Goal: Task Accomplishment & Management: Manage account settings

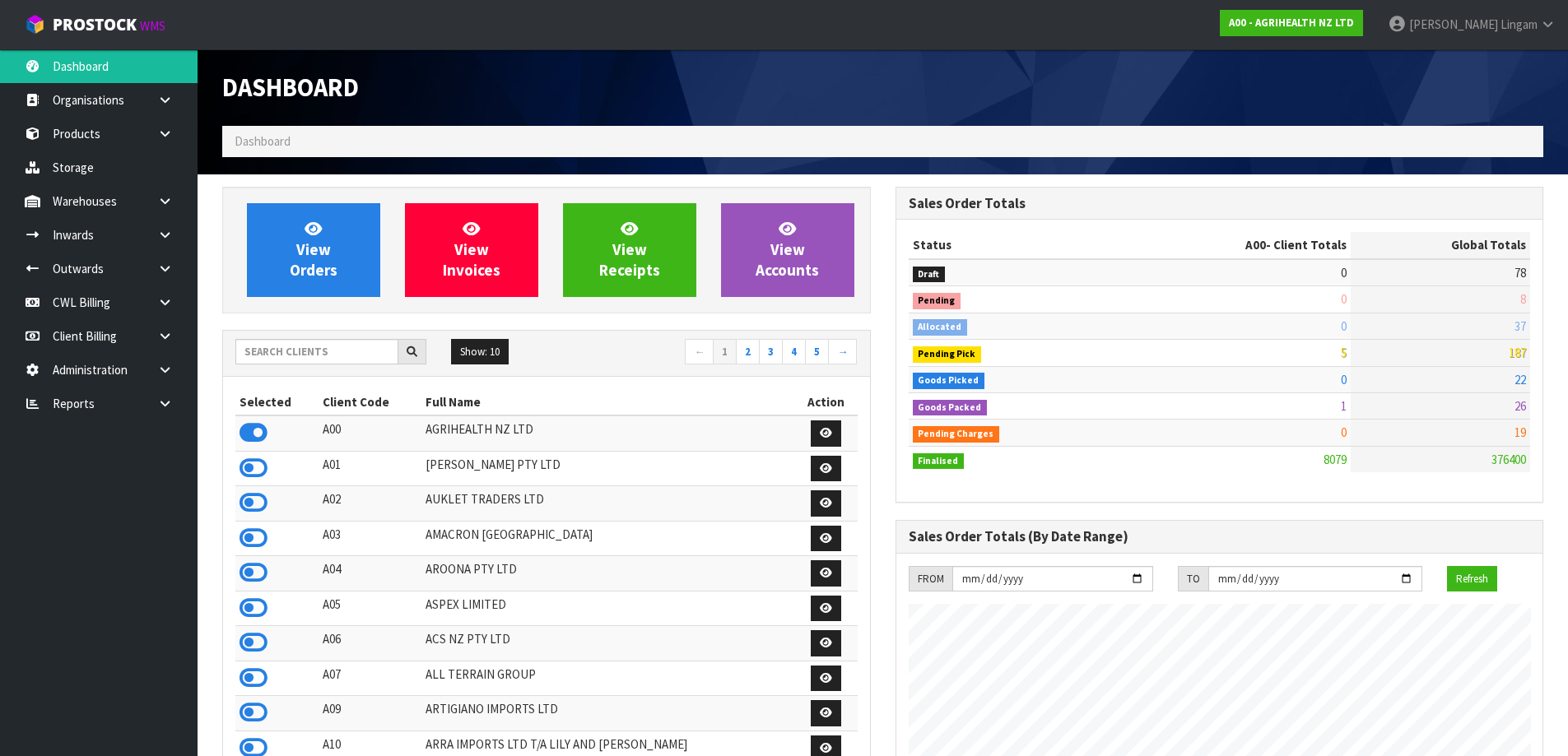
scroll to position [1246, 673]
click at [169, 403] on icon at bounding box center [165, 403] width 16 height 13
click at [169, 477] on link "CWL" at bounding box center [99, 472] width 198 height 34
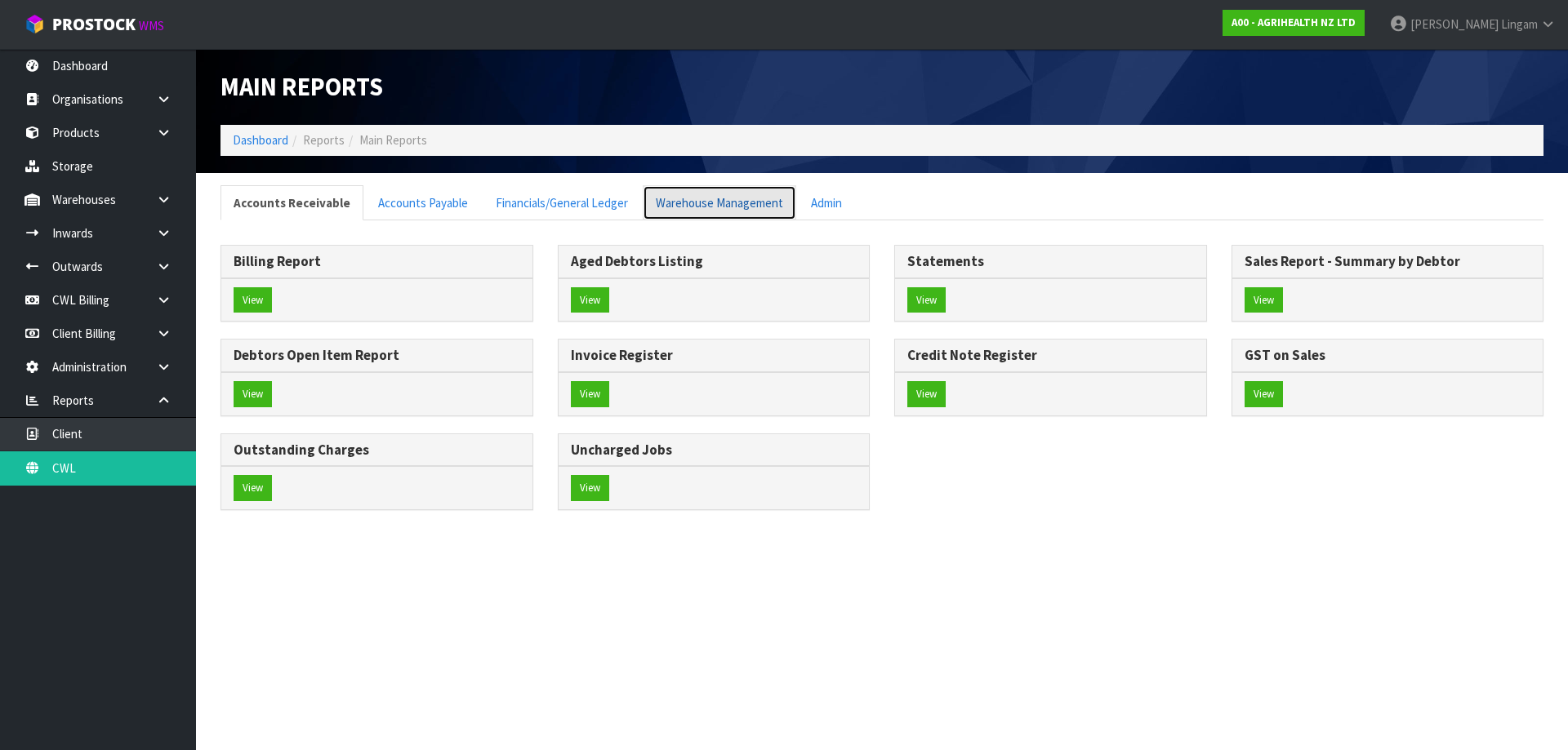
click at [685, 192] on link "Warehouse Management" at bounding box center [720, 203] width 154 height 36
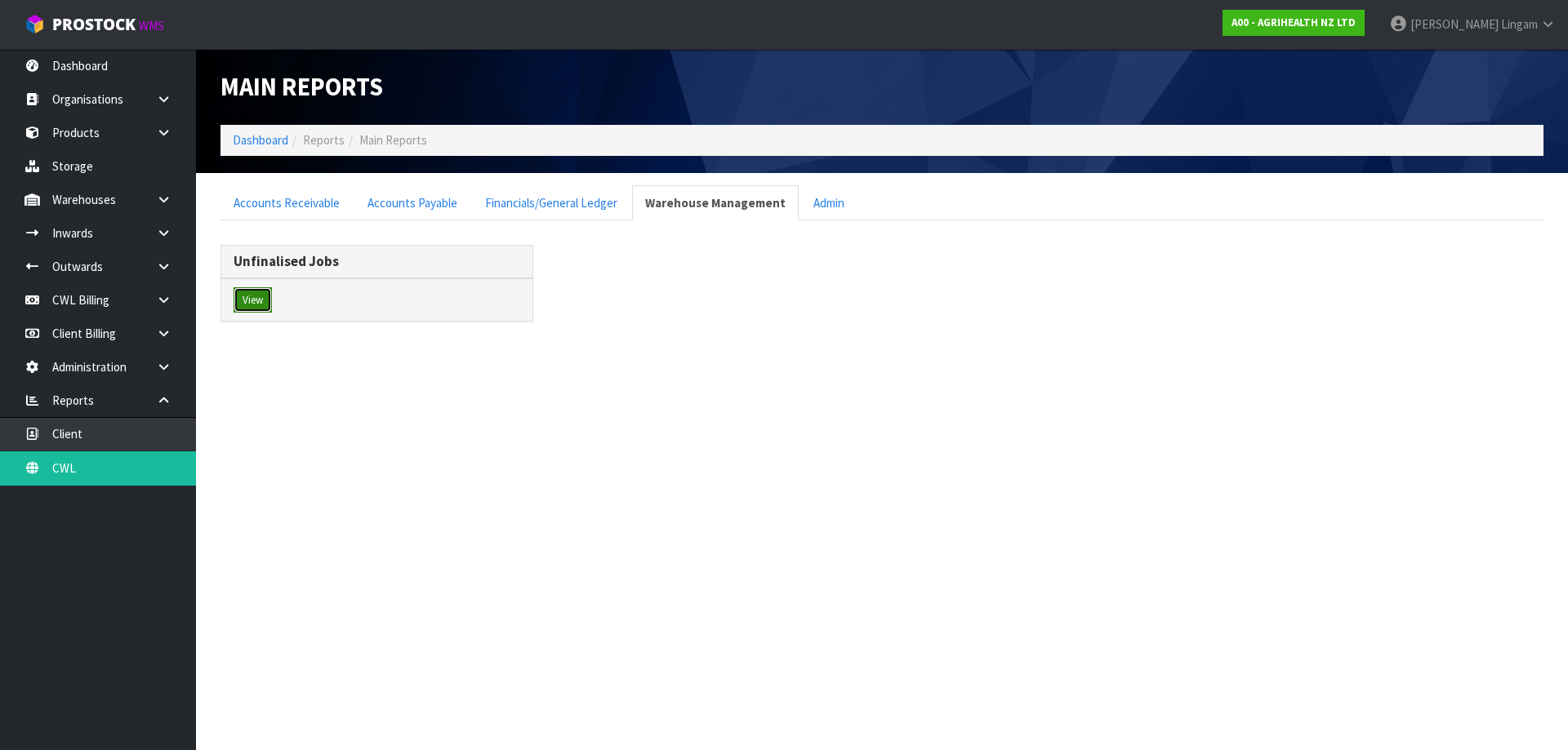
click at [256, 294] on button "View" at bounding box center [253, 300] width 38 height 26
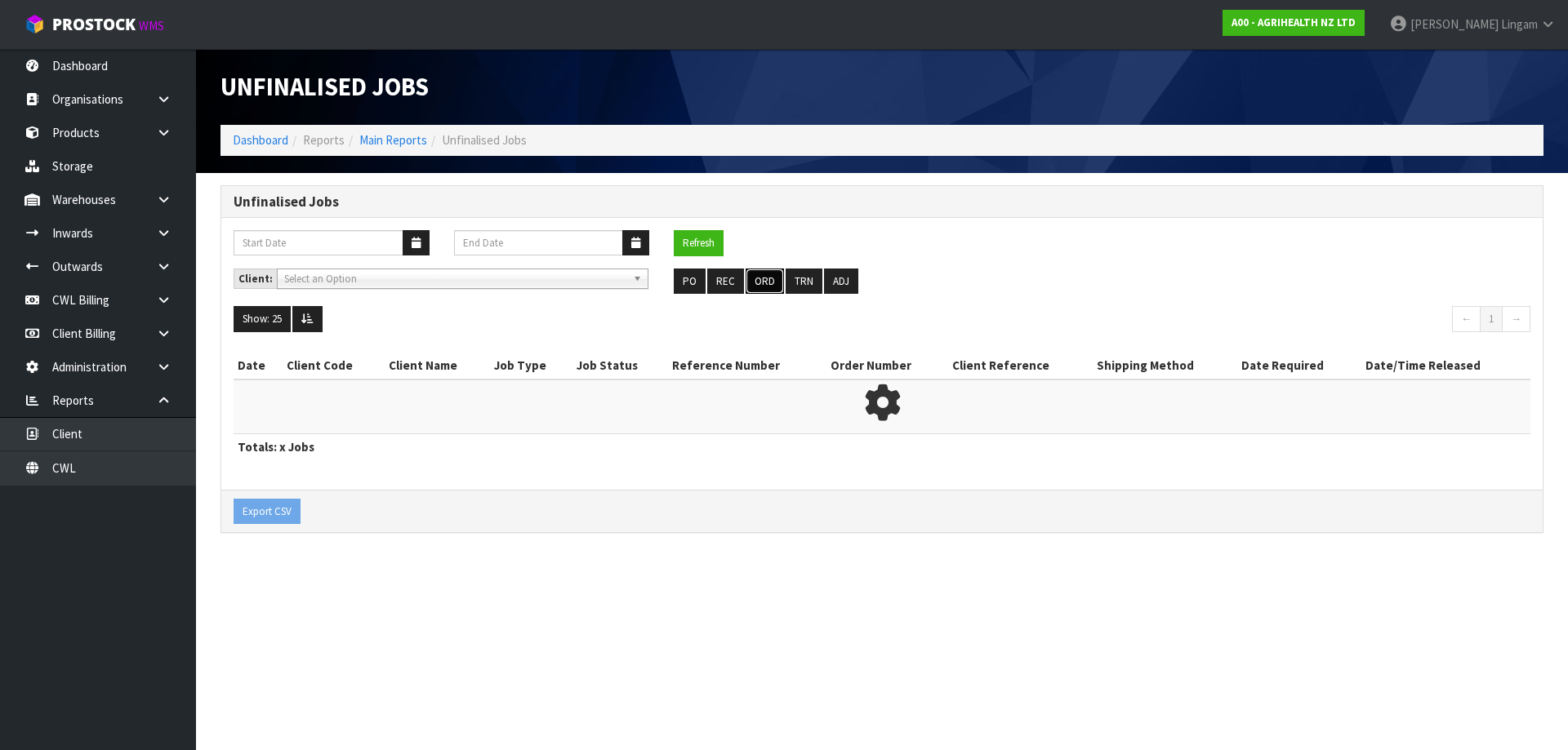
click at [767, 279] on button "ORD" at bounding box center [765, 281] width 38 height 26
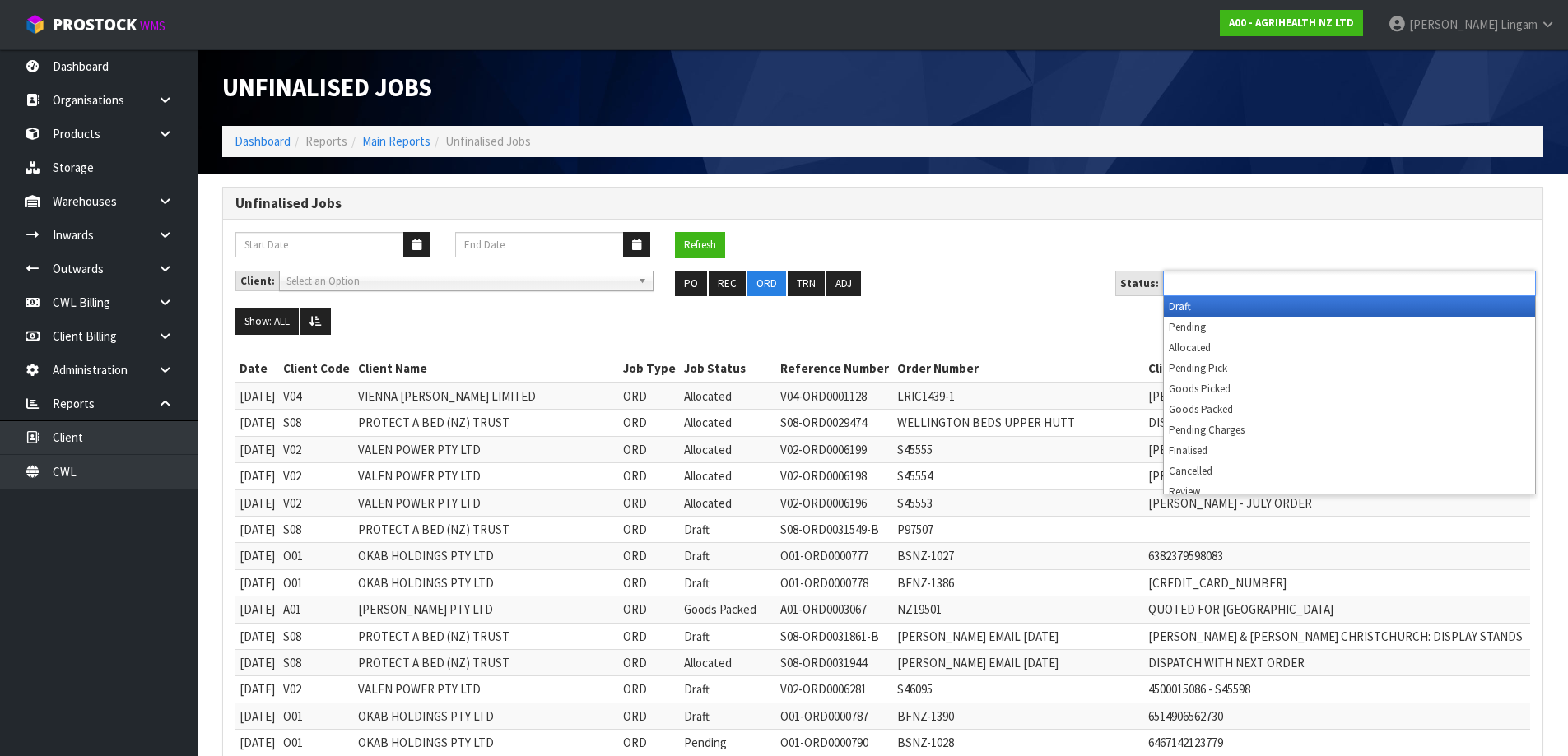
click at [1219, 293] on input "text" at bounding box center [1229, 283] width 121 height 20
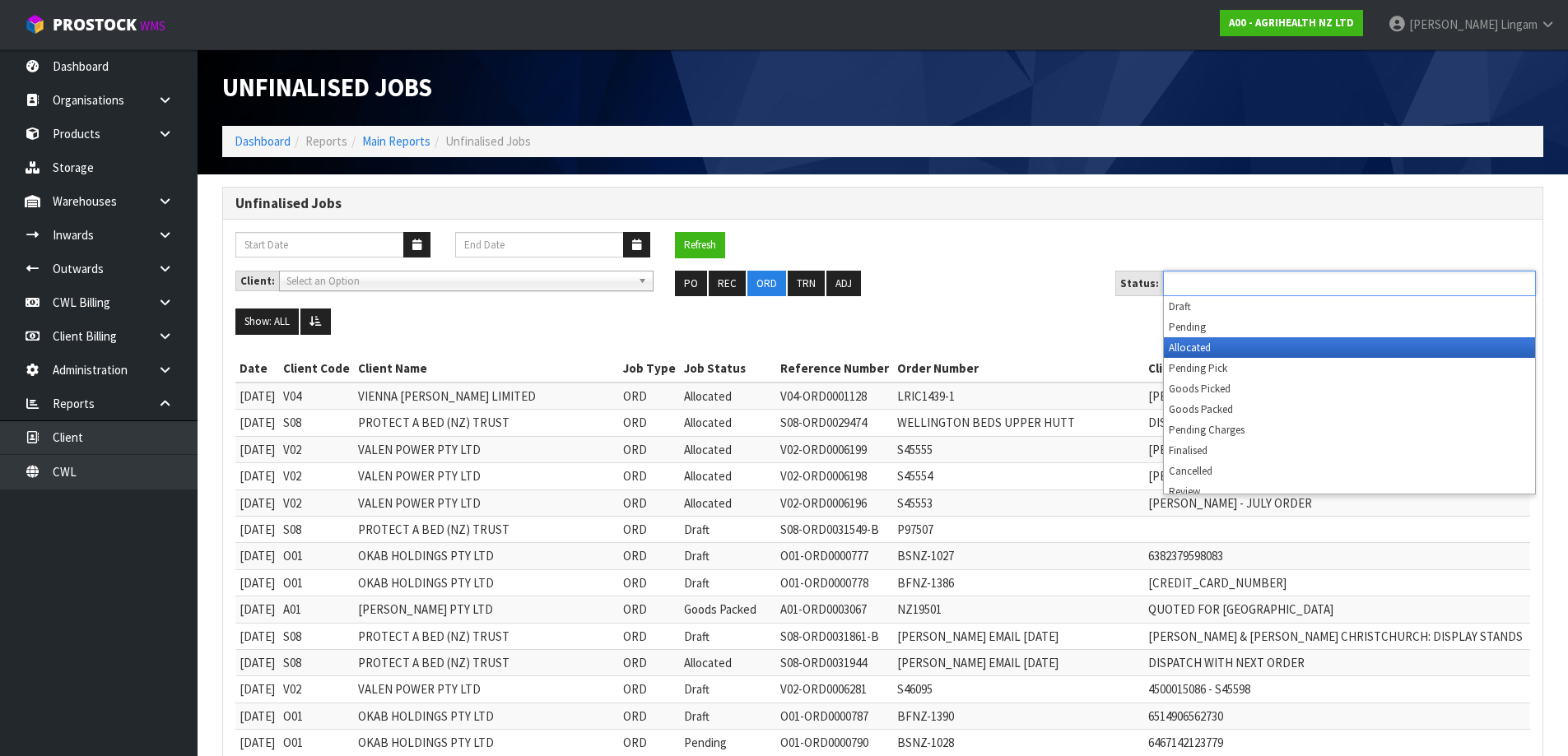
click at [1212, 344] on li "Allocated" at bounding box center [1350, 347] width 371 height 20
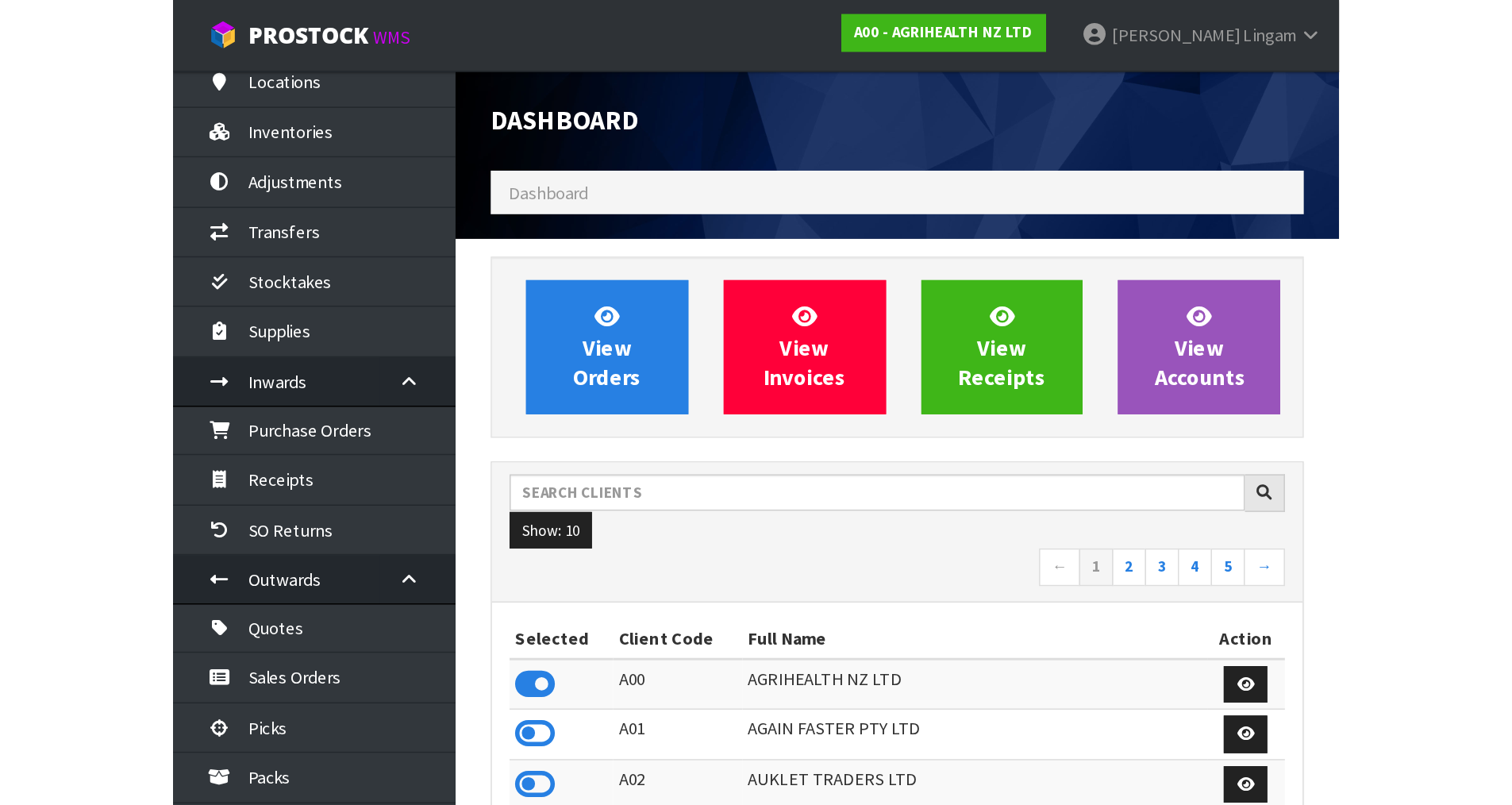
scroll to position [1202, 649]
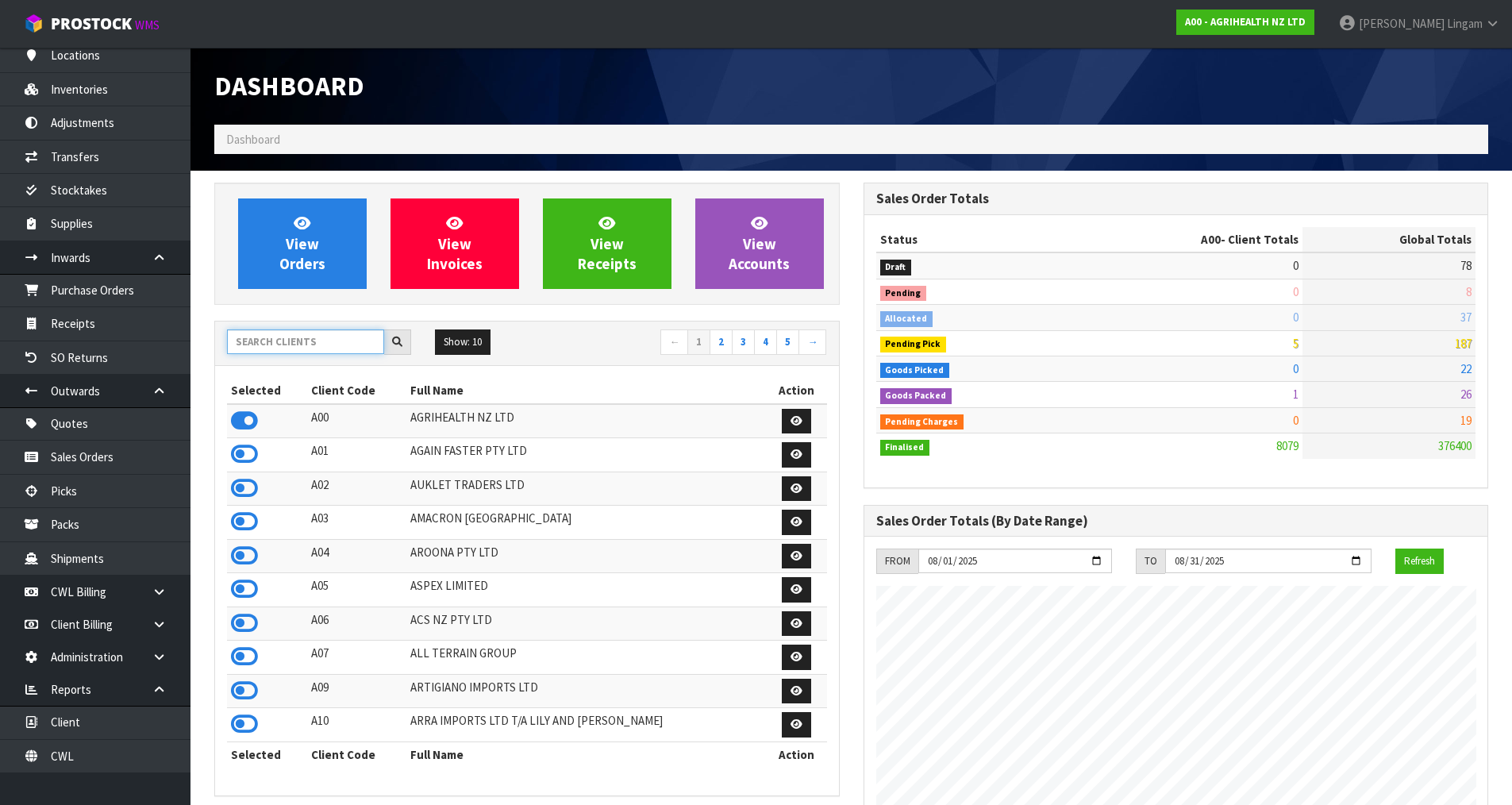
click at [306, 343] on input "text" at bounding box center [306, 341] width 157 height 24
click at [258, 335] on input "text" at bounding box center [306, 341] width 157 height 24
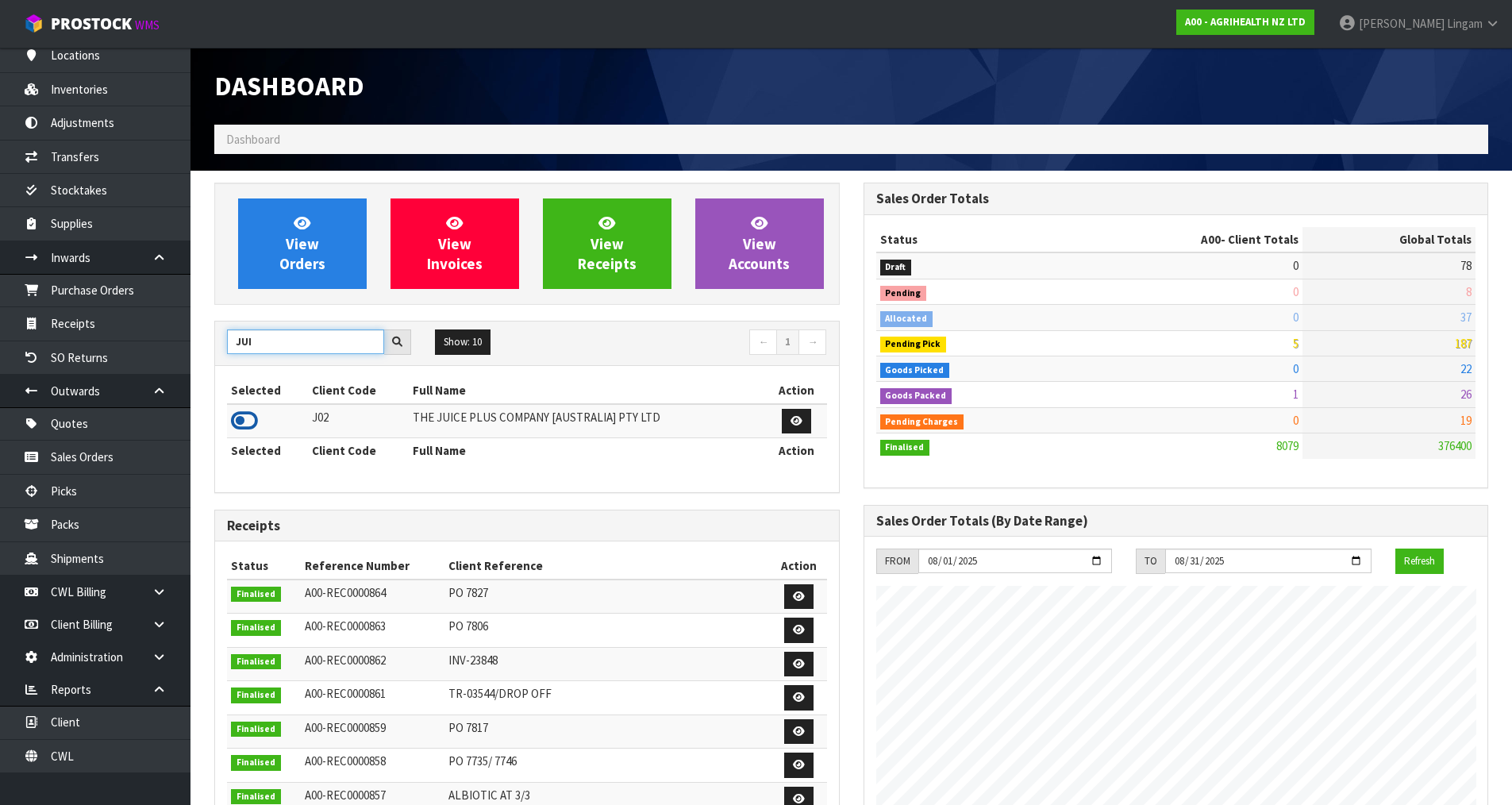
type input "JUI"
drag, startPoint x: 236, startPoint y: 423, endPoint x: 251, endPoint y: 386, distance: 39.9
click at [236, 422] on icon at bounding box center [244, 420] width 27 height 23
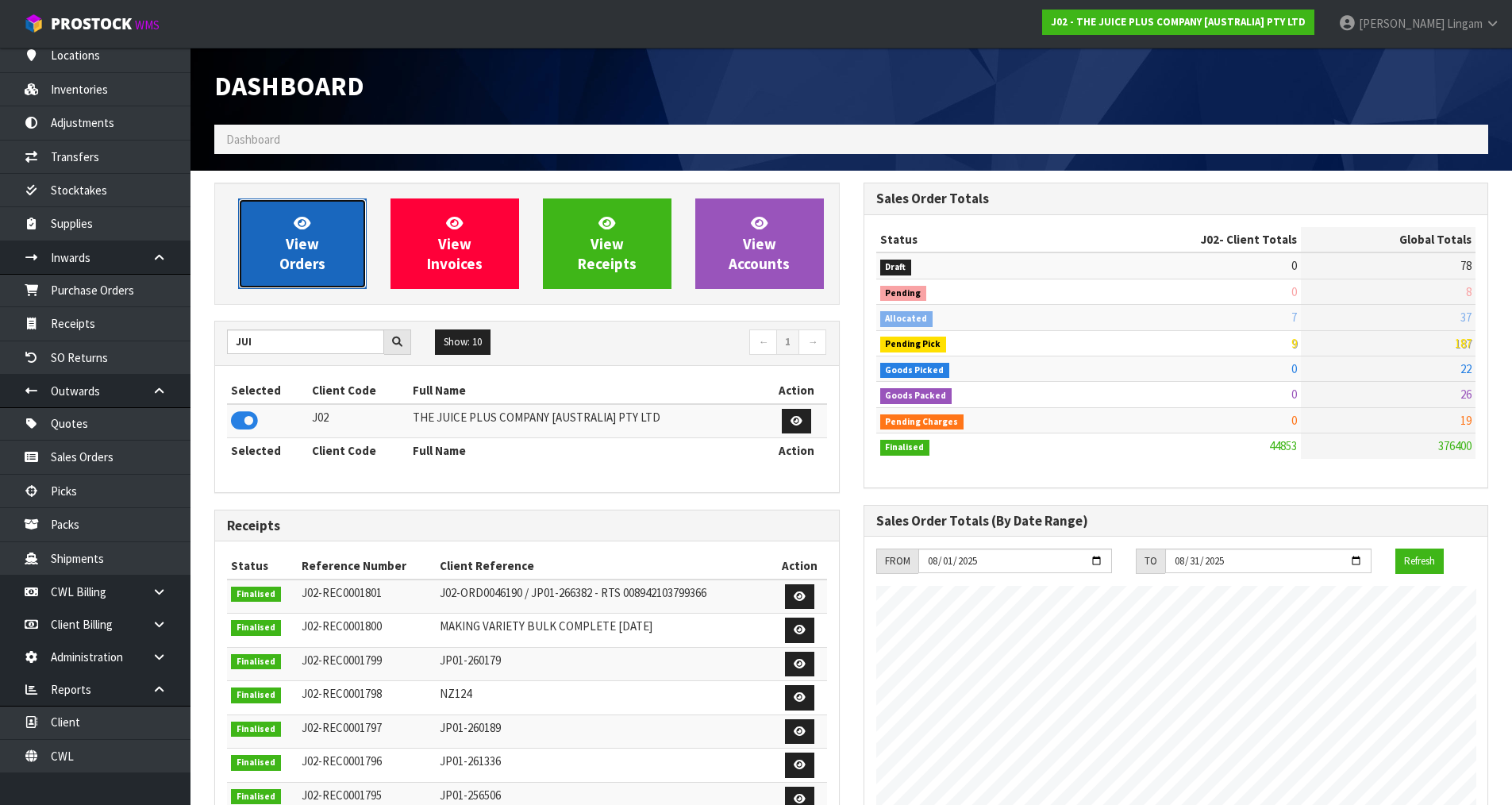
click at [280, 276] on link "View Orders" at bounding box center [303, 243] width 129 height 91
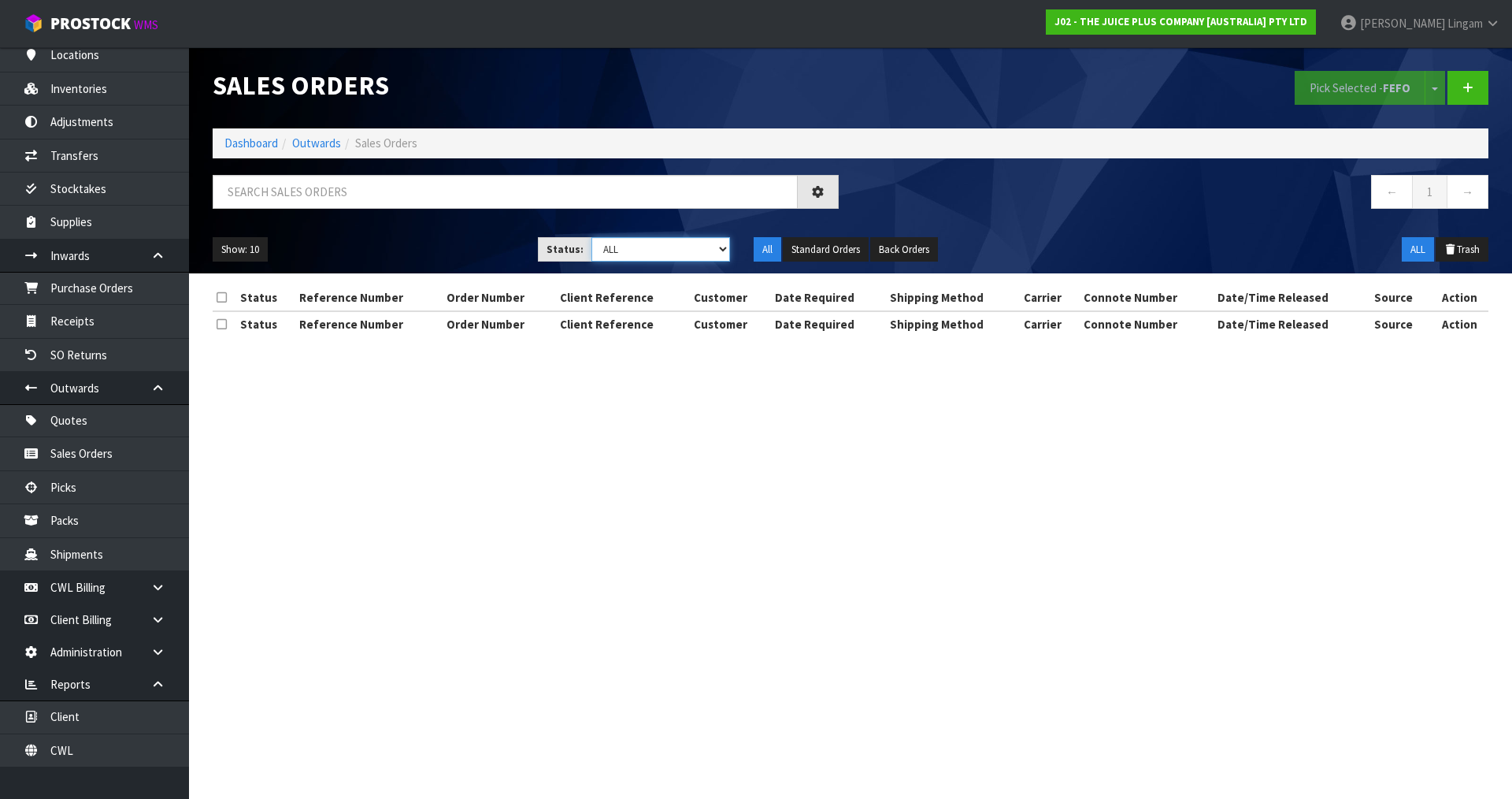
click at [698, 253] on select "Draft Pending Allocated Pending Pick Goods Picked Goods Packed Pending Charges …" at bounding box center [661, 250] width 139 height 24
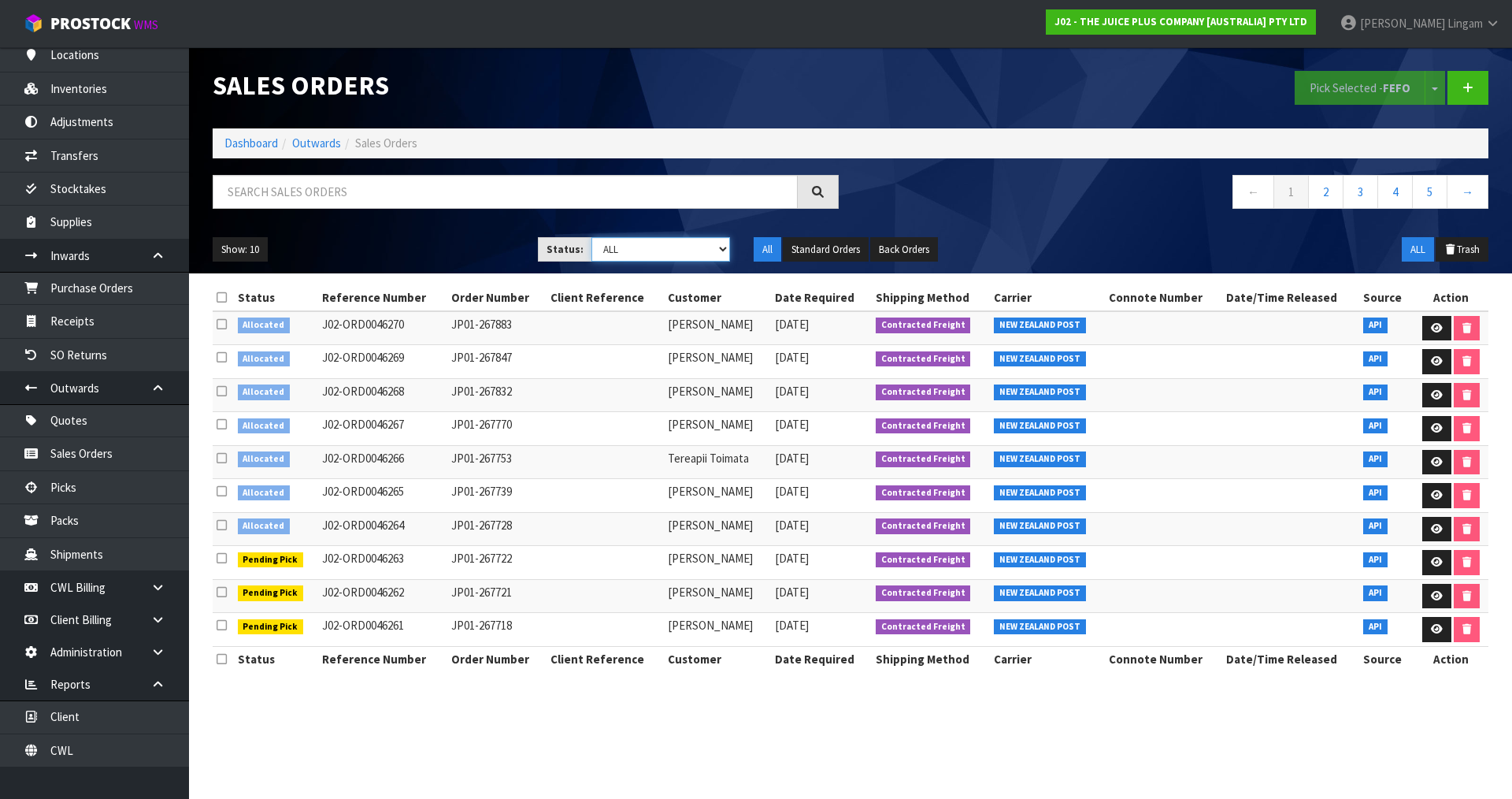
select select "string:2"
click at [592, 238] on select "Draft Pending Allocated Pending Pick Goods Picked Goods Packed Pending Charges …" at bounding box center [661, 250] width 139 height 24
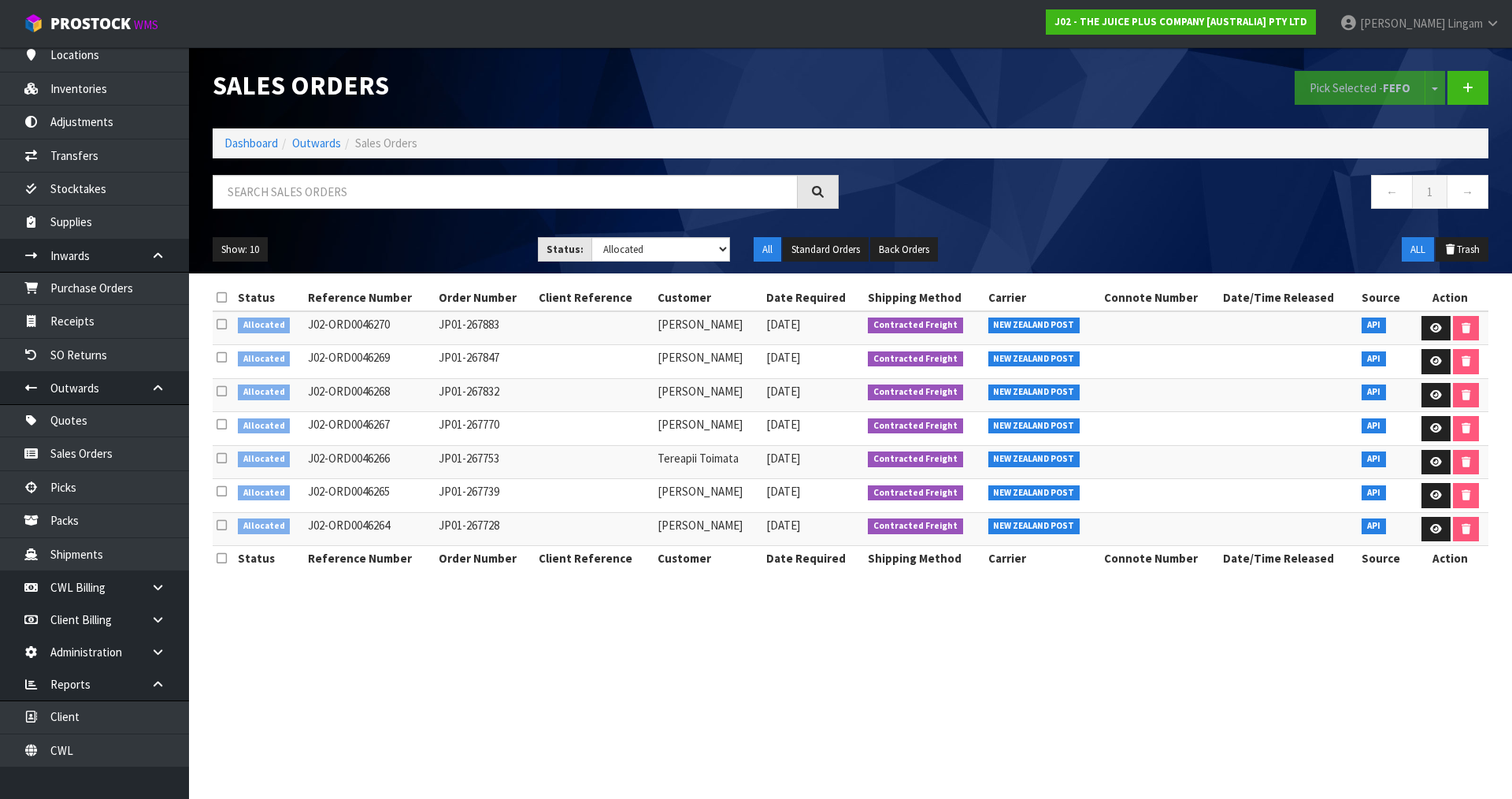
click at [222, 297] on icon at bounding box center [221, 297] width 10 height 12
click at [1329, 90] on button "Pick Selected - FEFO" at bounding box center [1360, 87] width 131 height 34
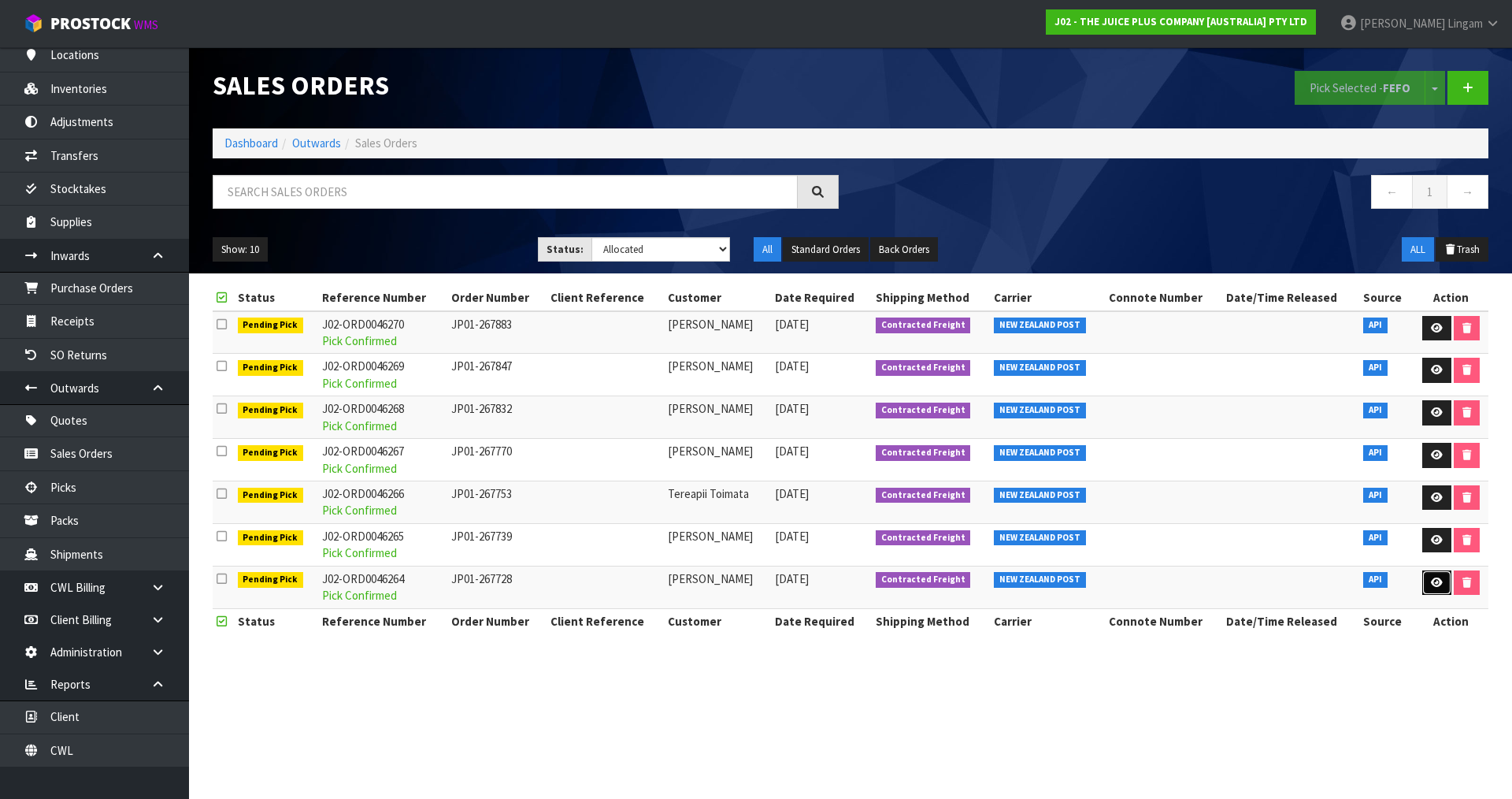
click at [1437, 583] on icon at bounding box center [1437, 582] width 12 height 10
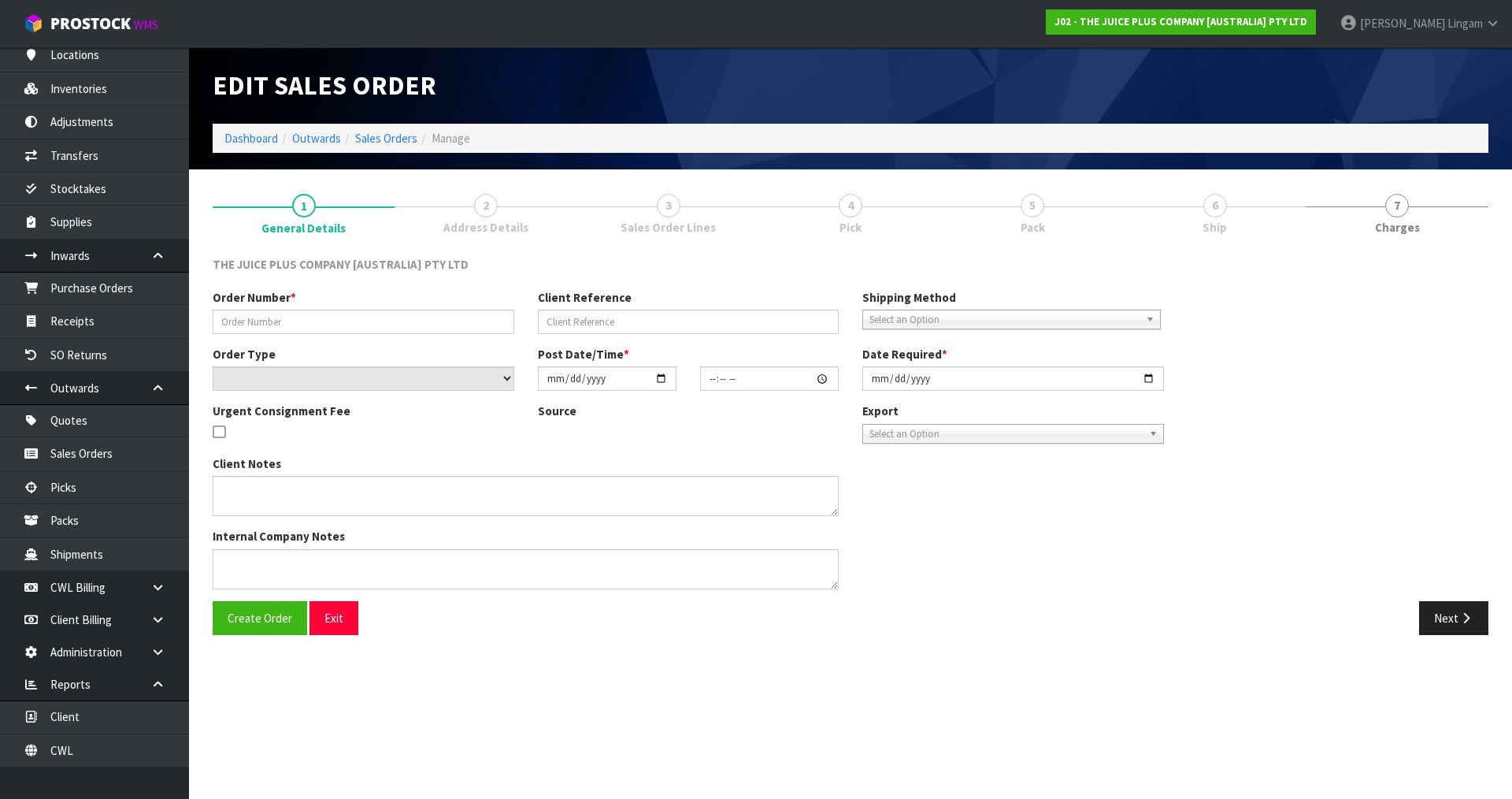
type input "JP01-267728"
select select "number:0"
type input "[DATE]"
type input "19:23:28.000"
type input "[DATE]"
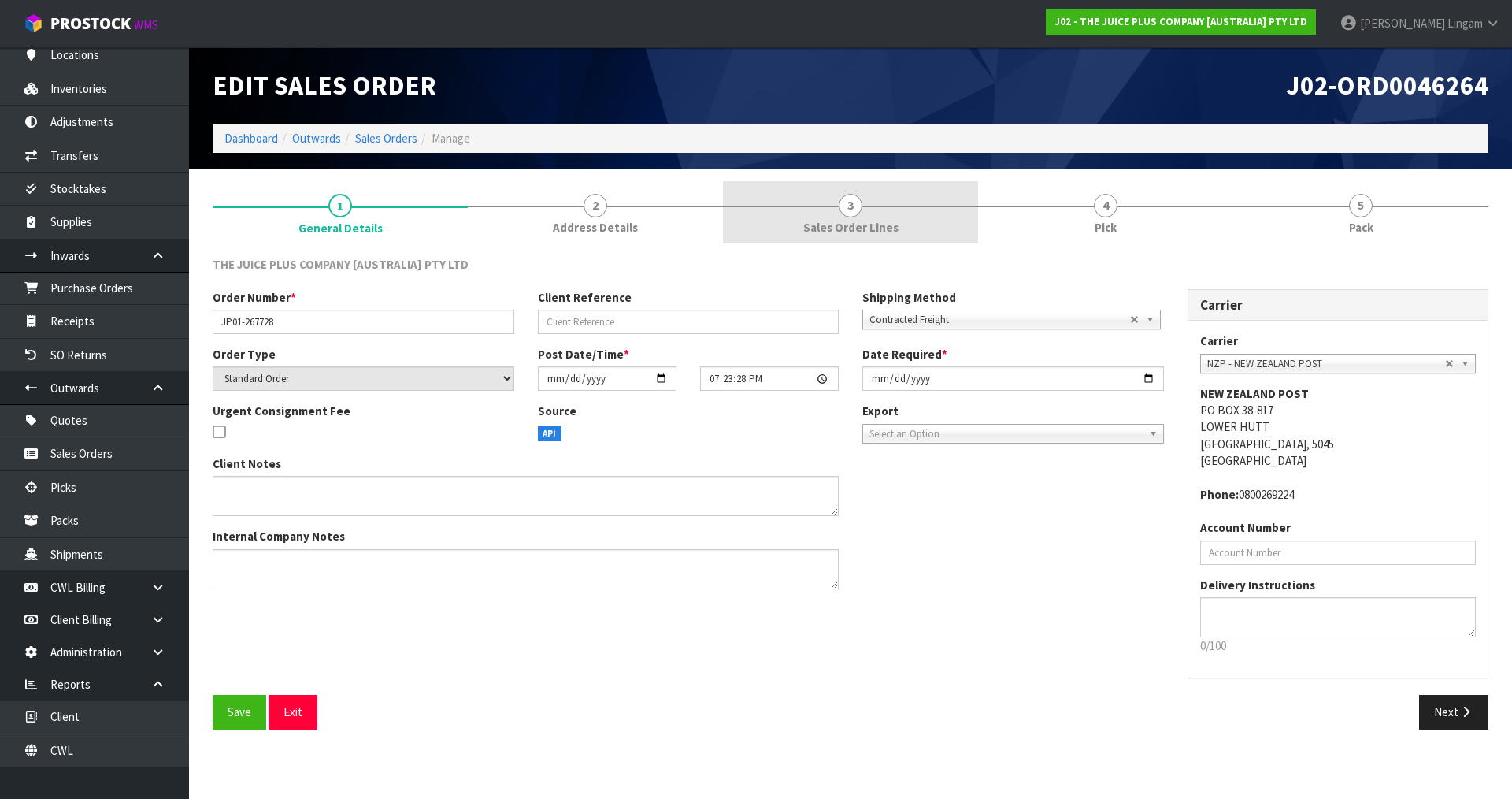
click at [890, 216] on link "3 Sales Order Lines" at bounding box center [850, 212] width 255 height 62
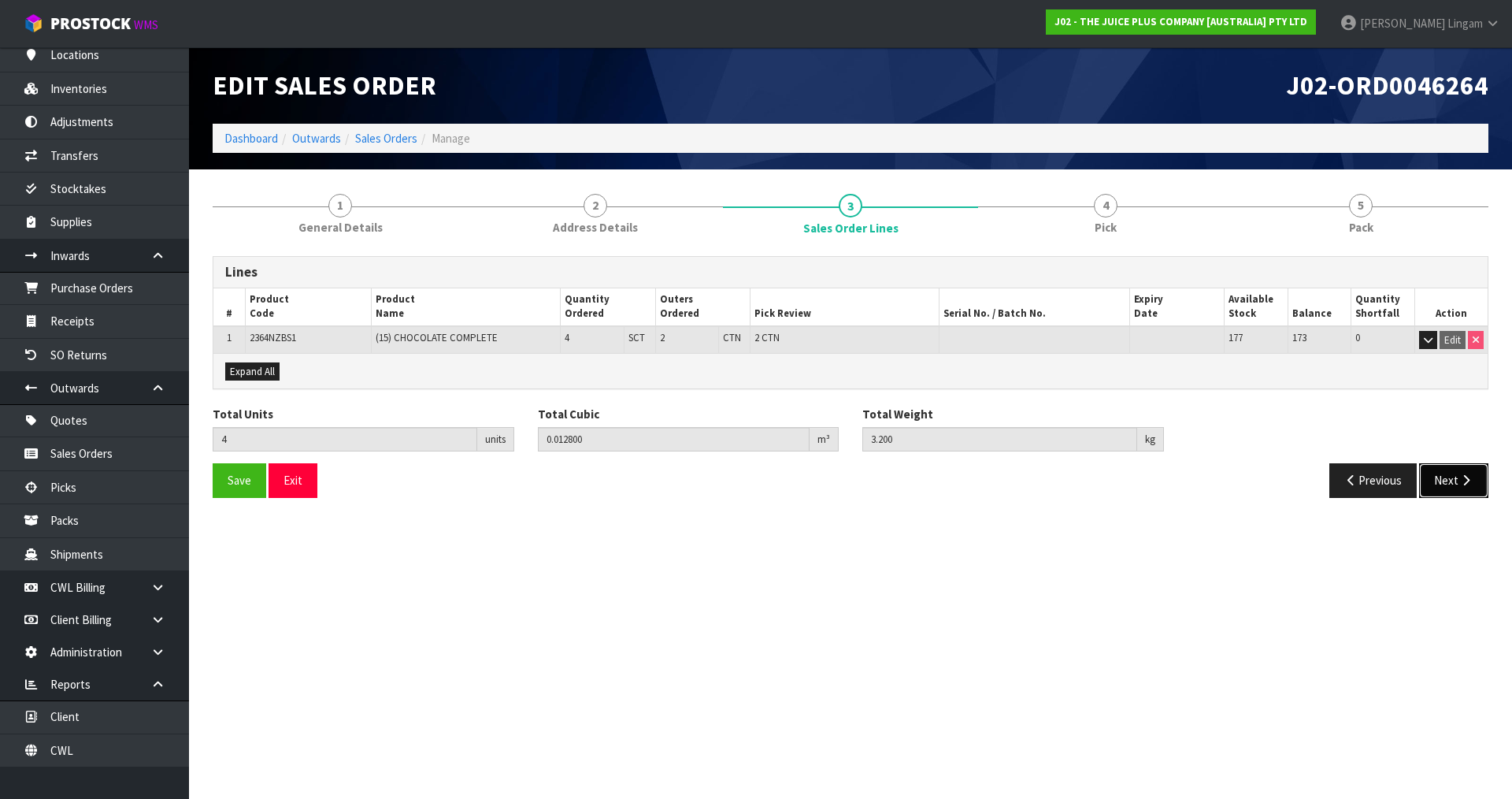
click at [1449, 470] on button "Next" at bounding box center [1454, 480] width 70 height 34
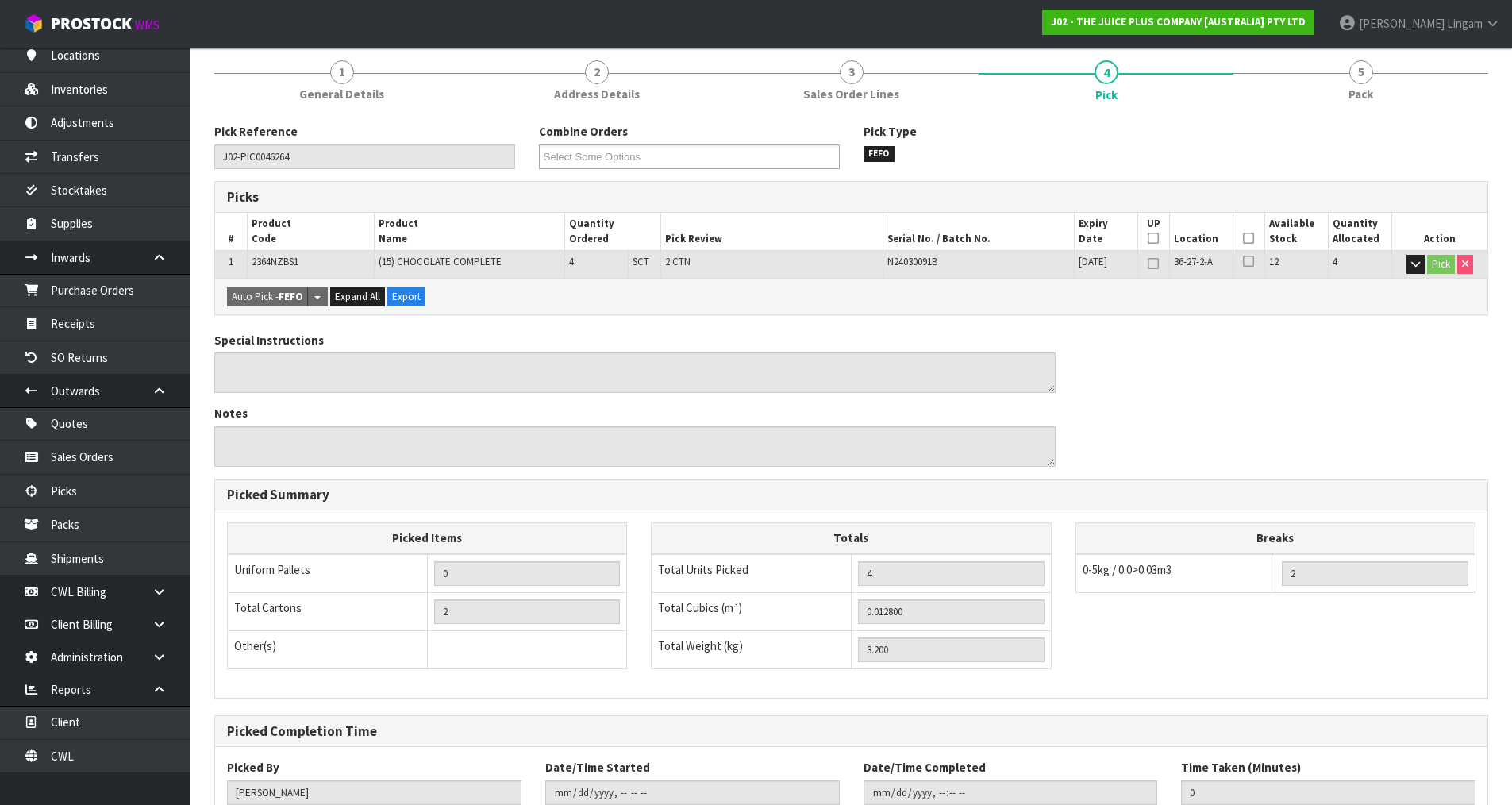
scroll to position [246, 0]
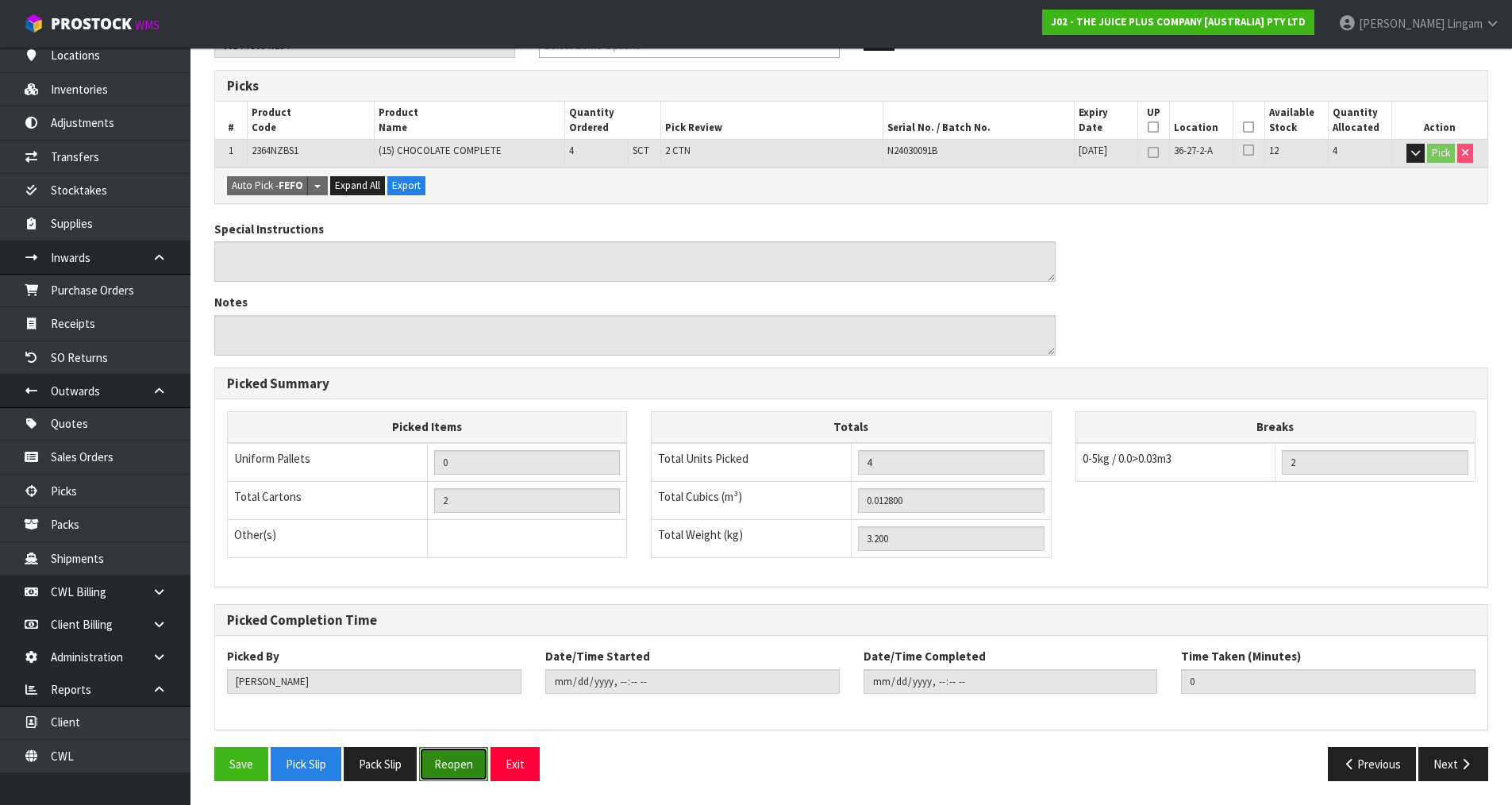
click at [438, 753] on button "Reopen" at bounding box center [454, 764] width 69 height 35
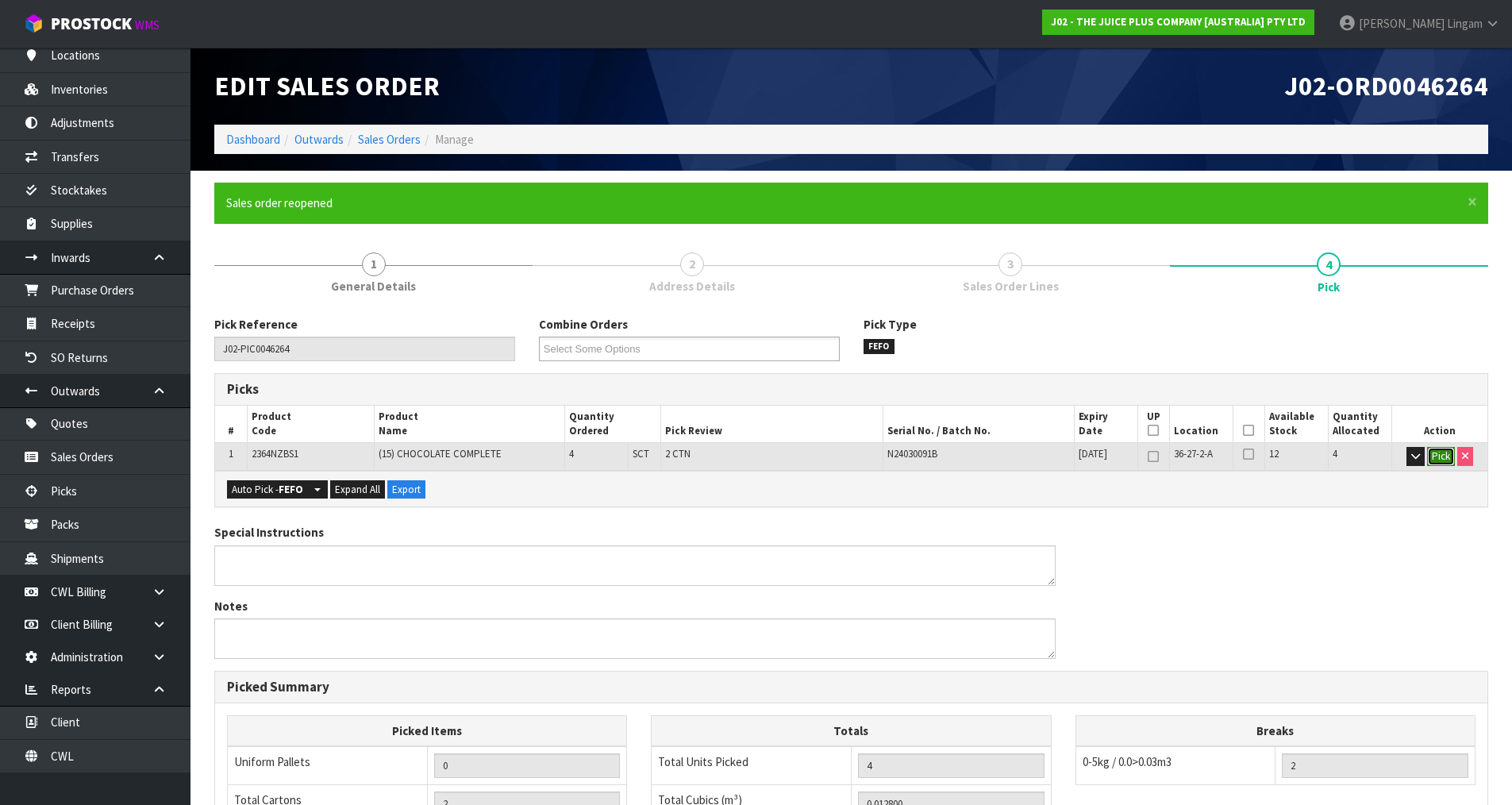
click at [1438, 460] on button "Pick" at bounding box center [1442, 456] width 28 height 19
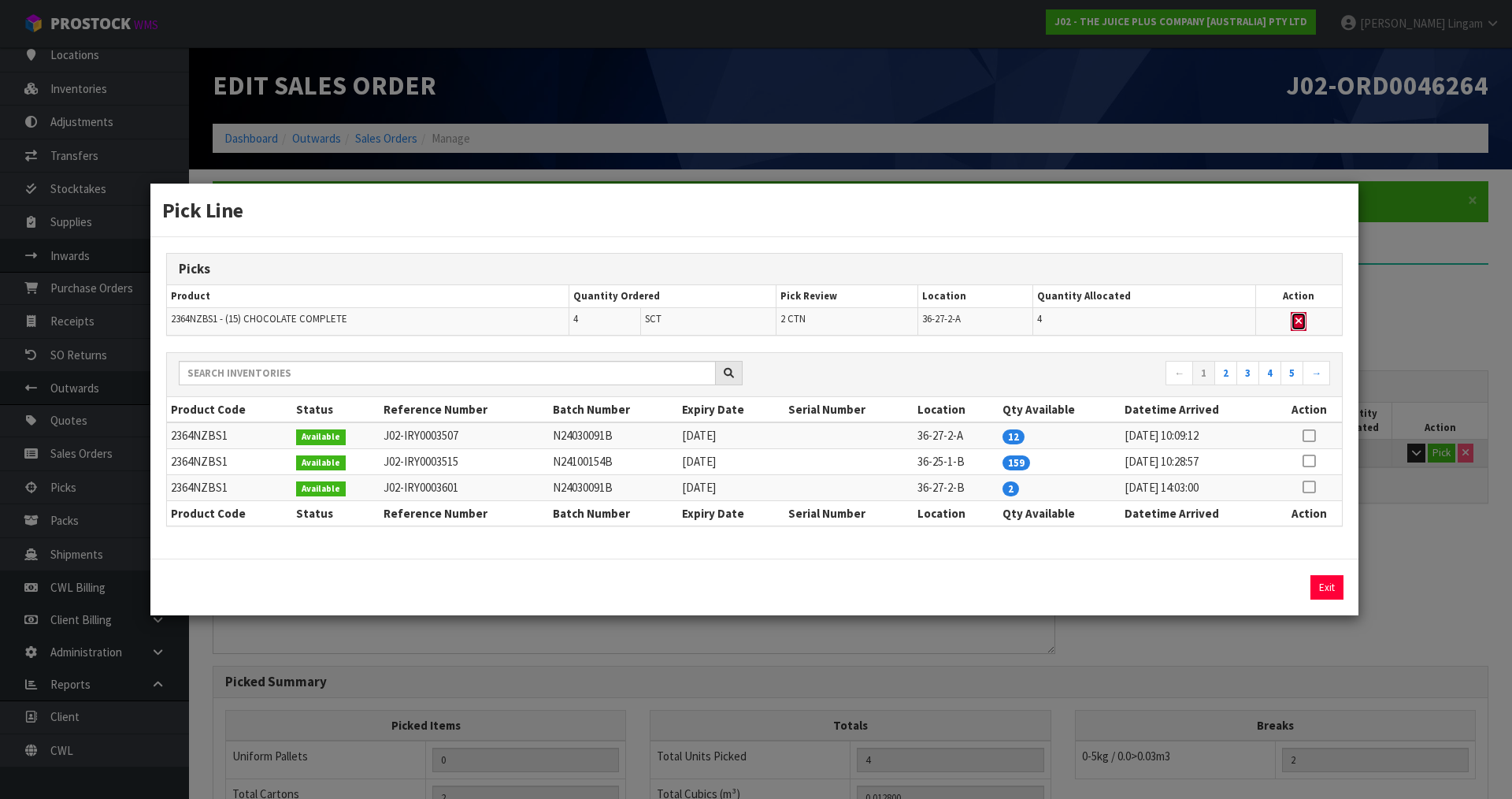
click at [1303, 321] on button "button" at bounding box center [1299, 321] width 16 height 19
type input "0"
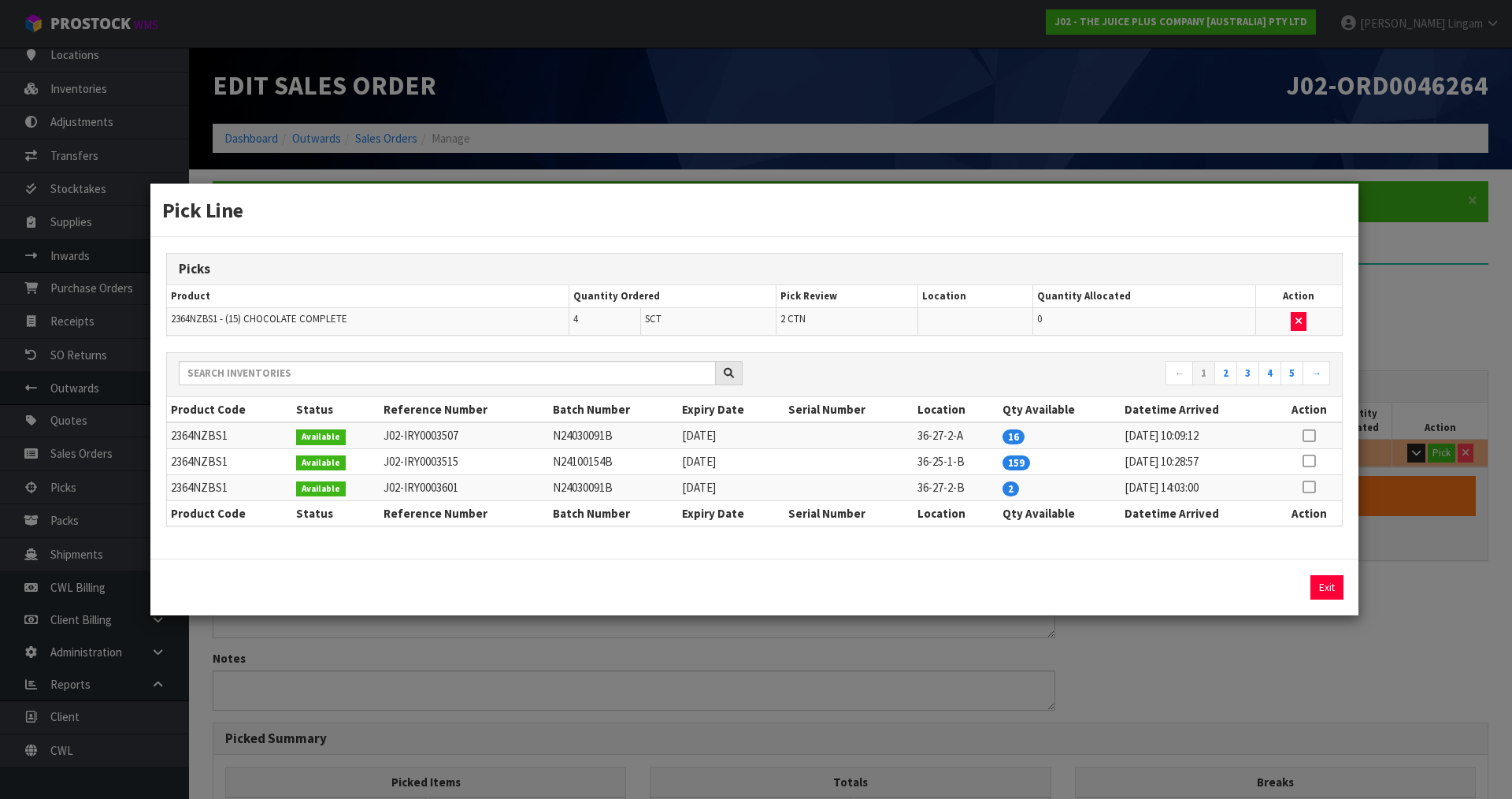
click at [1312, 461] on icon at bounding box center [1309, 461] width 13 height 1
click at [1275, 584] on button "Assign Pick" at bounding box center [1274, 587] width 65 height 24
type input "2"
type input "4"
type input "0.0128"
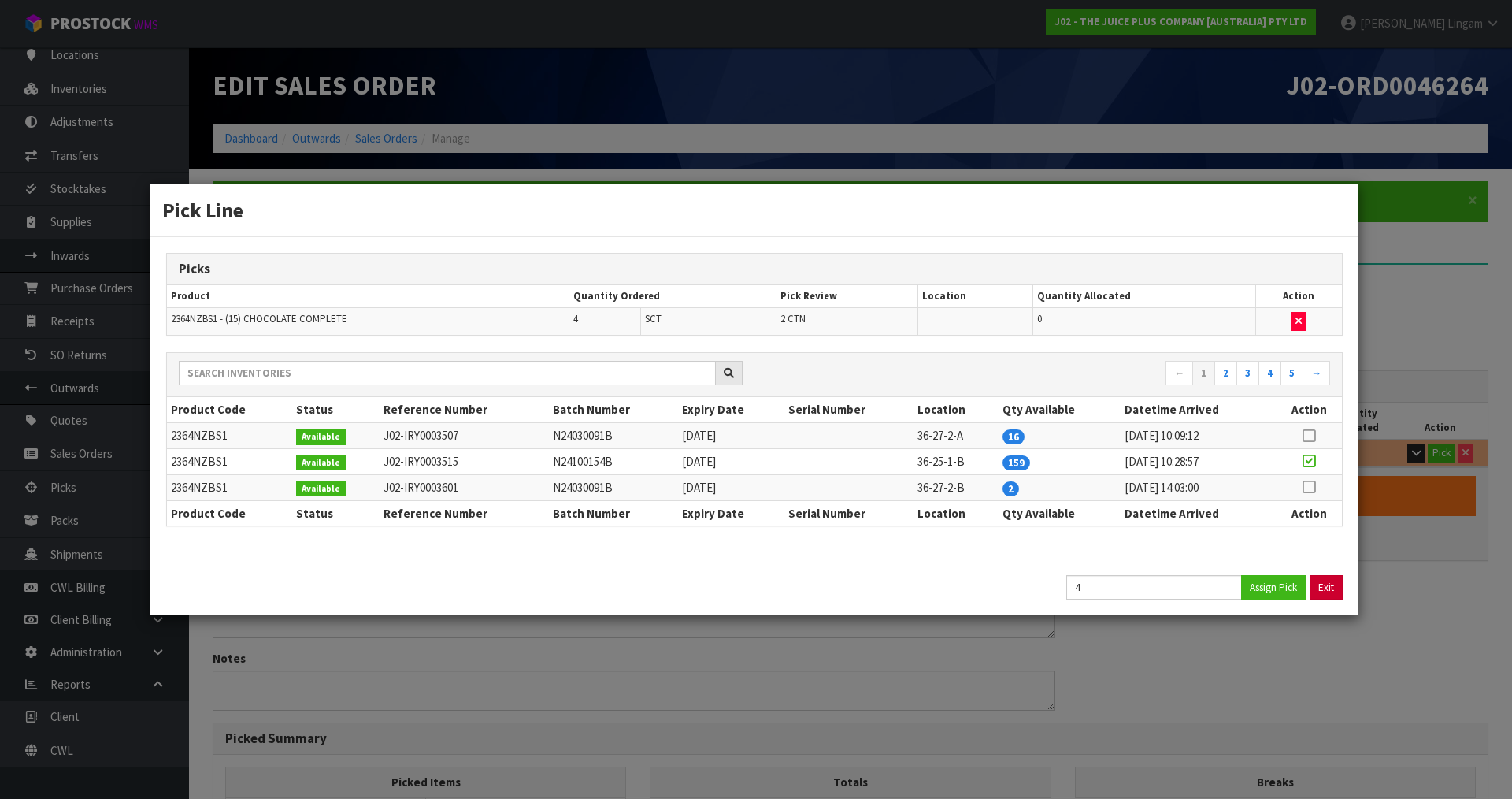
type input "3.2"
click at [1333, 584] on button "Exit" at bounding box center [1327, 587] width 33 height 24
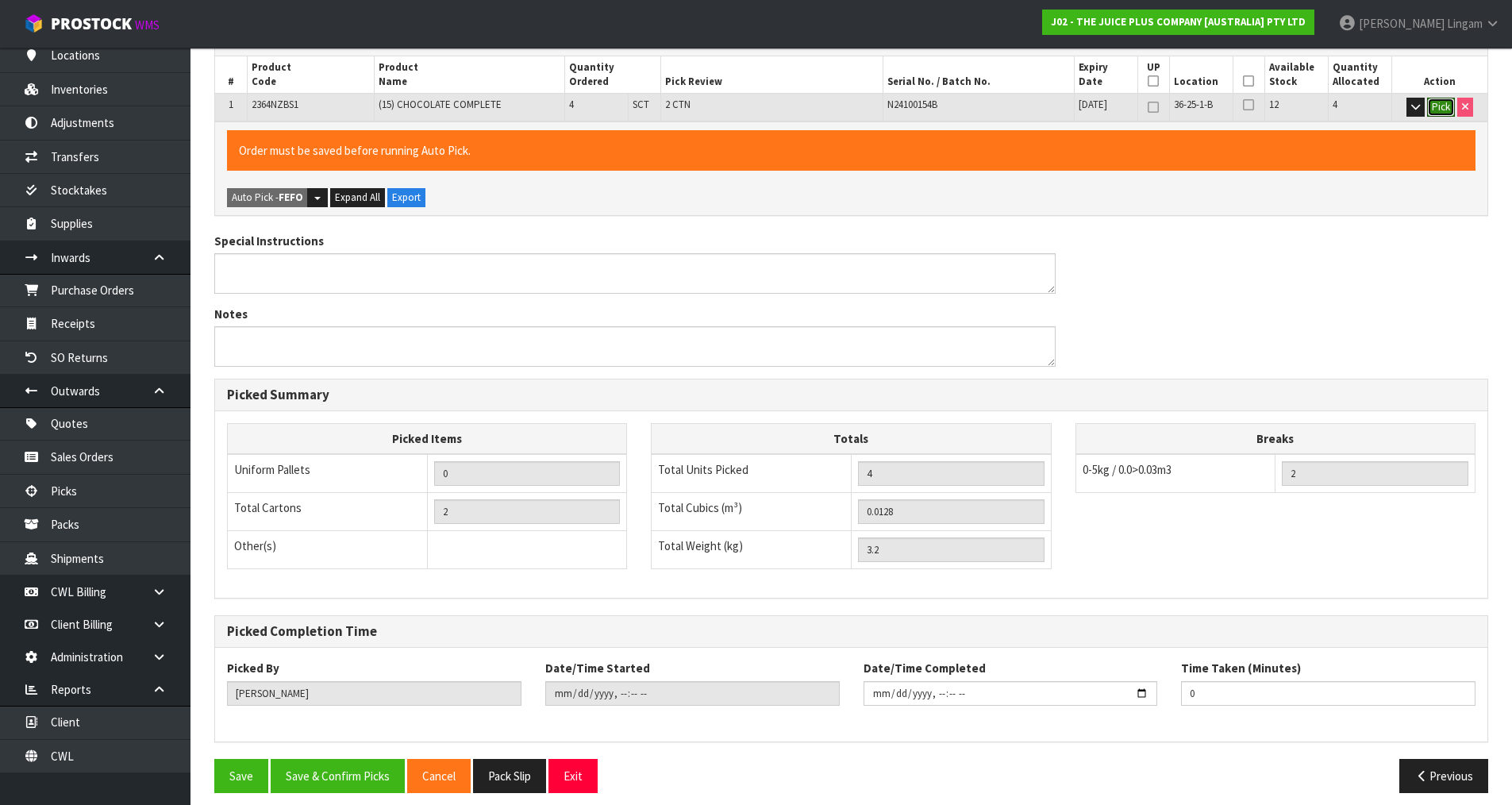
scroll to position [361, 0]
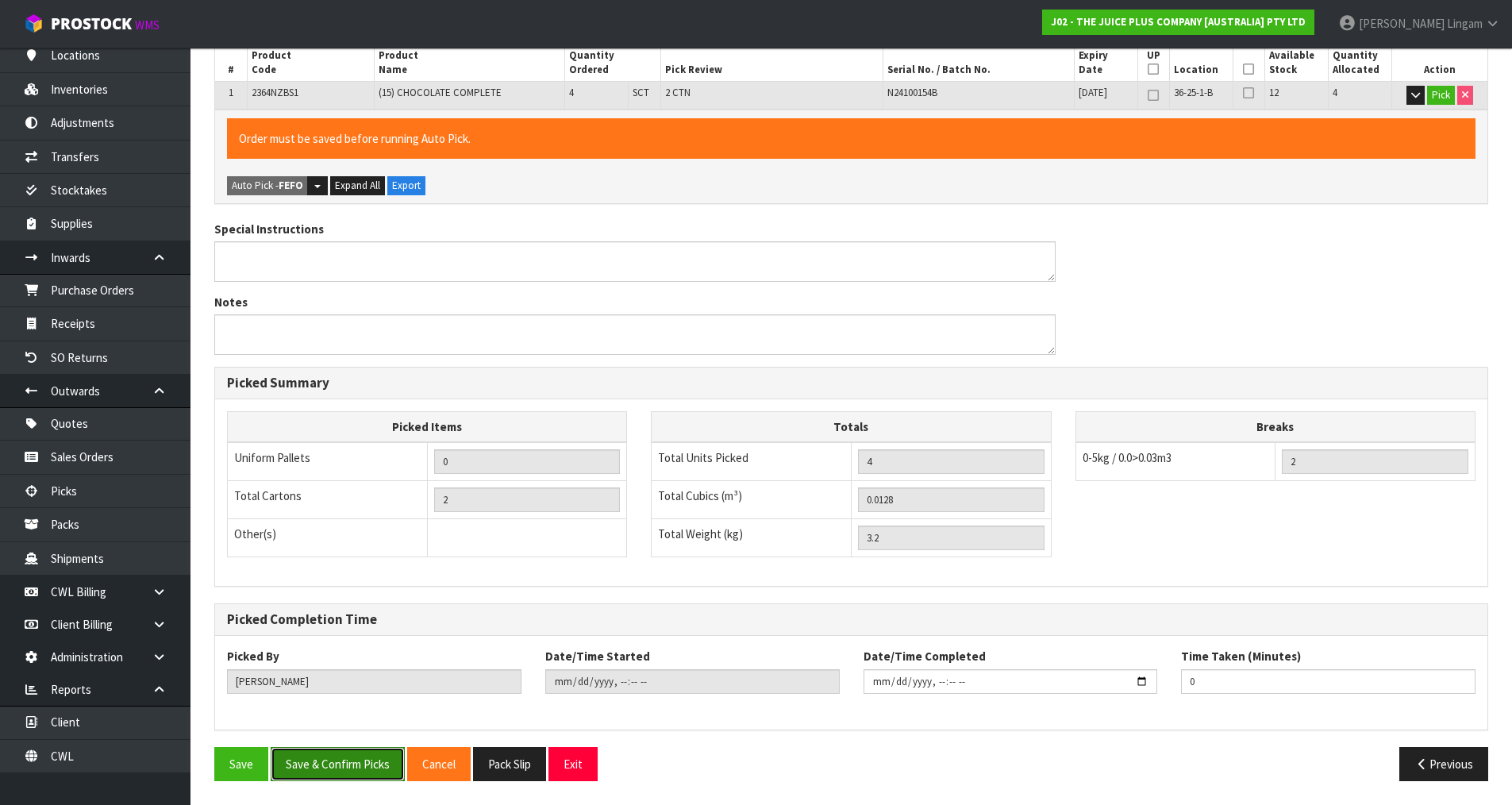
click at [363, 769] on button "Save & Confirm Picks" at bounding box center [338, 764] width 134 height 35
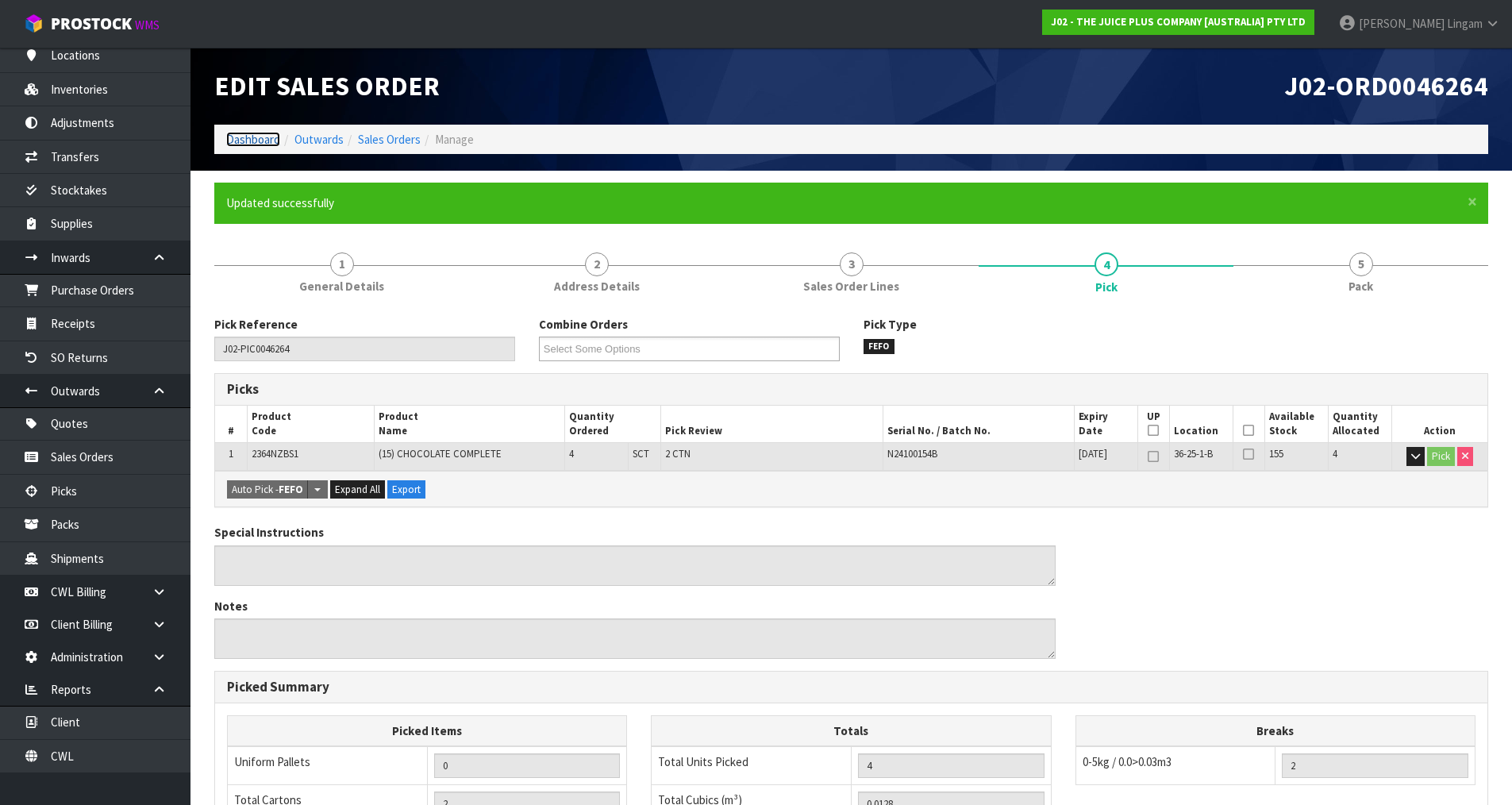
click at [252, 139] on link "Dashboard" at bounding box center [253, 139] width 54 height 15
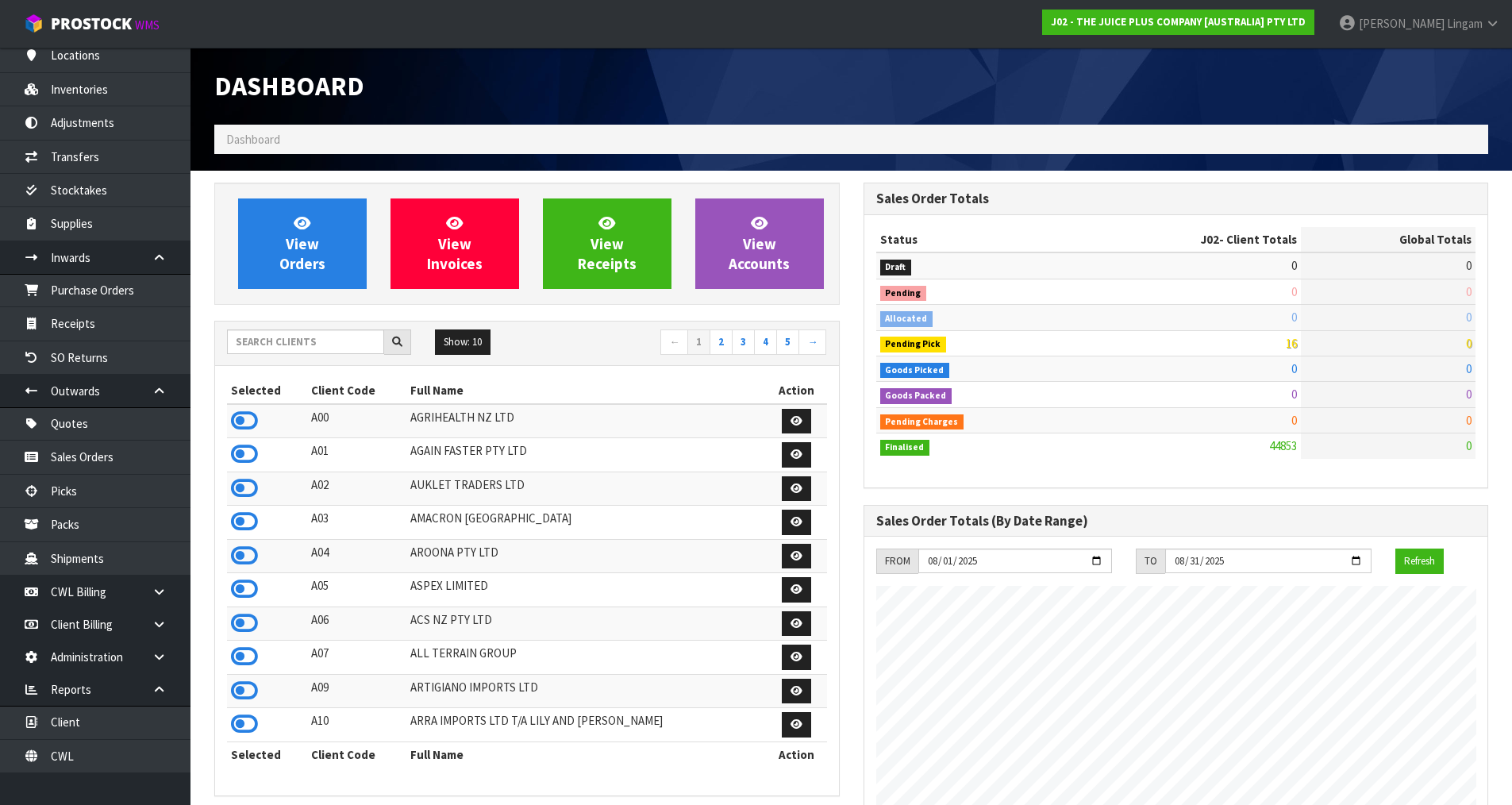
scroll to position [1202, 649]
click at [339, 345] on input "text" at bounding box center [306, 341] width 157 height 24
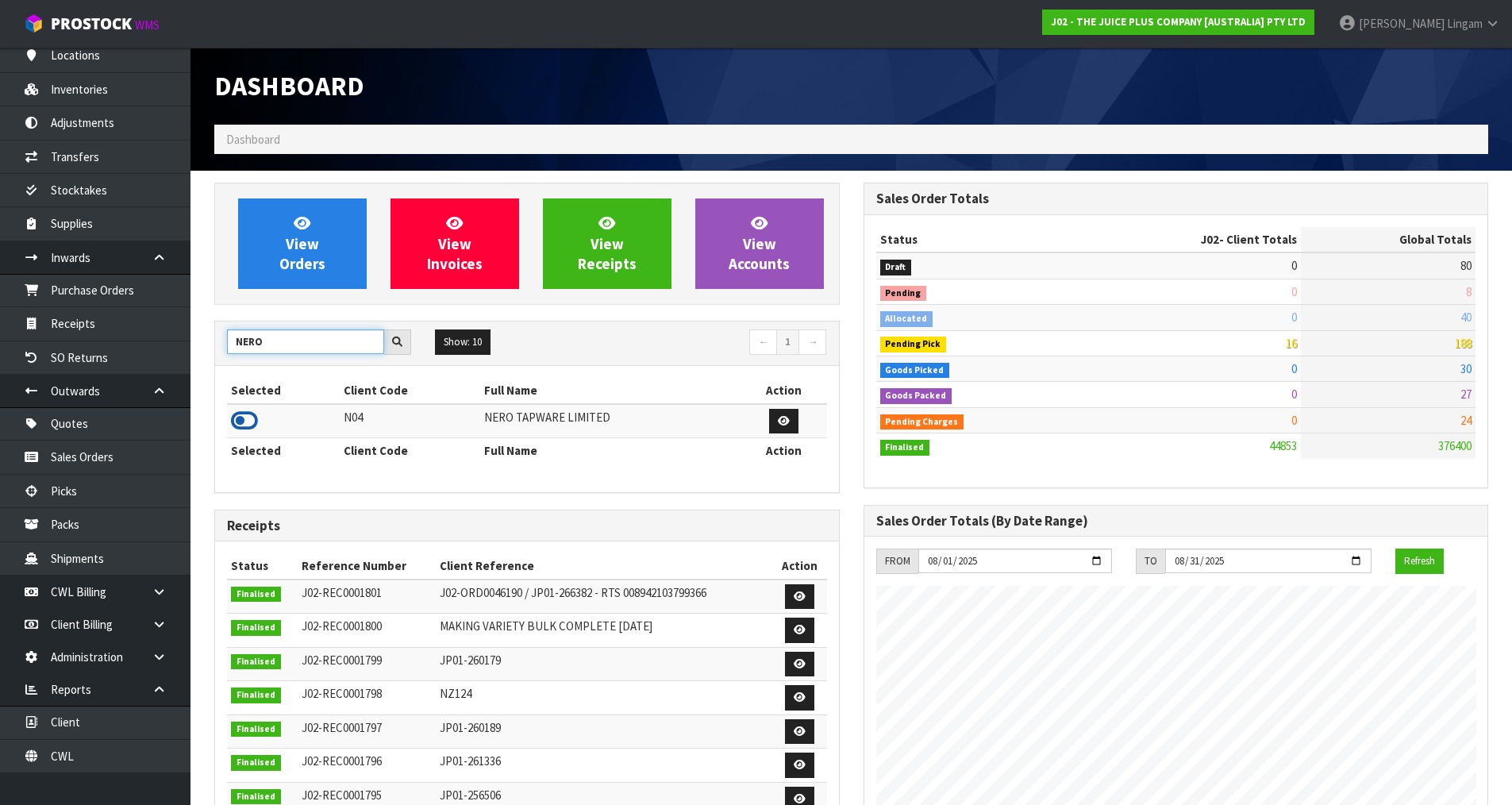
type input "NERO"
drag, startPoint x: 234, startPoint y: 428, endPoint x: 240, endPoint y: 422, distance: 8.5
click at [234, 428] on icon at bounding box center [244, 420] width 27 height 23
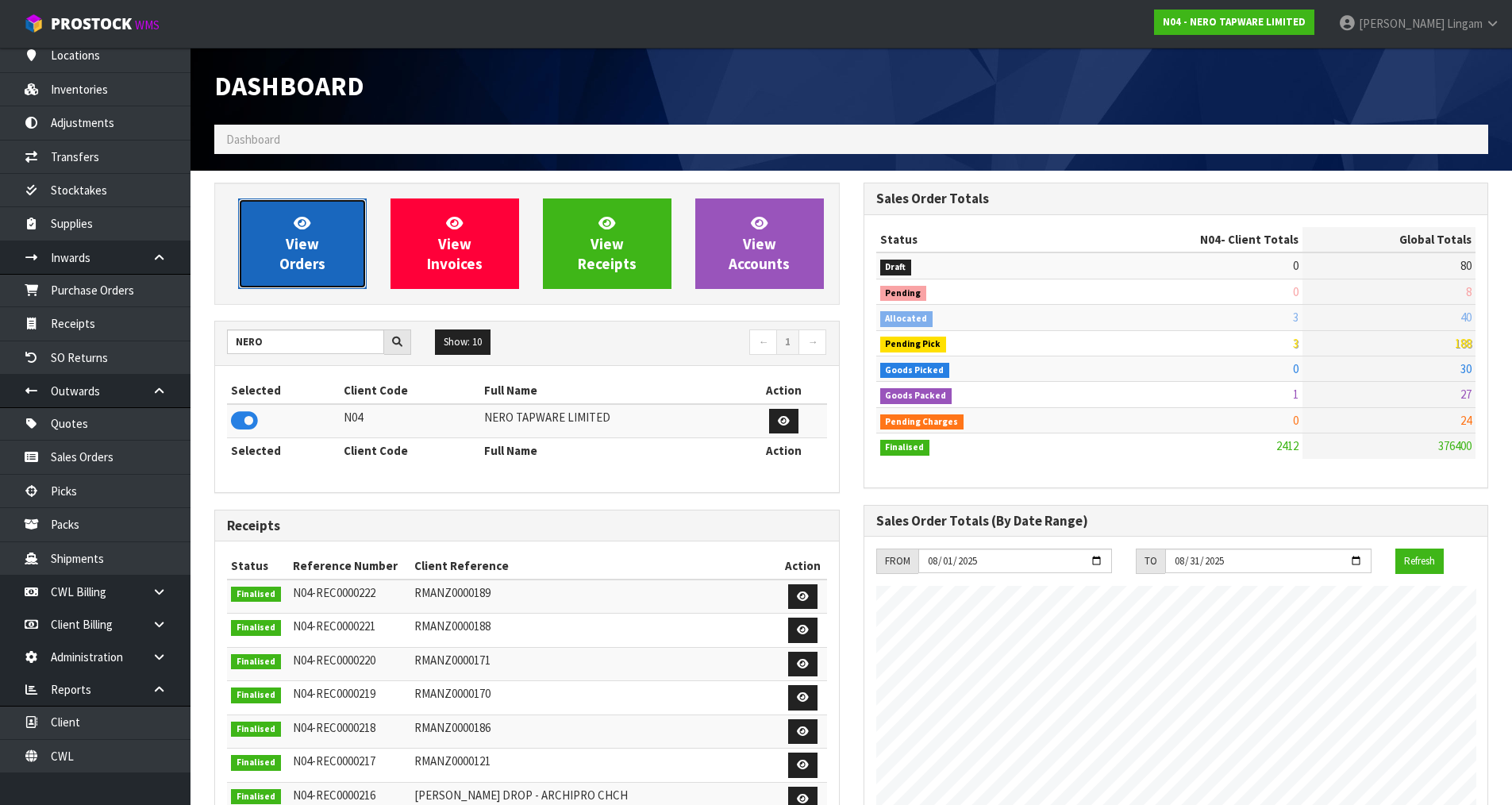
click at [310, 266] on span "View Orders" at bounding box center [302, 243] width 46 height 60
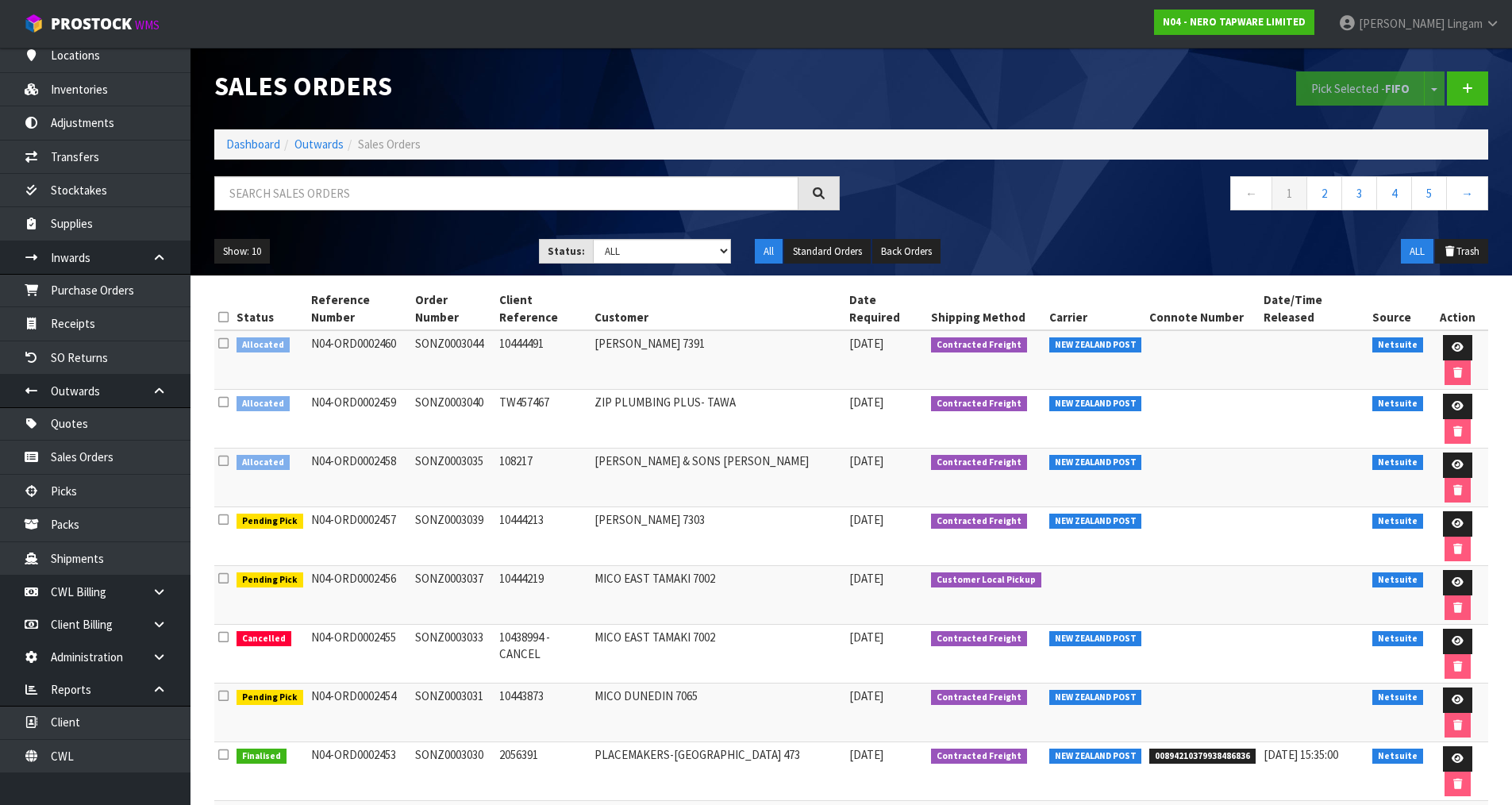
click at [224, 463] on icon at bounding box center [223, 460] width 10 height 12
click at [0, 0] on input "checkbox" at bounding box center [0, 0] width 0 height 0
click at [1363, 93] on button "Pick Selected - FIFO" at bounding box center [1361, 88] width 129 height 35
click at [1453, 470] on icon at bounding box center [1458, 465] width 12 height 10
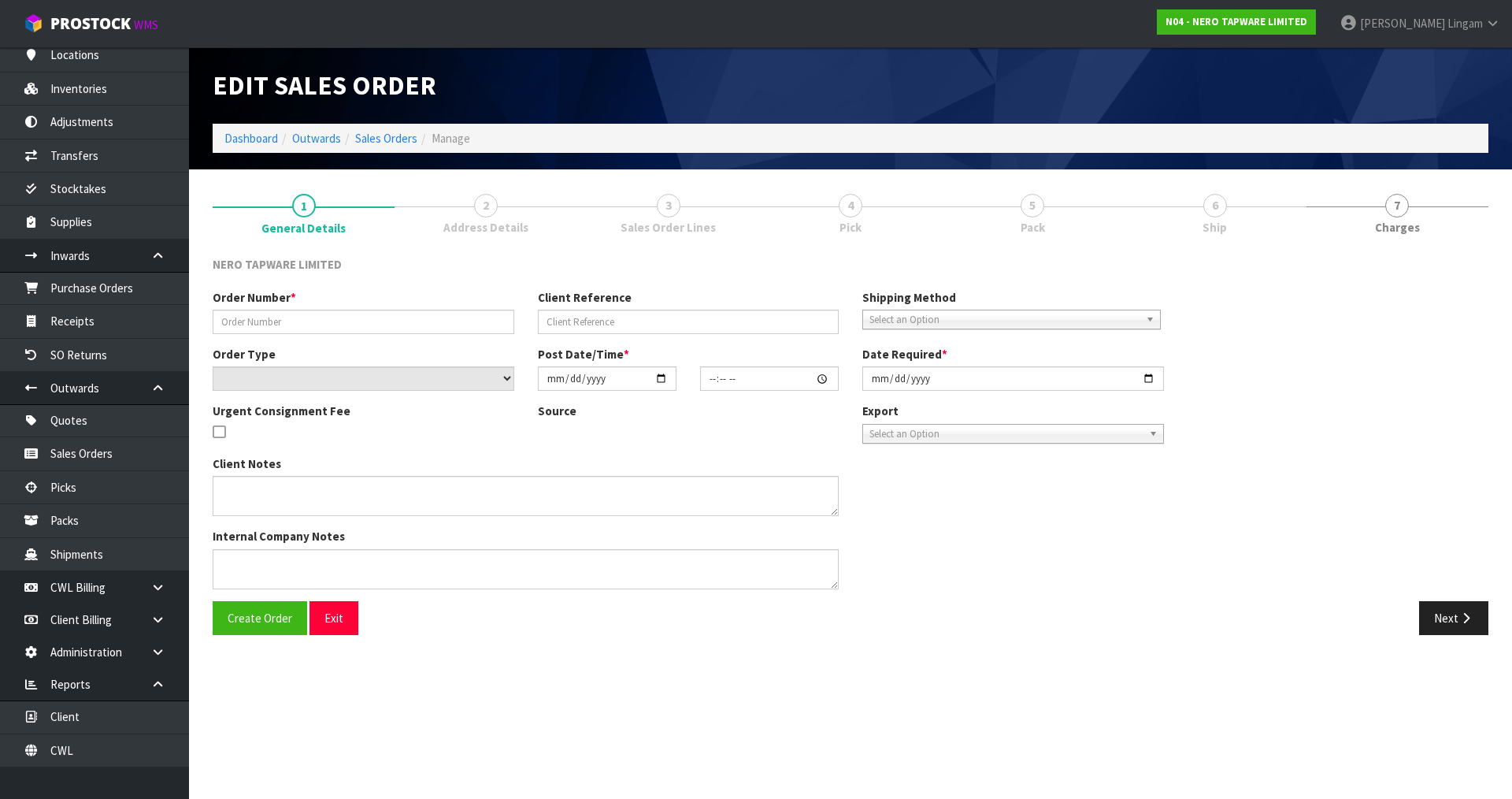
type input "SONZ0003035"
type input "108217"
select select "number:0"
type input "[DATE]"
type input "08:15:09.000"
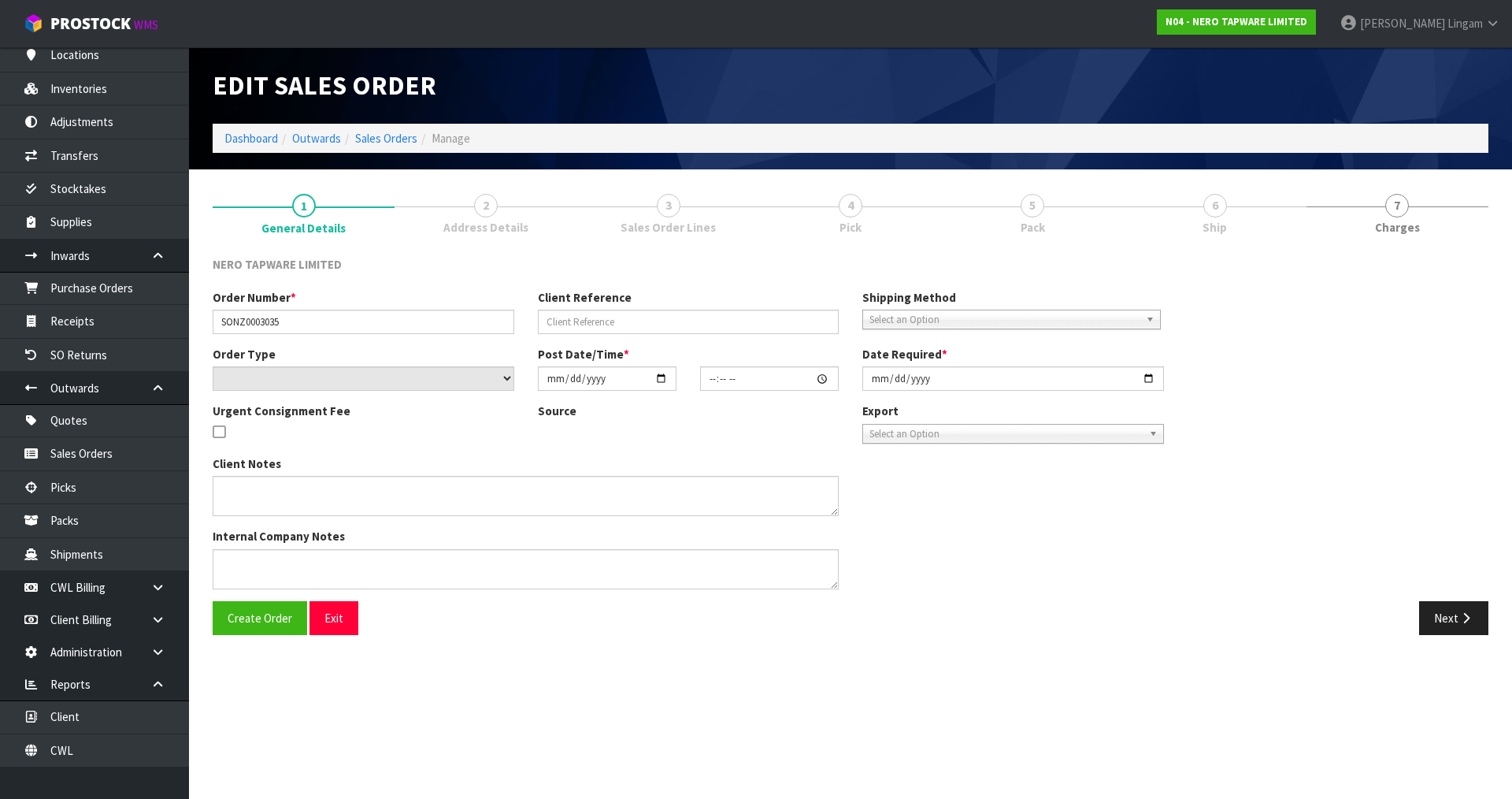
type input "[DATE]"
type textarea "urgent pls dispatch [DATE]"
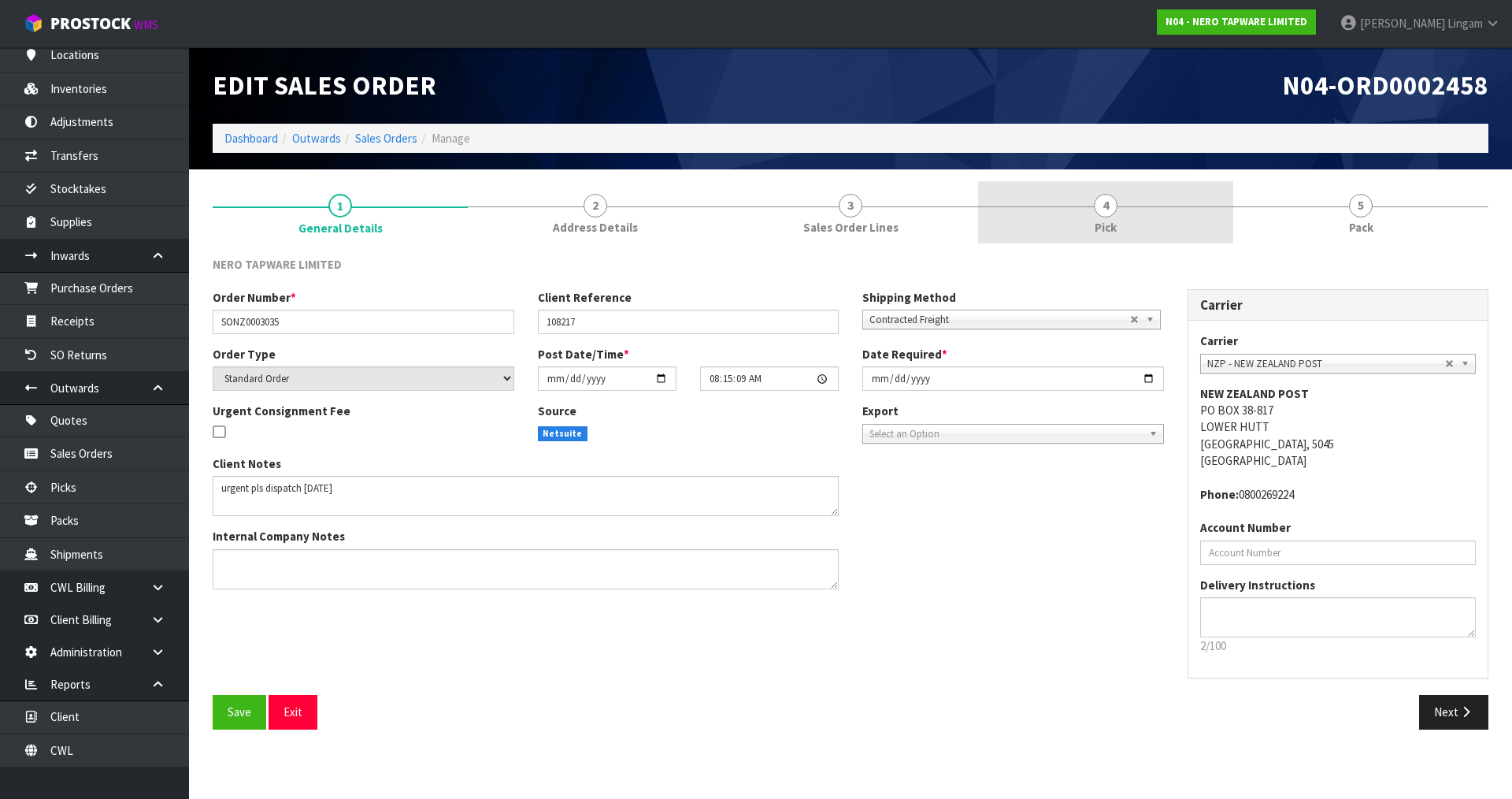
click at [1136, 234] on link "4 Pick" at bounding box center [1105, 212] width 255 height 62
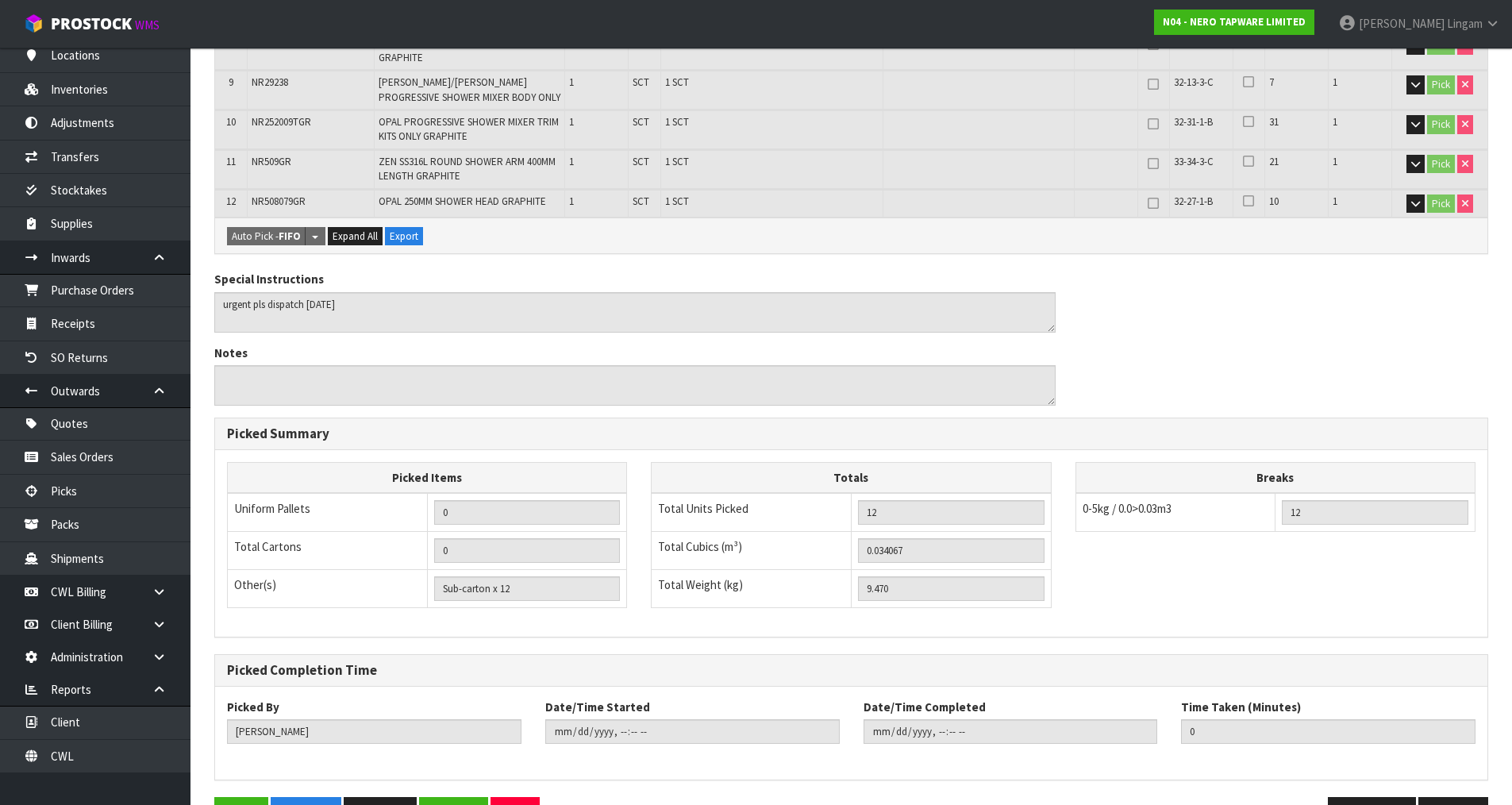
scroll to position [686, 0]
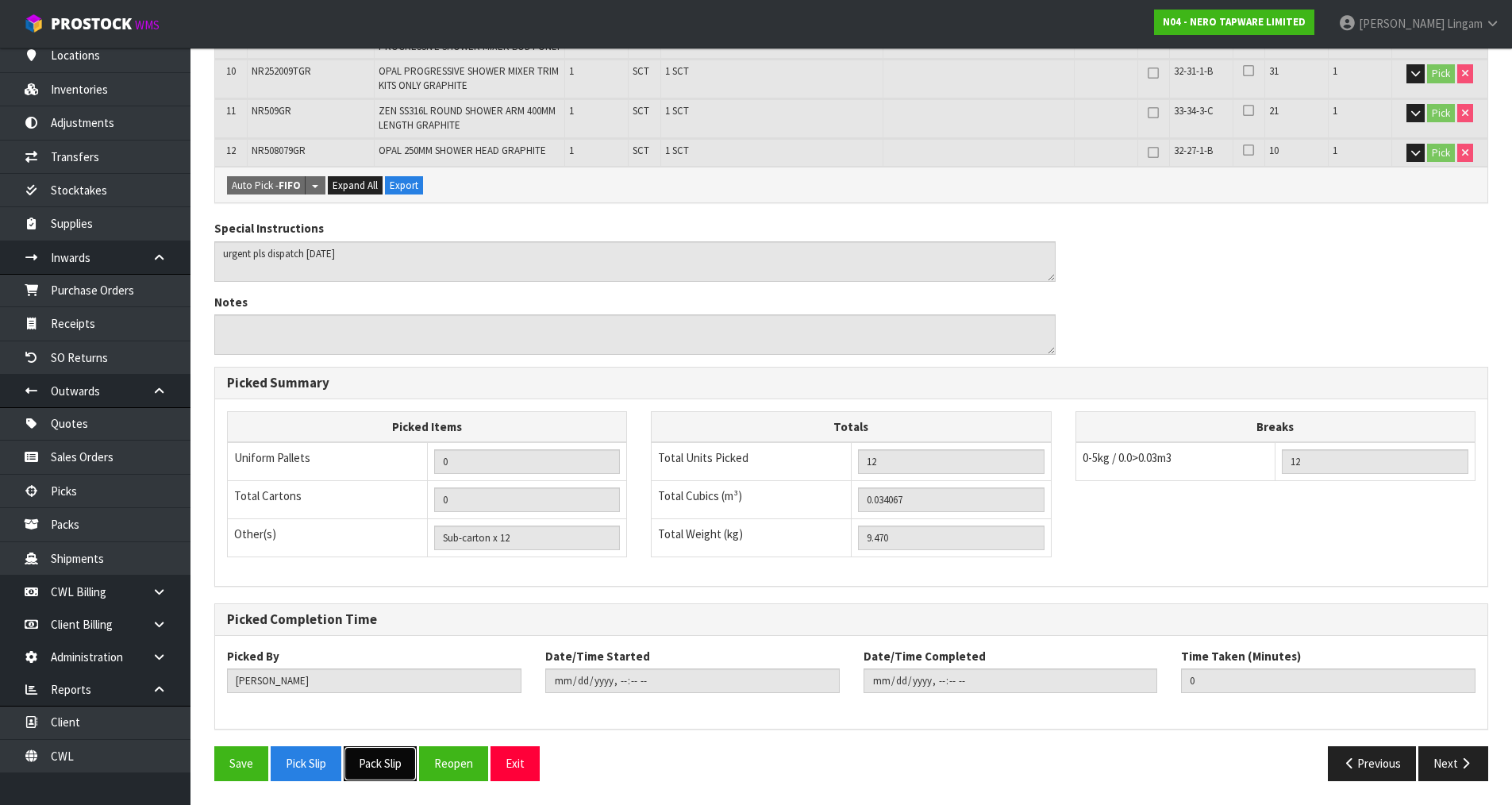
click at [381, 760] on button "Pack Slip" at bounding box center [381, 763] width 73 height 35
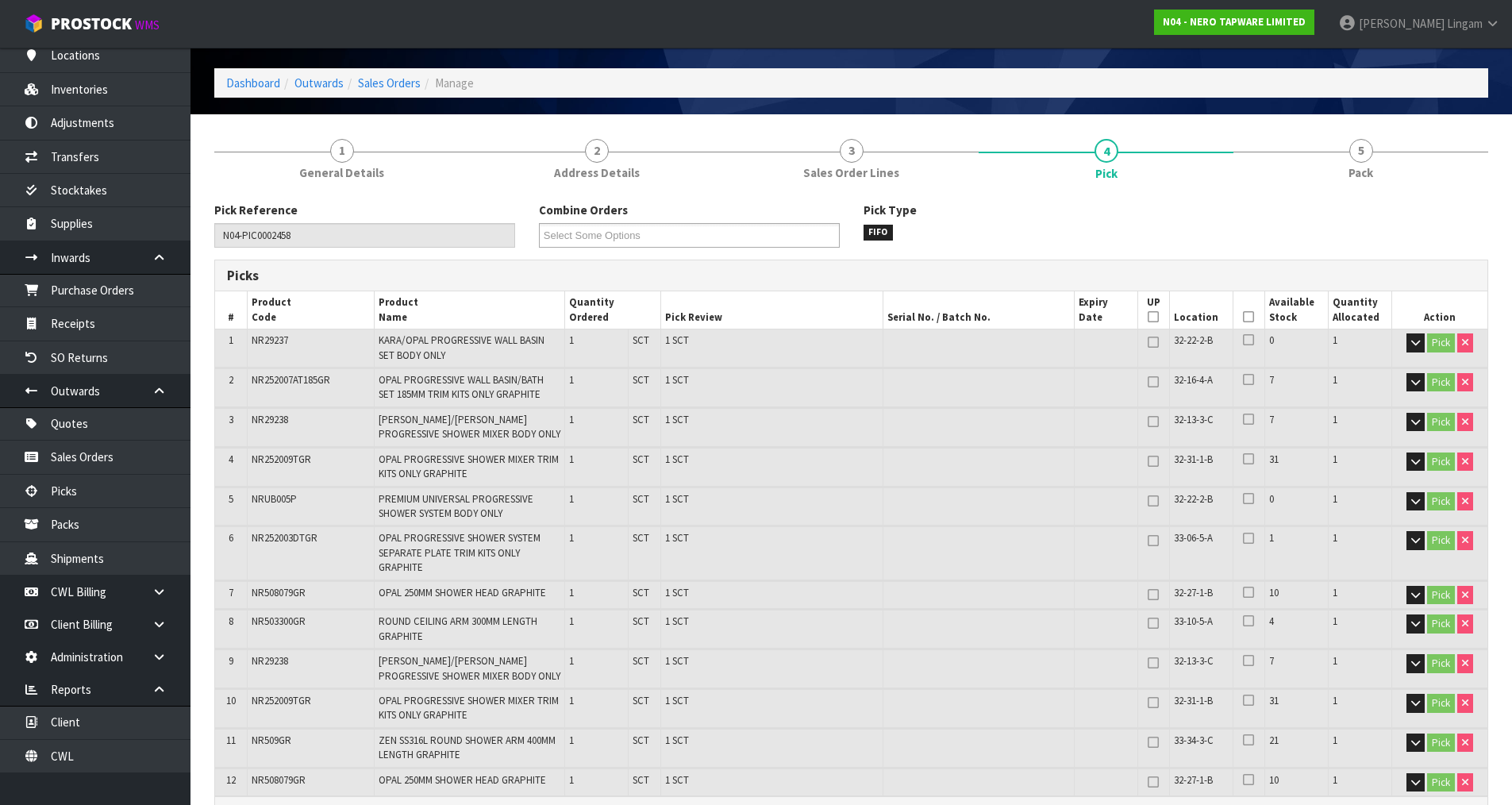
scroll to position [0, 0]
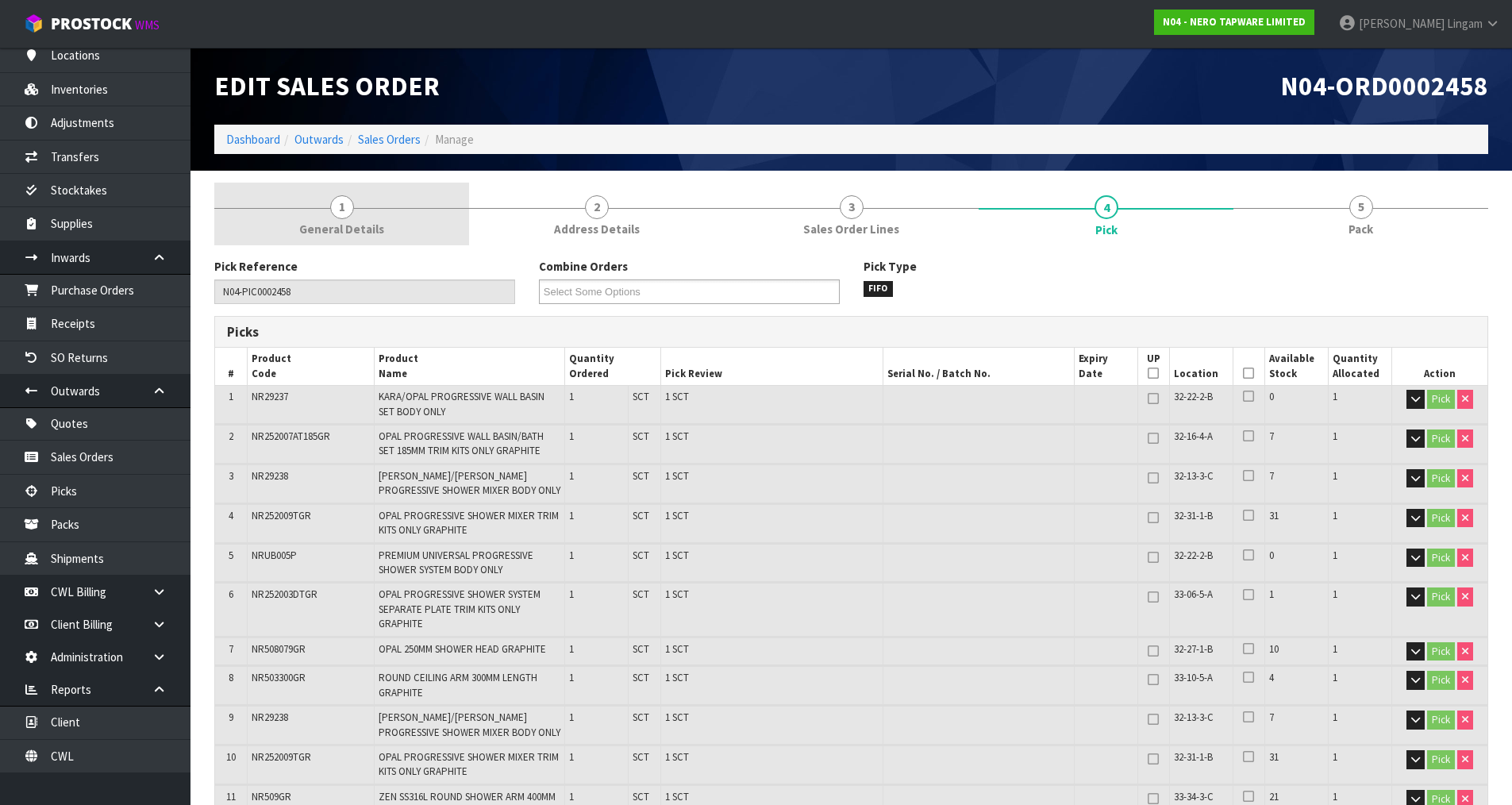
click at [422, 212] on link "1 General Details" at bounding box center [341, 213] width 255 height 63
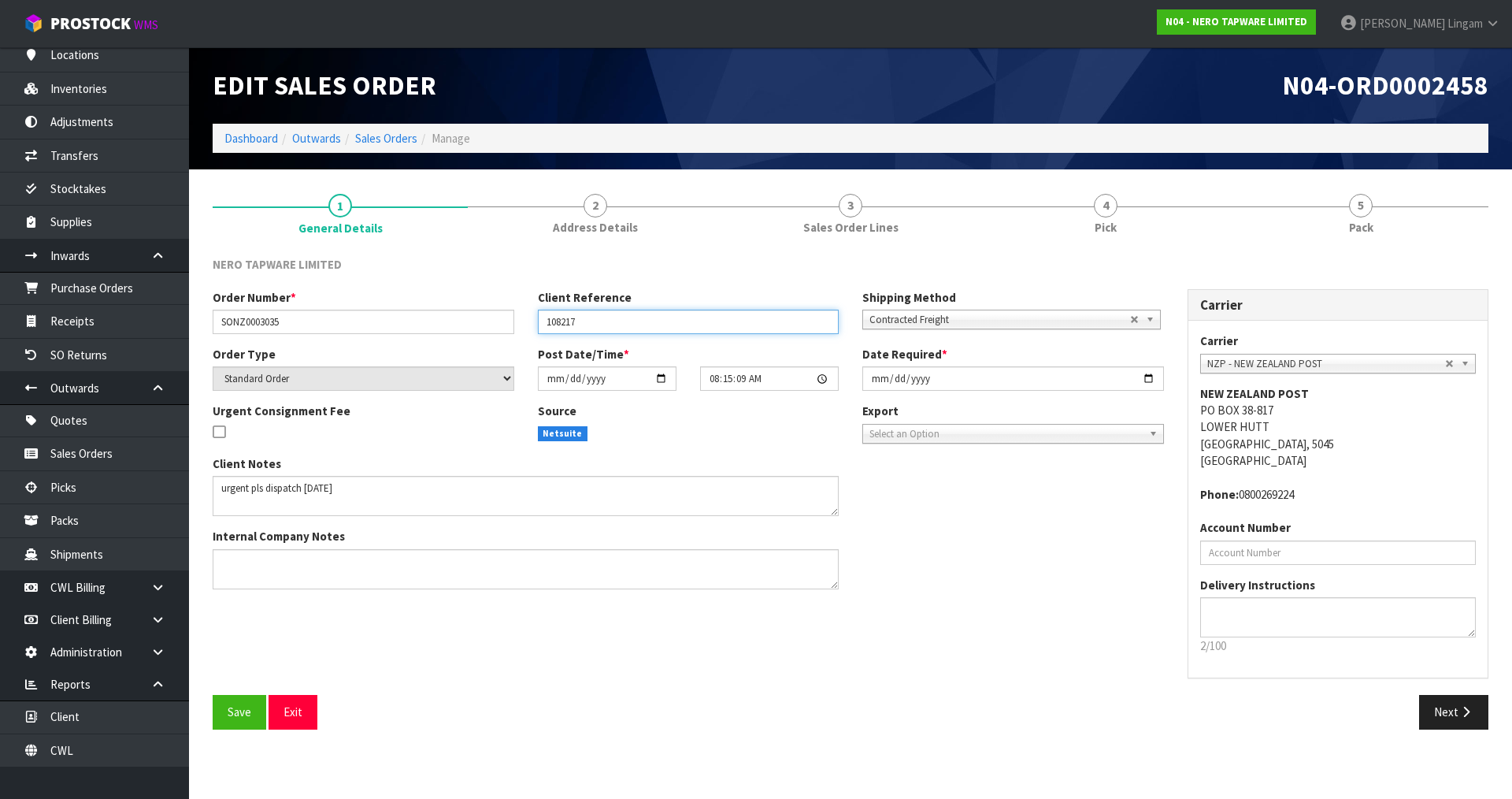
click at [544, 324] on input "108217" at bounding box center [688, 322] width 301 height 24
type input "URGENT 108217"
click at [243, 720] on button "Save" at bounding box center [239, 712] width 54 height 34
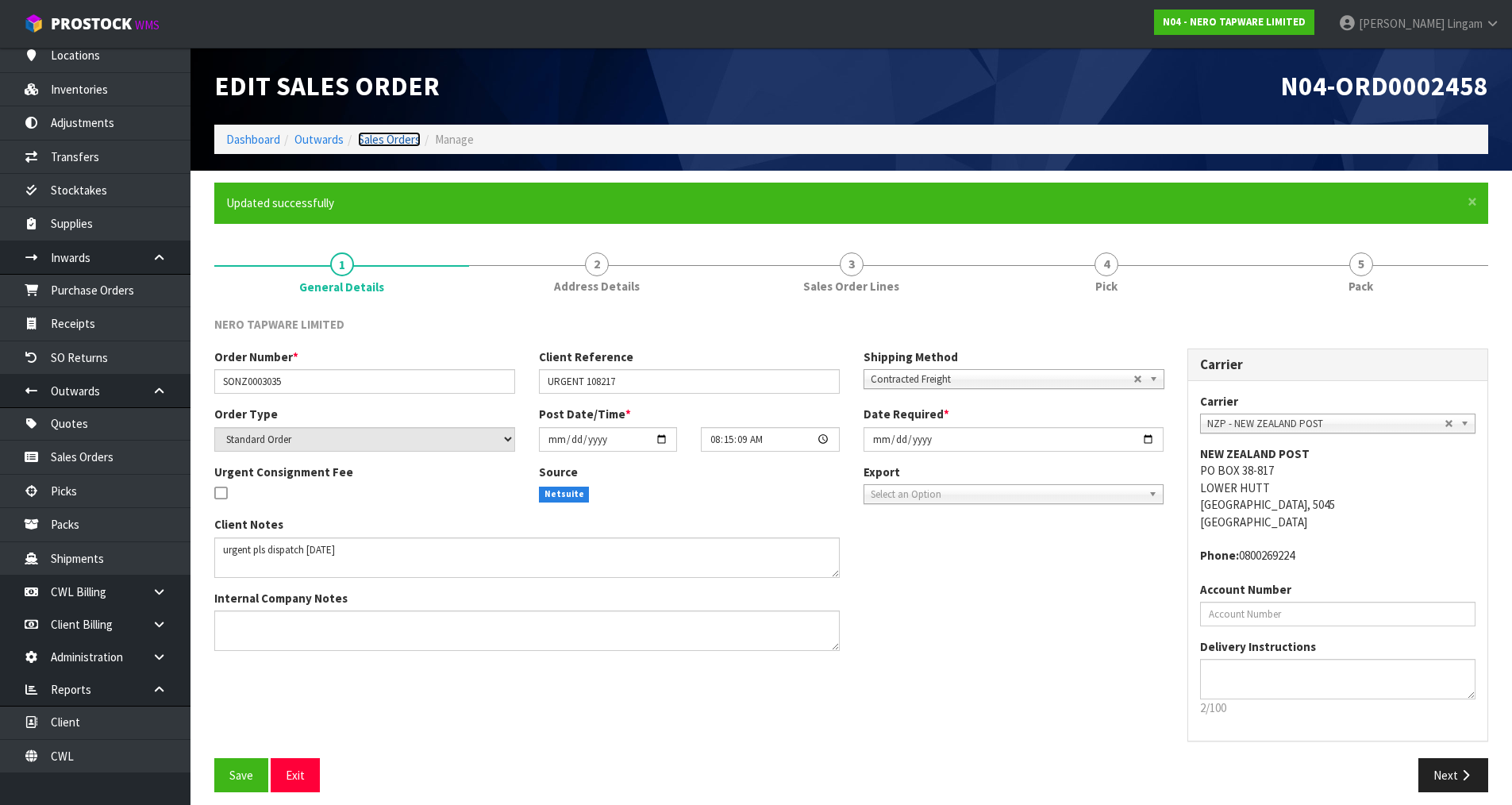
click at [395, 143] on link "Sales Orders" at bounding box center [389, 139] width 63 height 15
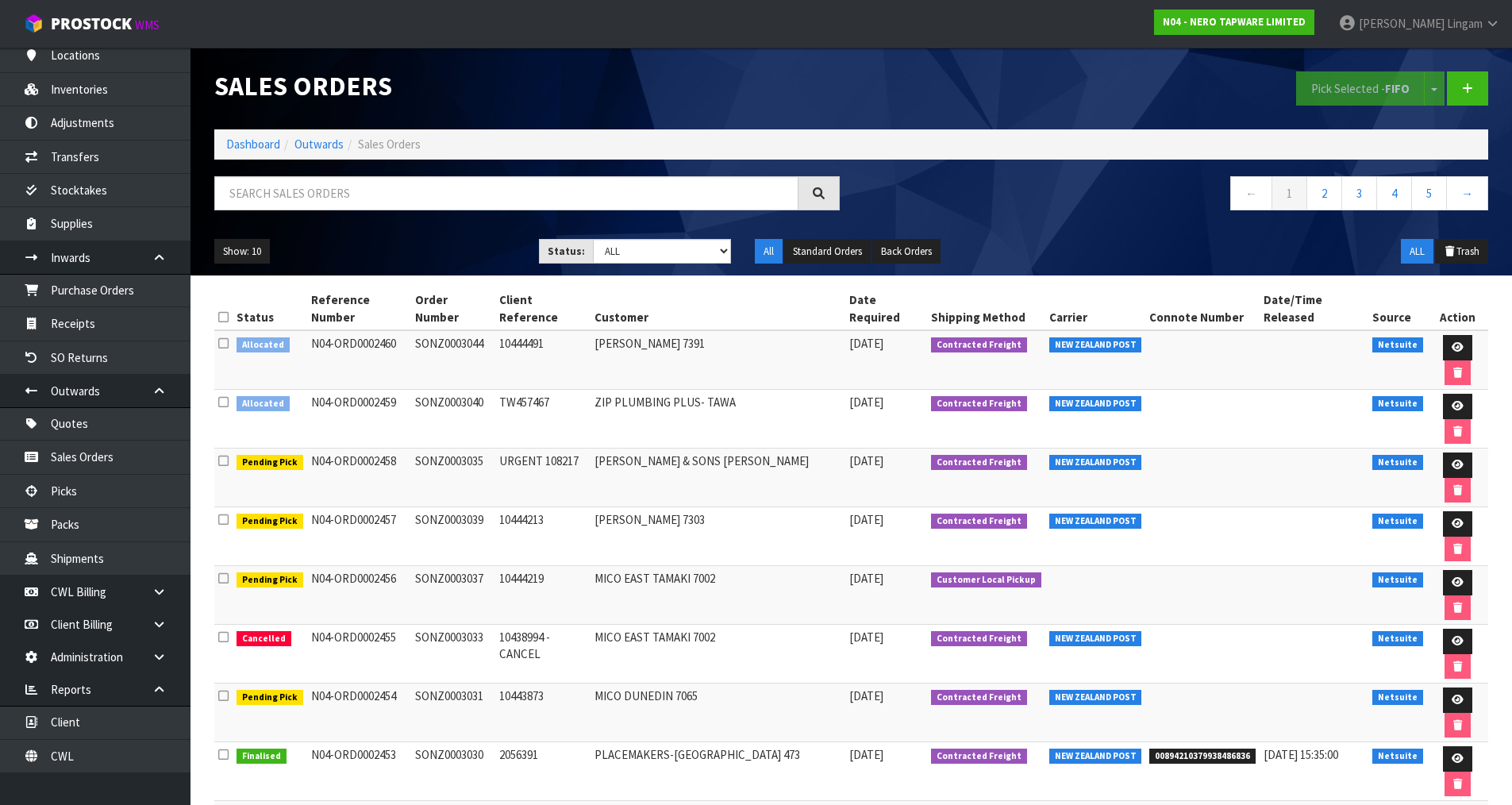
click at [221, 403] on icon at bounding box center [223, 402] width 10 height 12
click at [0, 0] on input "checkbox" at bounding box center [0, 0] width 0 height 0
click at [1336, 84] on button "Pick Selected - FIFO" at bounding box center [1361, 88] width 129 height 35
click at [1457, 408] on icon at bounding box center [1458, 406] width 12 height 10
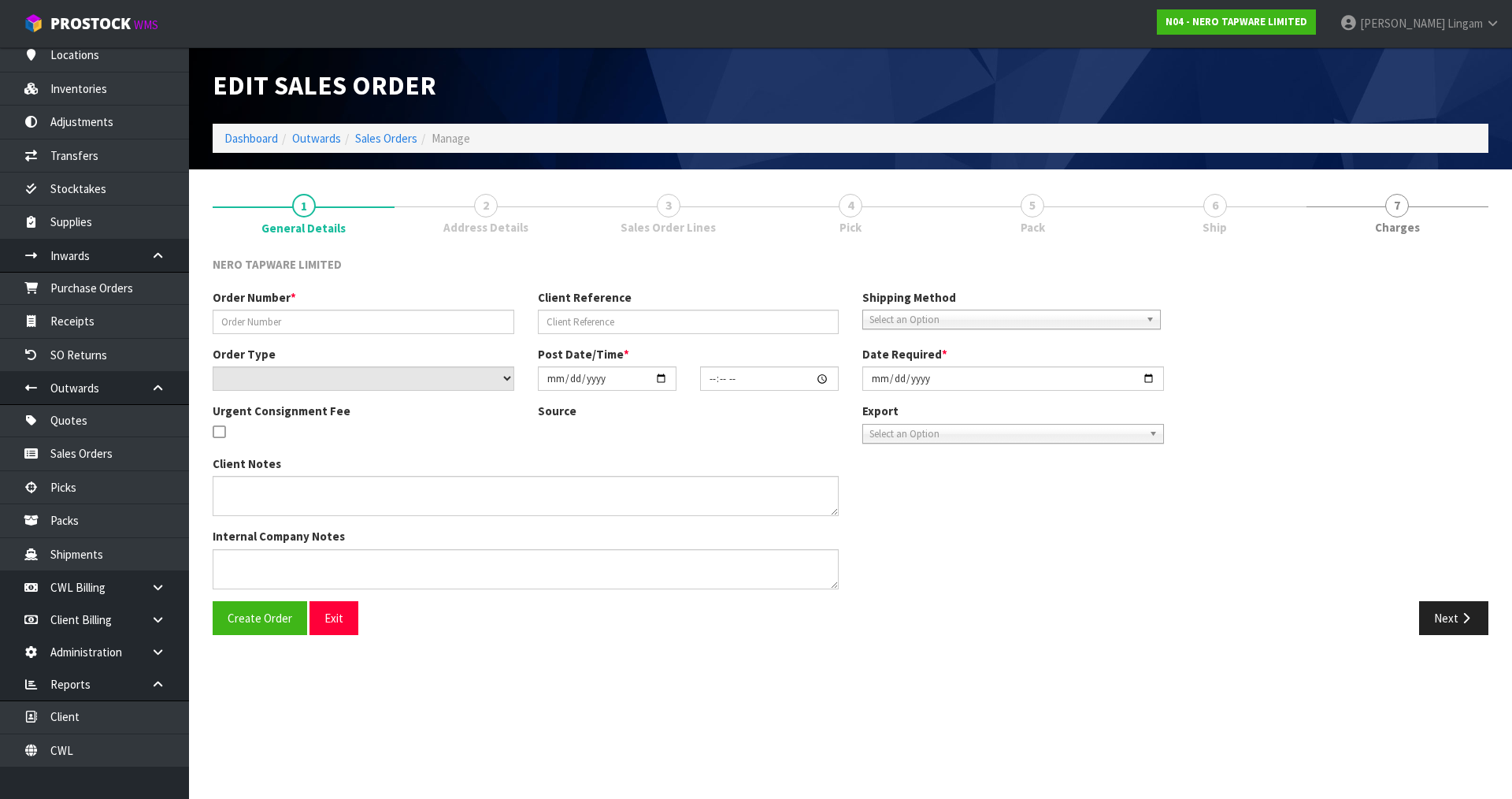
type input "SONZ0003040"
type input "TW457467"
select select "number:0"
type input "[DATE]"
type input "08:15:10.000"
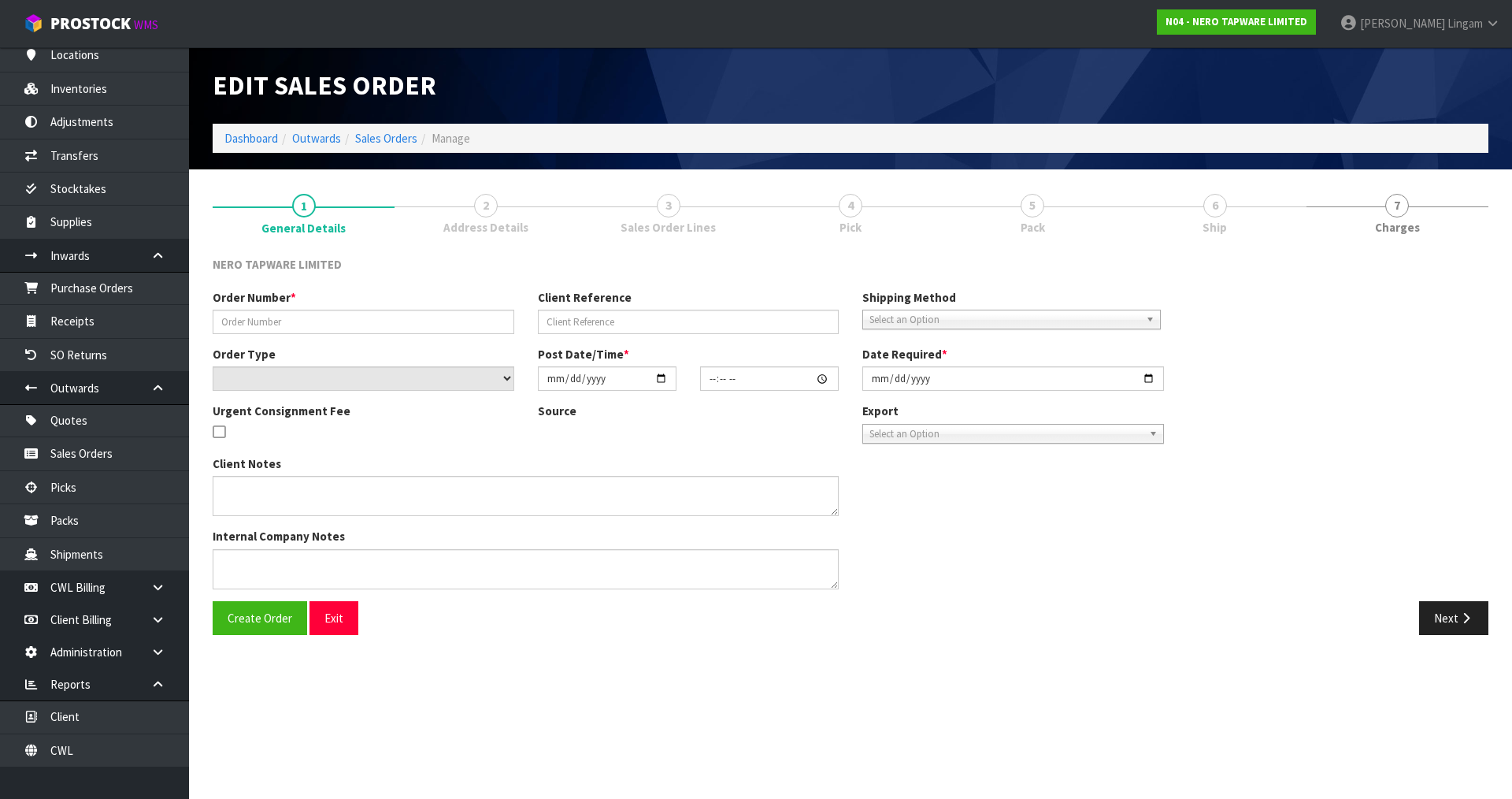
type input "[DATE]"
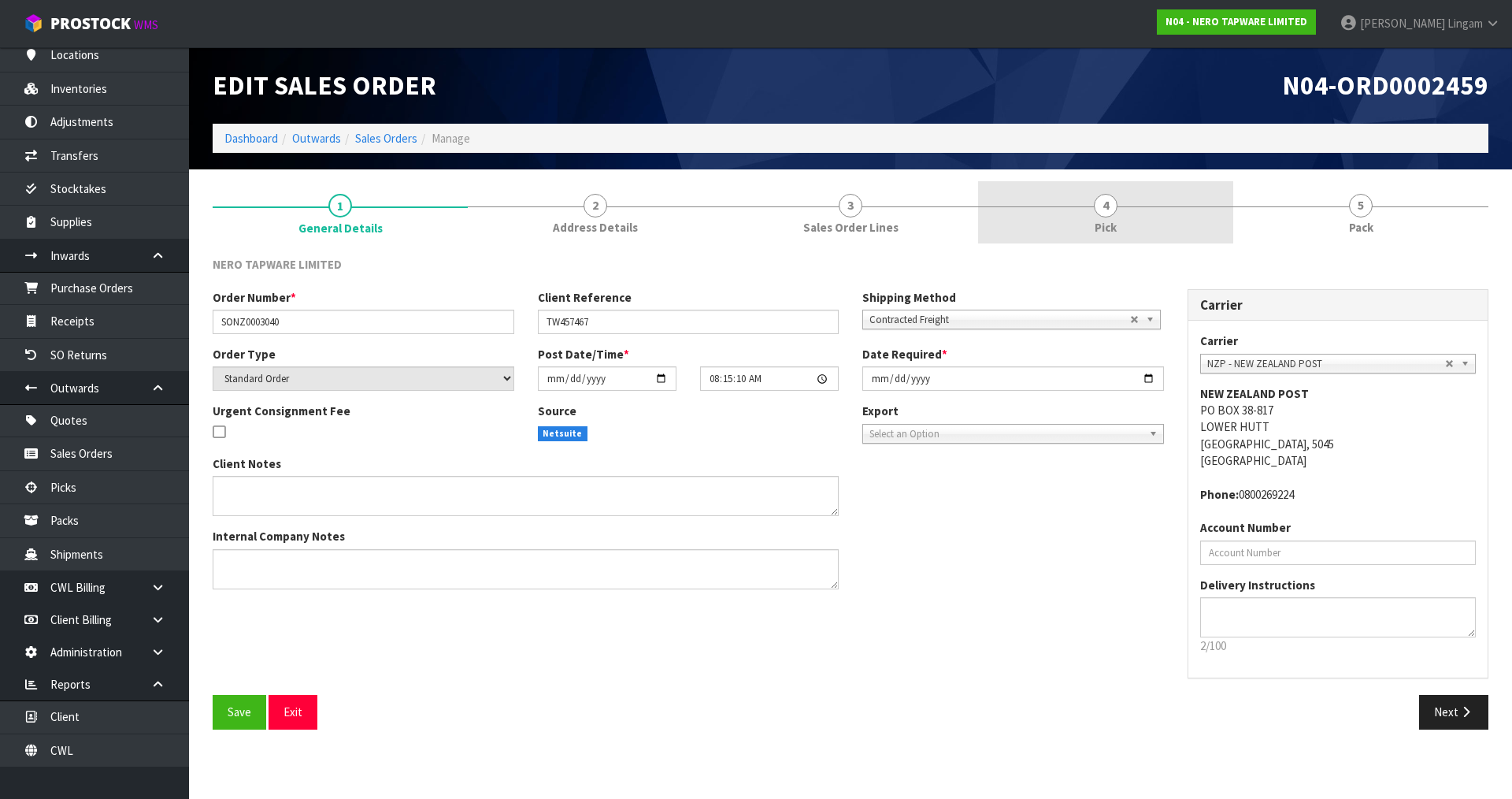
click at [1110, 219] on span "Pick" at bounding box center [1106, 227] width 22 height 17
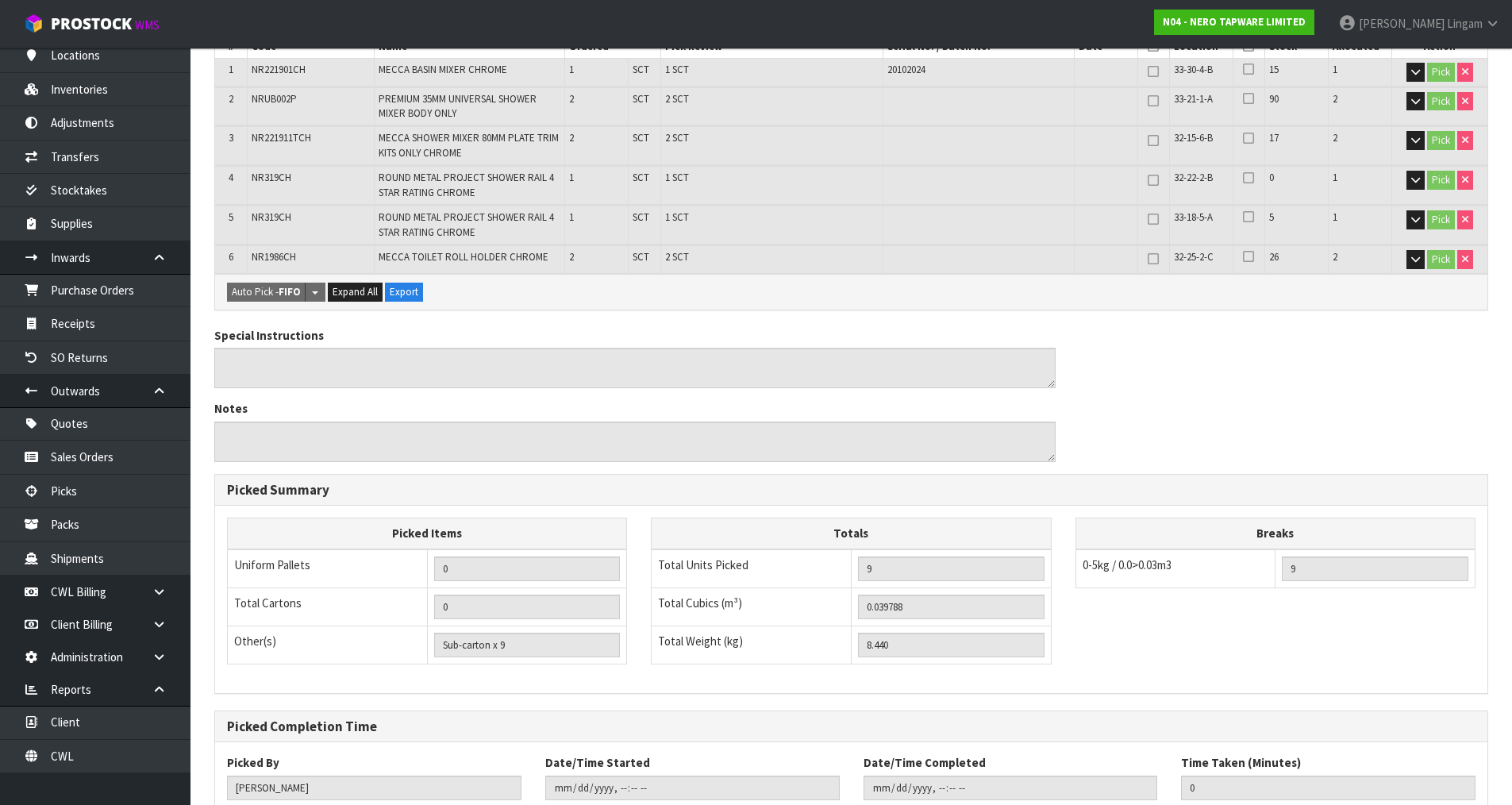
scroll to position [434, 0]
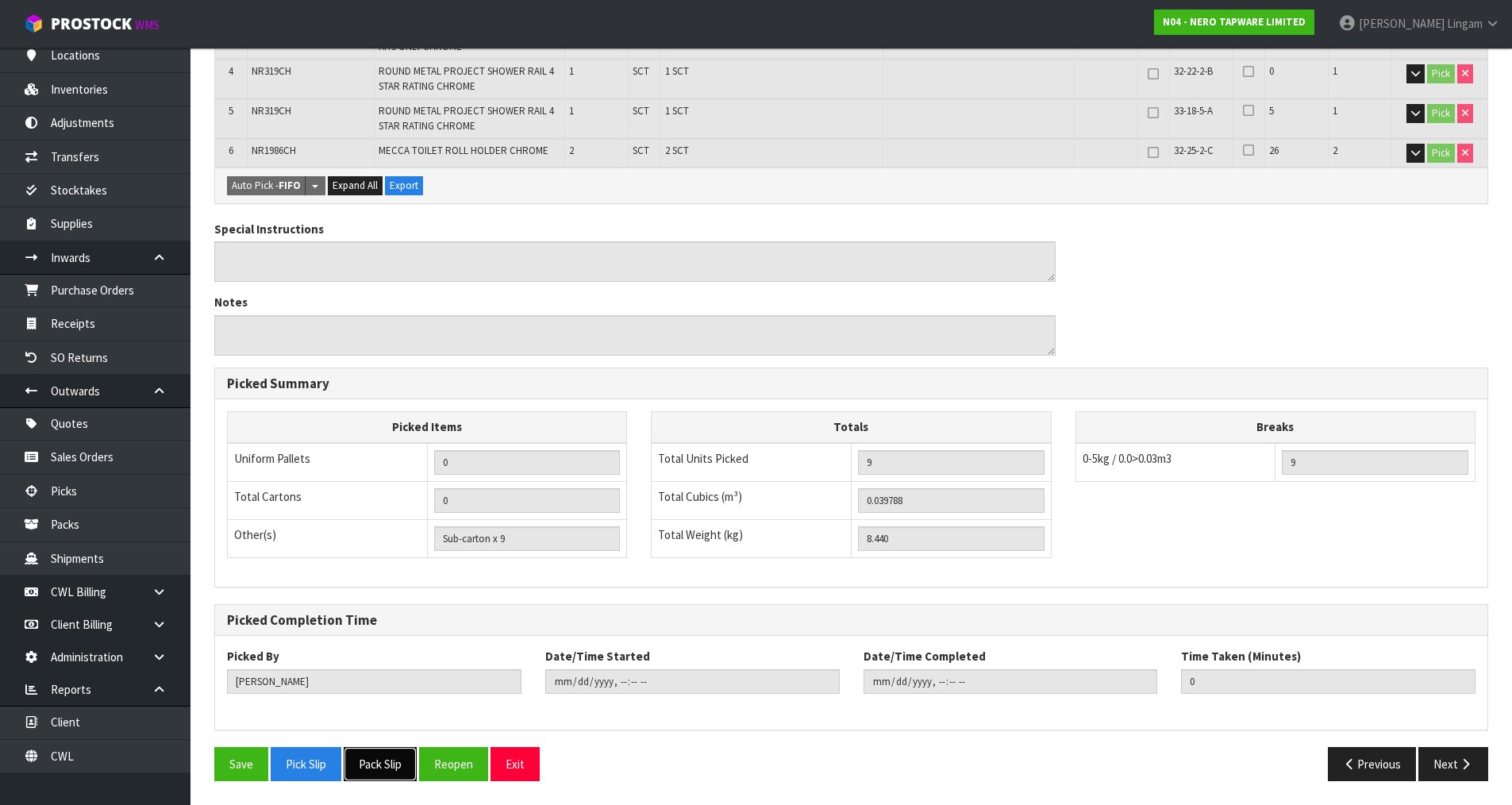
click at [393, 770] on button "Pack Slip" at bounding box center [381, 764] width 73 height 35
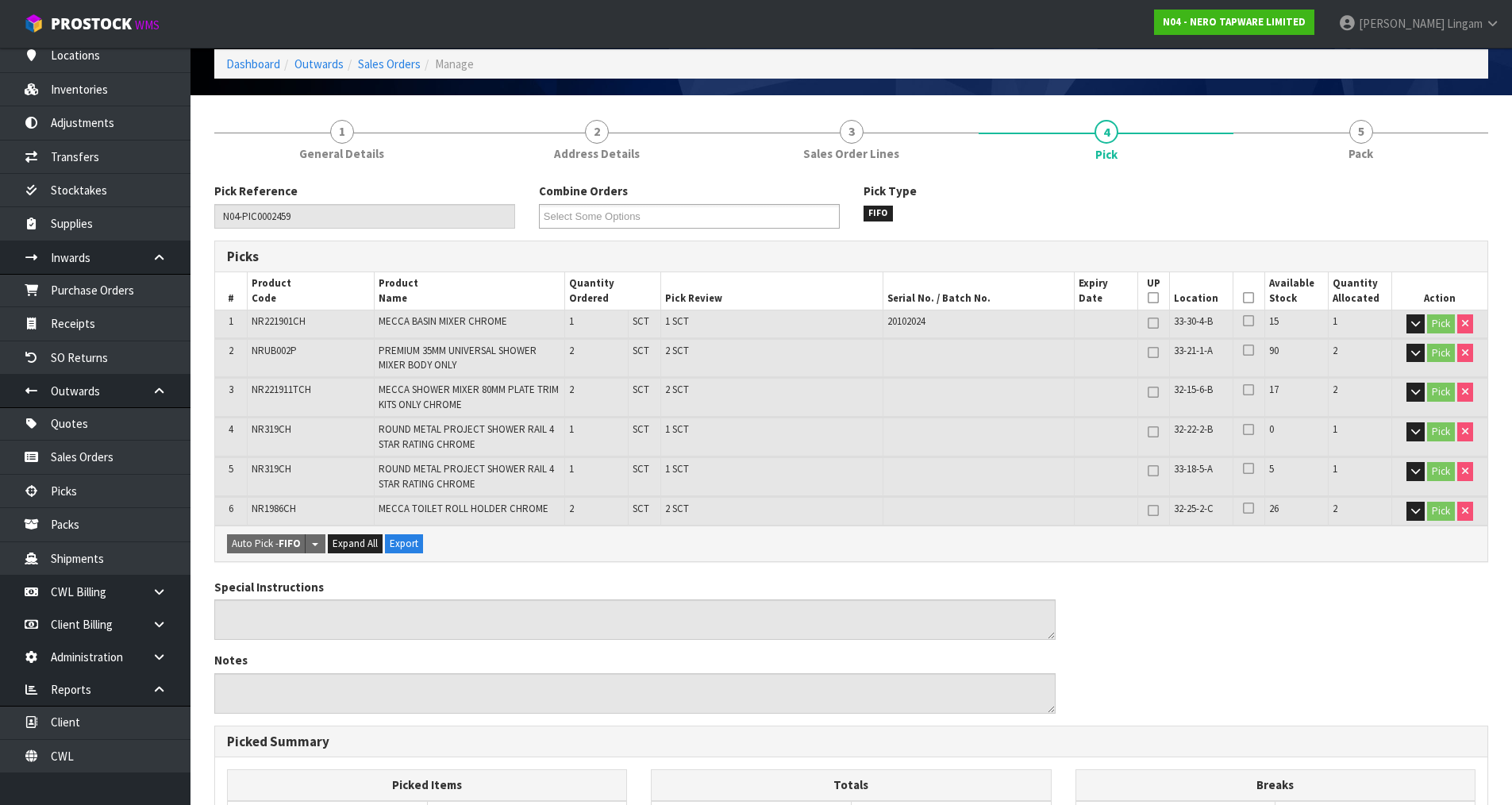
scroll to position [0, 0]
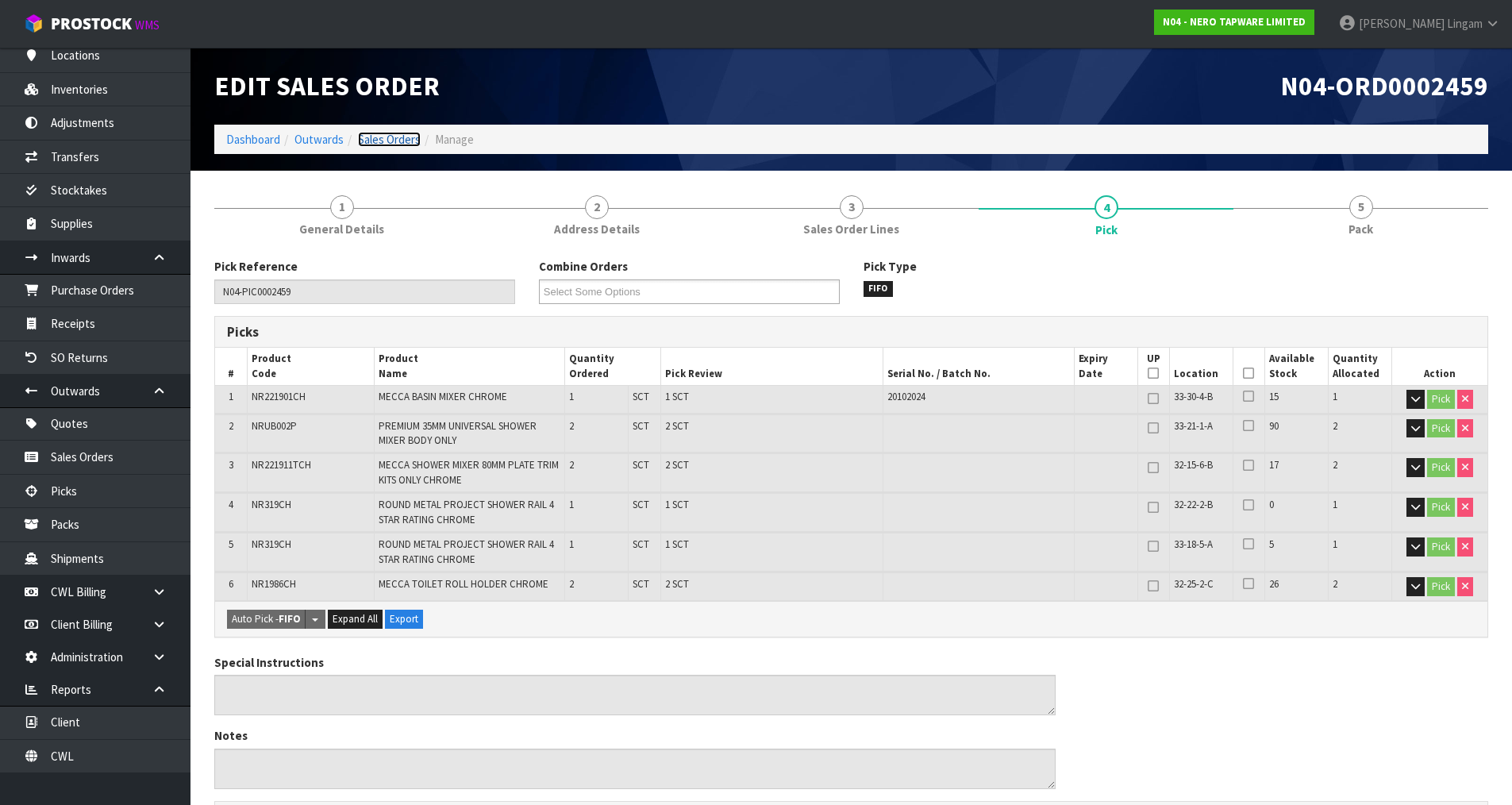
click at [388, 137] on link "Sales Orders" at bounding box center [389, 139] width 63 height 15
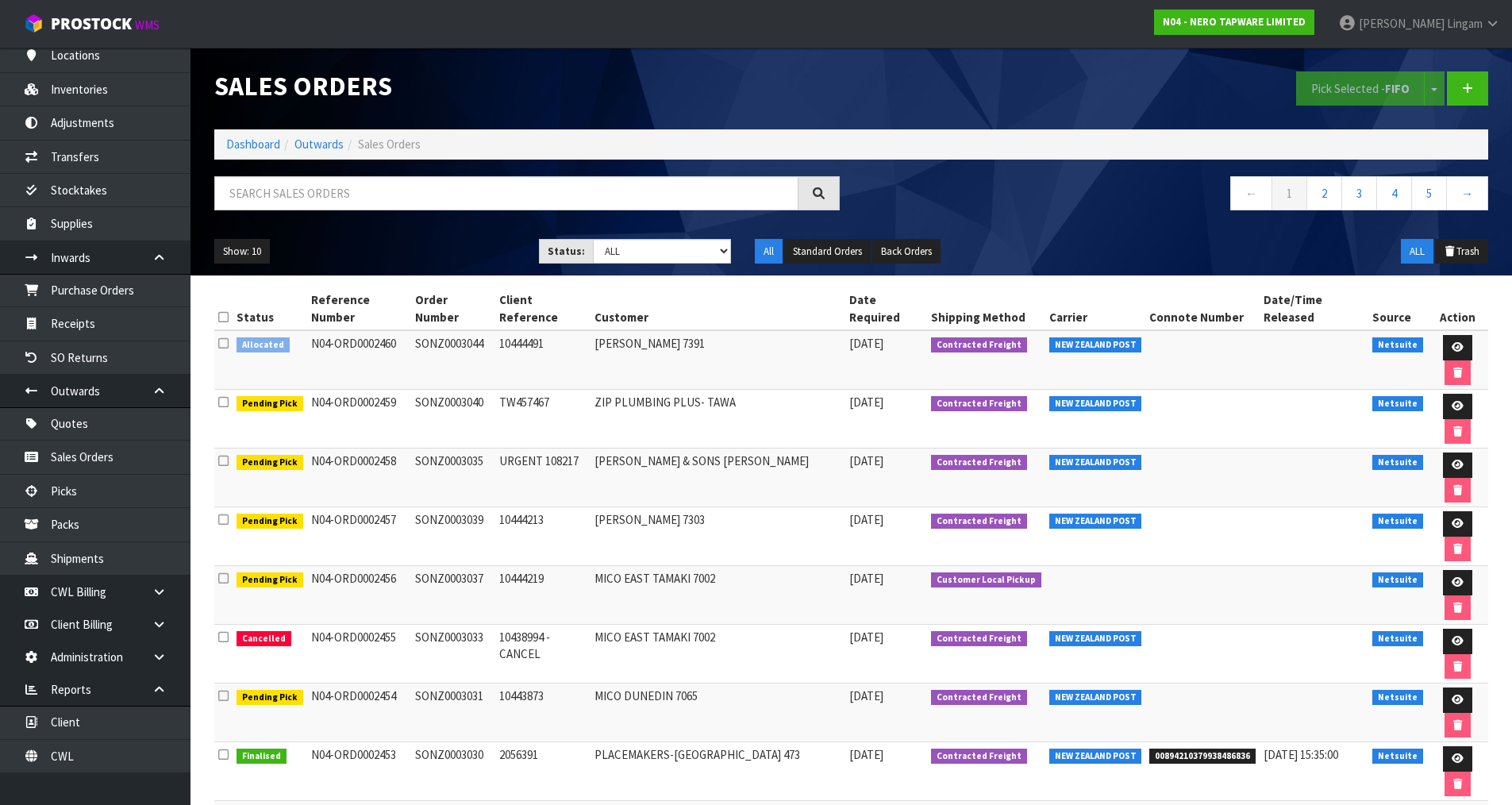
click at [222, 347] on icon at bounding box center [223, 343] width 10 height 12
click at [0, 0] on input "checkbox" at bounding box center [0, 0] width 0 height 0
click at [1330, 90] on button "Pick Selected - FIFO" at bounding box center [1361, 88] width 129 height 35
click at [1454, 352] on icon at bounding box center [1458, 347] width 12 height 10
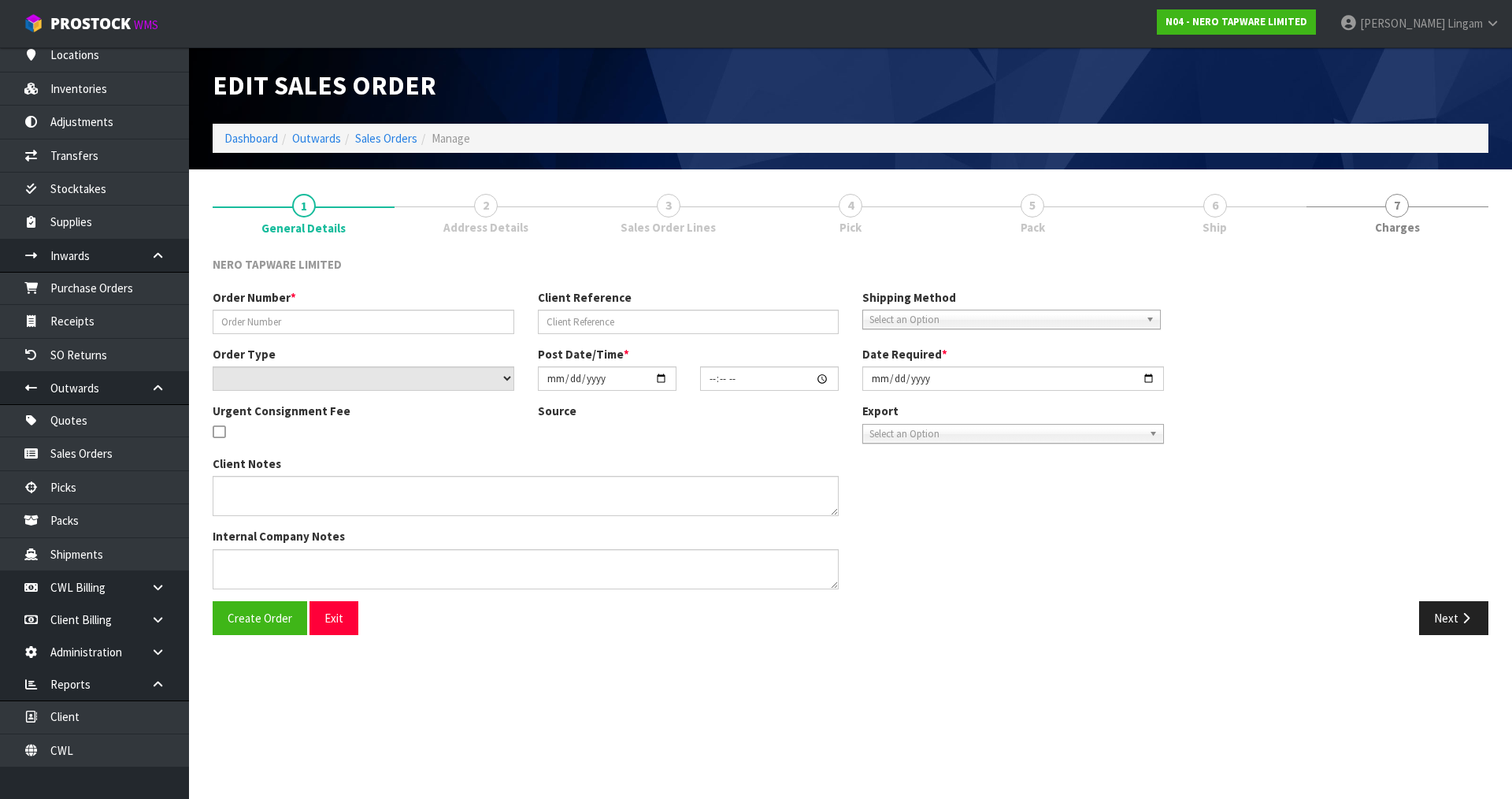
type input "SONZ0003044"
type input "10444491"
select select "number:0"
type input "[DATE]"
type input "08:15:12.000"
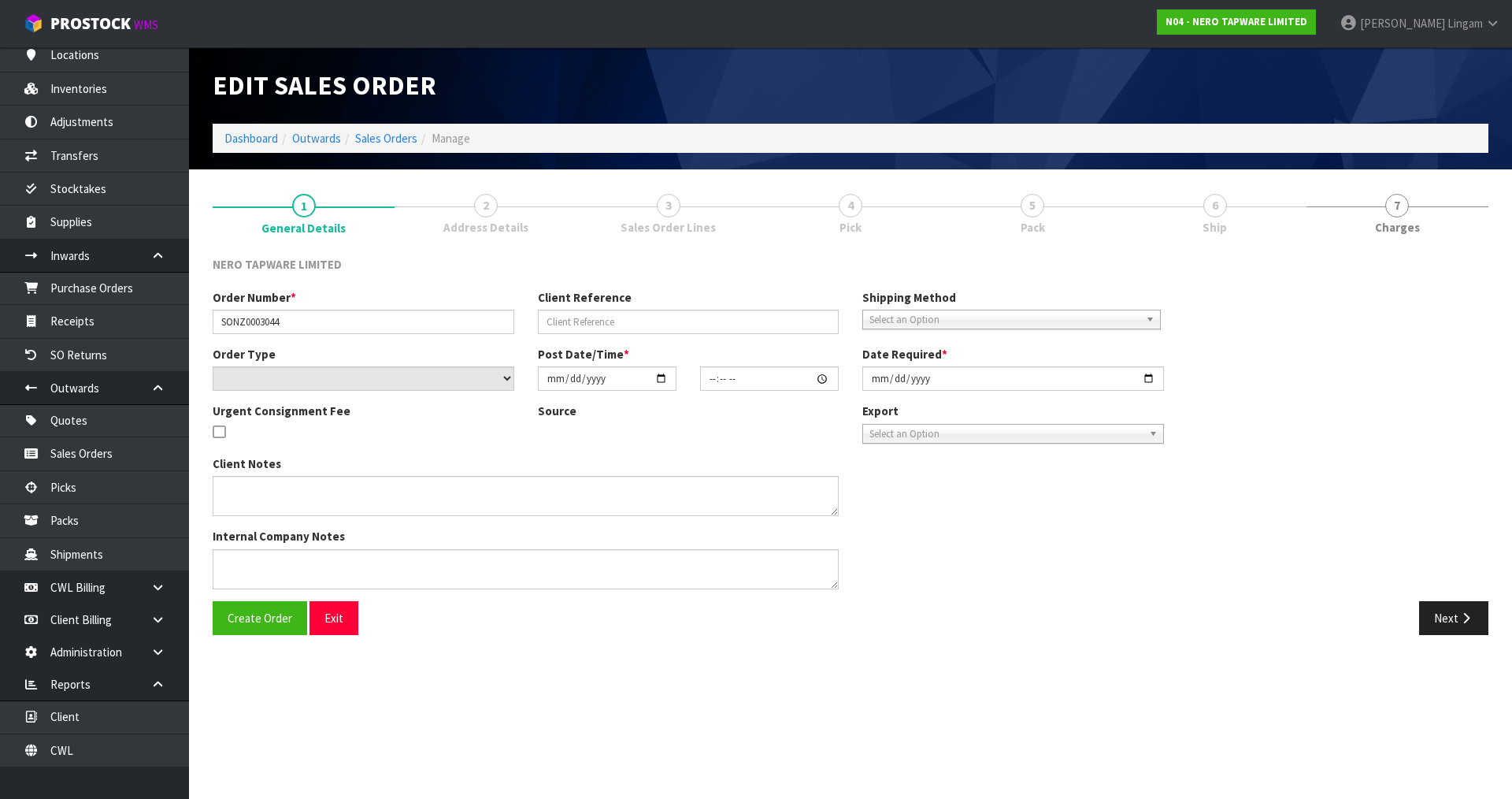
type input "[DATE]"
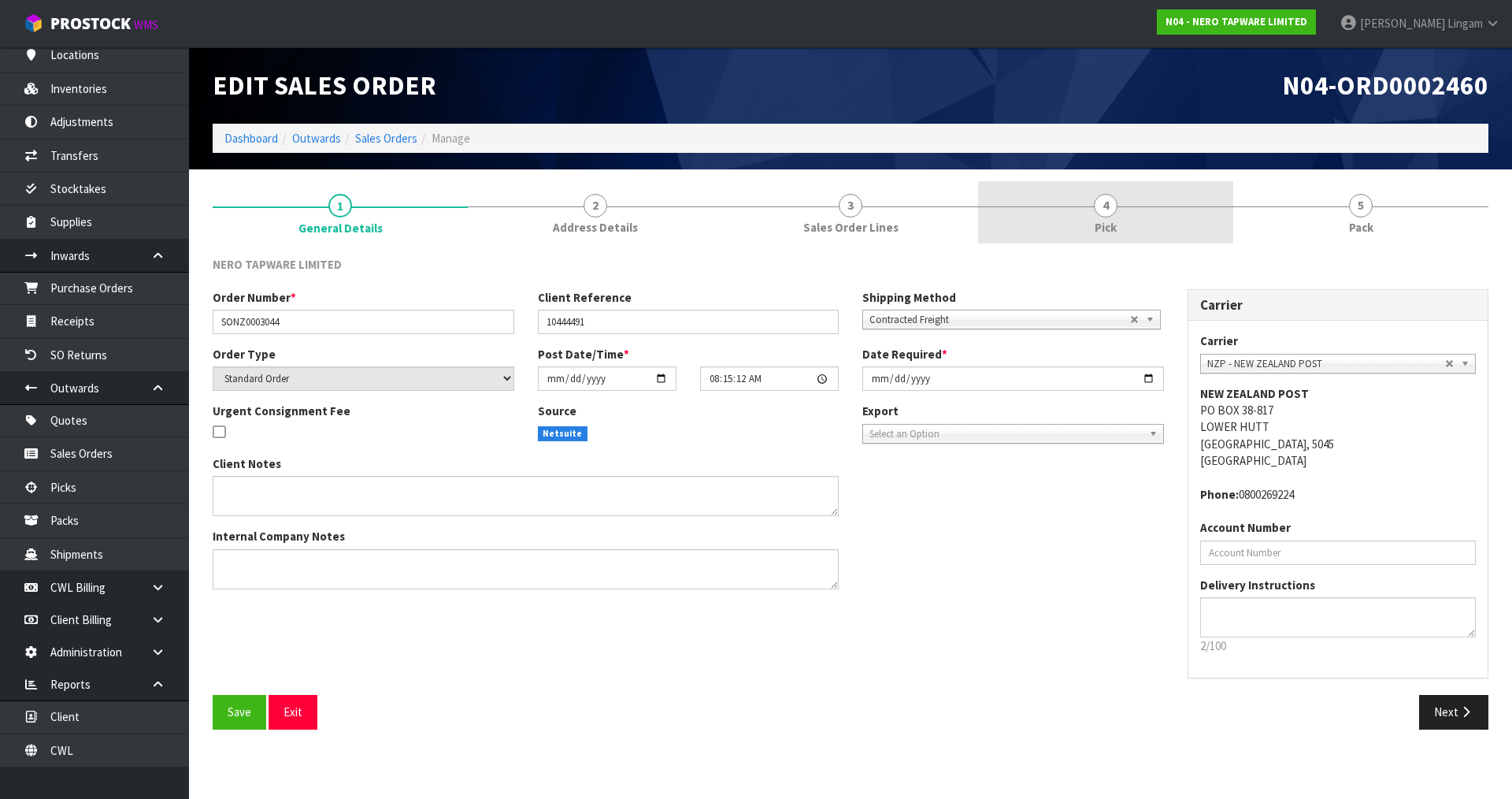
click at [1148, 226] on link "4 Pick" at bounding box center [1105, 212] width 255 height 62
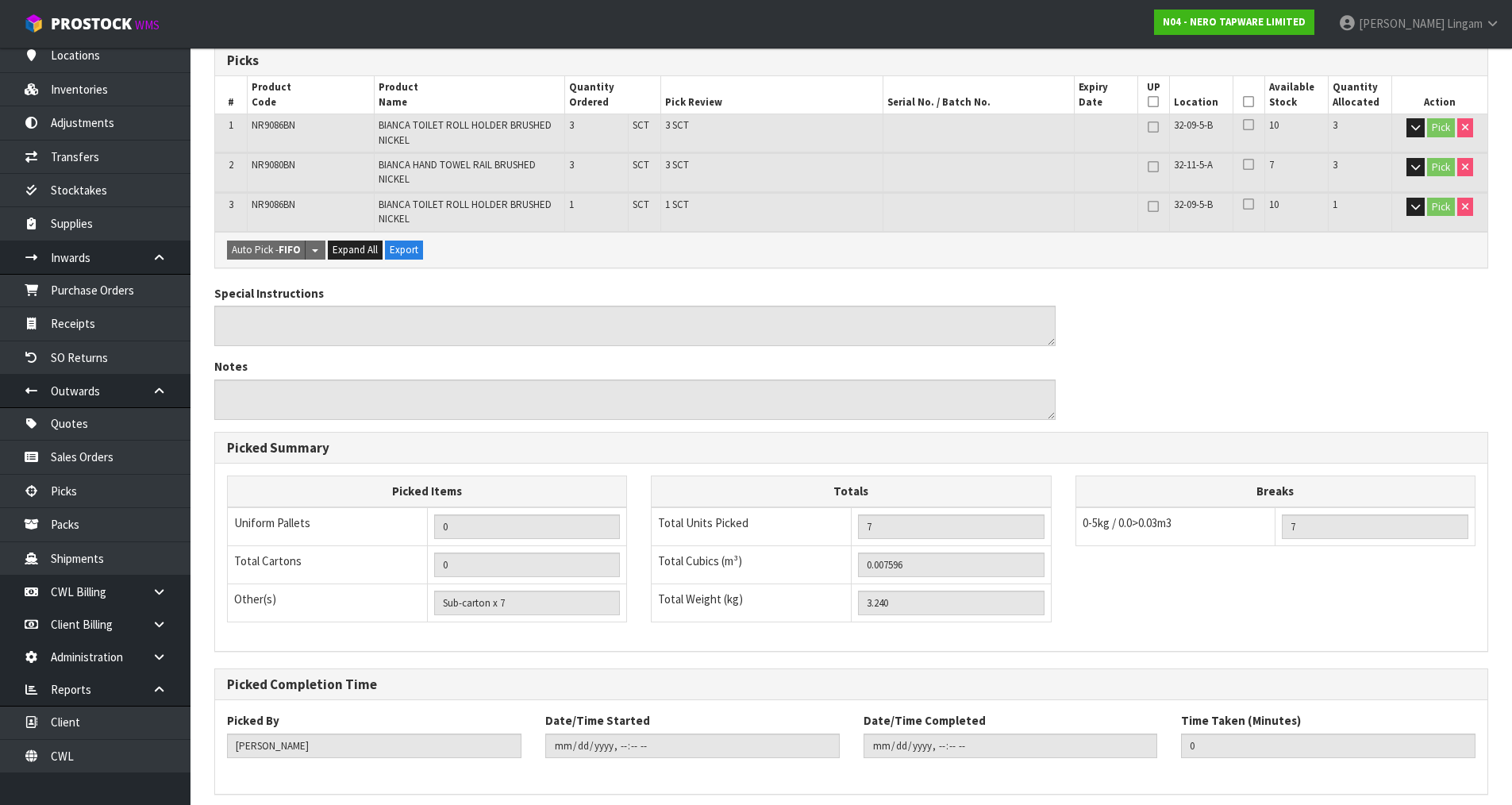
scroll to position [336, 0]
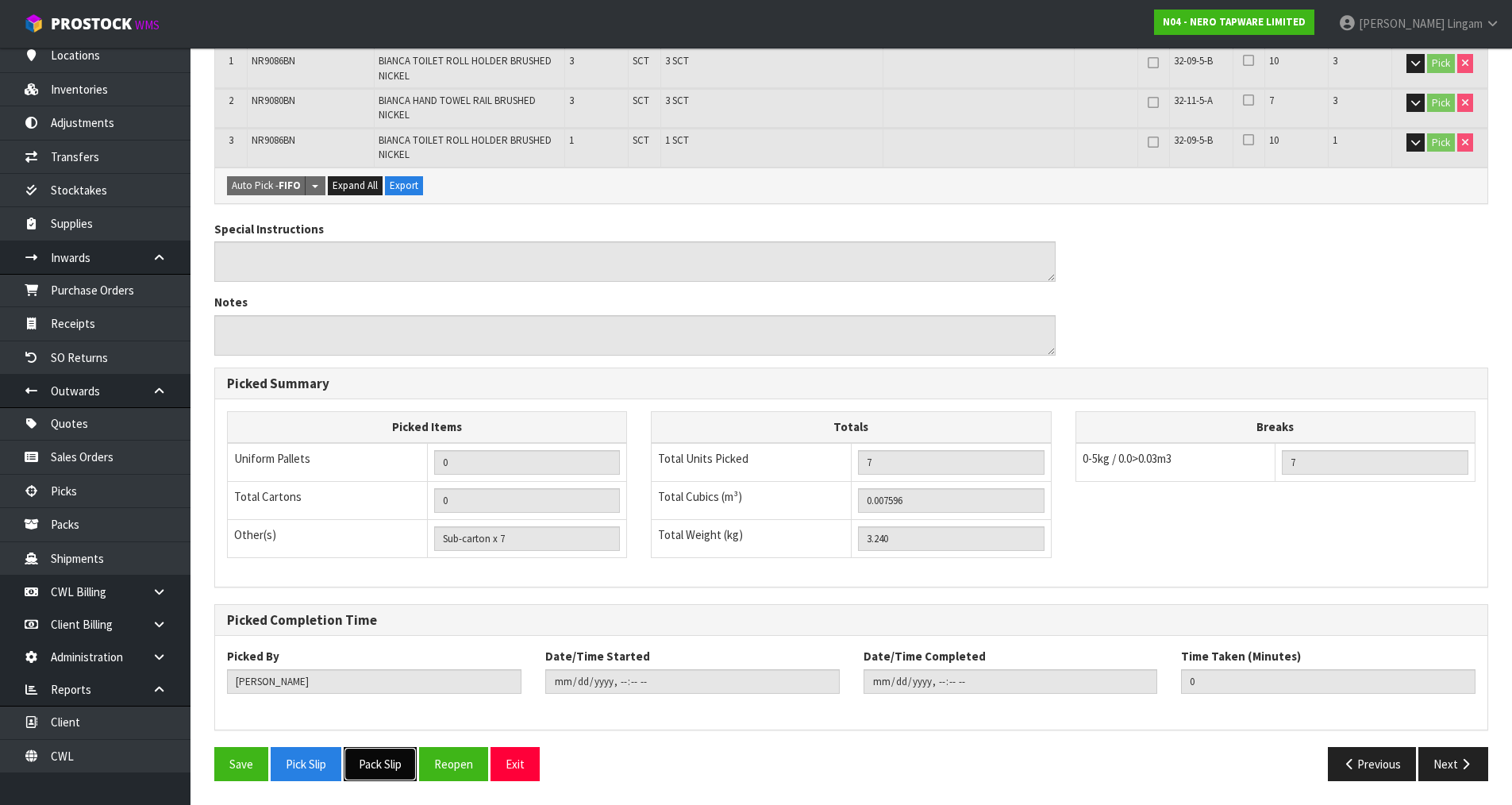
click at [368, 759] on button "Pack Slip" at bounding box center [381, 764] width 73 height 35
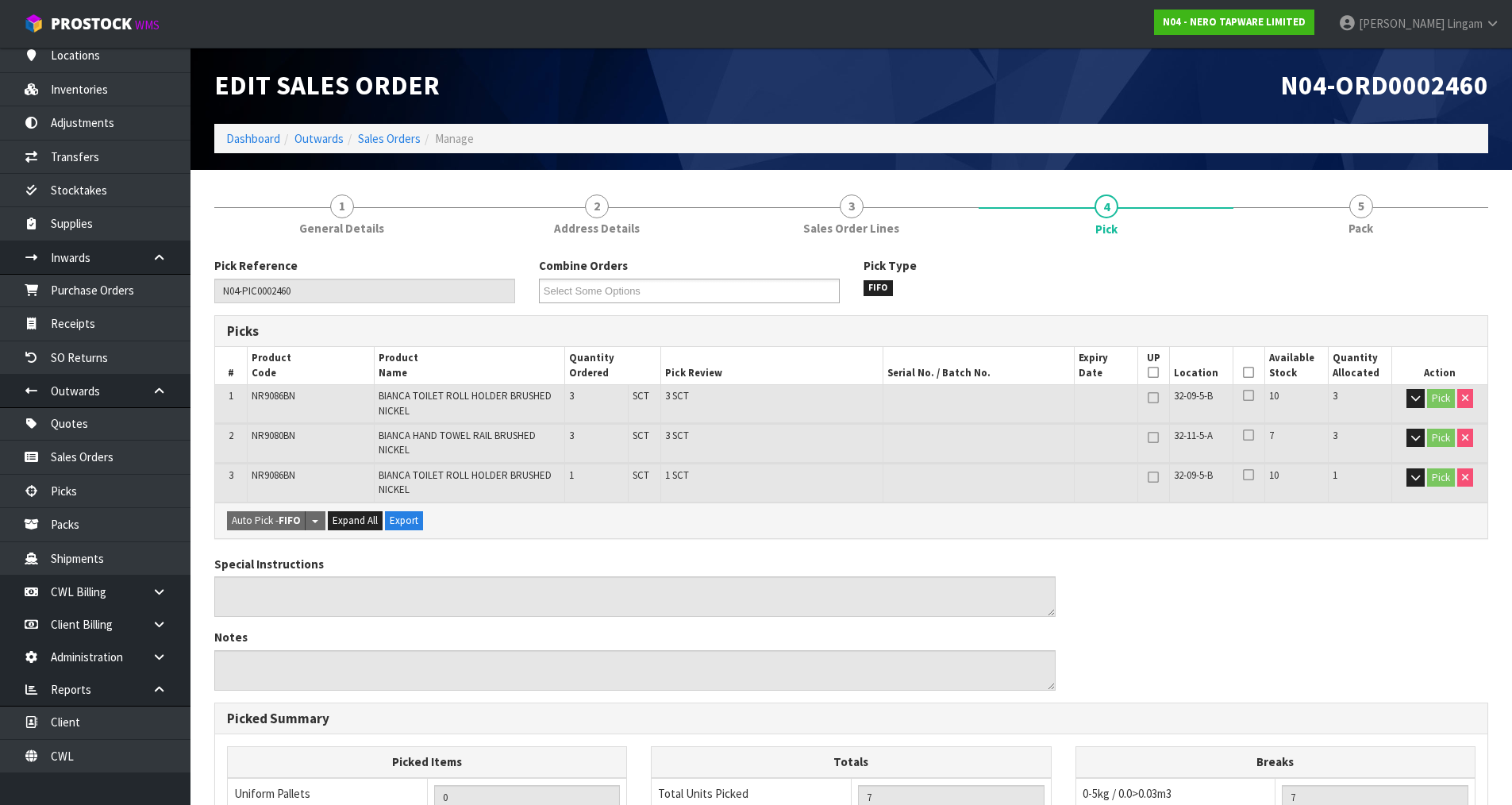
scroll to position [0, 0]
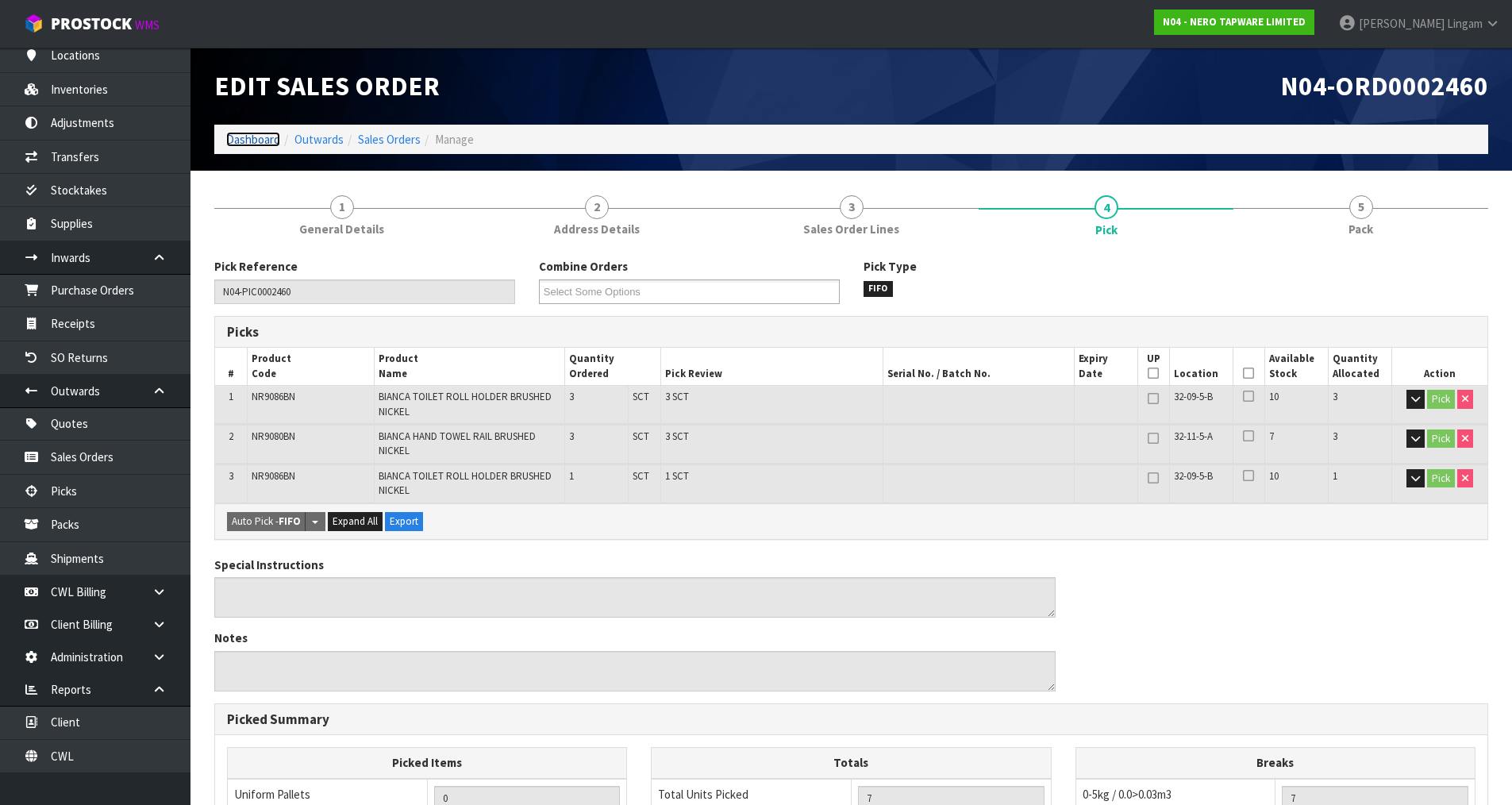
click at [255, 139] on link "Dashboard" at bounding box center [253, 139] width 54 height 15
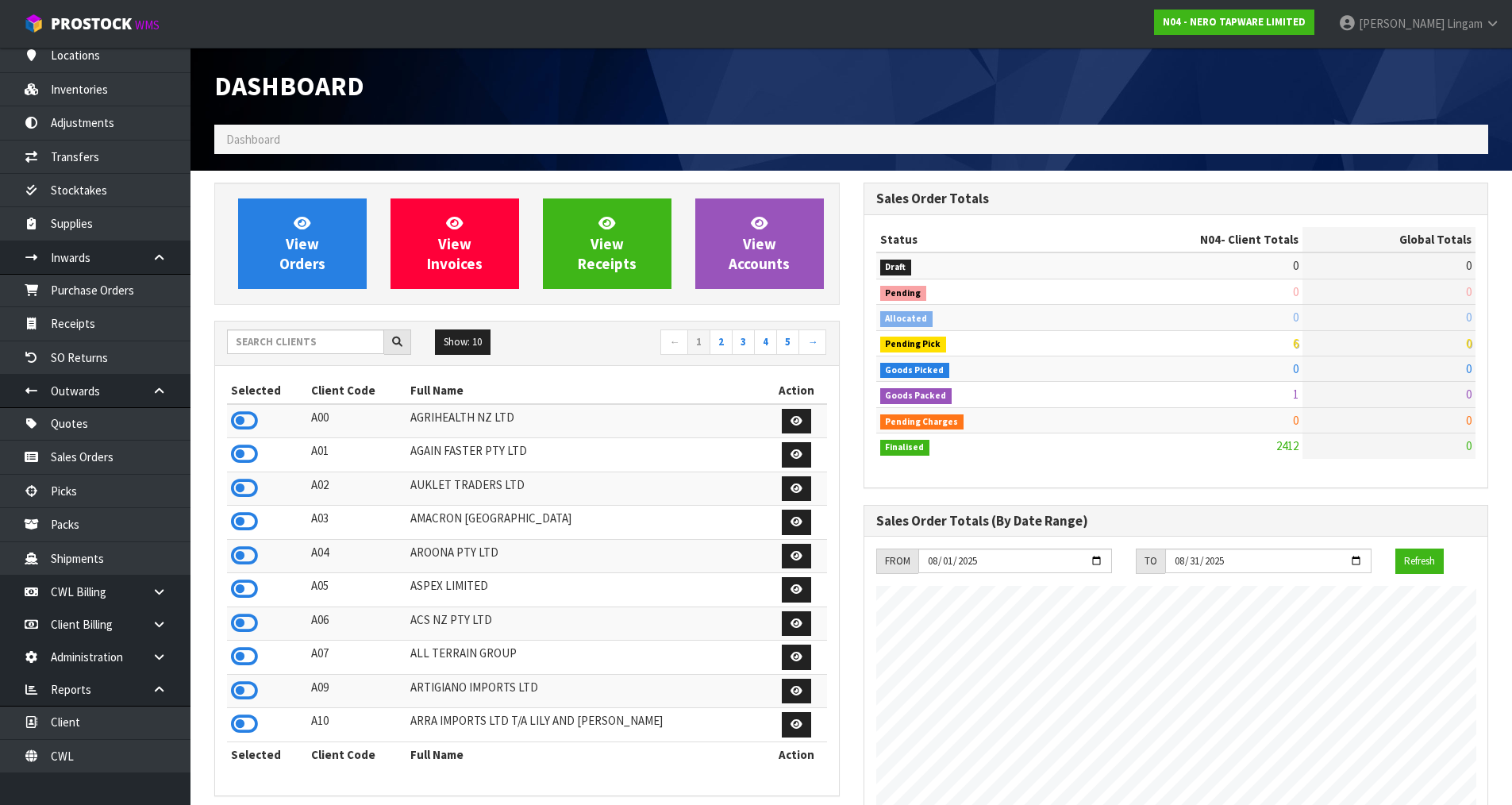
scroll to position [1202, 649]
click at [302, 343] on input "text" at bounding box center [306, 341] width 157 height 24
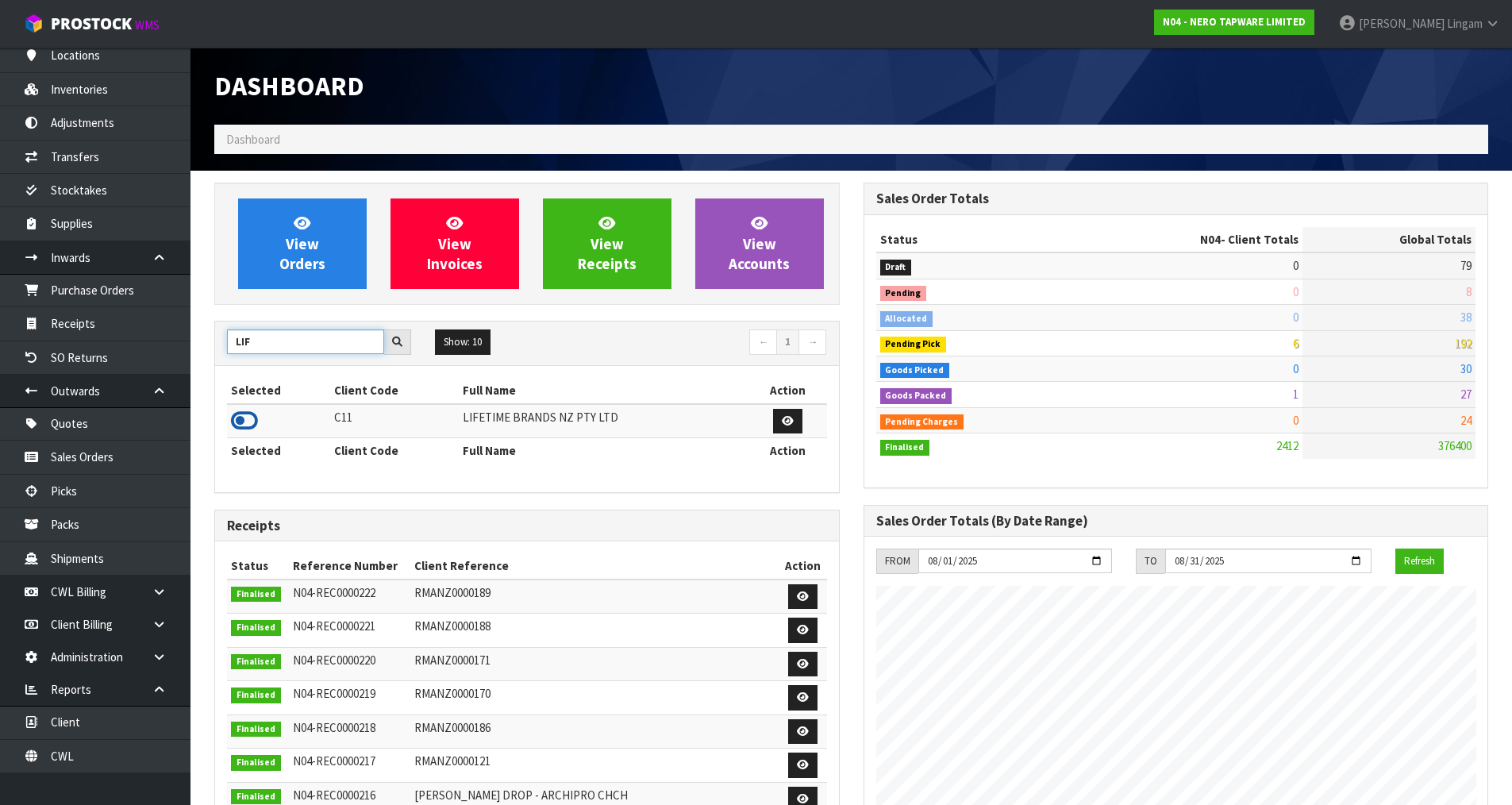
type input "LIF"
click at [251, 420] on icon at bounding box center [244, 420] width 27 height 23
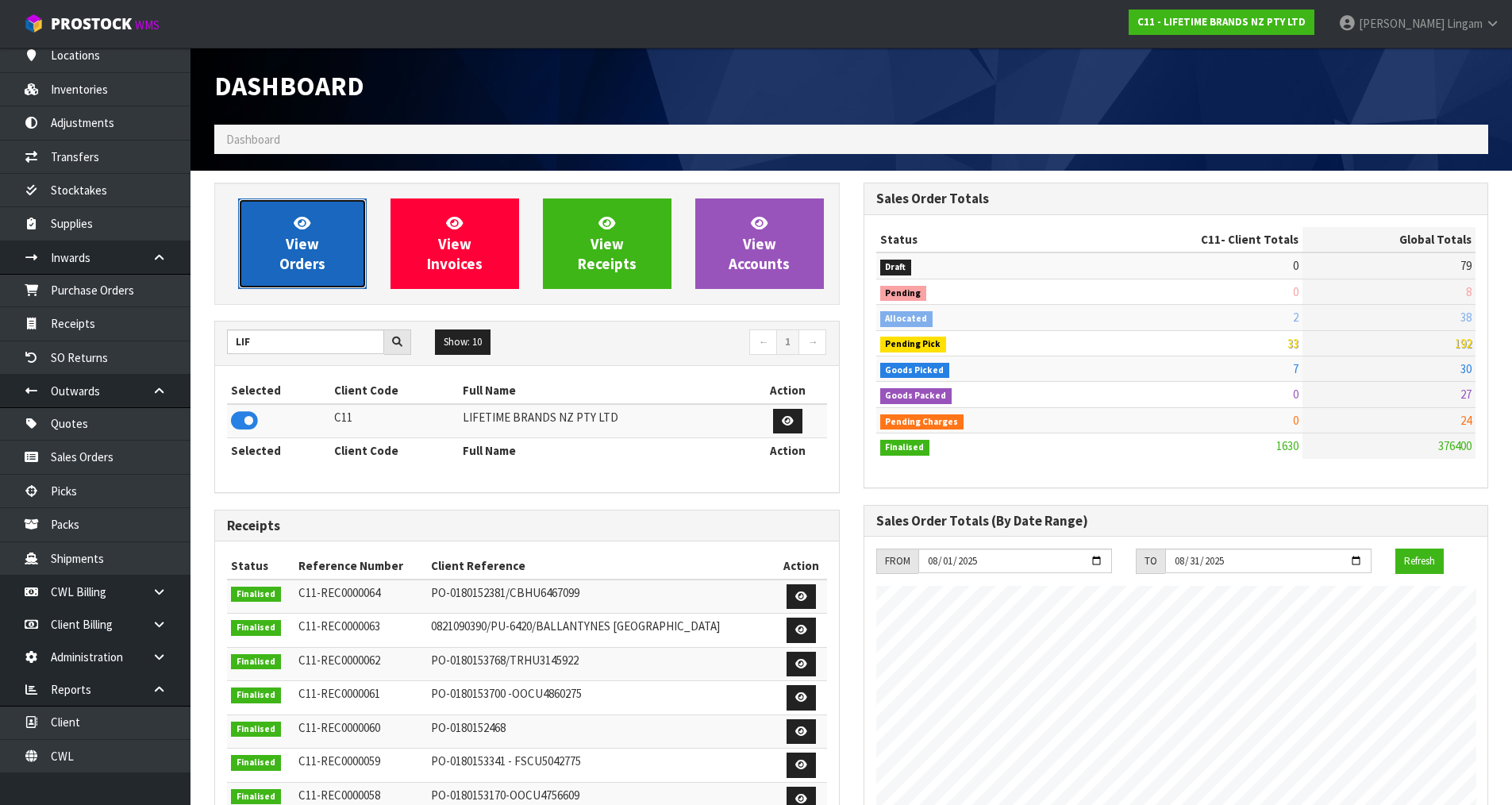
click at [295, 260] on span "View Orders" at bounding box center [302, 243] width 46 height 60
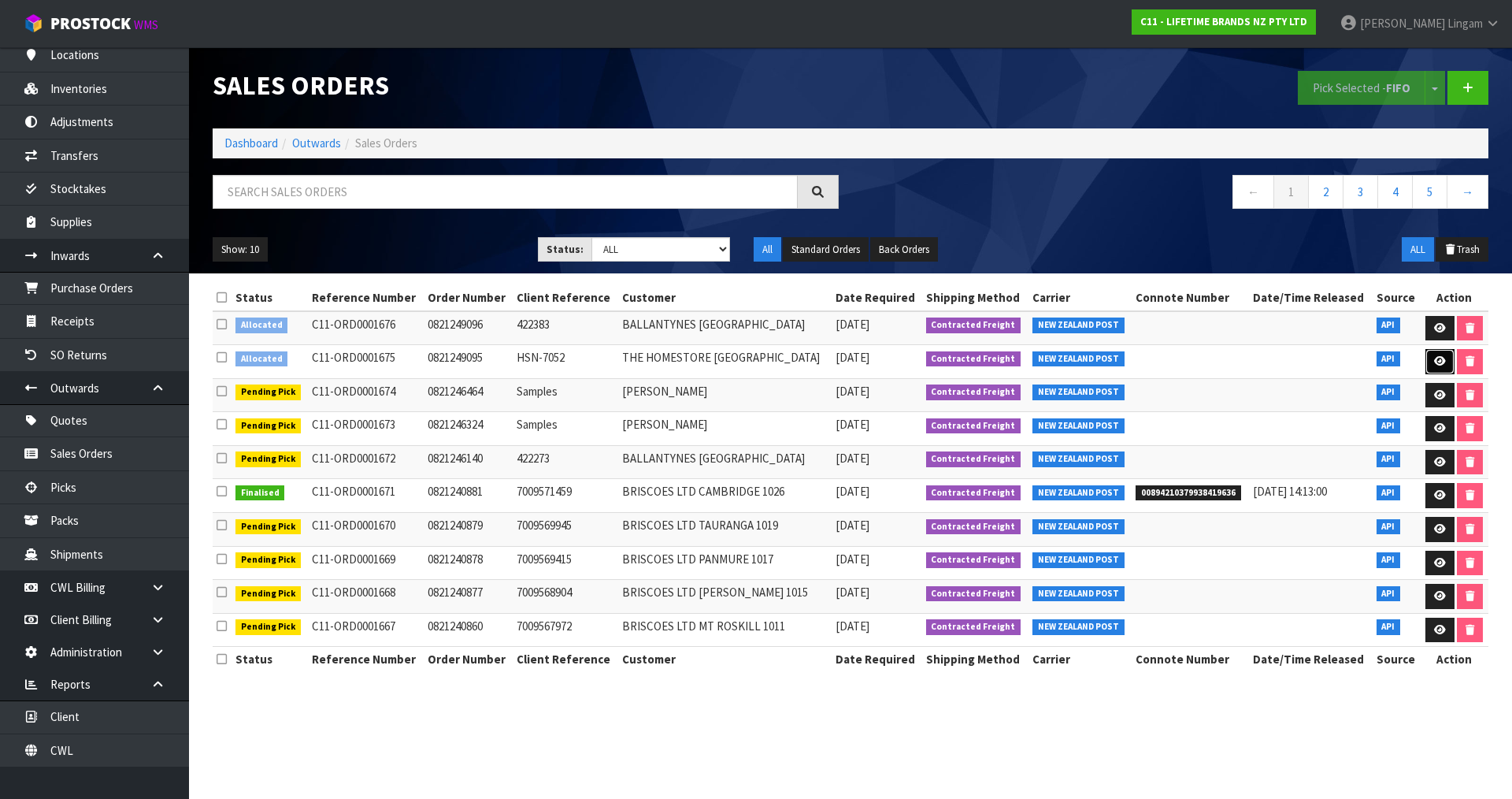
click at [1442, 358] on icon at bounding box center [1440, 361] width 12 height 10
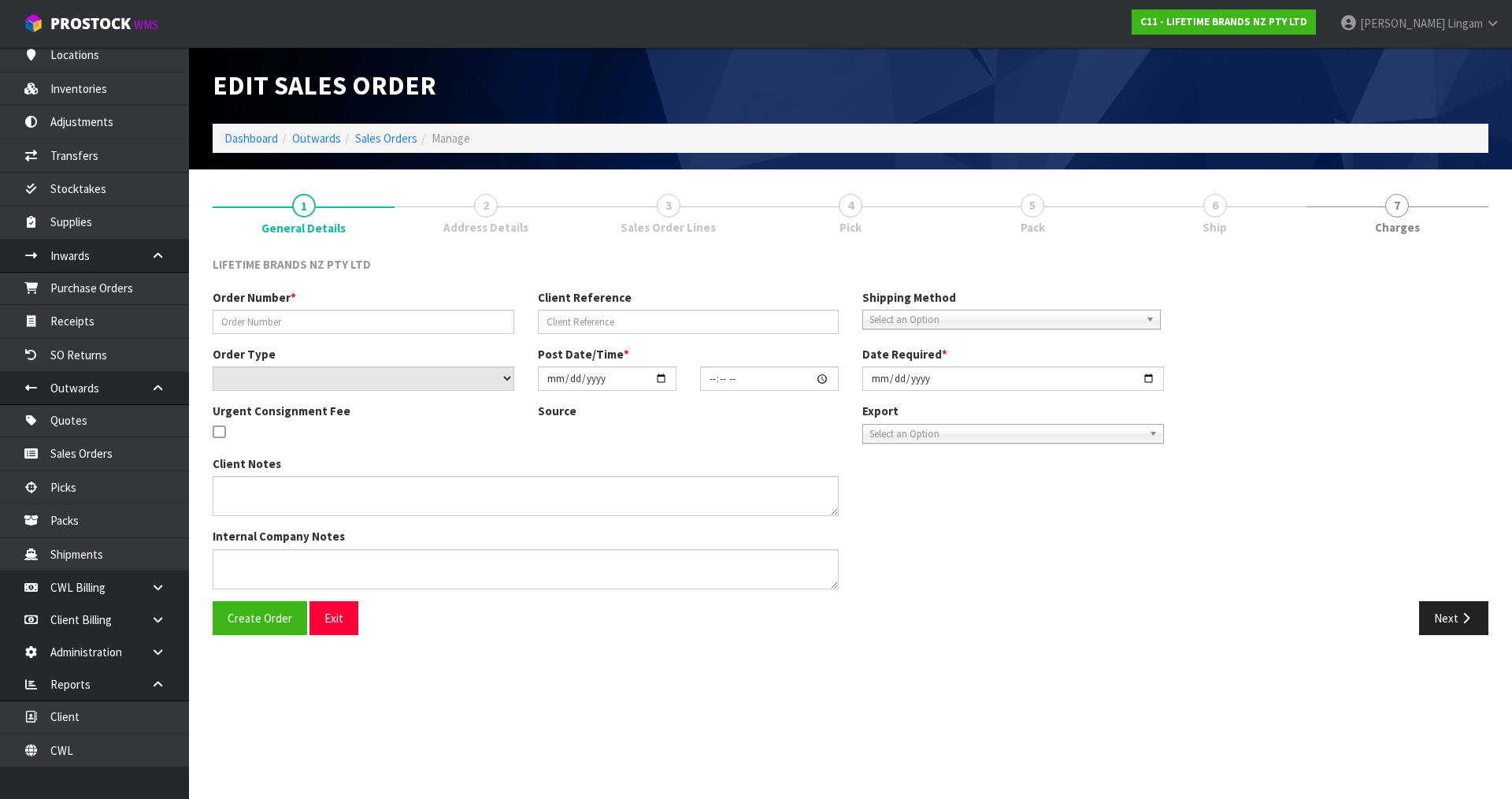
type input "0821249095"
type input "HSN-7052"
select select "number:0"
type input "[DATE]"
type input "08:03:22.000"
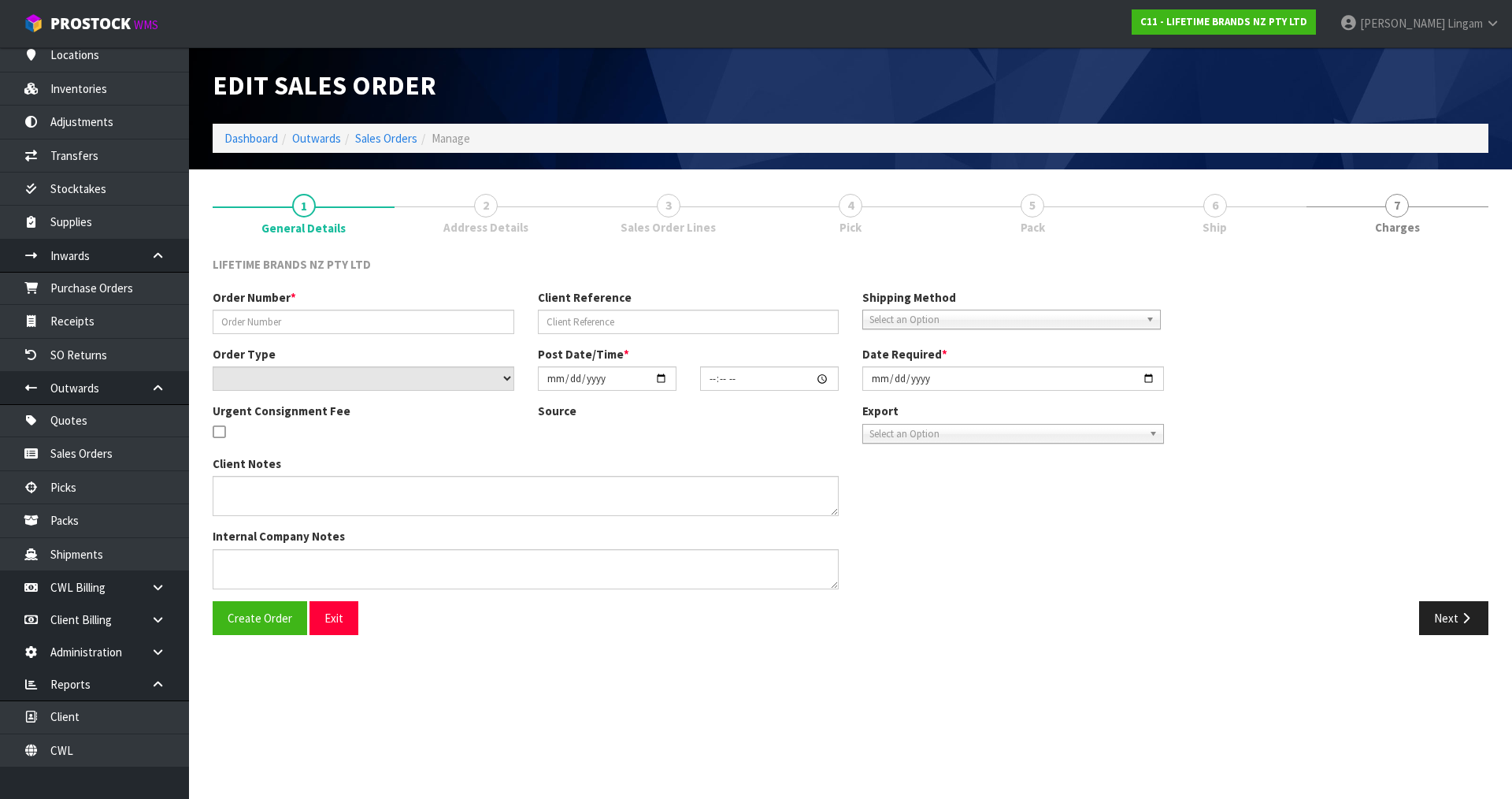
type input "[DATE]"
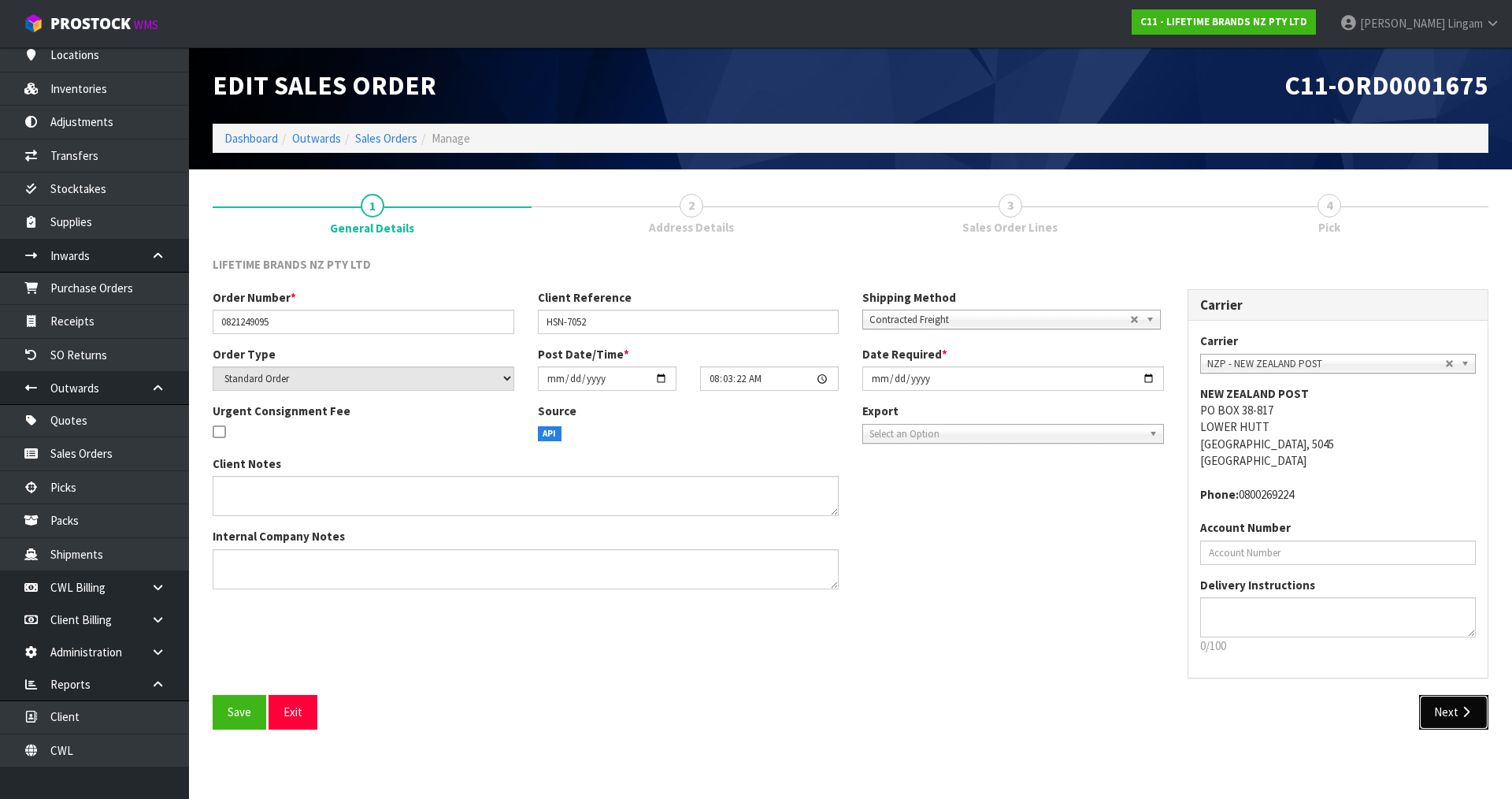
click at [1443, 721] on button "Next" at bounding box center [1454, 712] width 70 height 34
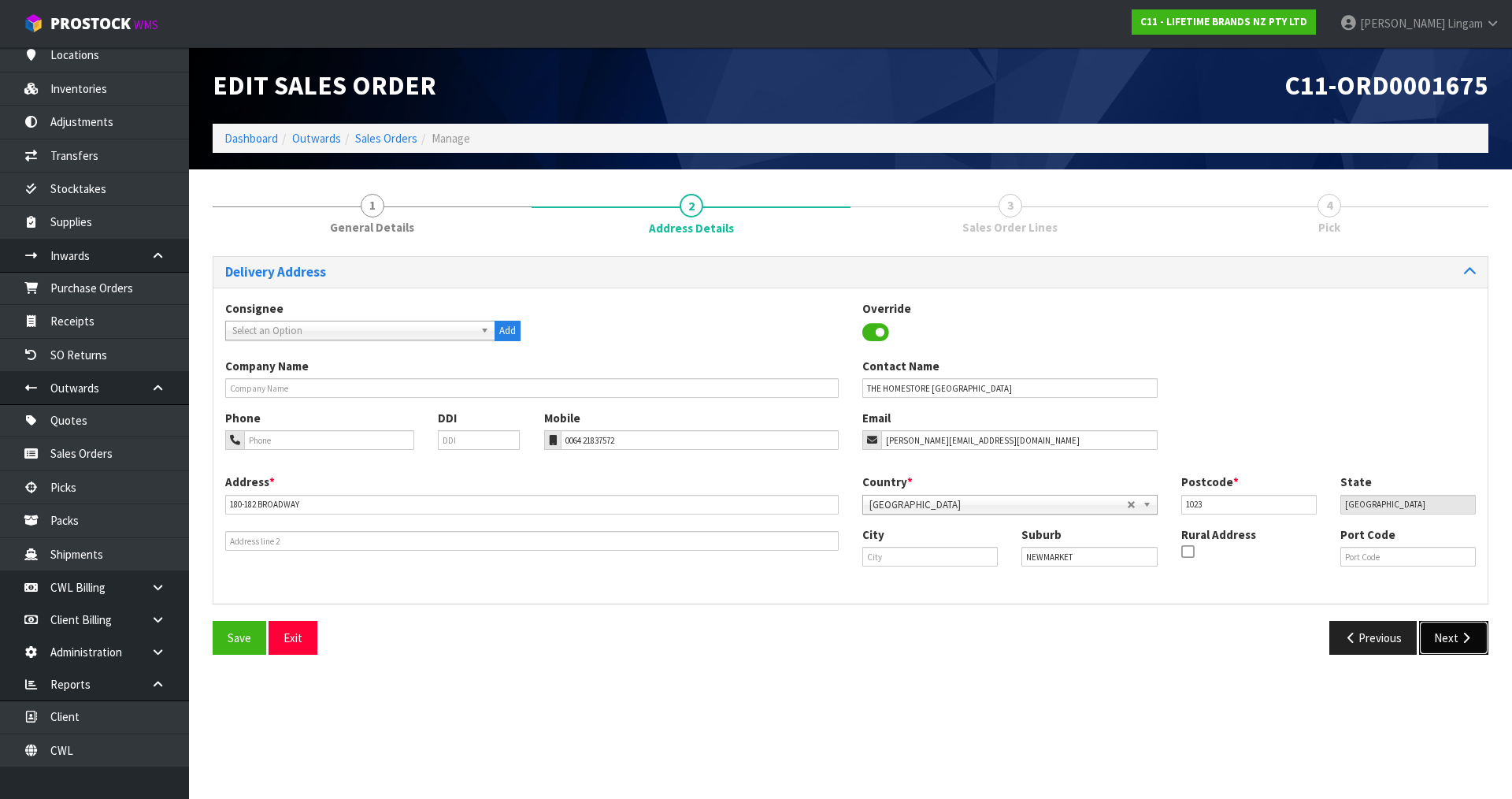
click at [1455, 632] on button "Next" at bounding box center [1454, 638] width 70 height 34
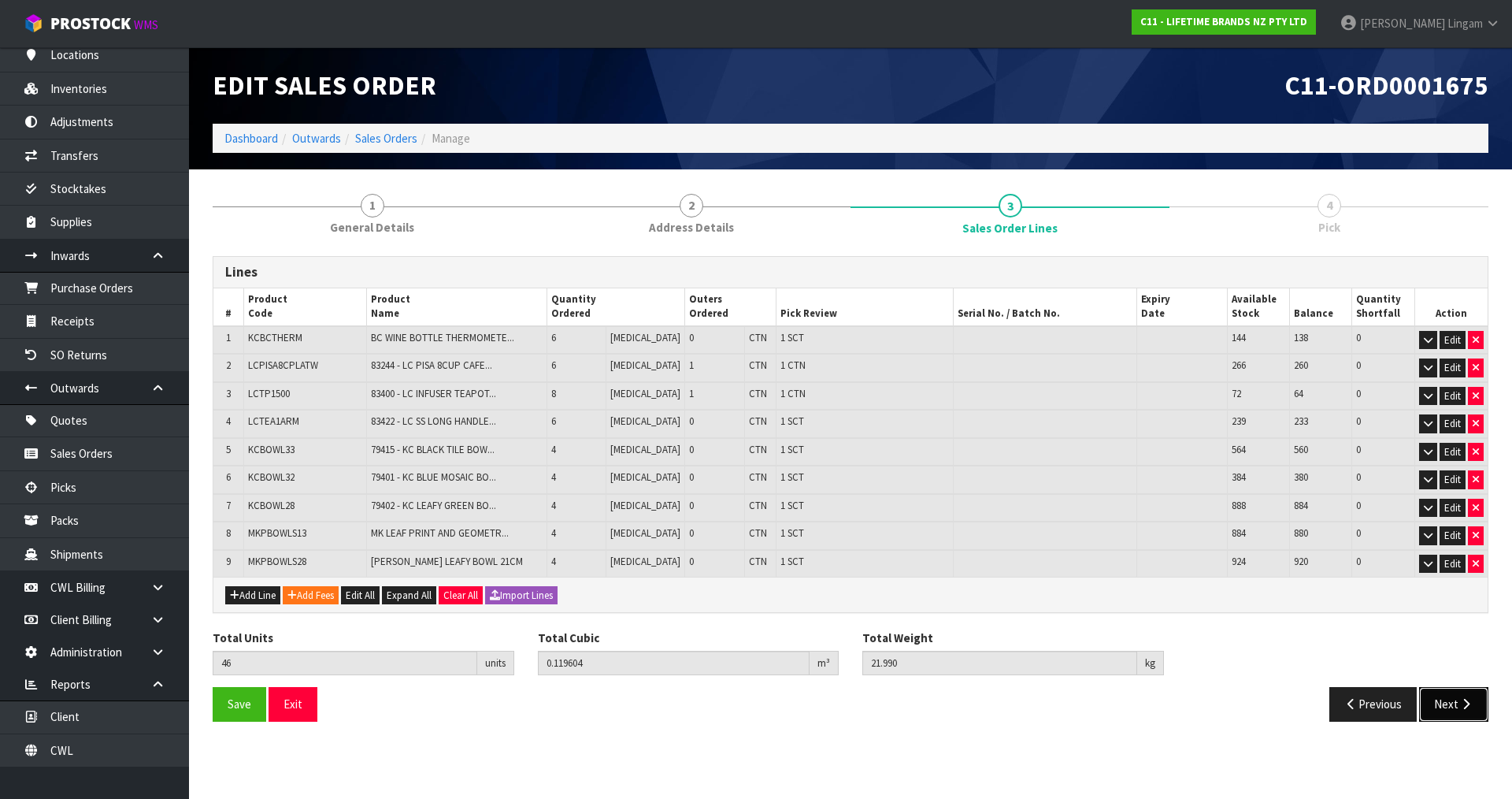
click at [1437, 712] on button "Next" at bounding box center [1454, 703] width 70 height 34
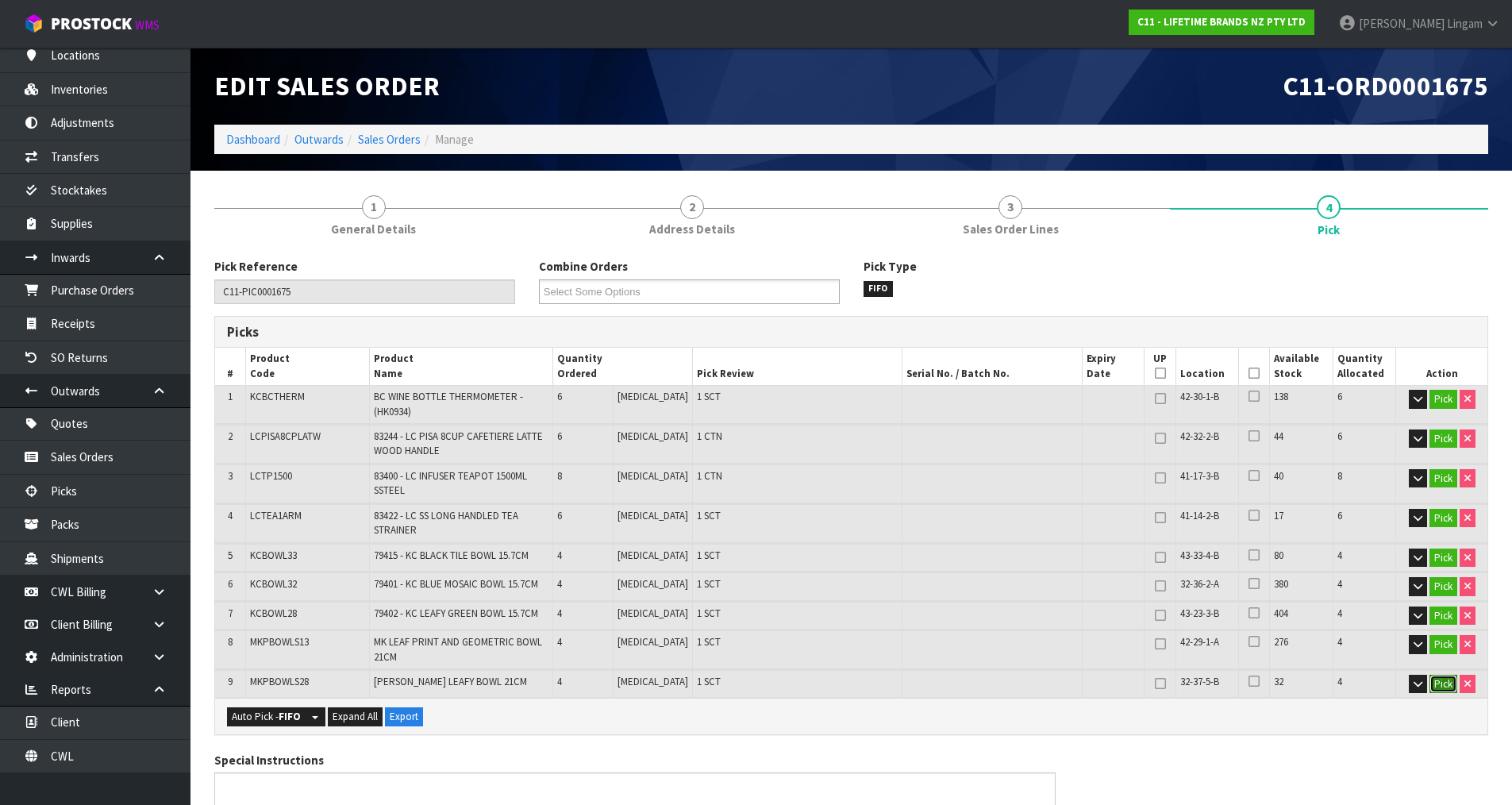
click at [1447, 686] on button "Pick" at bounding box center [1444, 684] width 28 height 19
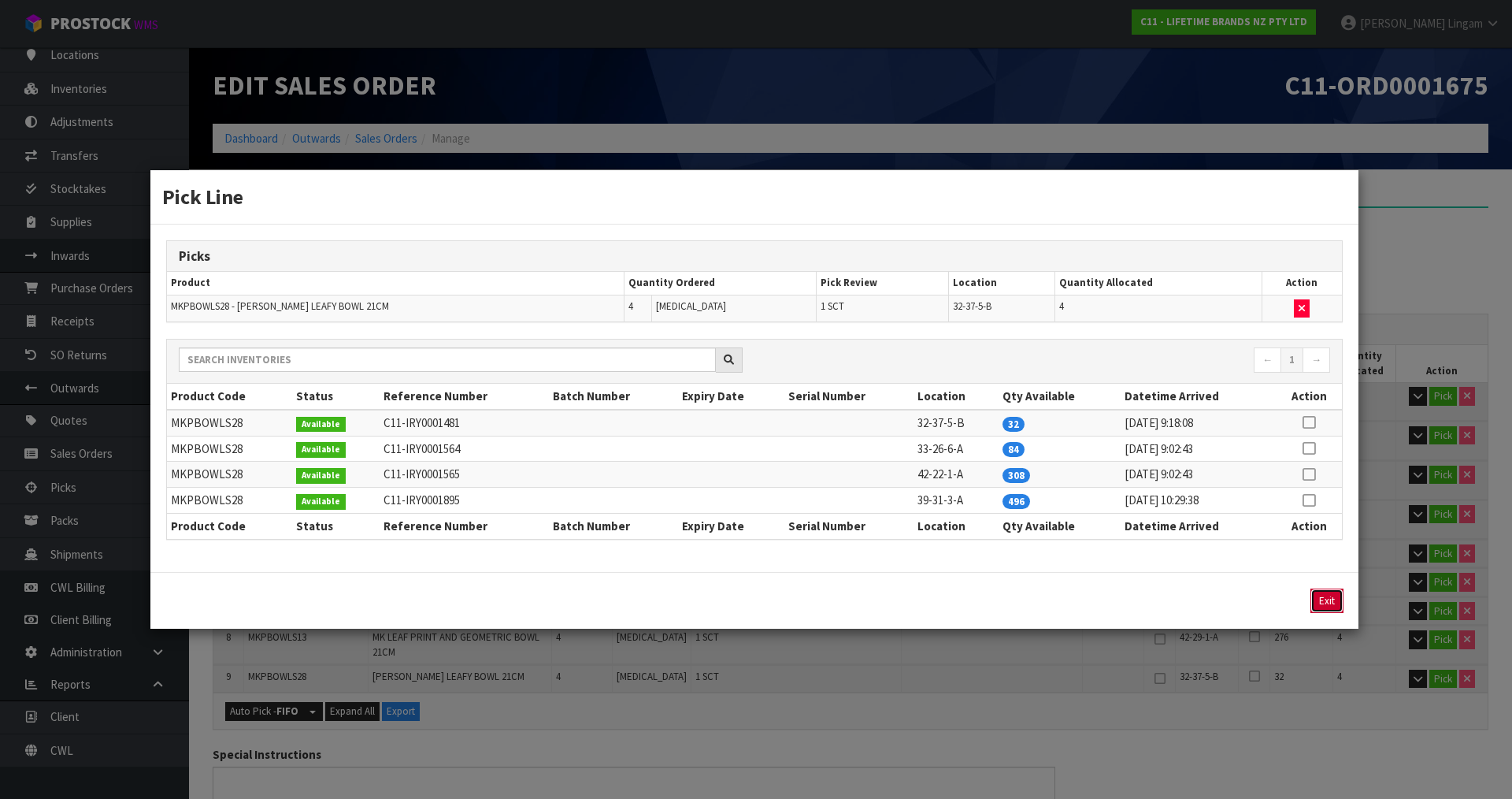
click at [1320, 599] on button "Exit" at bounding box center [1327, 600] width 33 height 24
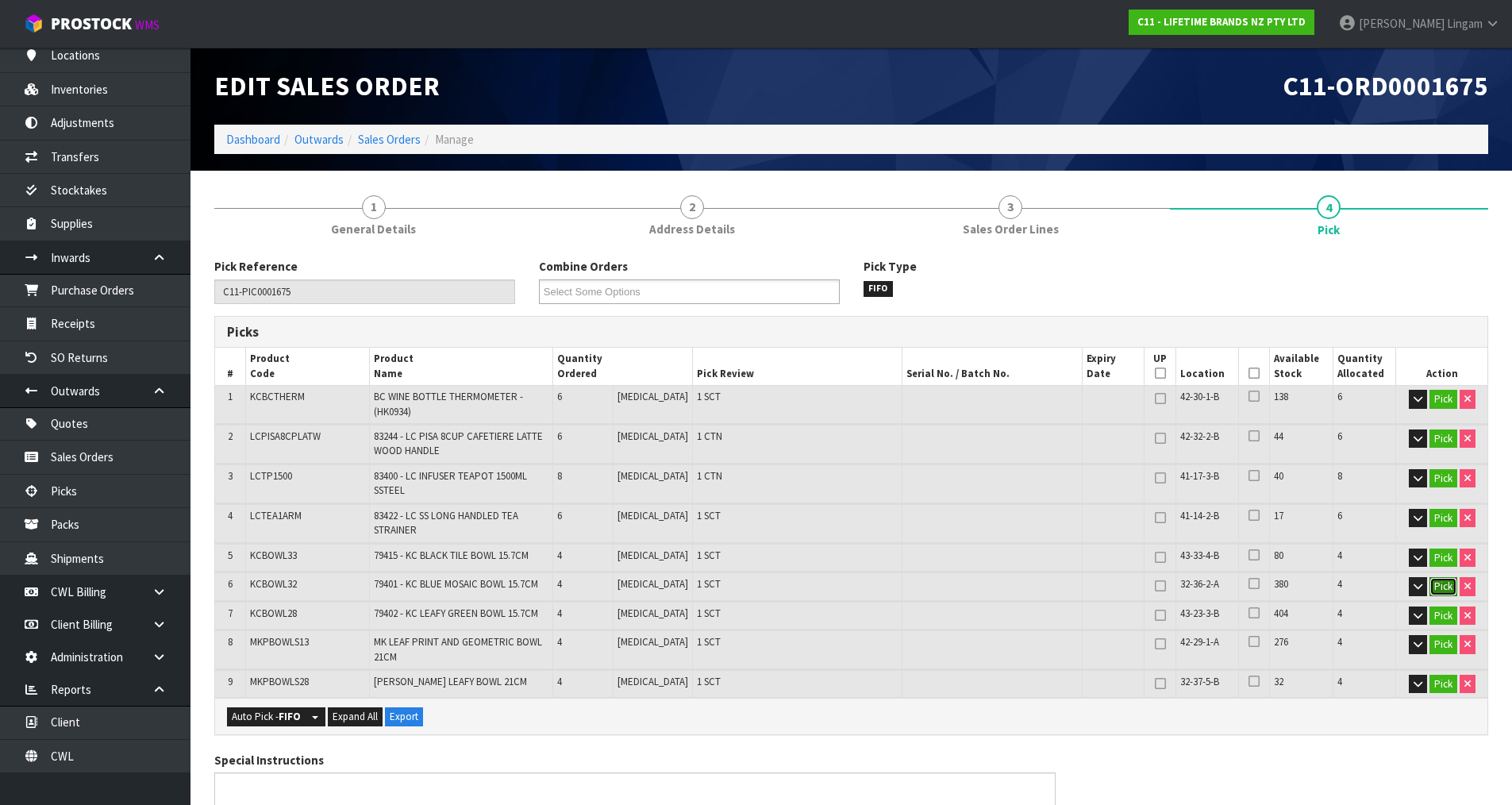
click at [1444, 587] on button "Pick" at bounding box center [1444, 586] width 28 height 19
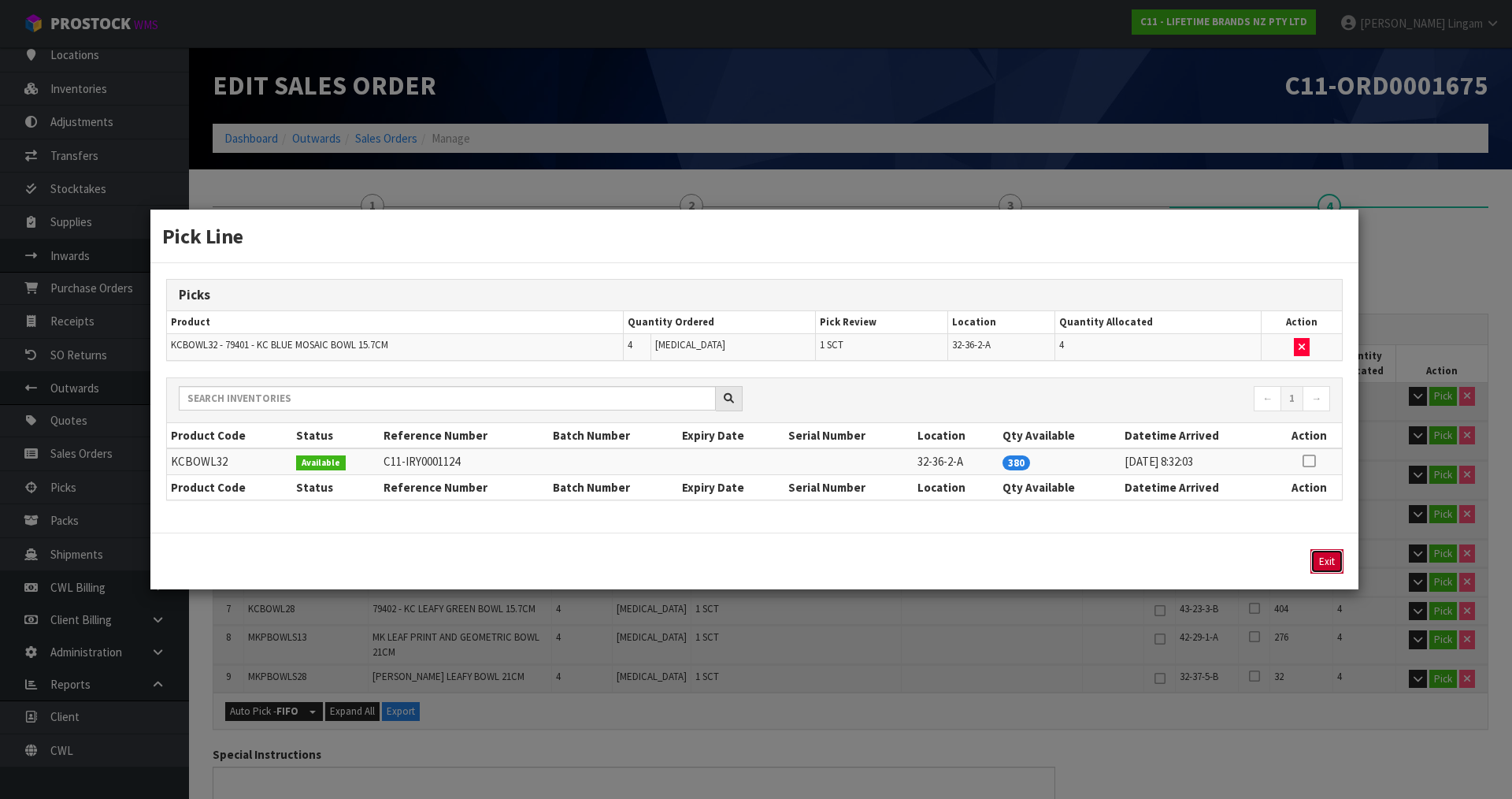
click at [1318, 561] on button "Exit" at bounding box center [1327, 561] width 33 height 24
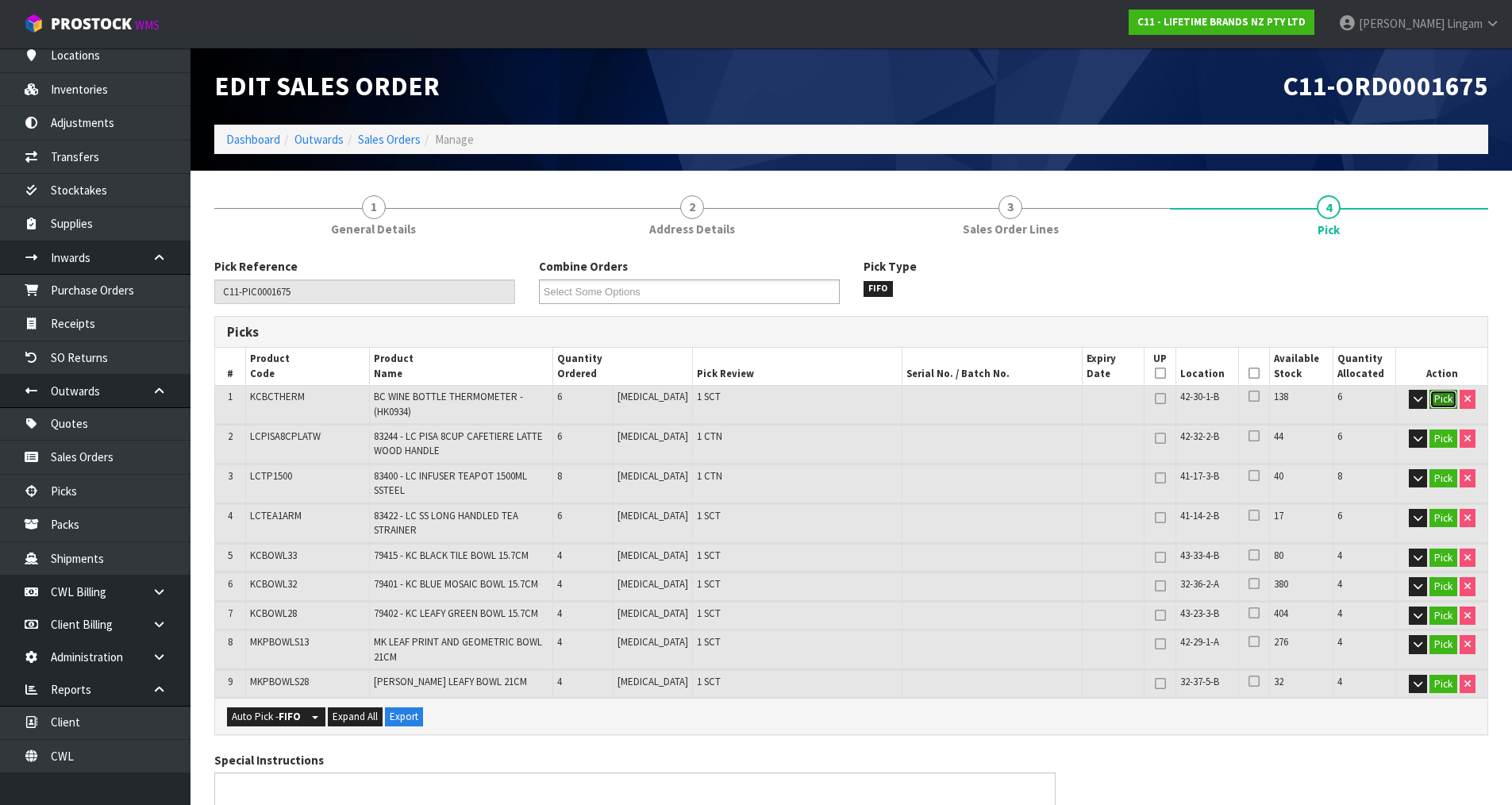
click at [1441, 402] on button "Pick" at bounding box center [1444, 399] width 28 height 19
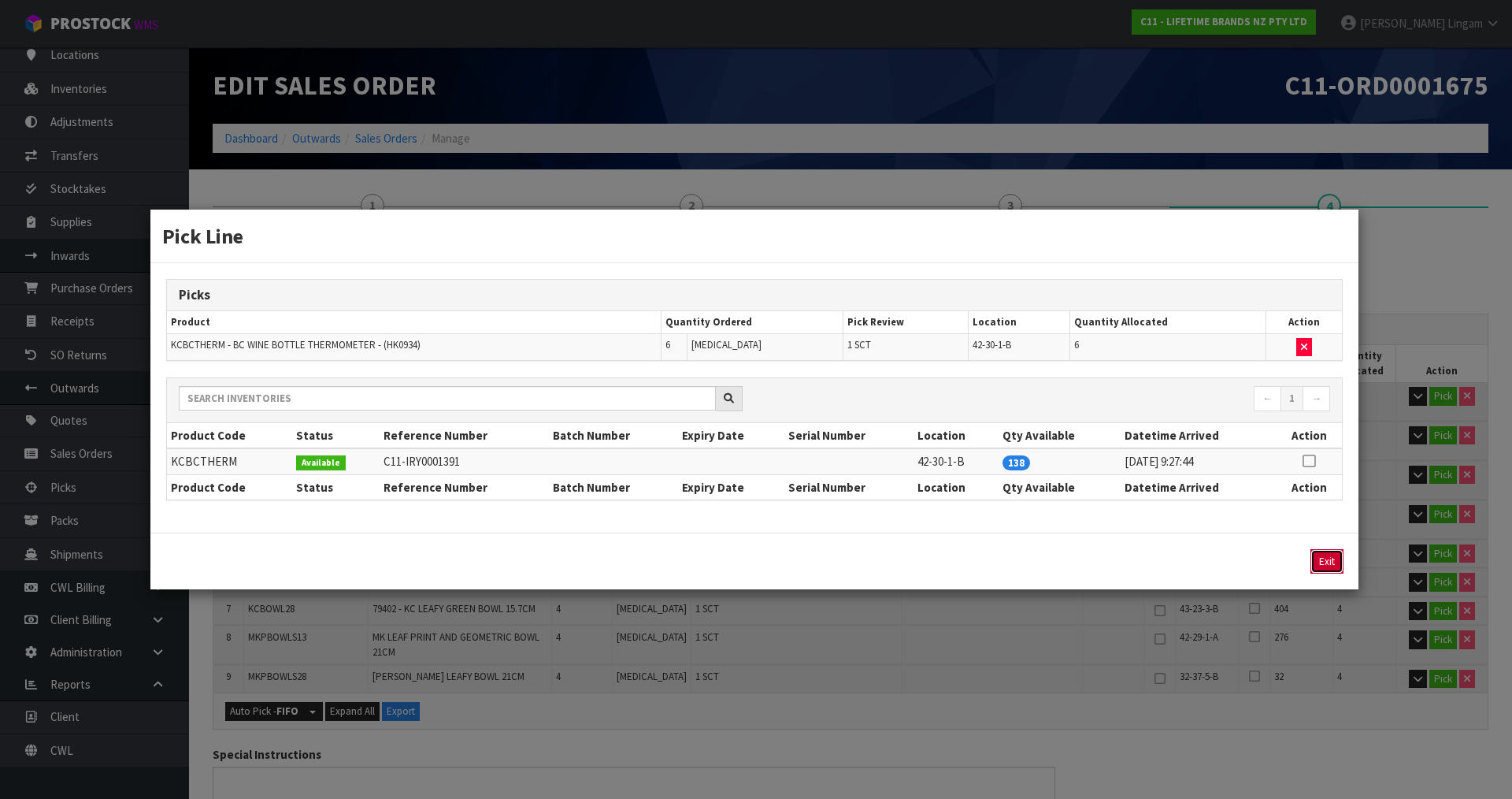
click at [1334, 558] on button "Exit" at bounding box center [1327, 561] width 33 height 24
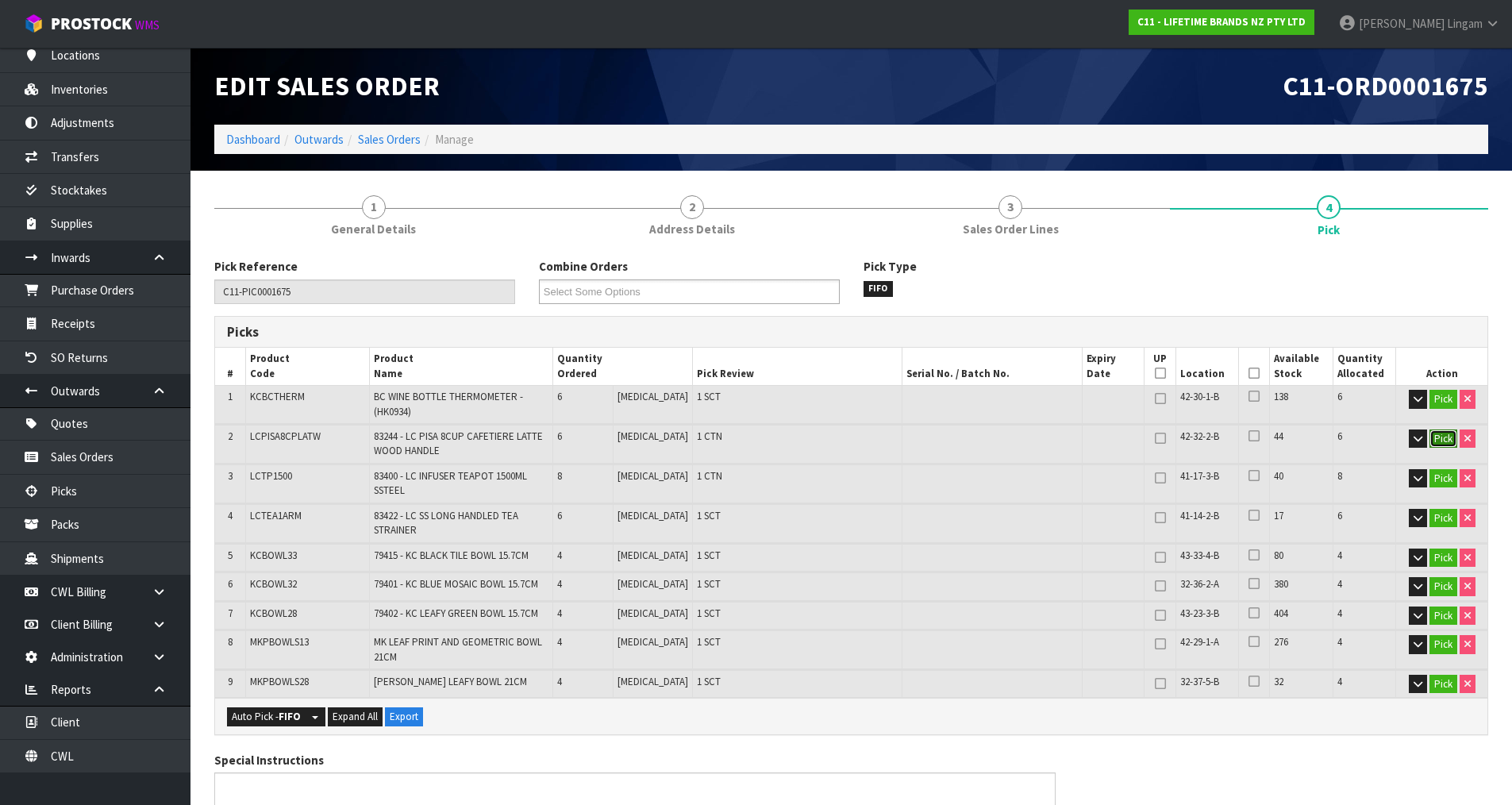
click at [1436, 432] on button "Pick" at bounding box center [1444, 438] width 28 height 19
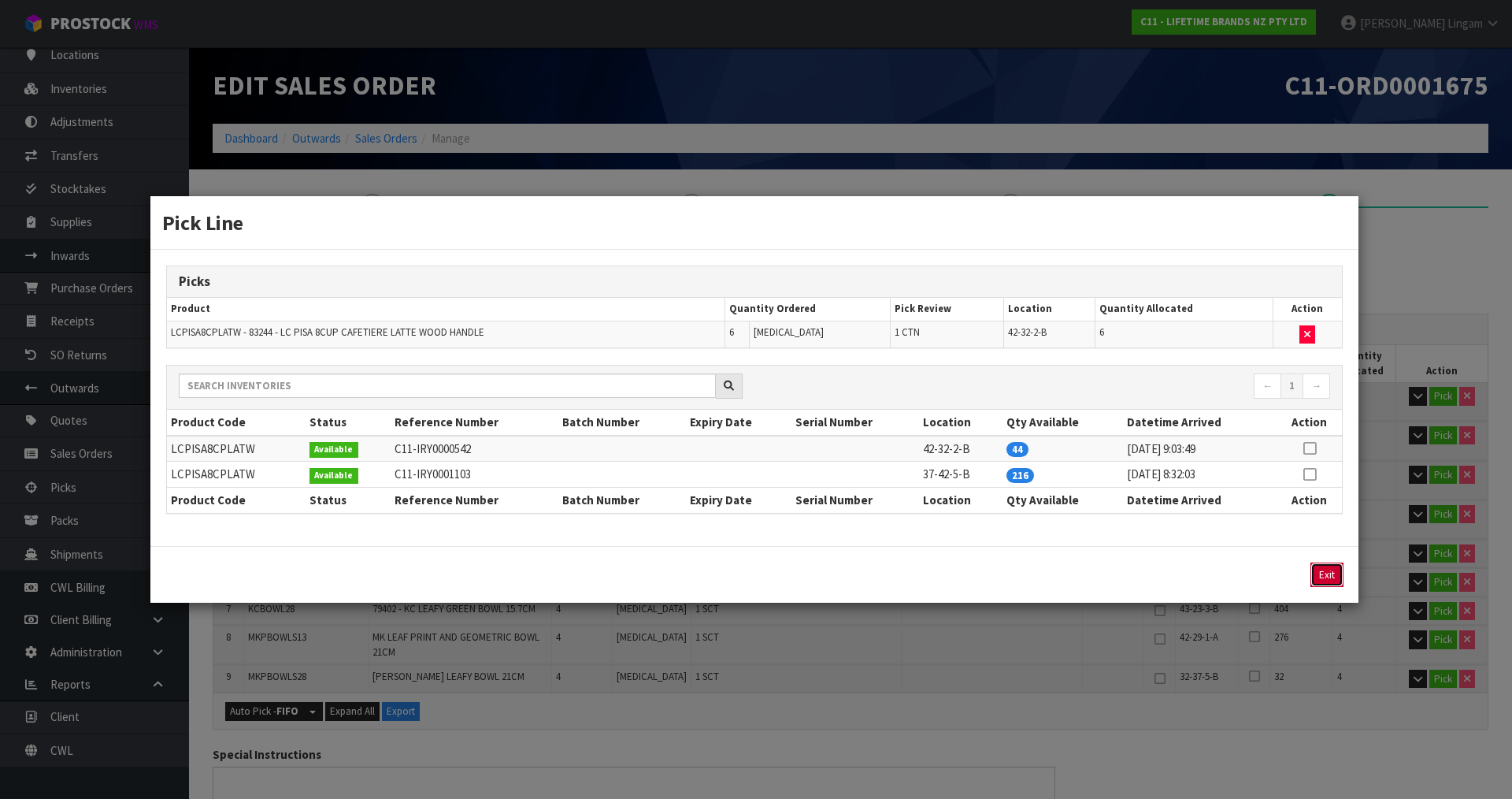
click at [1328, 573] on button "Exit" at bounding box center [1327, 574] width 33 height 24
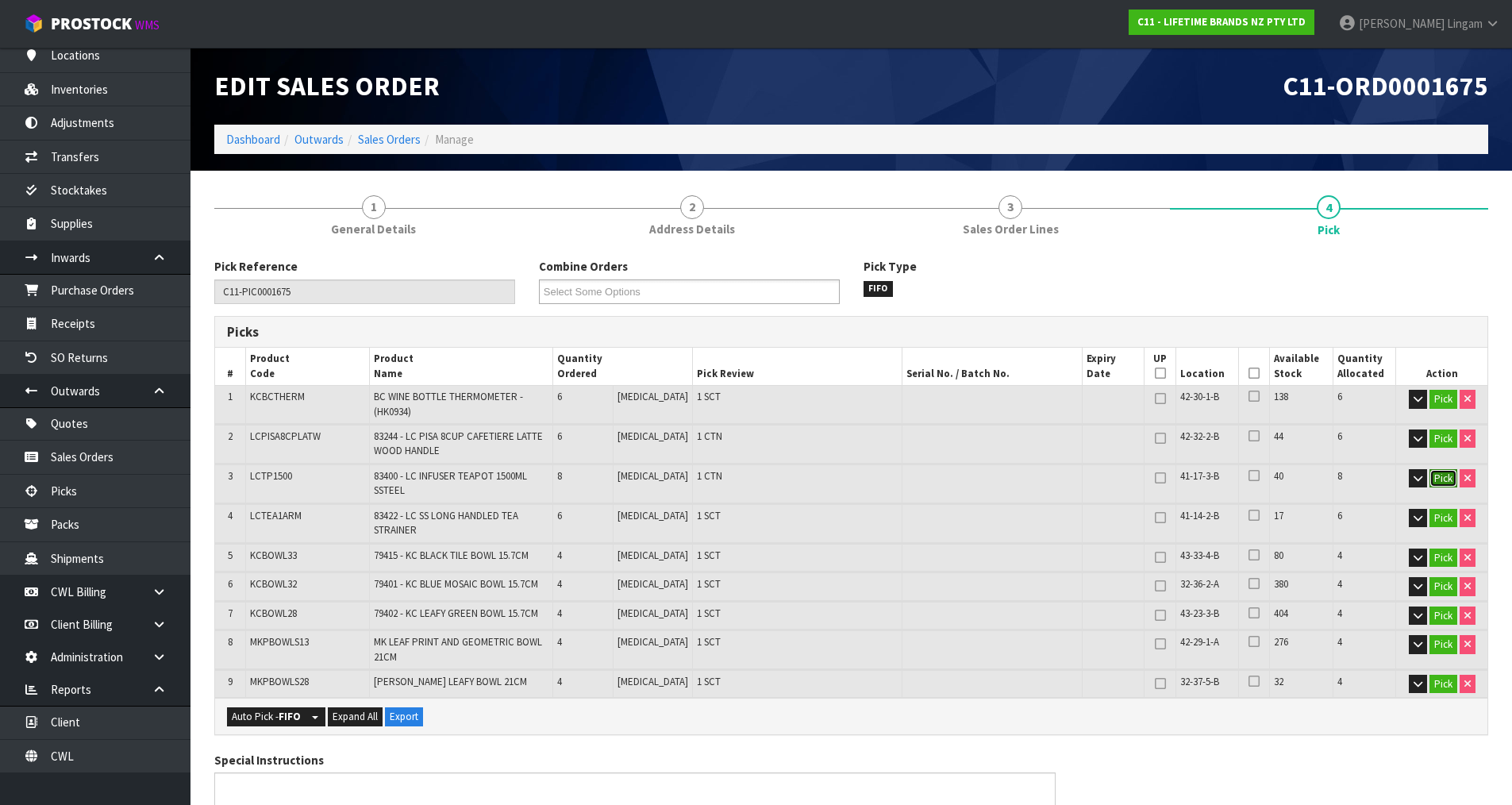
click at [1444, 482] on button "Pick" at bounding box center [1444, 479] width 28 height 19
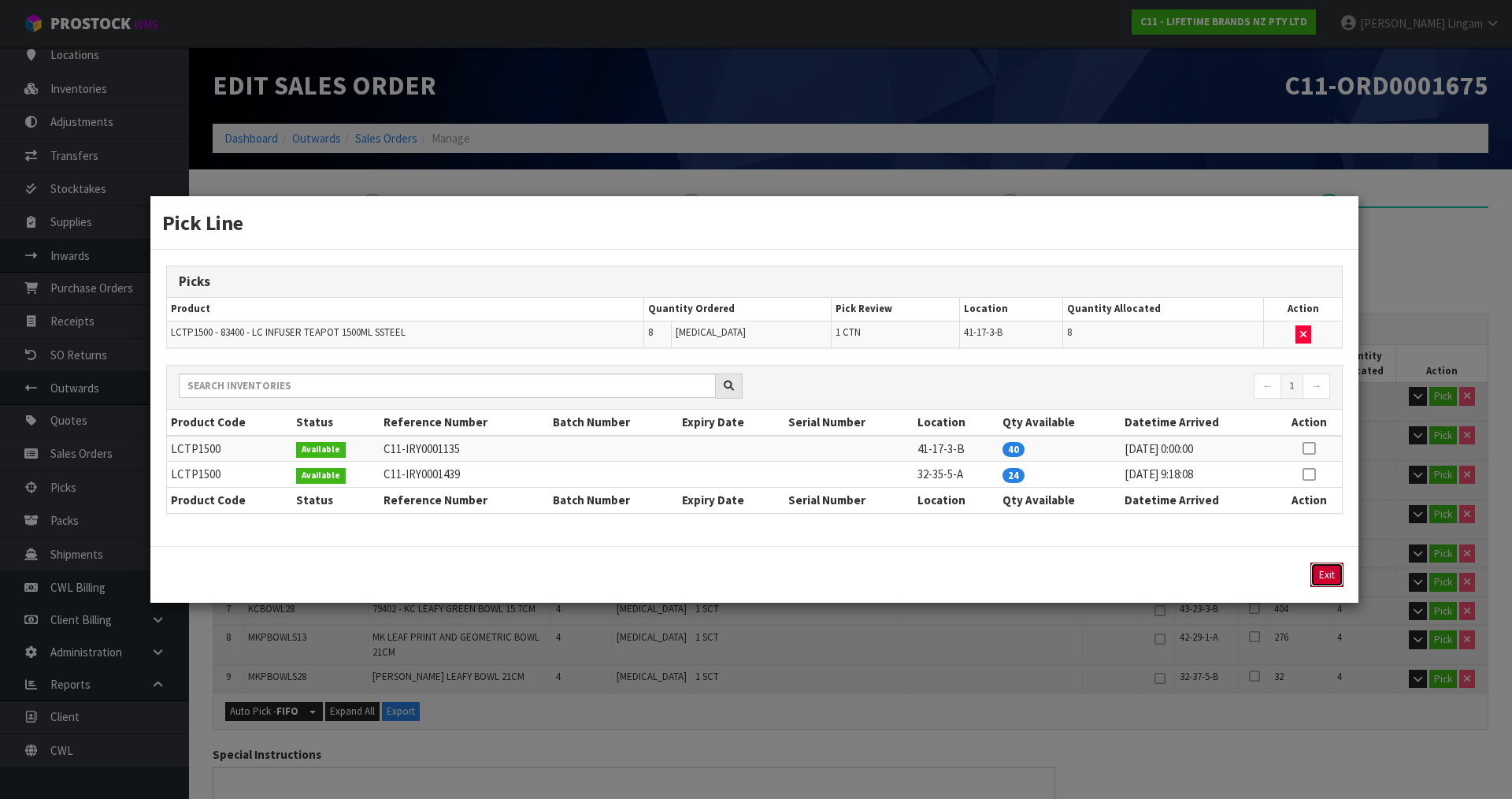
drag, startPoint x: 1313, startPoint y: 573, endPoint x: 1328, endPoint y: 571, distance: 15.1
click at [1314, 573] on button "Exit" at bounding box center [1327, 574] width 33 height 24
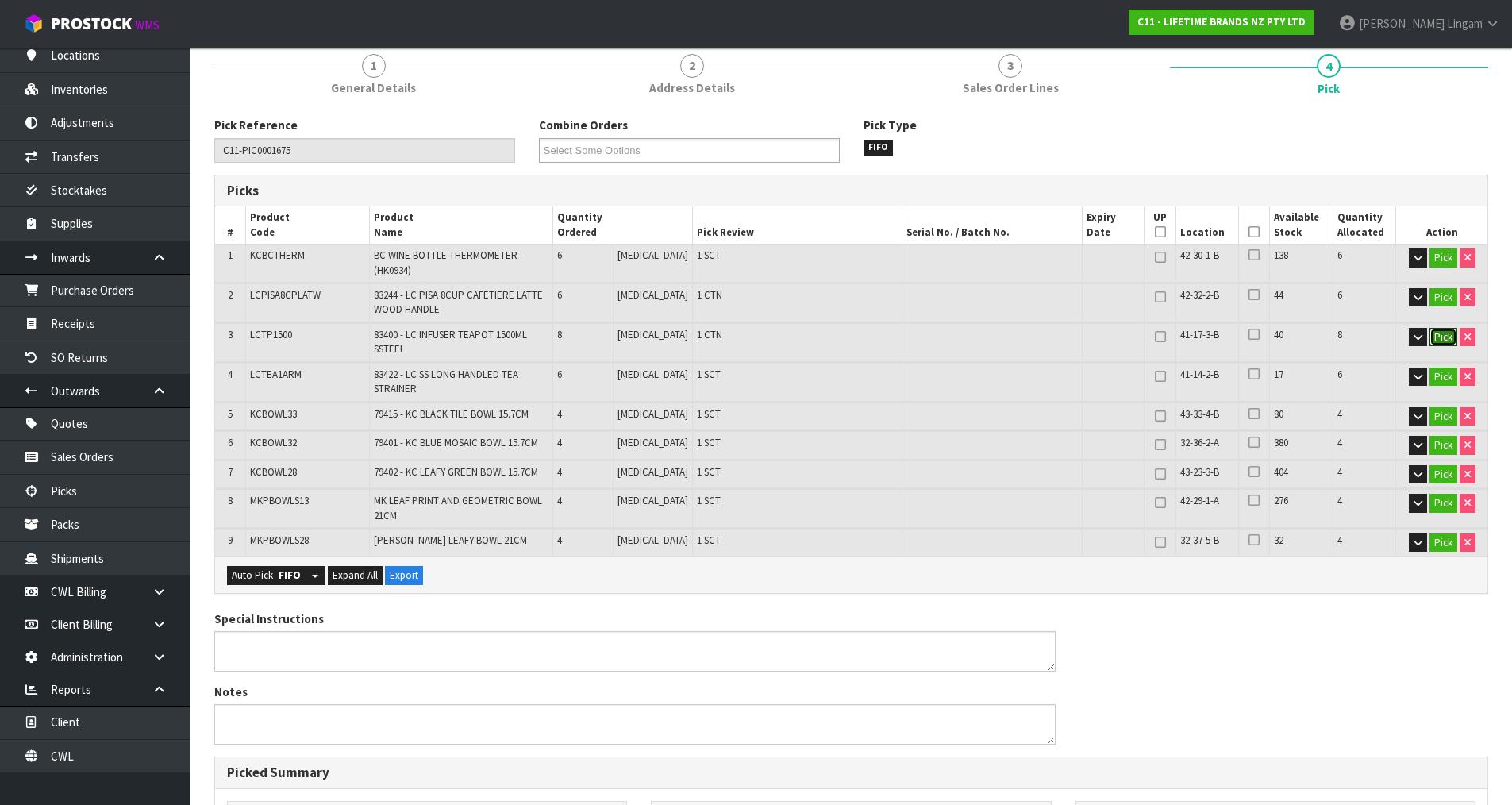
scroll to position [531, 0]
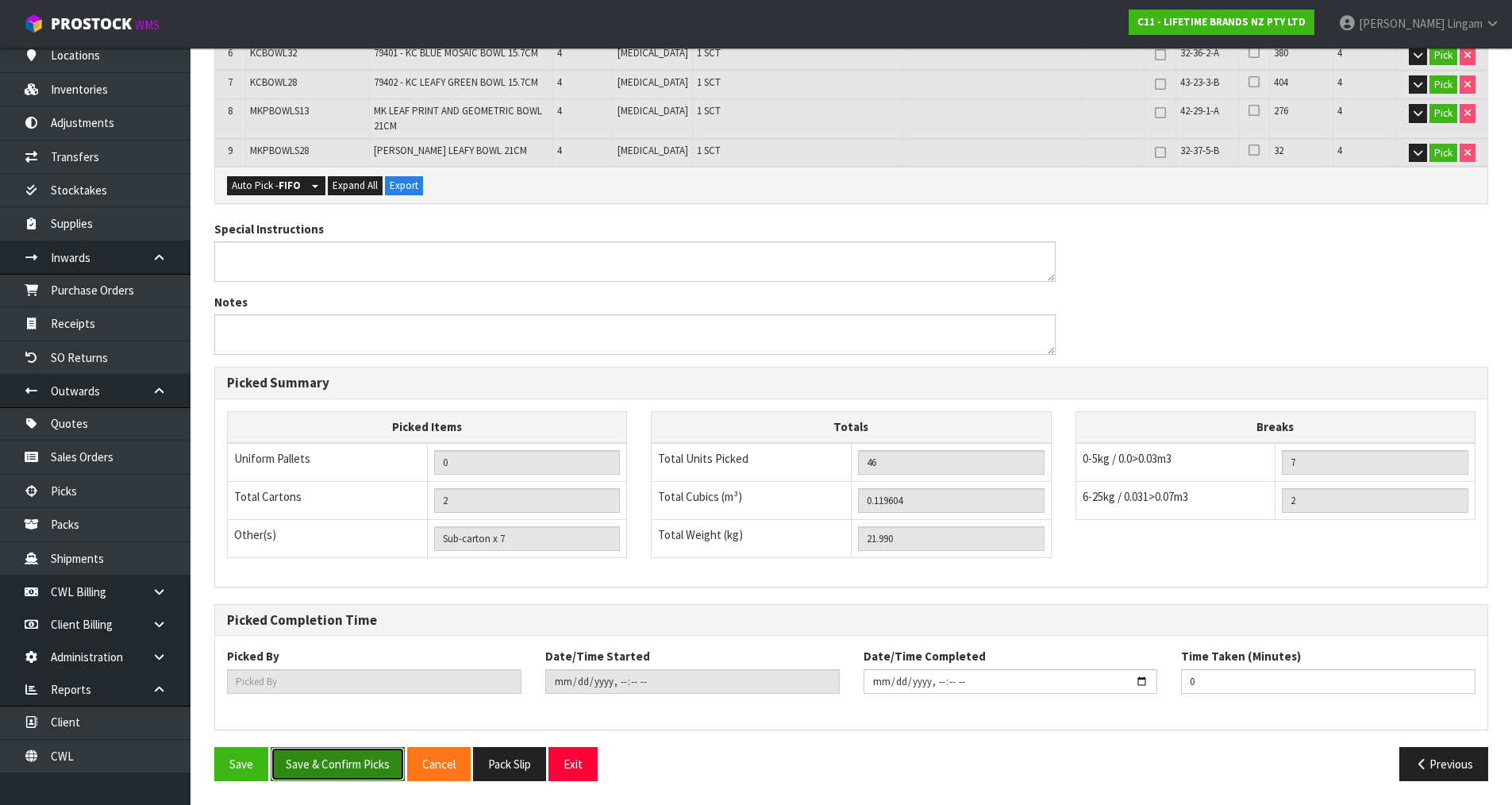
drag, startPoint x: 324, startPoint y: 770, endPoint x: 355, endPoint y: 765, distance: 31.4
click at [327, 770] on button "Save & Confirm Picks" at bounding box center [338, 764] width 134 height 35
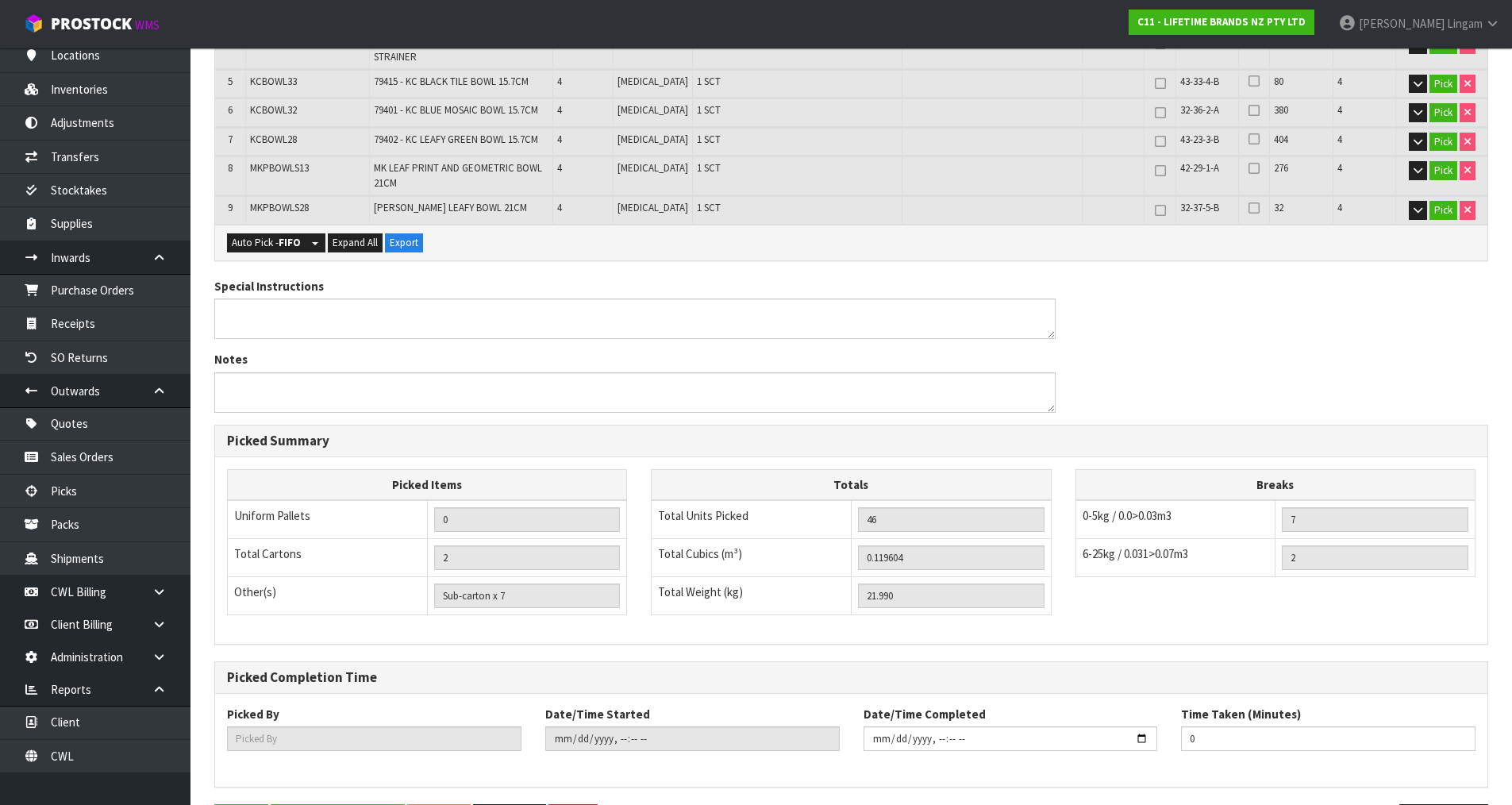
type input "[PERSON_NAME]"
type input "[DATE]T08:37:41"
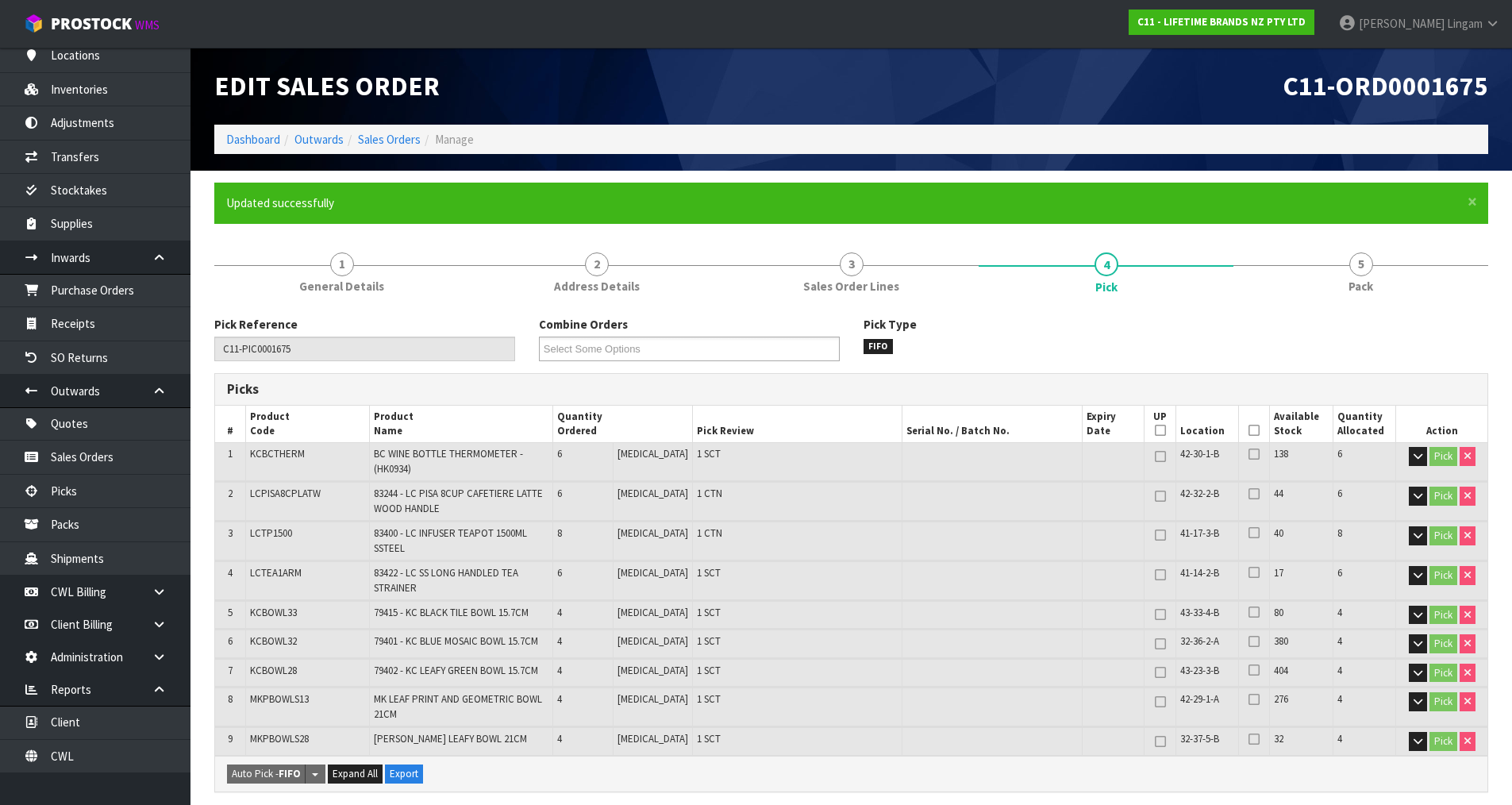
scroll to position [555, 0]
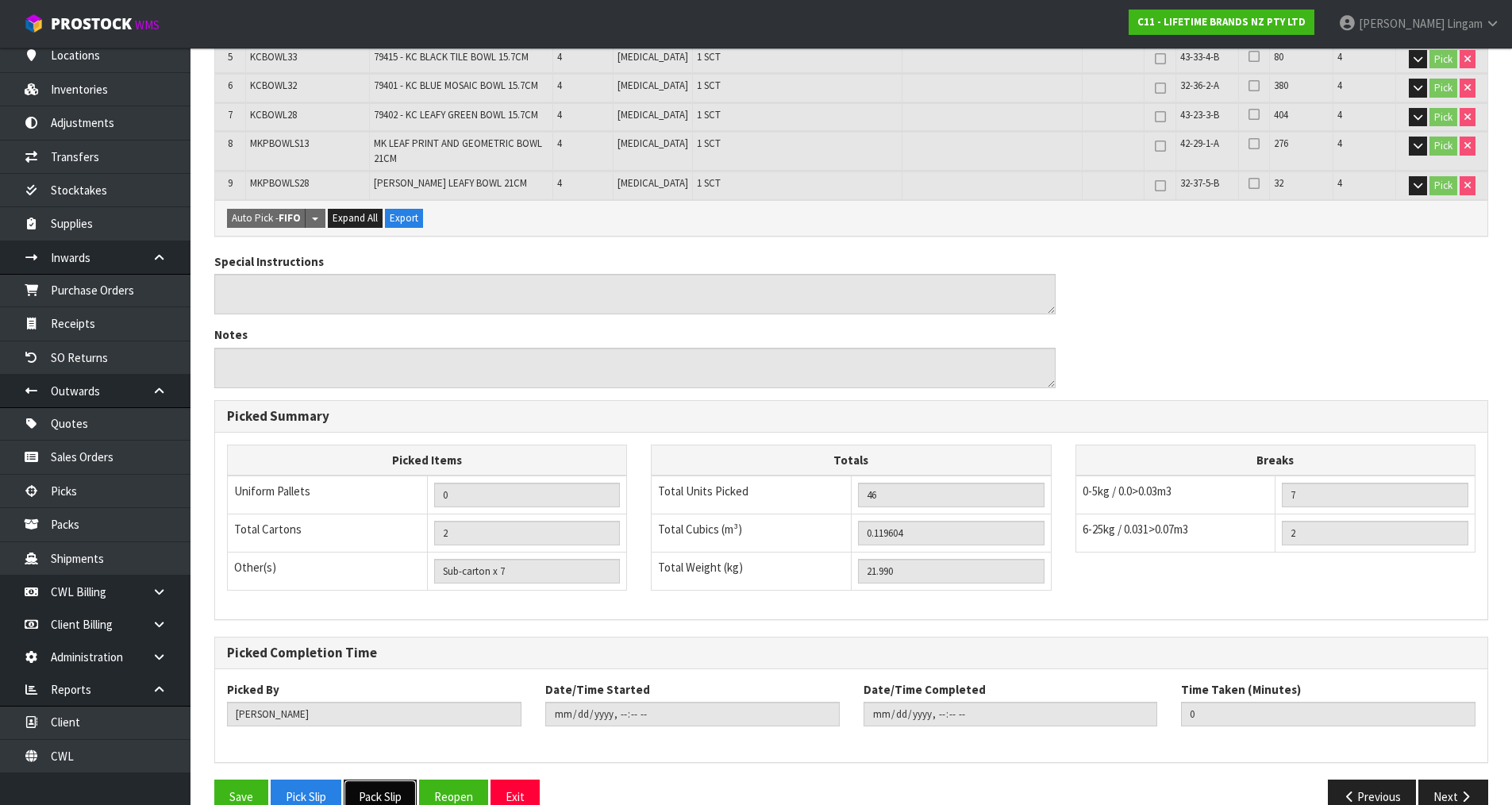
click at [390, 792] on button "Pack Slip" at bounding box center [381, 797] width 73 height 35
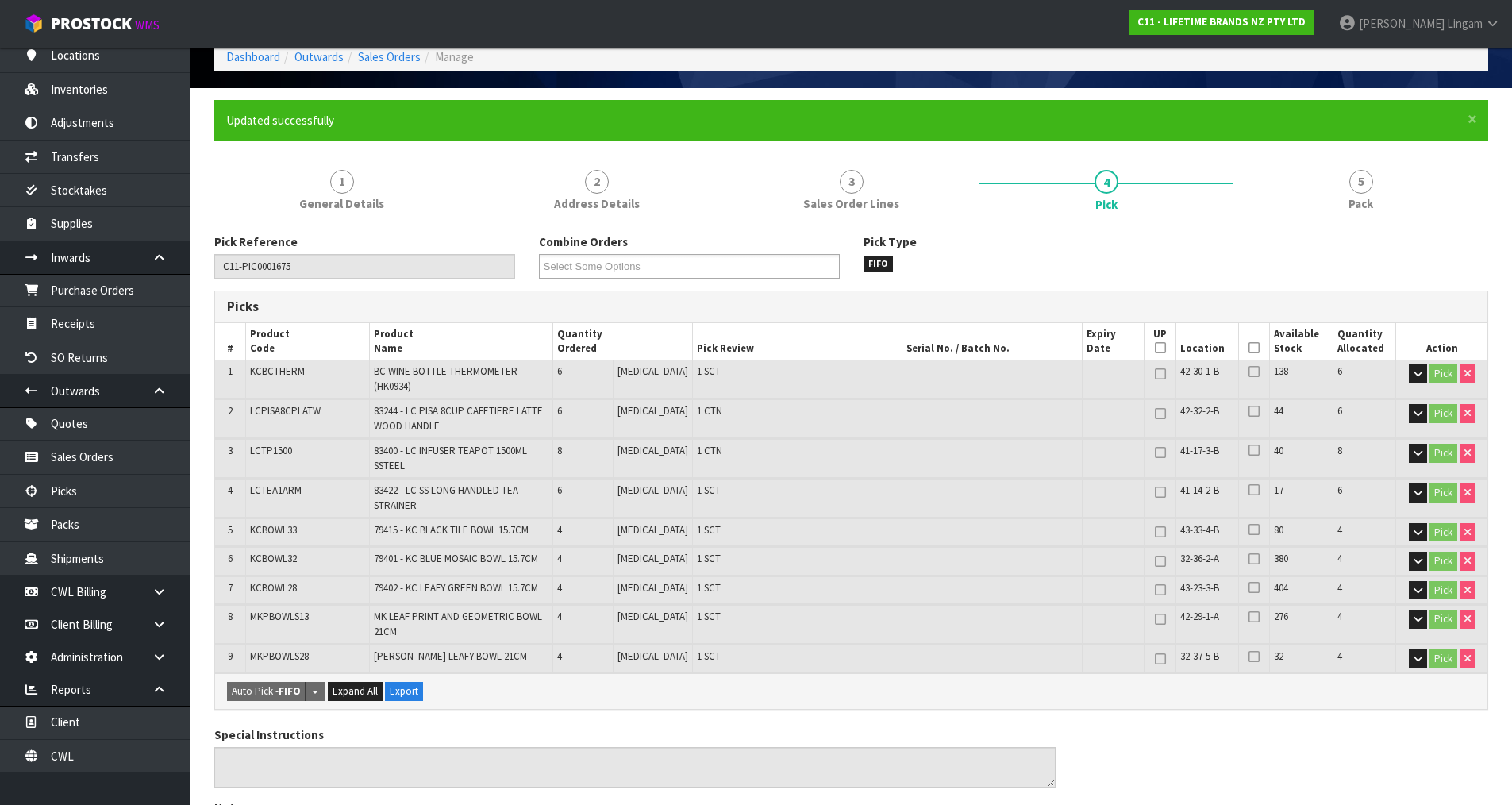
scroll to position [79, 0]
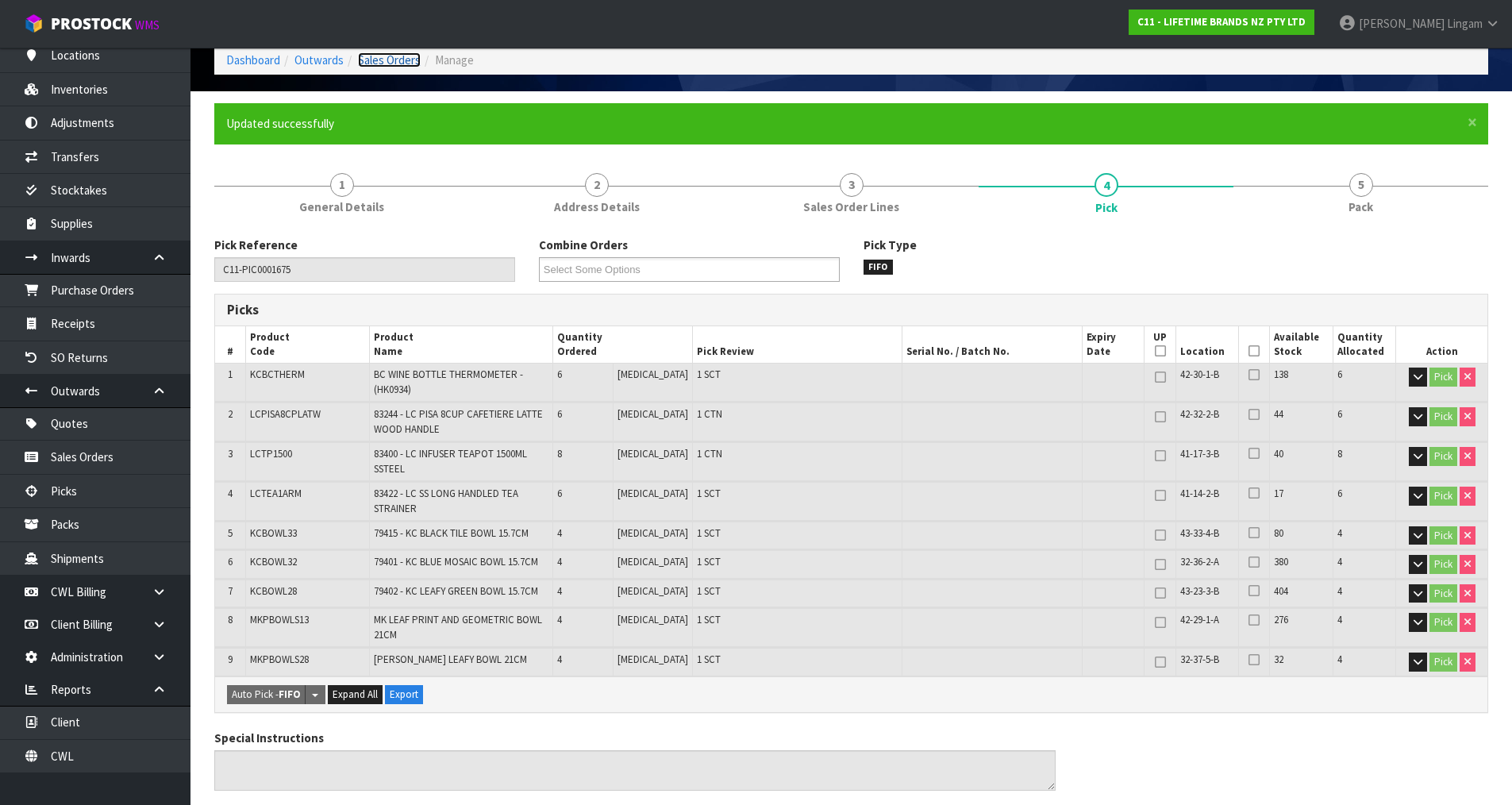
click at [410, 61] on link "Sales Orders" at bounding box center [389, 60] width 63 height 15
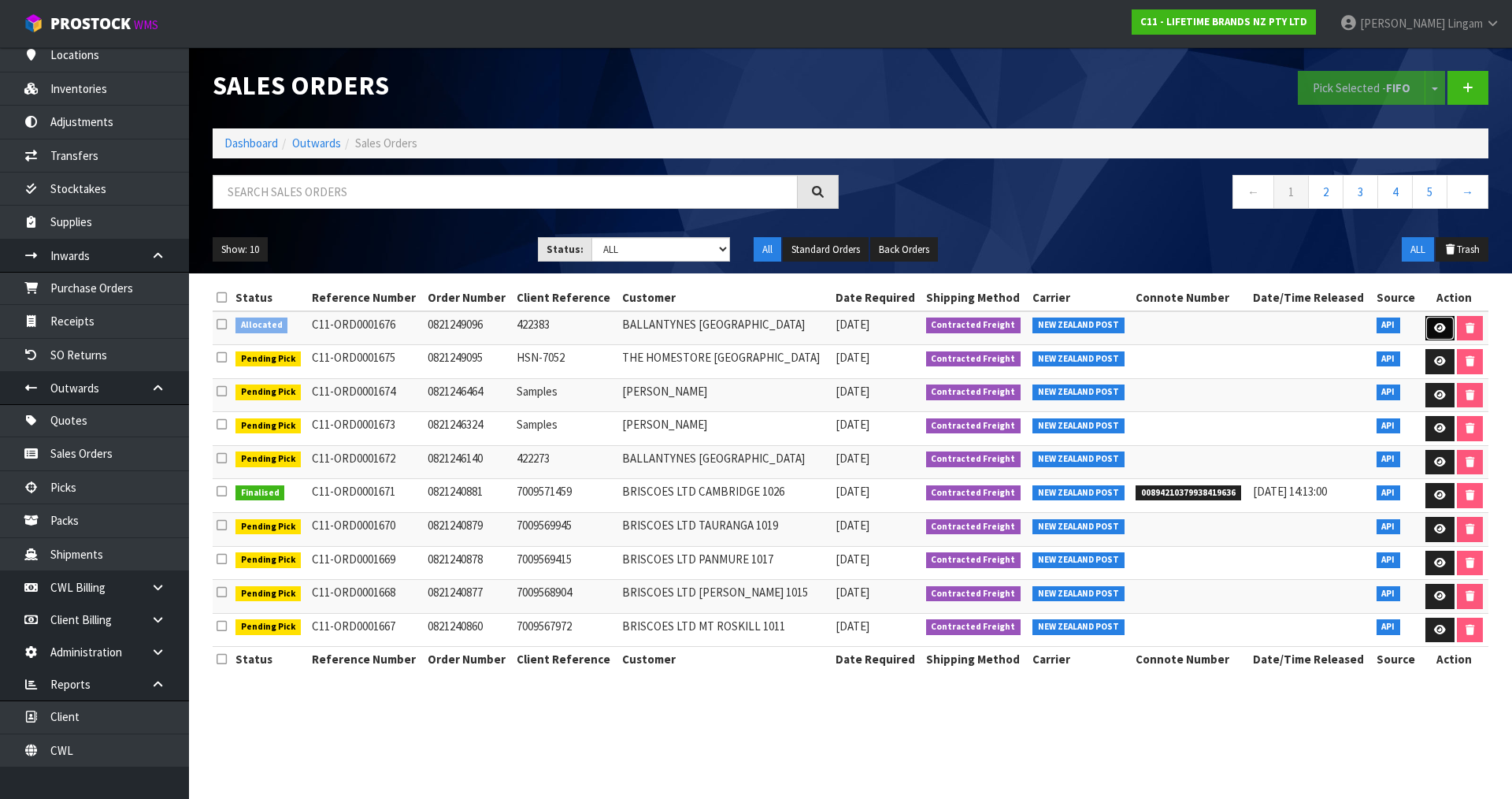
click at [1439, 321] on link at bounding box center [1440, 328] width 29 height 25
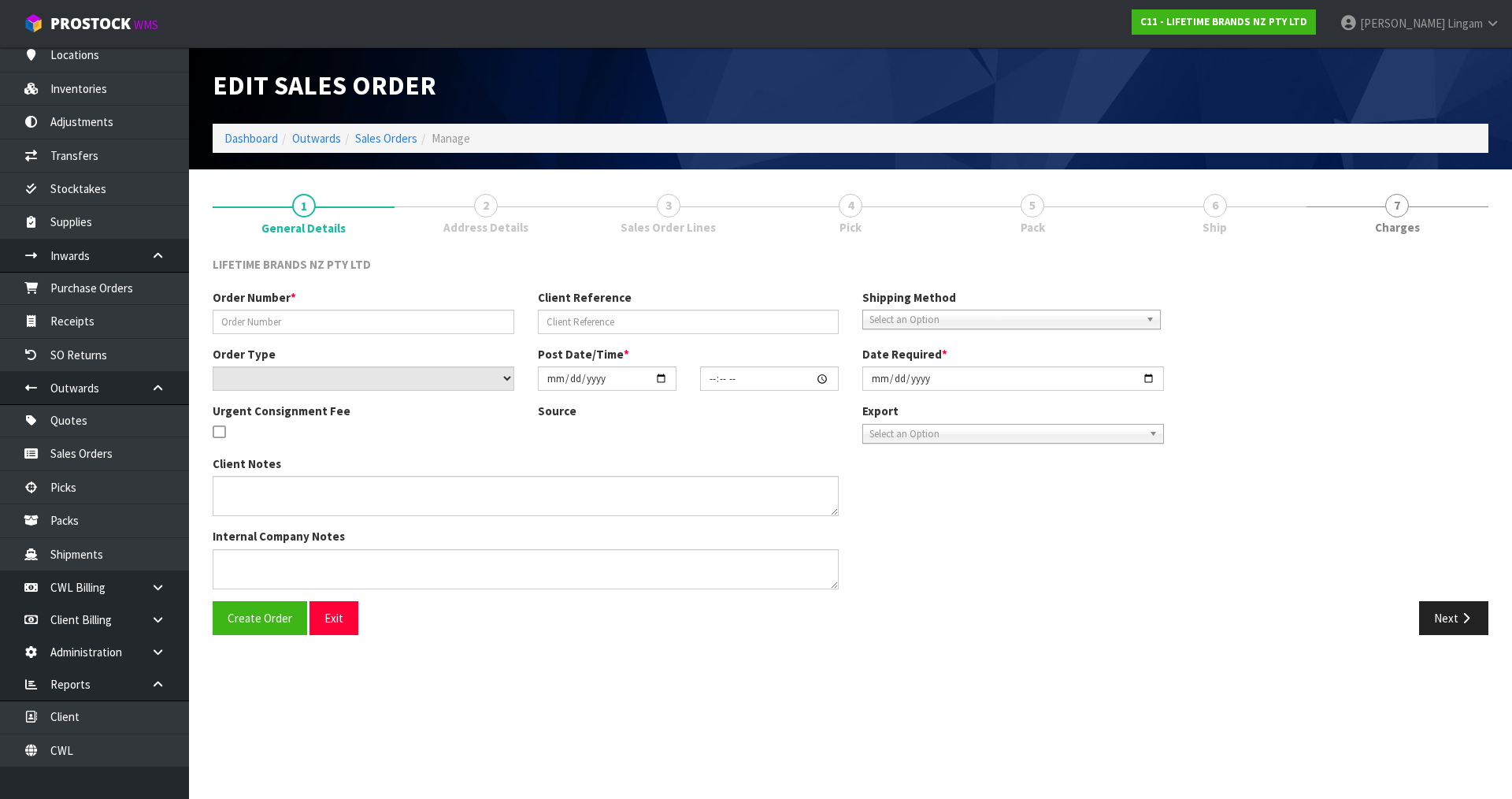
type input "0821249096"
type input "422383"
select select "number:0"
type input "[DATE]"
type input "08:08:17.000"
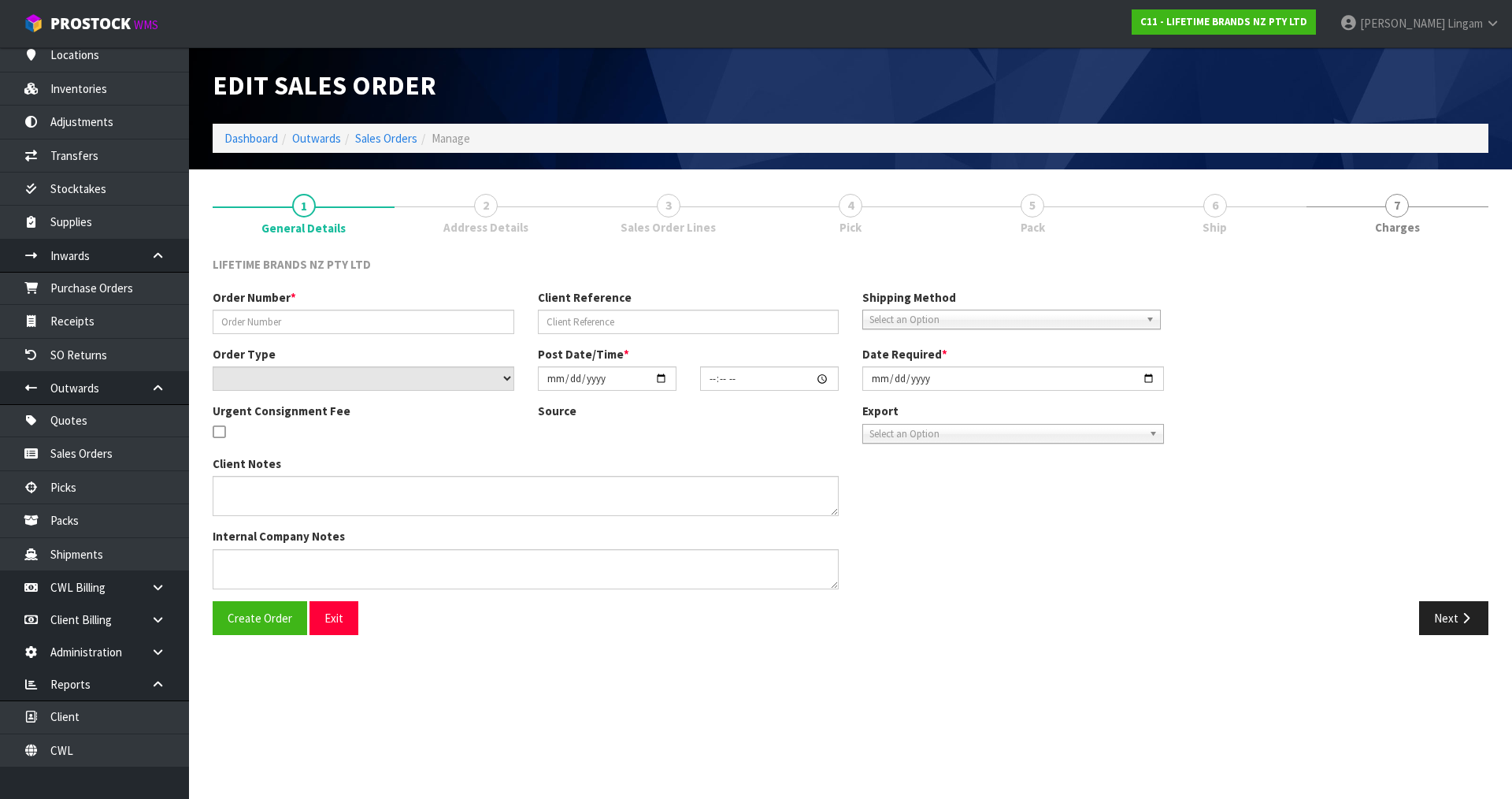
type input "[DATE]"
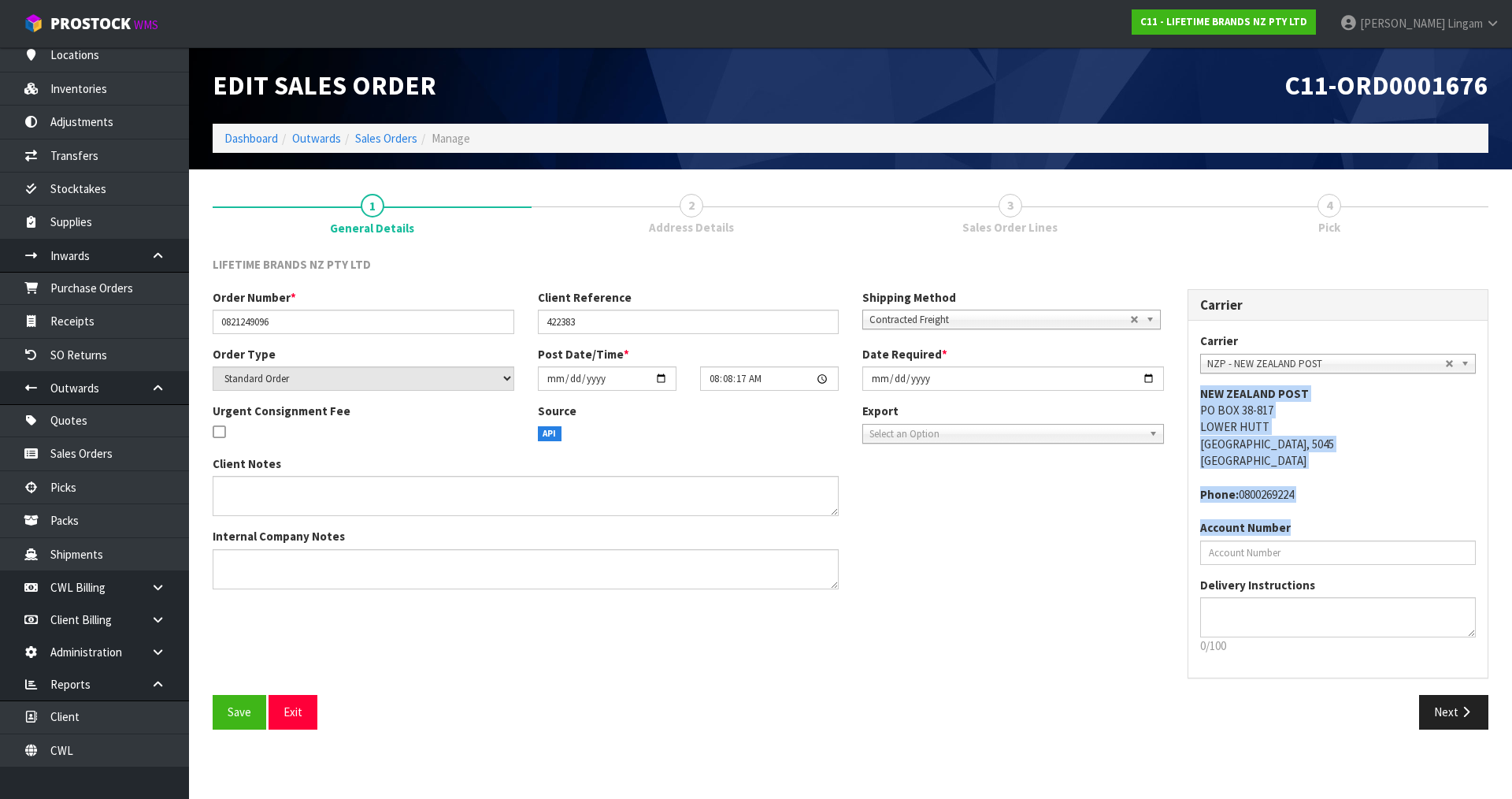
drag, startPoint x: 1405, startPoint y: 449, endPoint x: 1379, endPoint y: 573, distance: 126.7
click at [1381, 560] on div "Carrier ANGEL - ANGEL TRANSPORT [PERSON_NAME] REMOVALS DEAEXPAKL - DEADLINE EXP…" at bounding box center [1338, 499] width 300 height 357
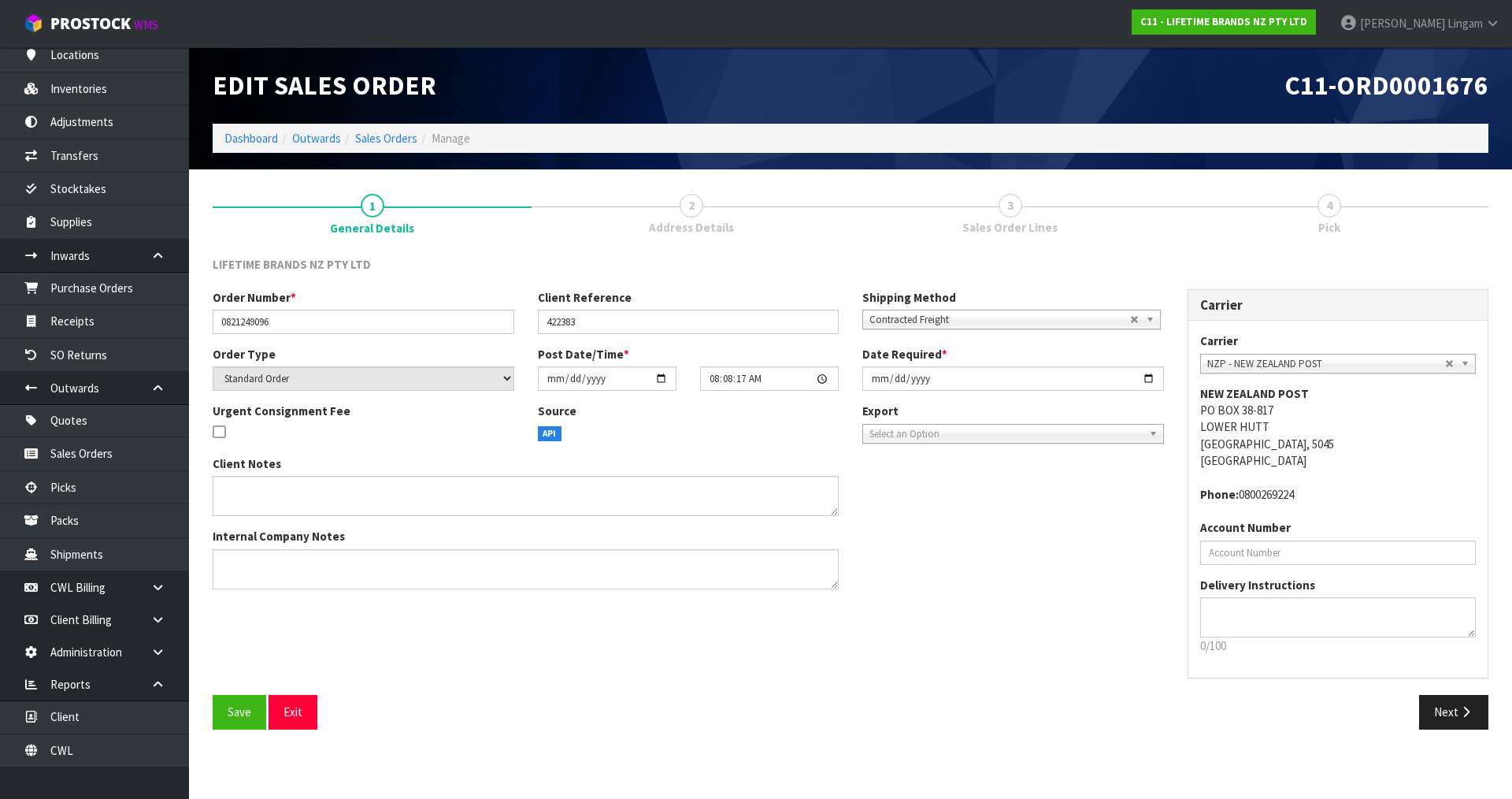
drag, startPoint x: 1158, startPoint y: 667, endPoint x: 1270, endPoint y: 676, distance: 112.4
click at [1160, 667] on div "Order Number * 0821249096 Client Reference 422383 Shipping Method Client Local …" at bounding box center [850, 493] width 1300 height 406
click at [1438, 711] on button "Next" at bounding box center [1454, 712] width 70 height 34
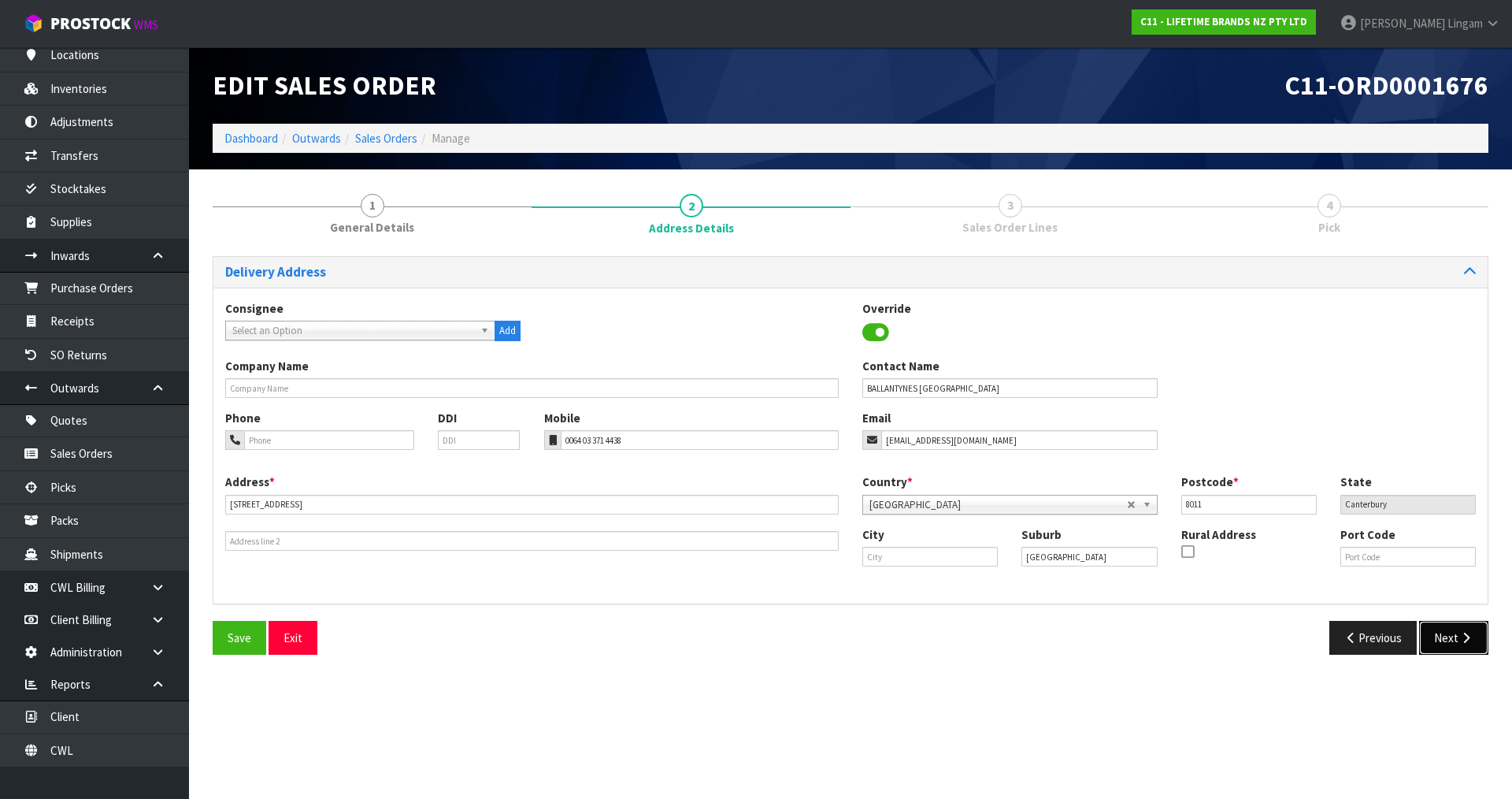
click at [1449, 639] on button "Next" at bounding box center [1454, 638] width 70 height 34
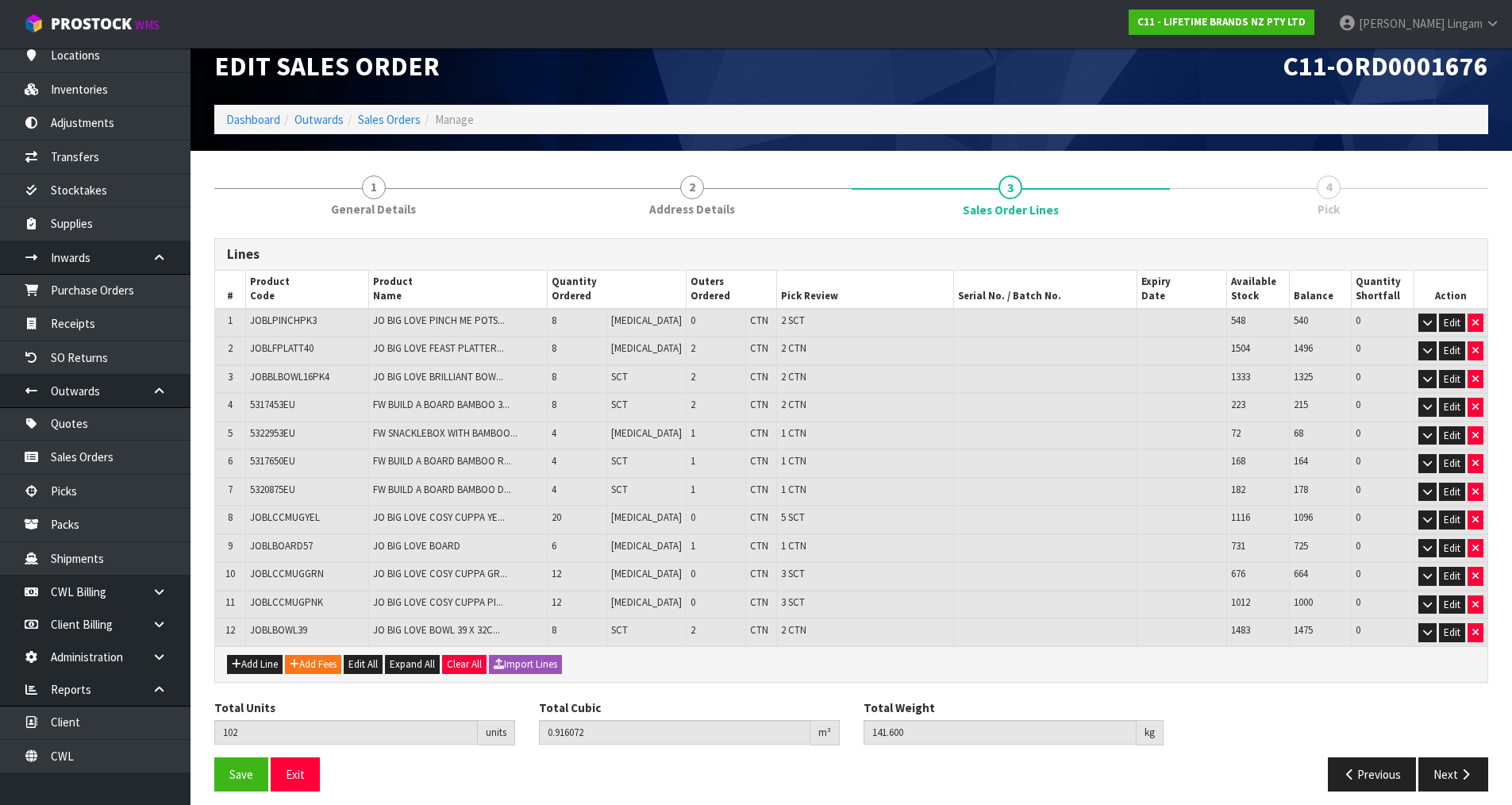
scroll to position [30, 0]
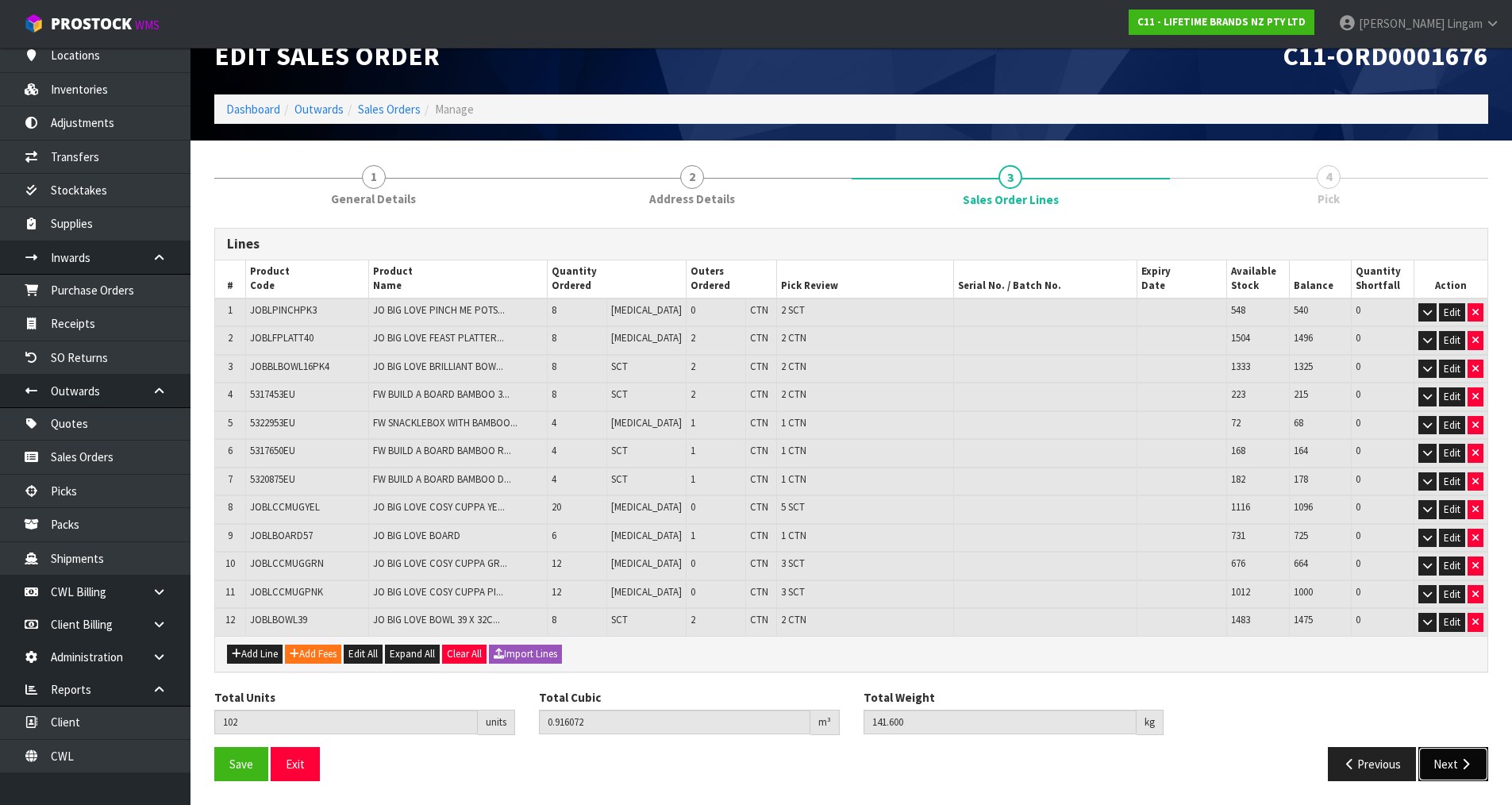
click at [1441, 768] on button "Next" at bounding box center [1453, 764] width 70 height 35
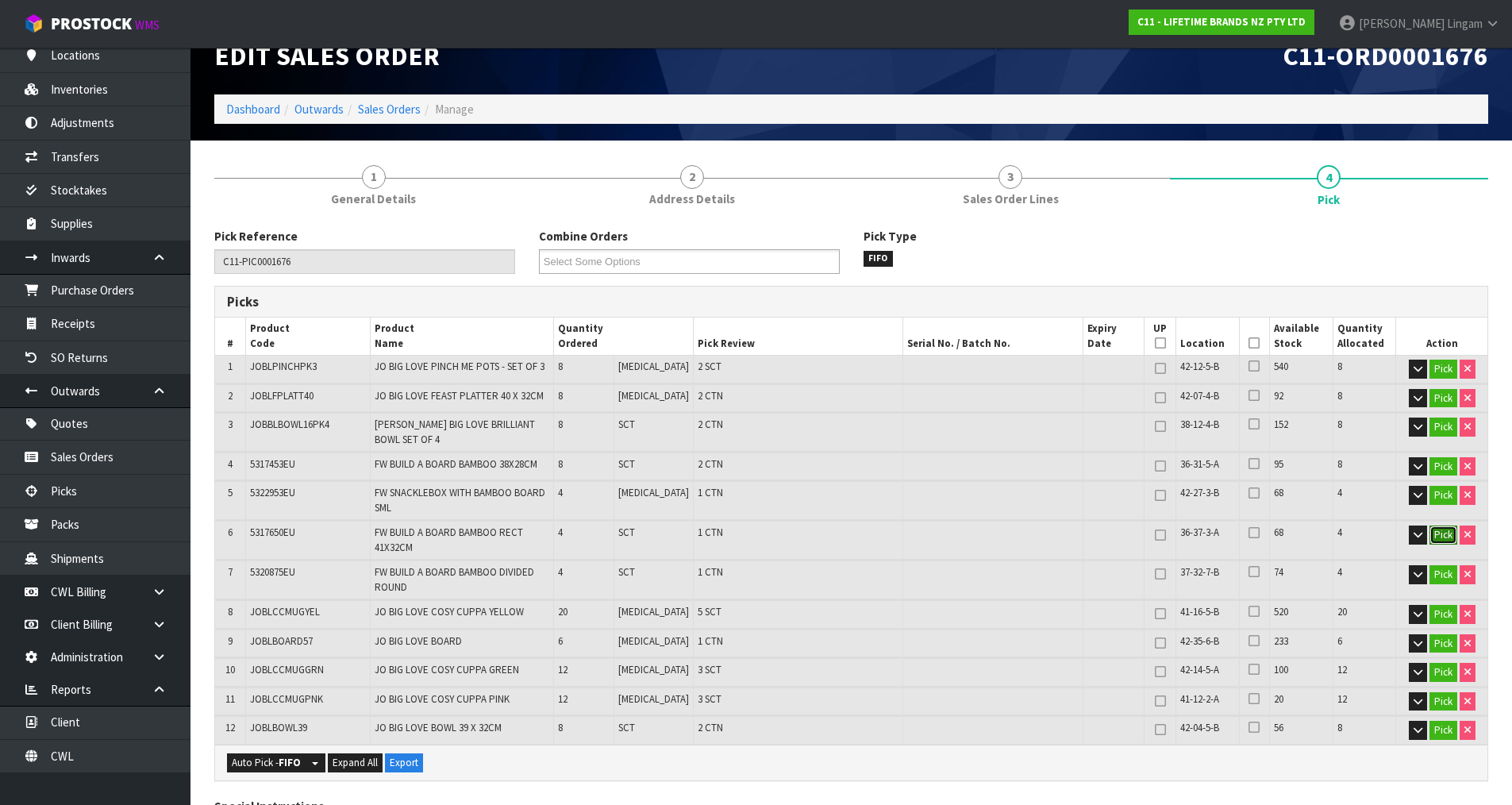
click at [1443, 525] on button "Pick" at bounding box center [1444, 535] width 28 height 19
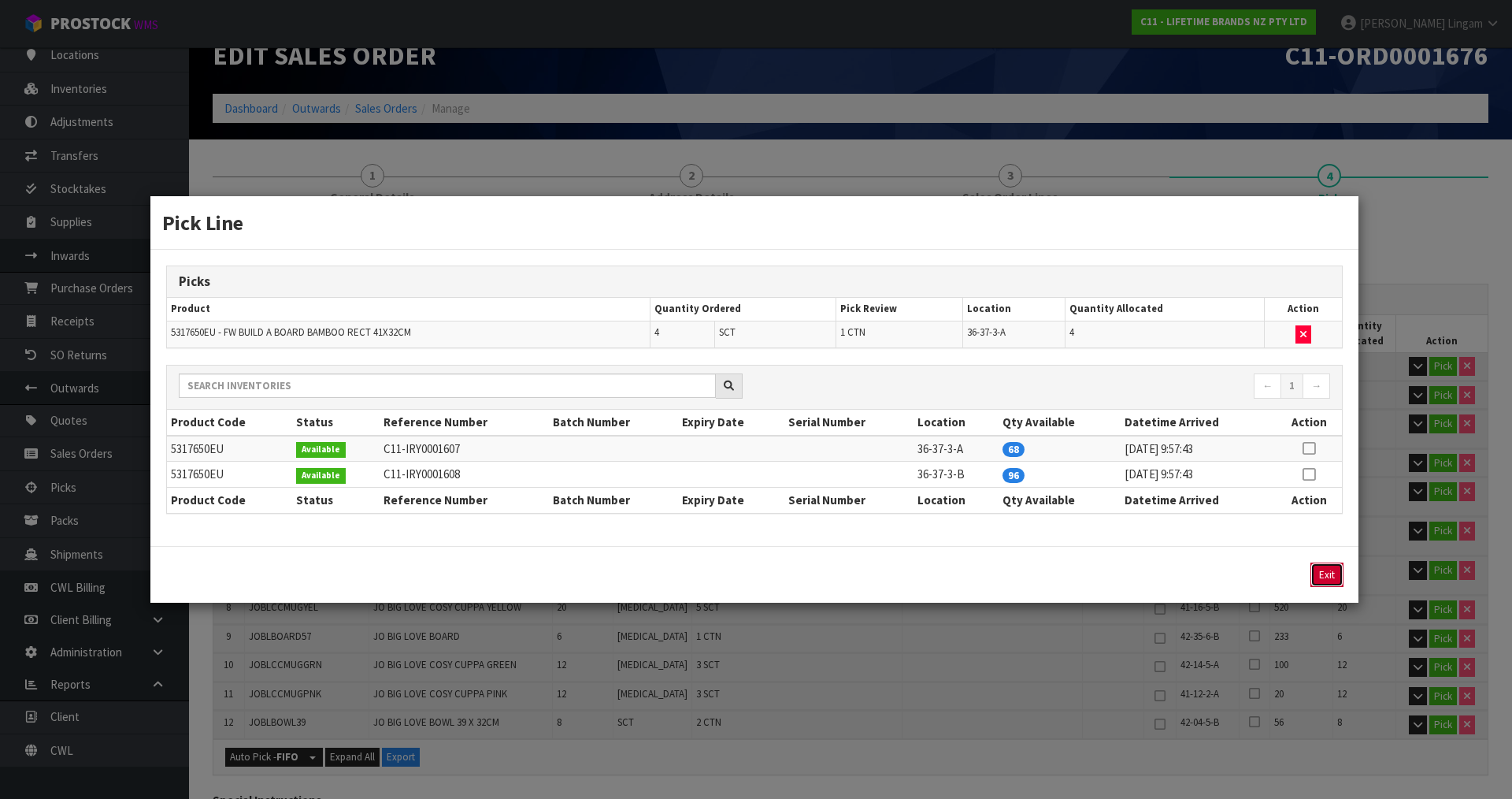
click at [1326, 574] on button "Exit" at bounding box center [1327, 574] width 33 height 24
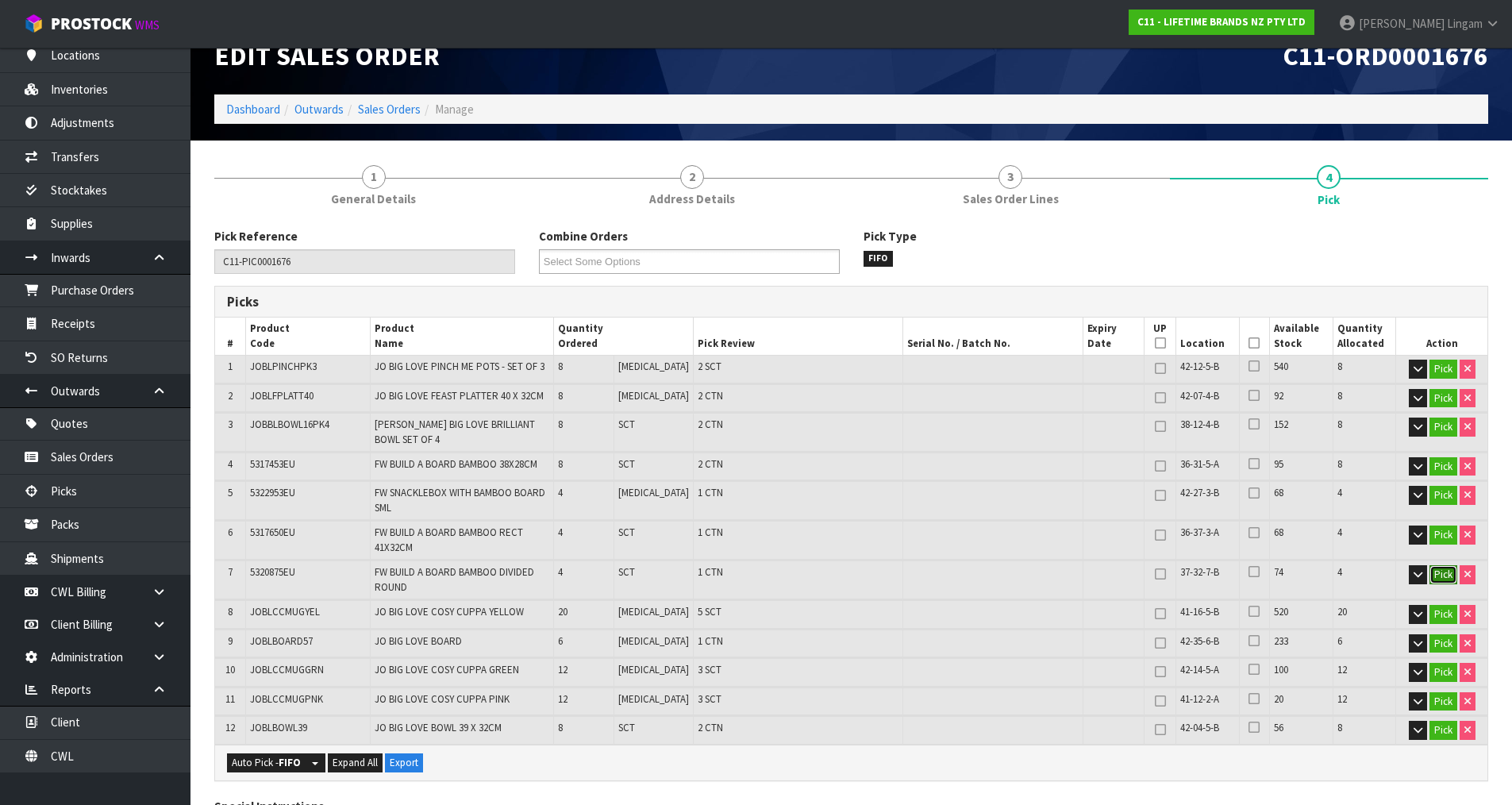
click at [1438, 565] on button "Pick" at bounding box center [1444, 574] width 28 height 19
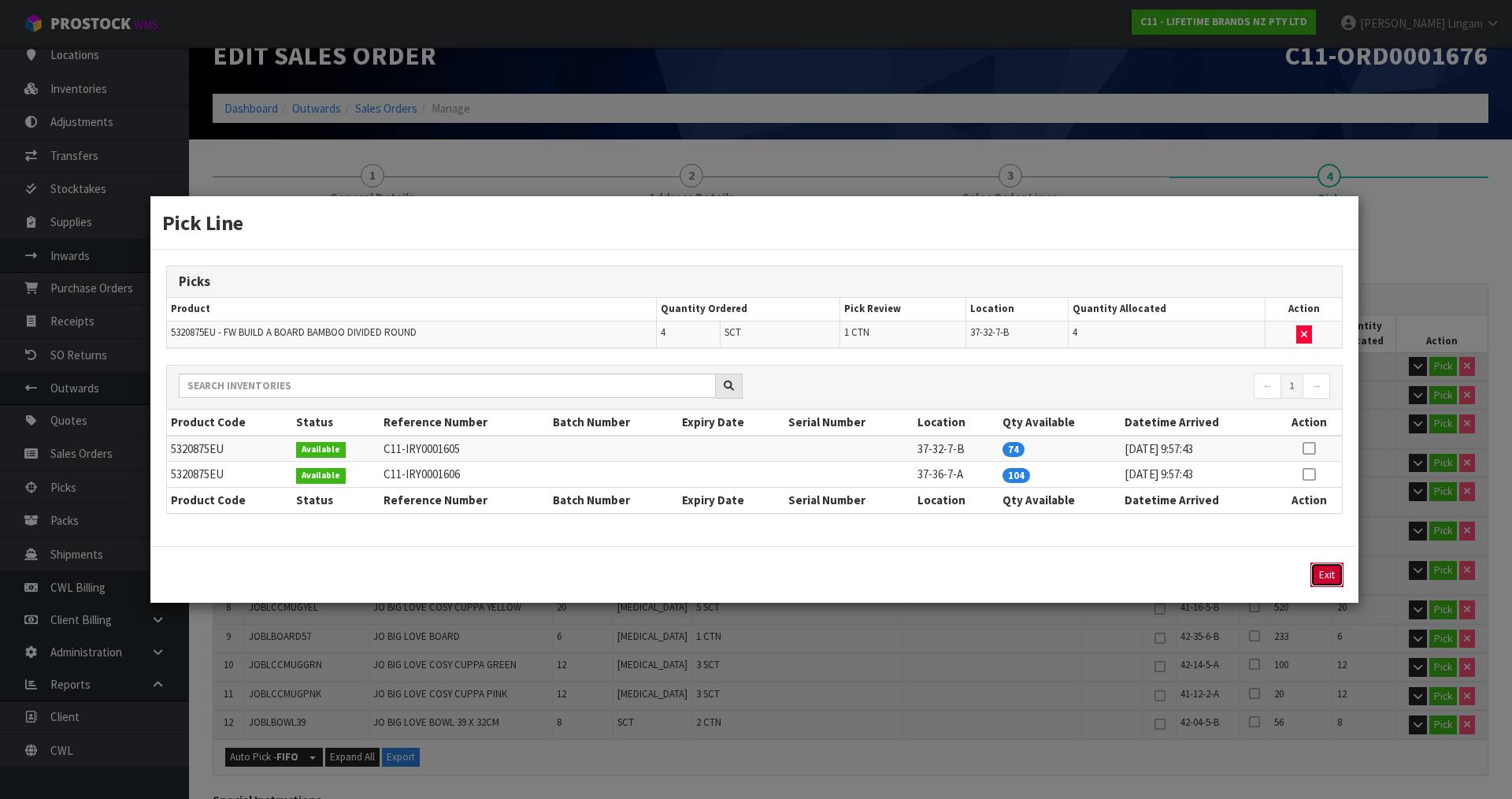
click at [1333, 577] on button "Exit" at bounding box center [1327, 574] width 33 height 24
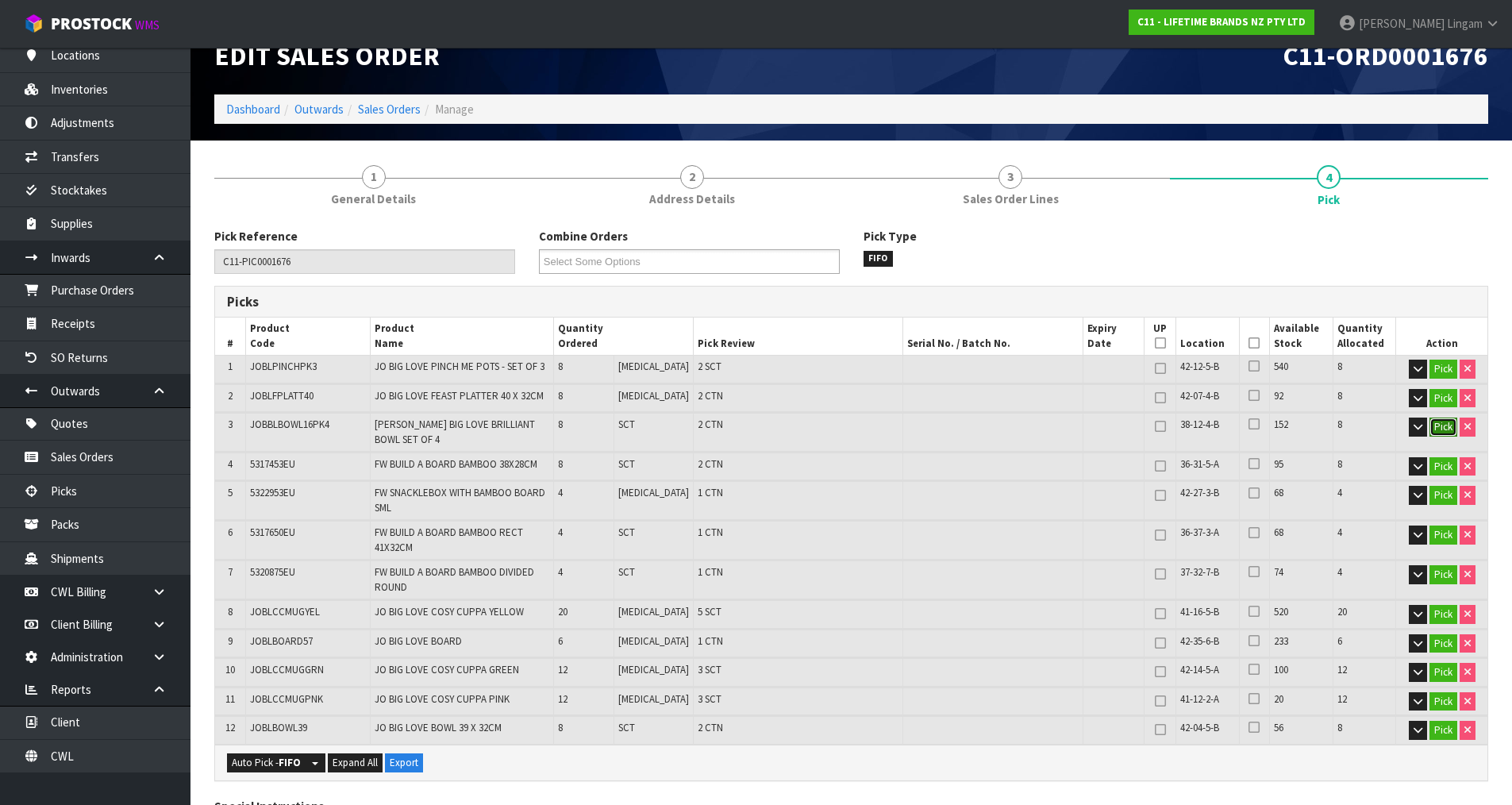
click at [1440, 427] on button "Pick" at bounding box center [1444, 427] width 28 height 19
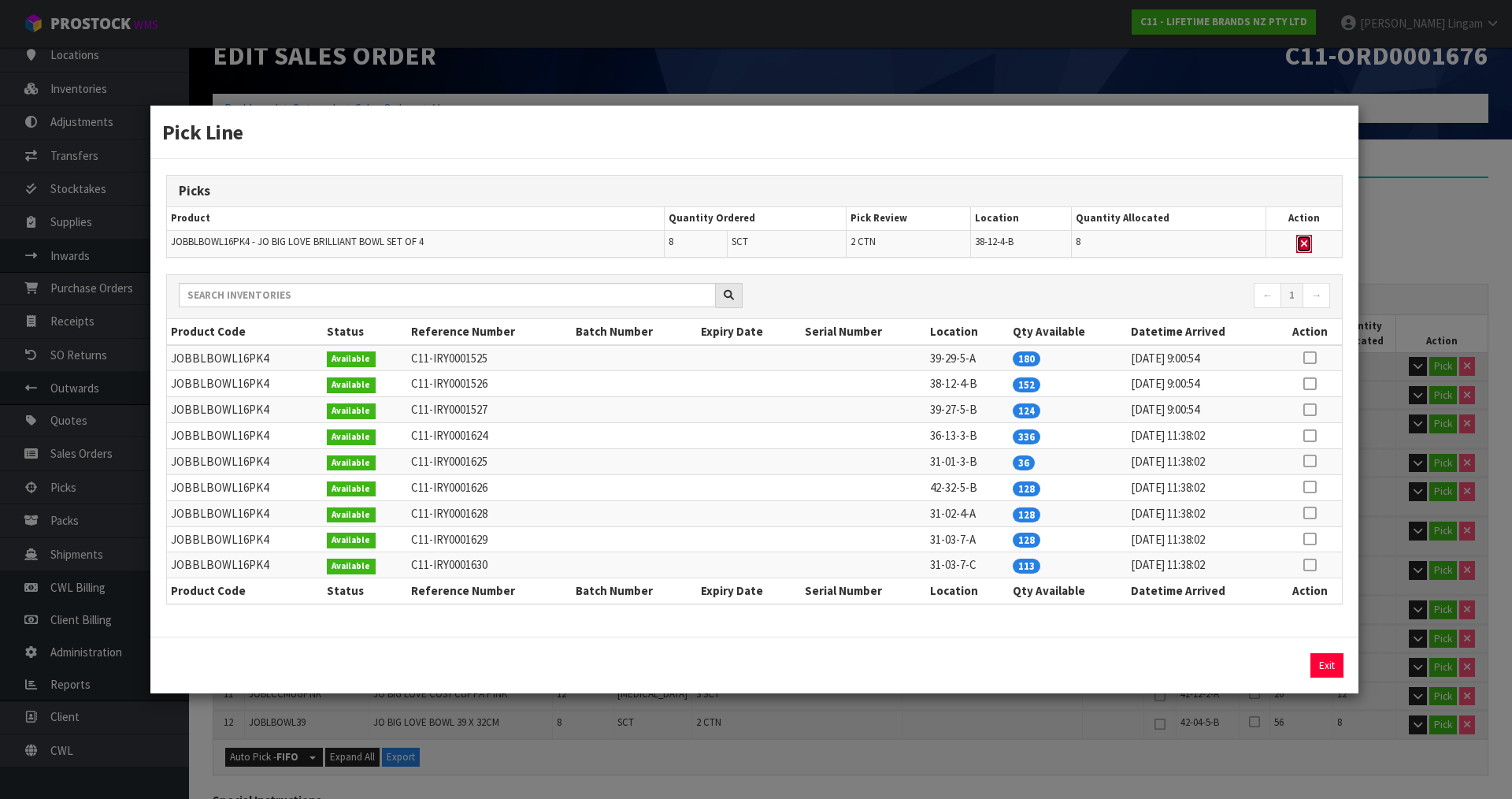
click at [1303, 236] on button "button" at bounding box center [1303, 244] width 16 height 19
type input "10"
type input "94"
type input "0.79876"
type input "118.1"
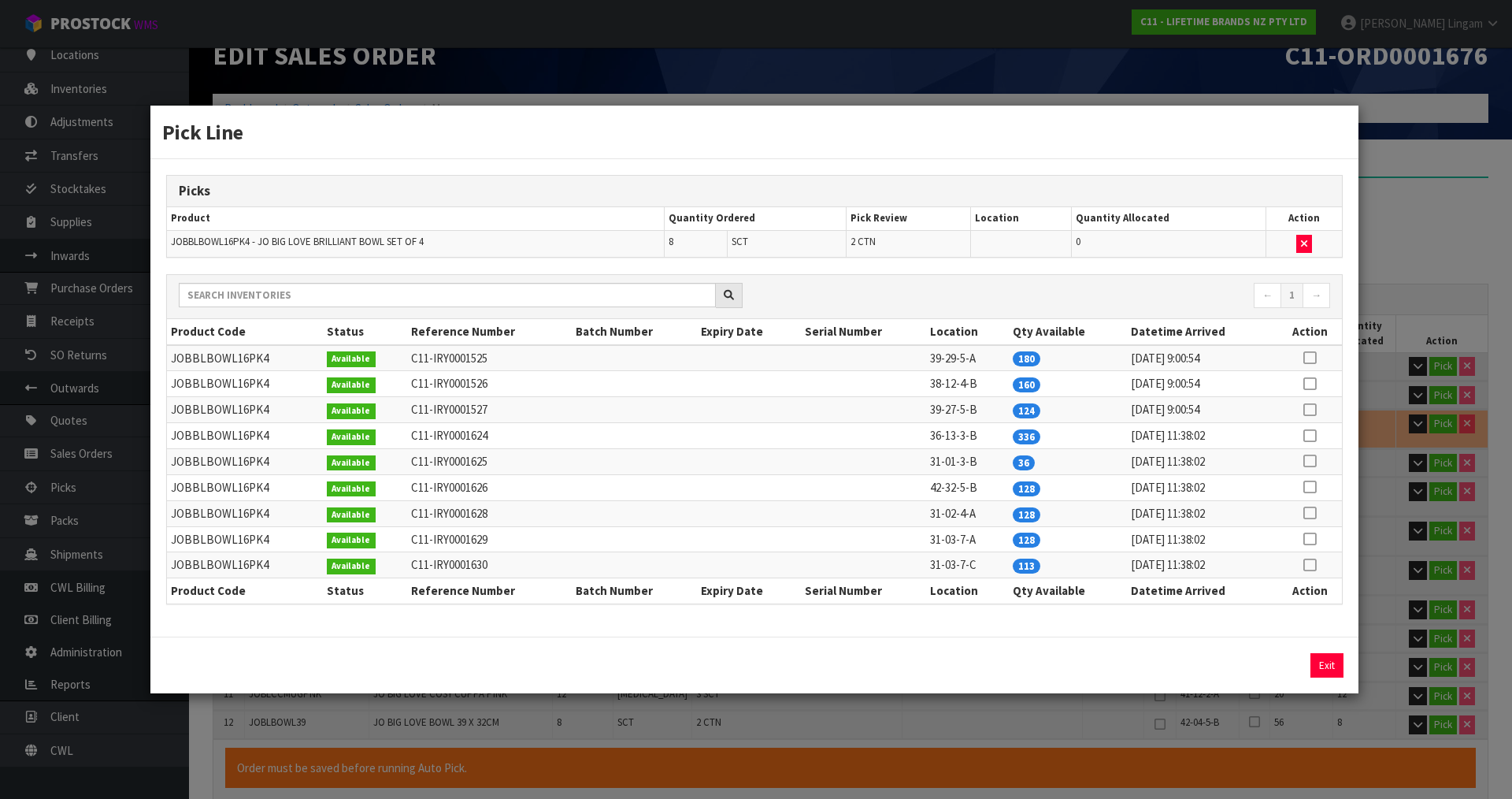
click at [1316, 461] on icon at bounding box center [1310, 461] width 13 height 1
drag, startPoint x: 1283, startPoint y: 668, endPoint x: 1299, endPoint y: 667, distance: 16.0
click at [1284, 668] on button "Assign Pick" at bounding box center [1274, 665] width 65 height 24
type input "12"
type input "102"
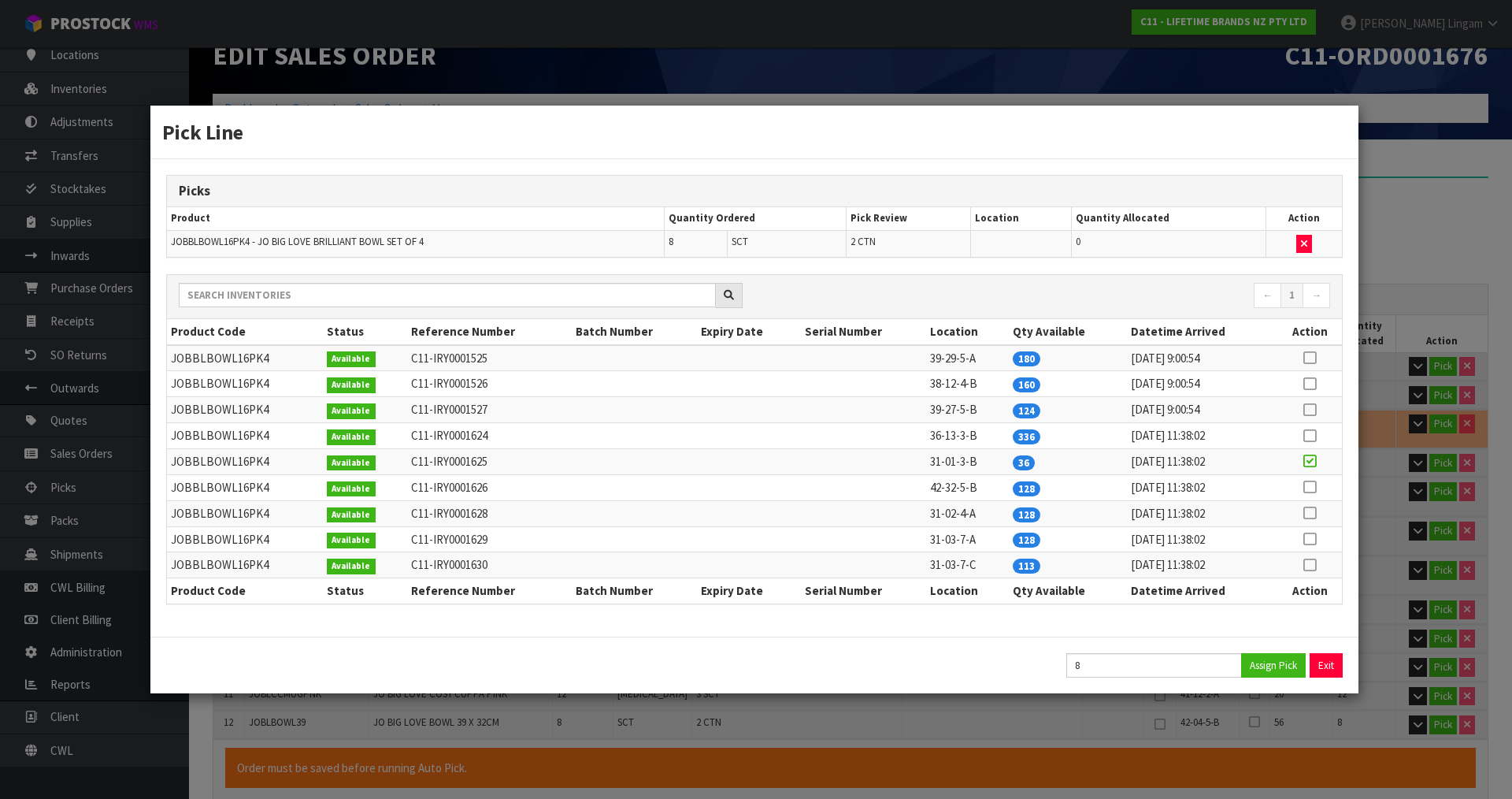
type input "0.916072"
type input "141.6"
click at [1314, 664] on button "Exit" at bounding box center [1327, 665] width 33 height 24
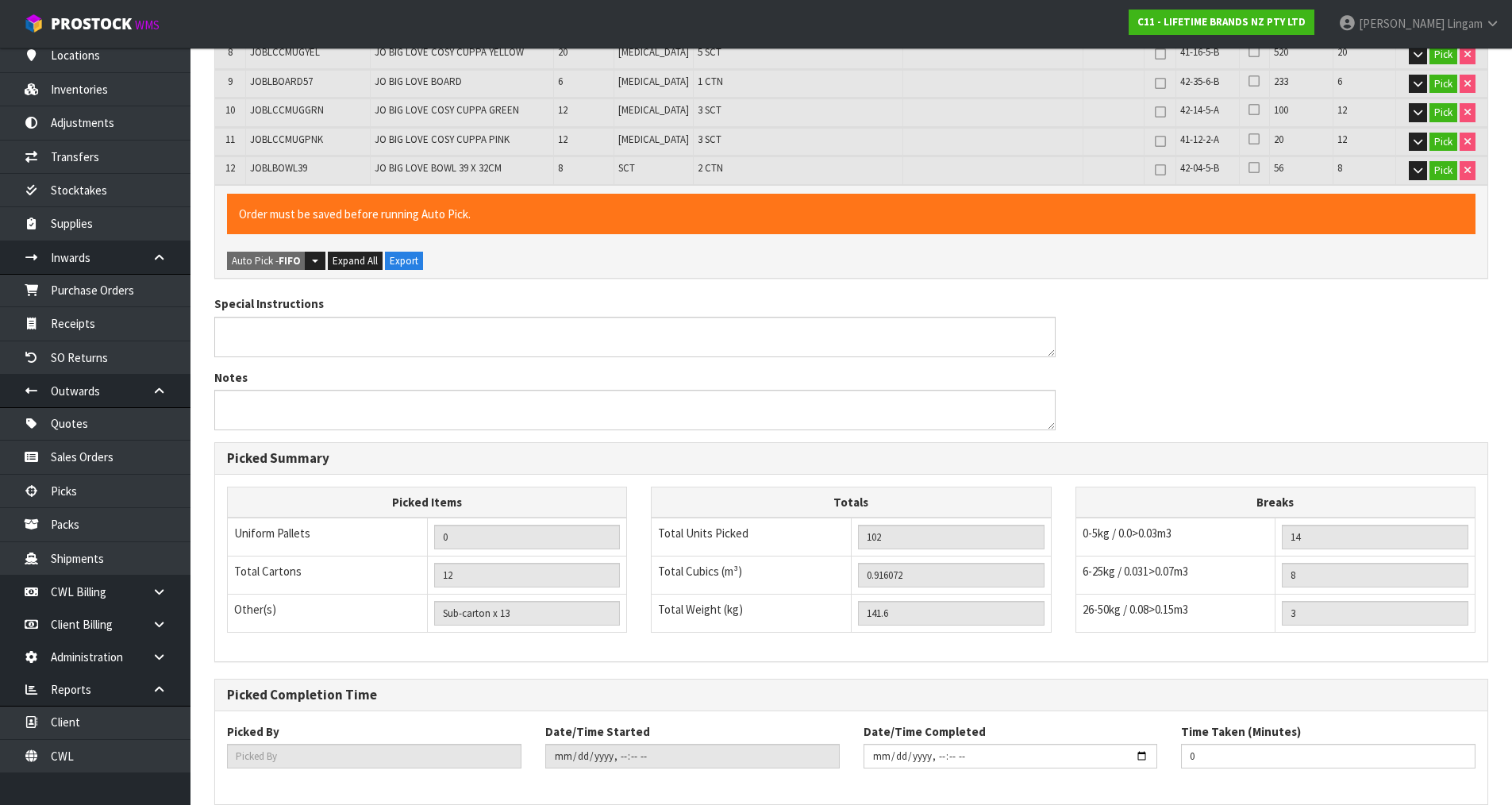
scroll to position [654, 0]
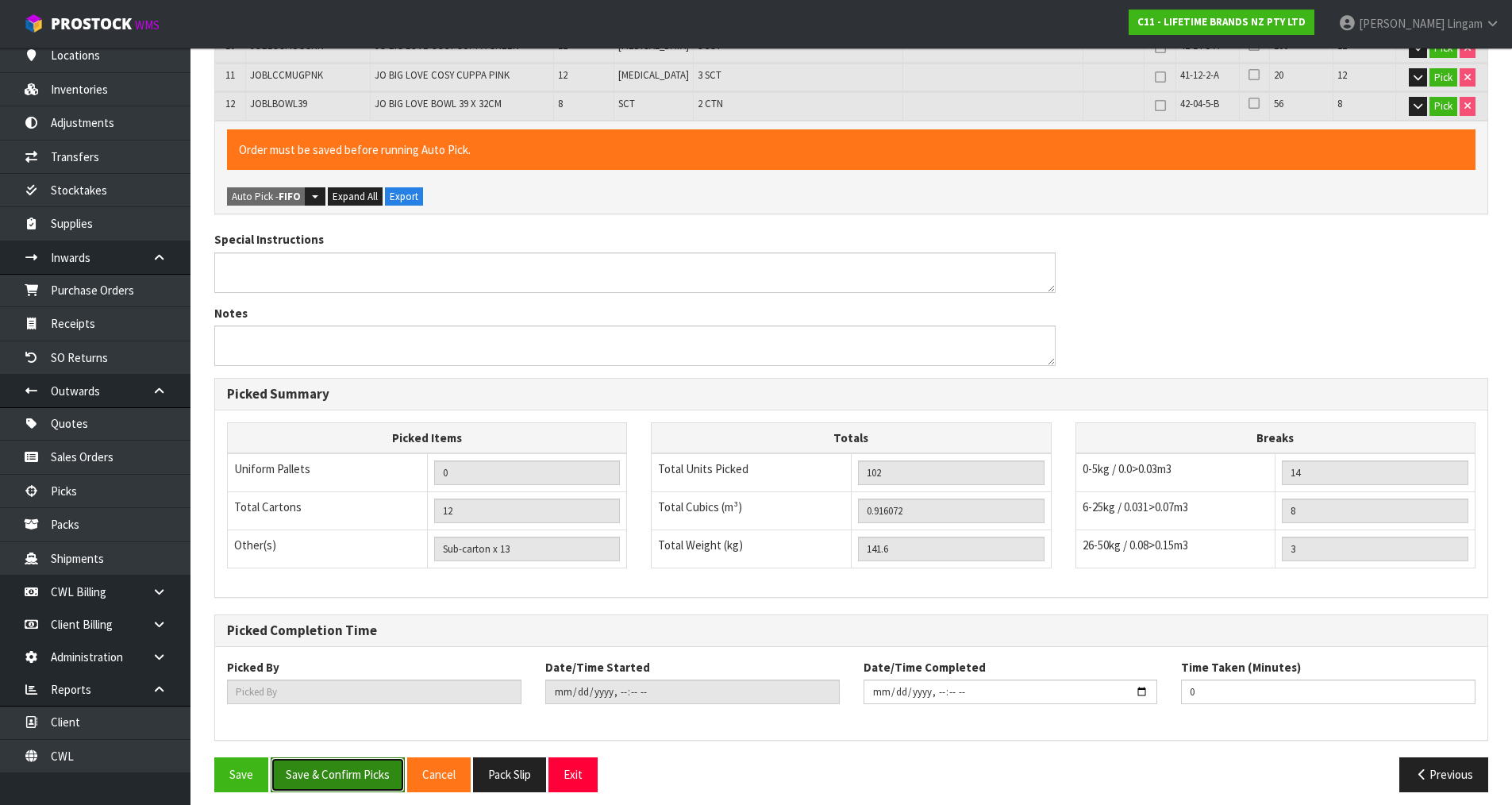
click at [357, 770] on button "Save & Confirm Picks" at bounding box center [338, 774] width 134 height 35
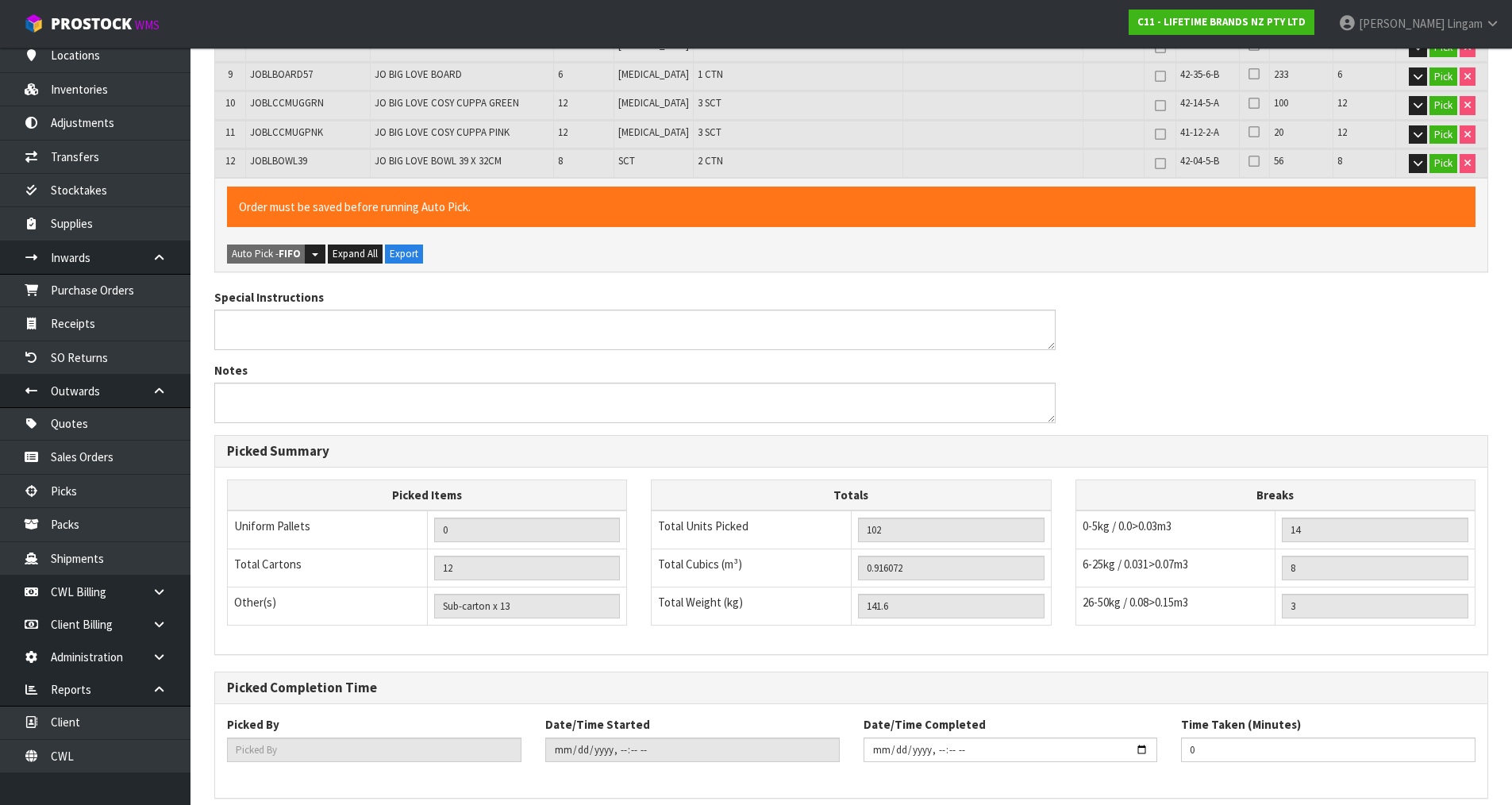
scroll to position [0, 0]
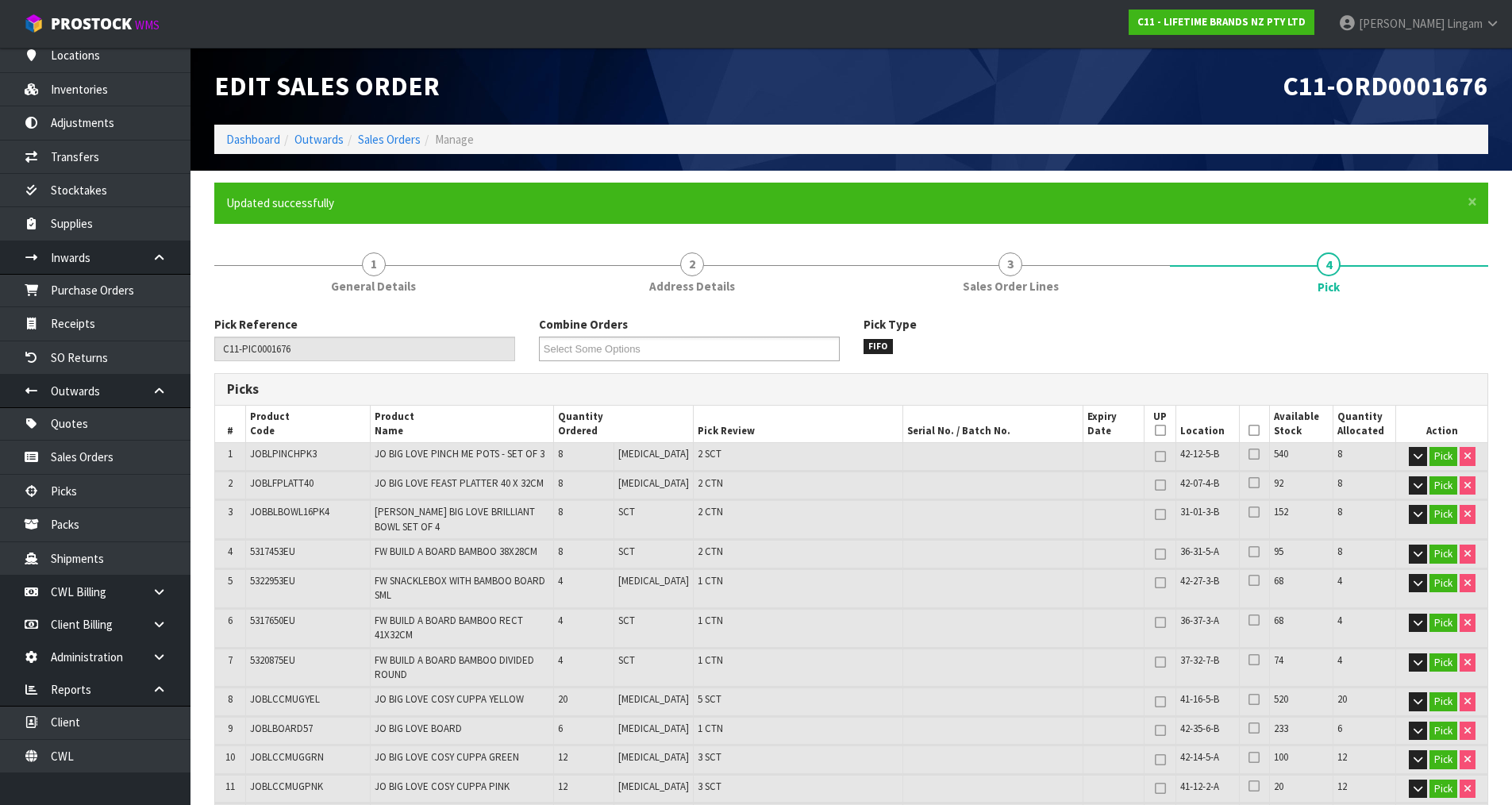
type input "[PERSON_NAME]"
type input "[DATE]T08:38:42"
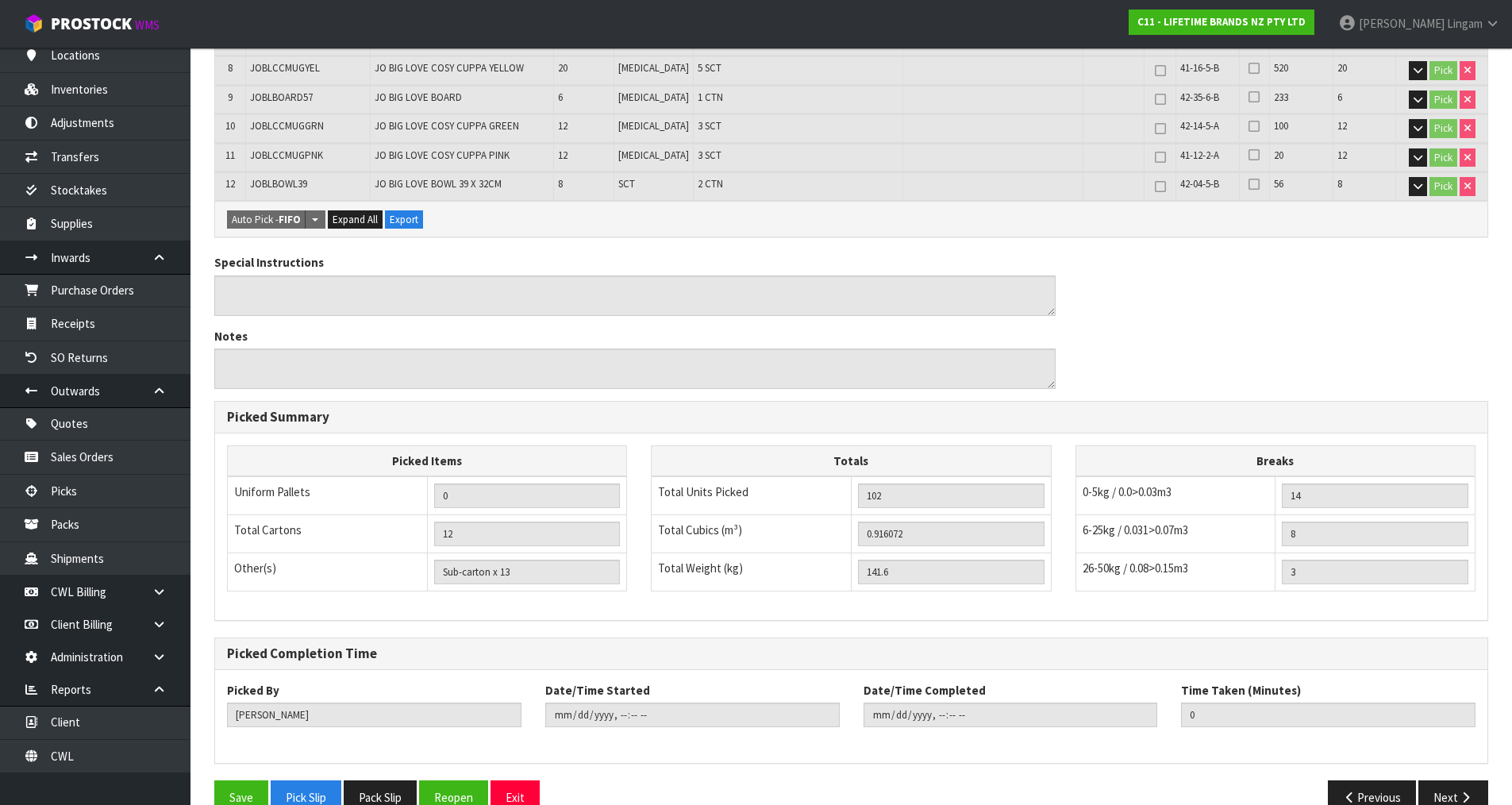
scroll to position [635, 0]
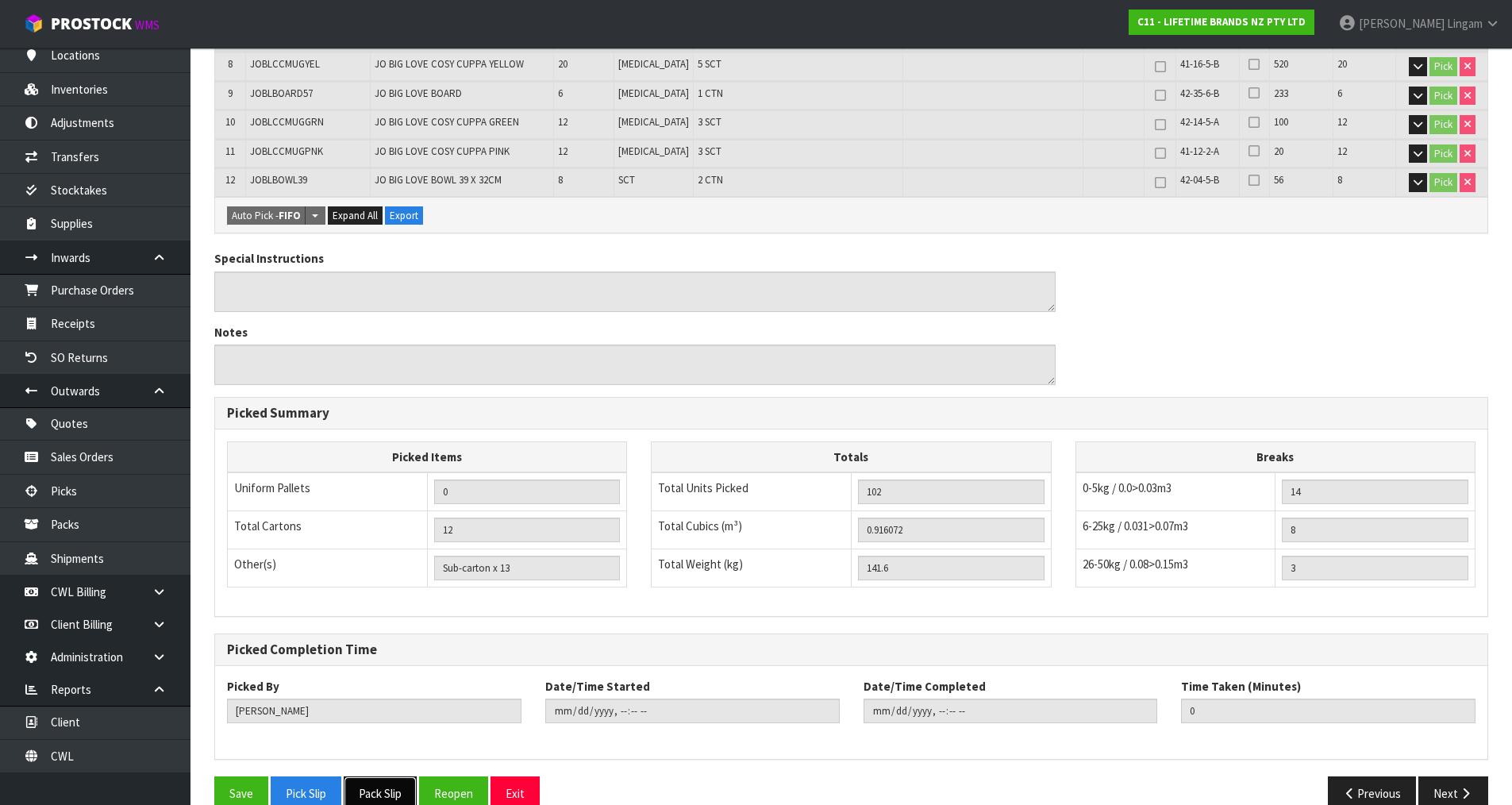
click at [394, 786] on button "Pack Slip" at bounding box center [381, 793] width 73 height 35
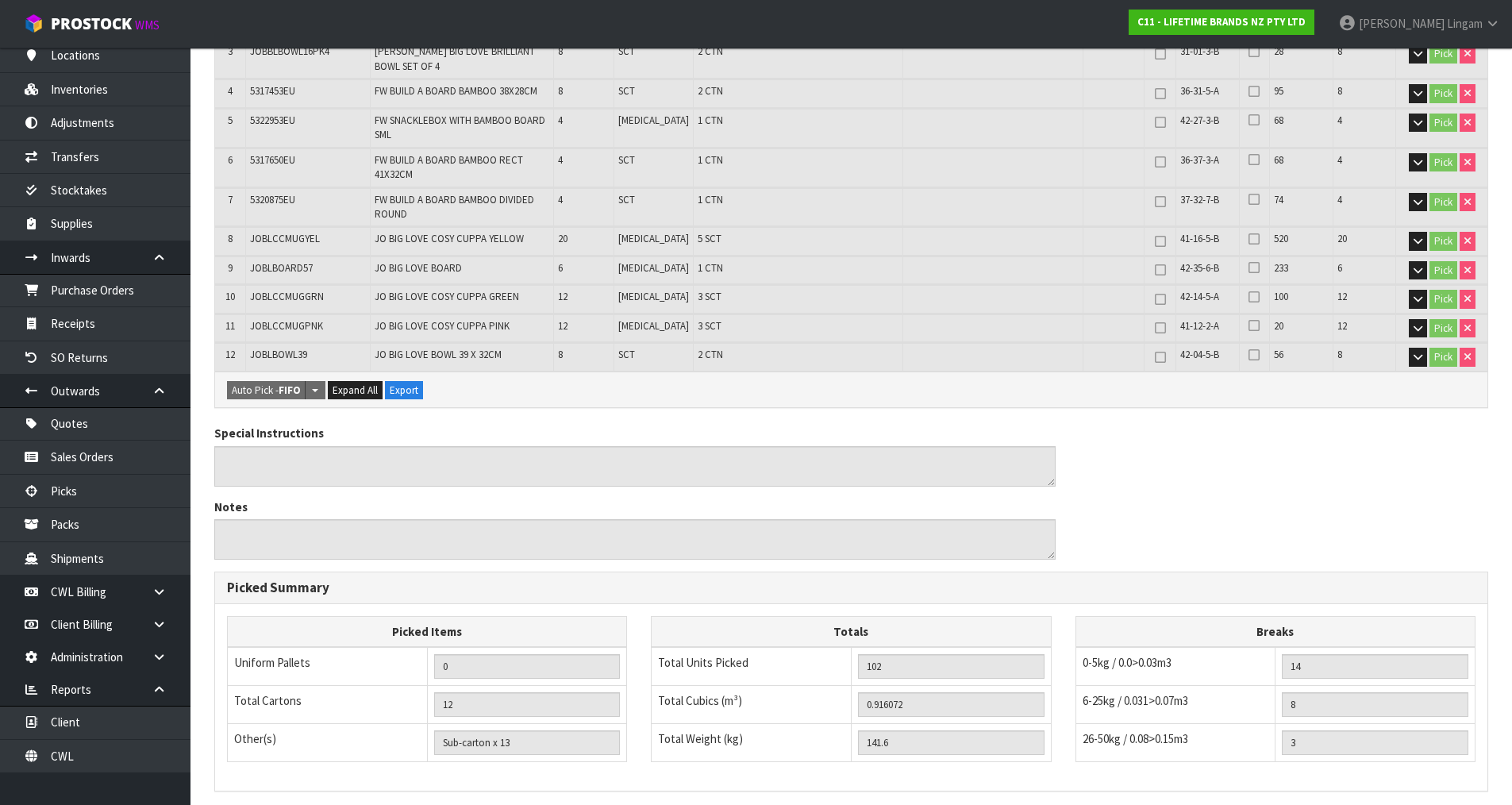
scroll to position [0, 0]
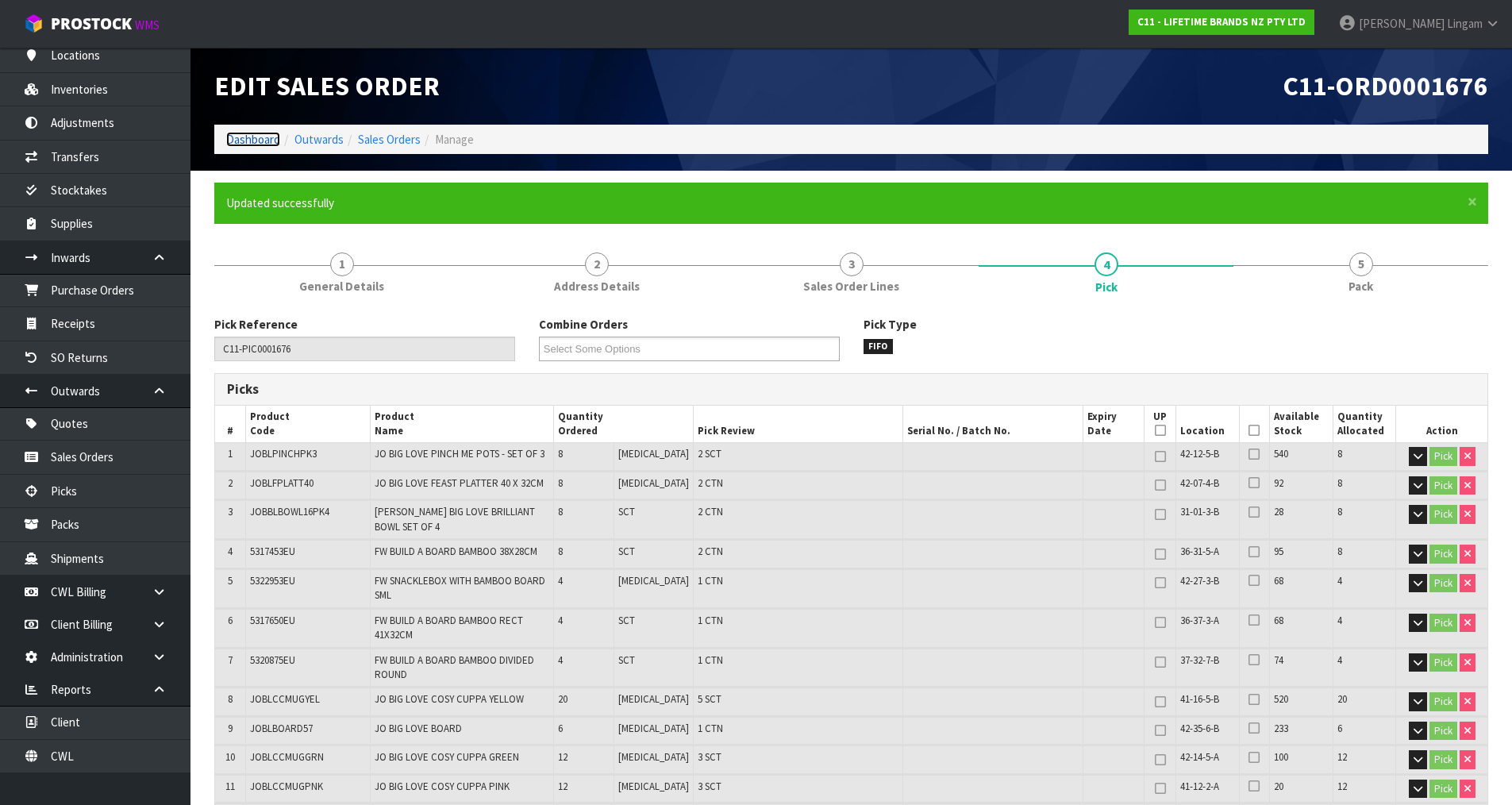
click at [234, 136] on link "Dashboard" at bounding box center [253, 139] width 54 height 15
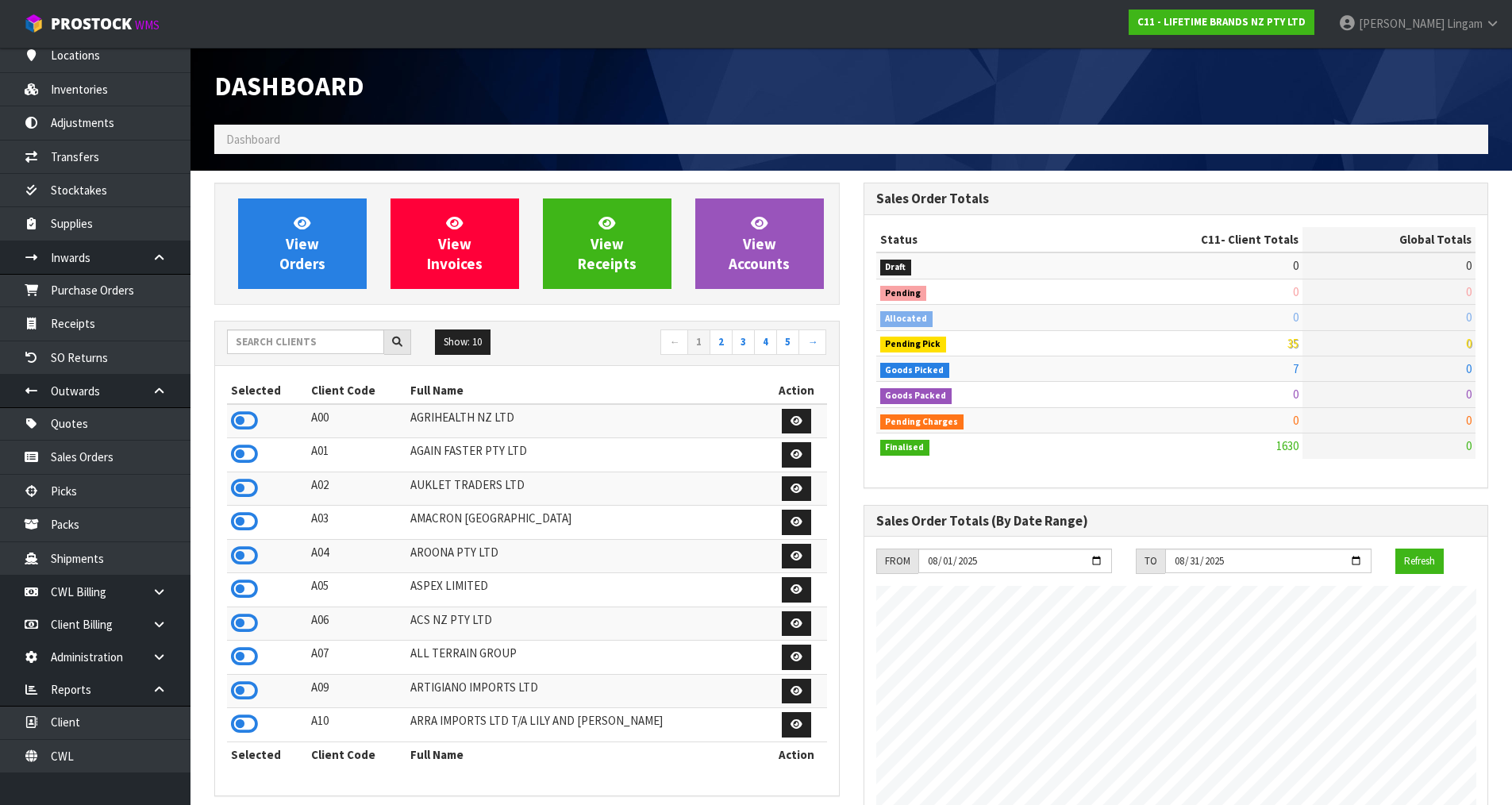
scroll to position [1202, 649]
click at [287, 341] on input "text" at bounding box center [306, 341] width 157 height 24
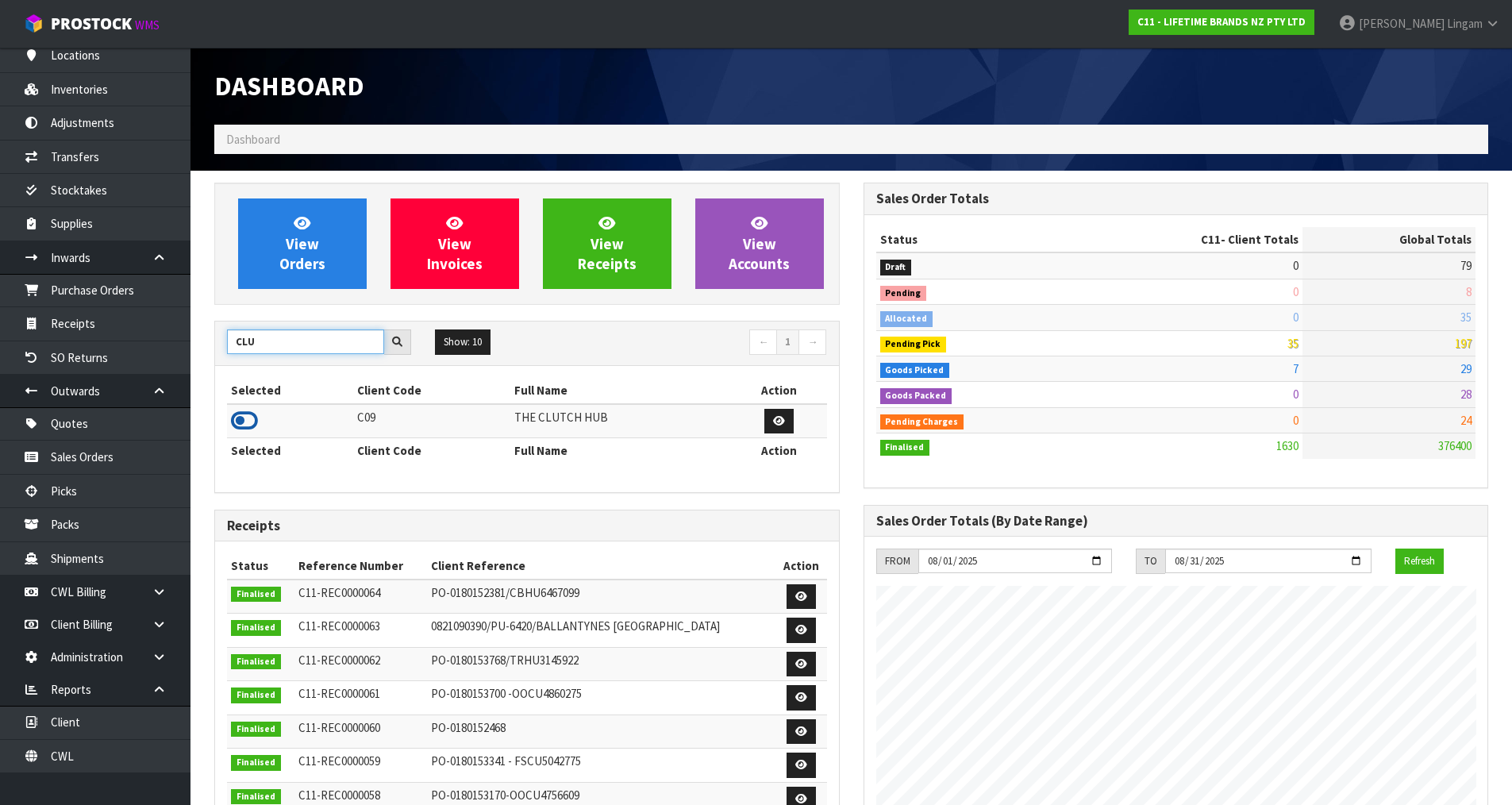
type input "CLU"
click at [237, 416] on icon at bounding box center [244, 420] width 27 height 23
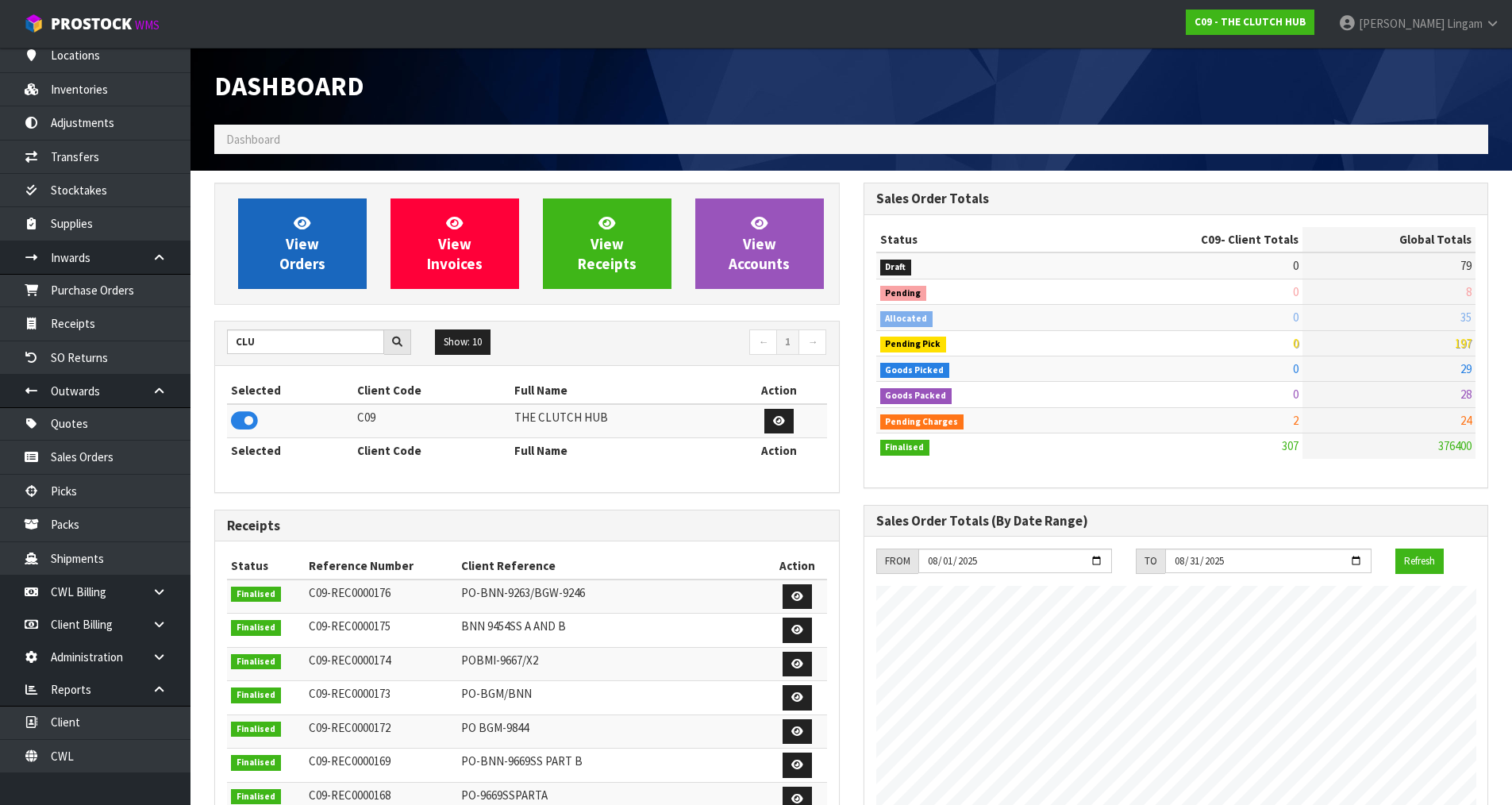
scroll to position [1100, 649]
click at [307, 258] on span "View Orders" at bounding box center [302, 243] width 46 height 60
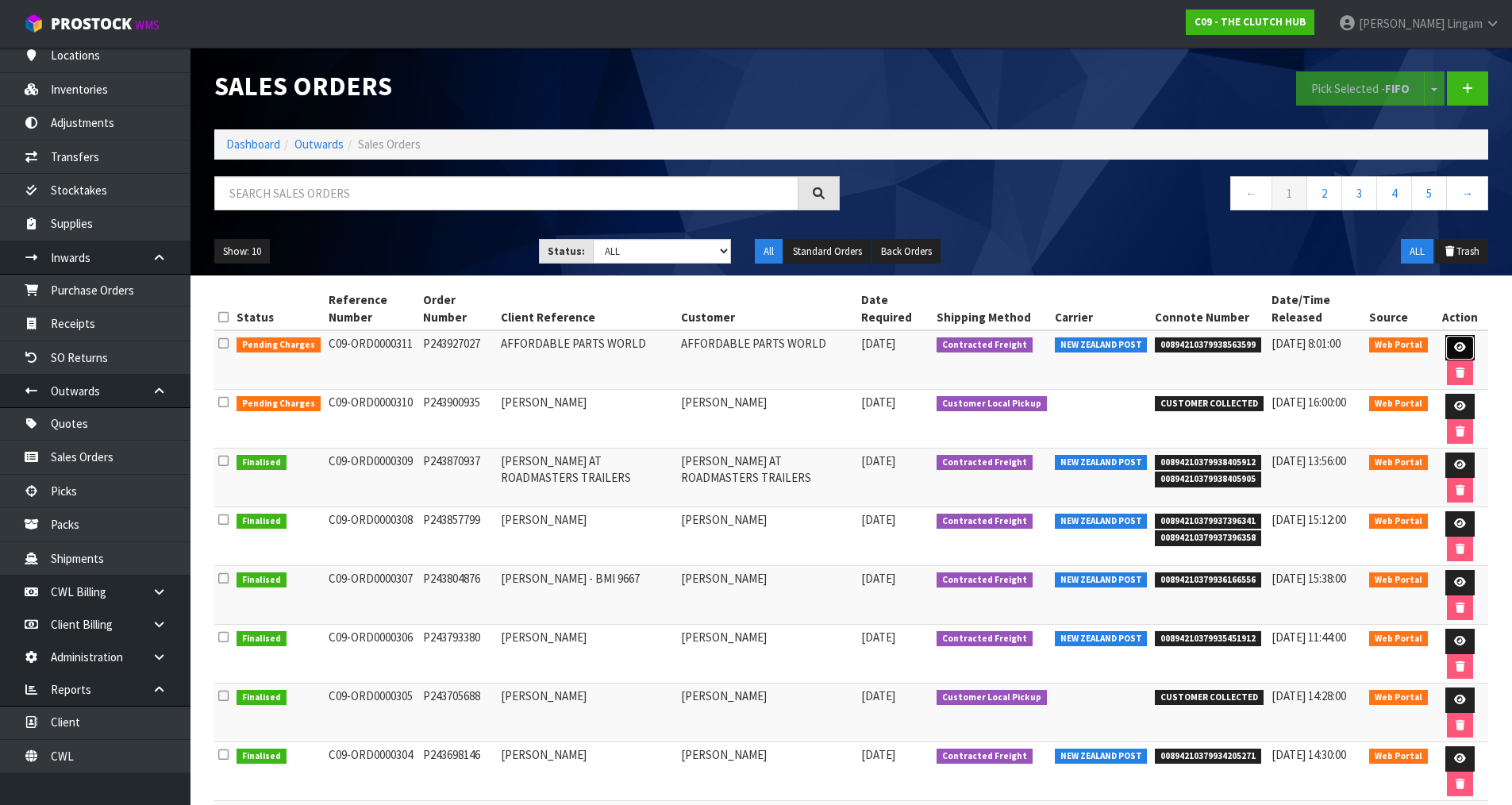
click at [1463, 345] on icon at bounding box center [1460, 347] width 12 height 10
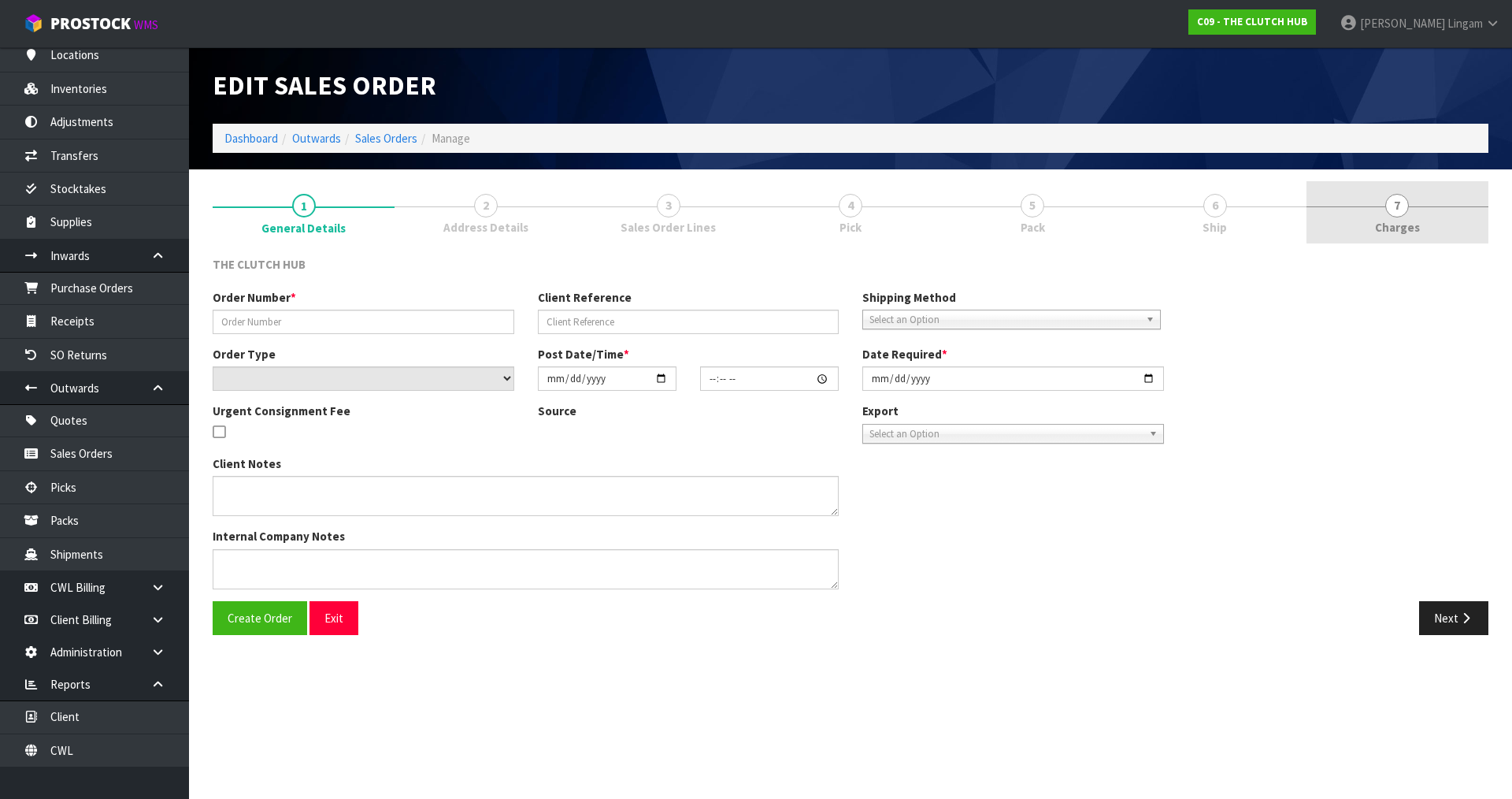
type input "P243927027"
type input "AFFORDABLE PARTS WORLD"
select select "number:0"
type input "[DATE]"
type input "17:20:00.000"
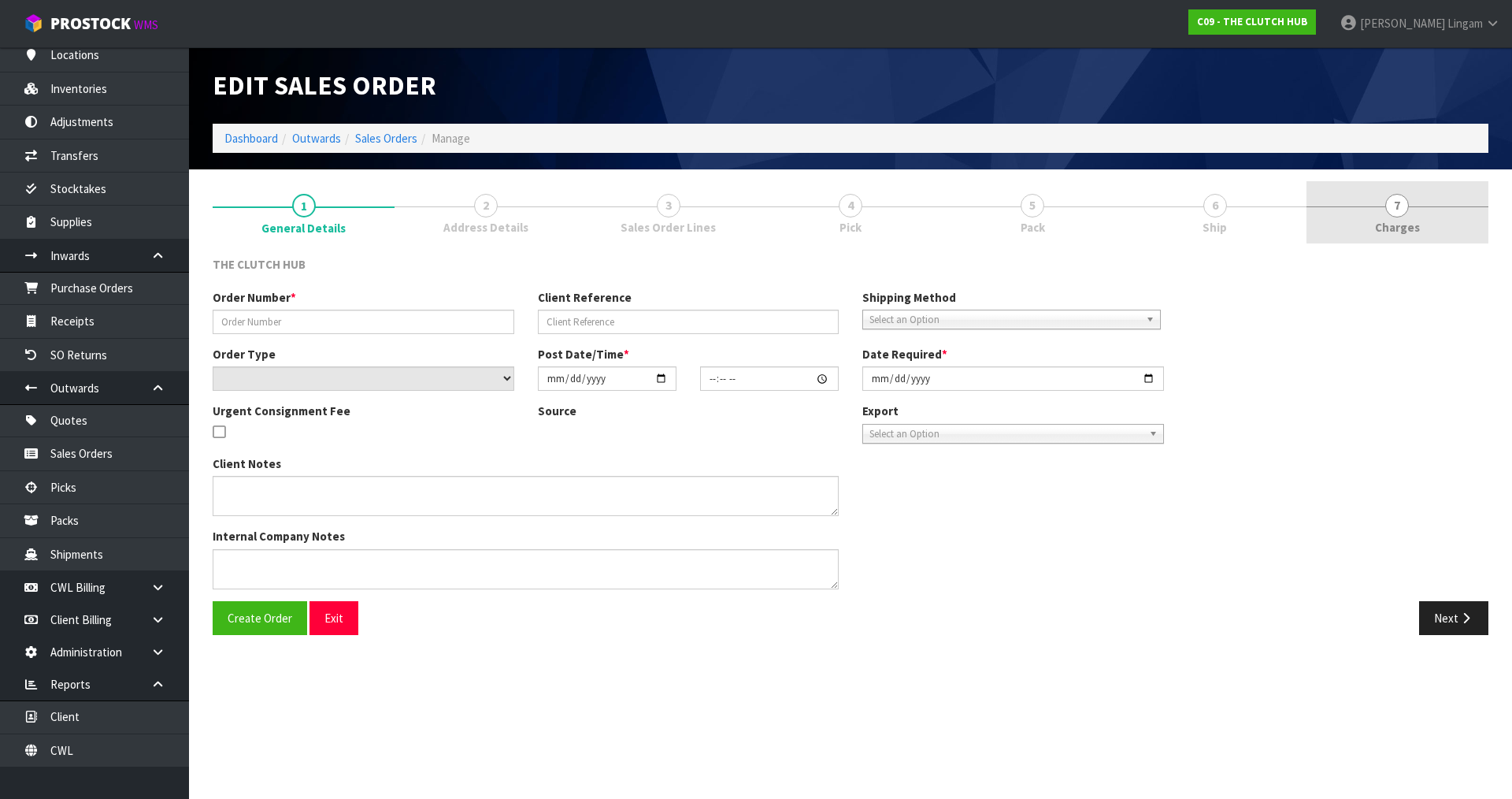
type input "[DATE]"
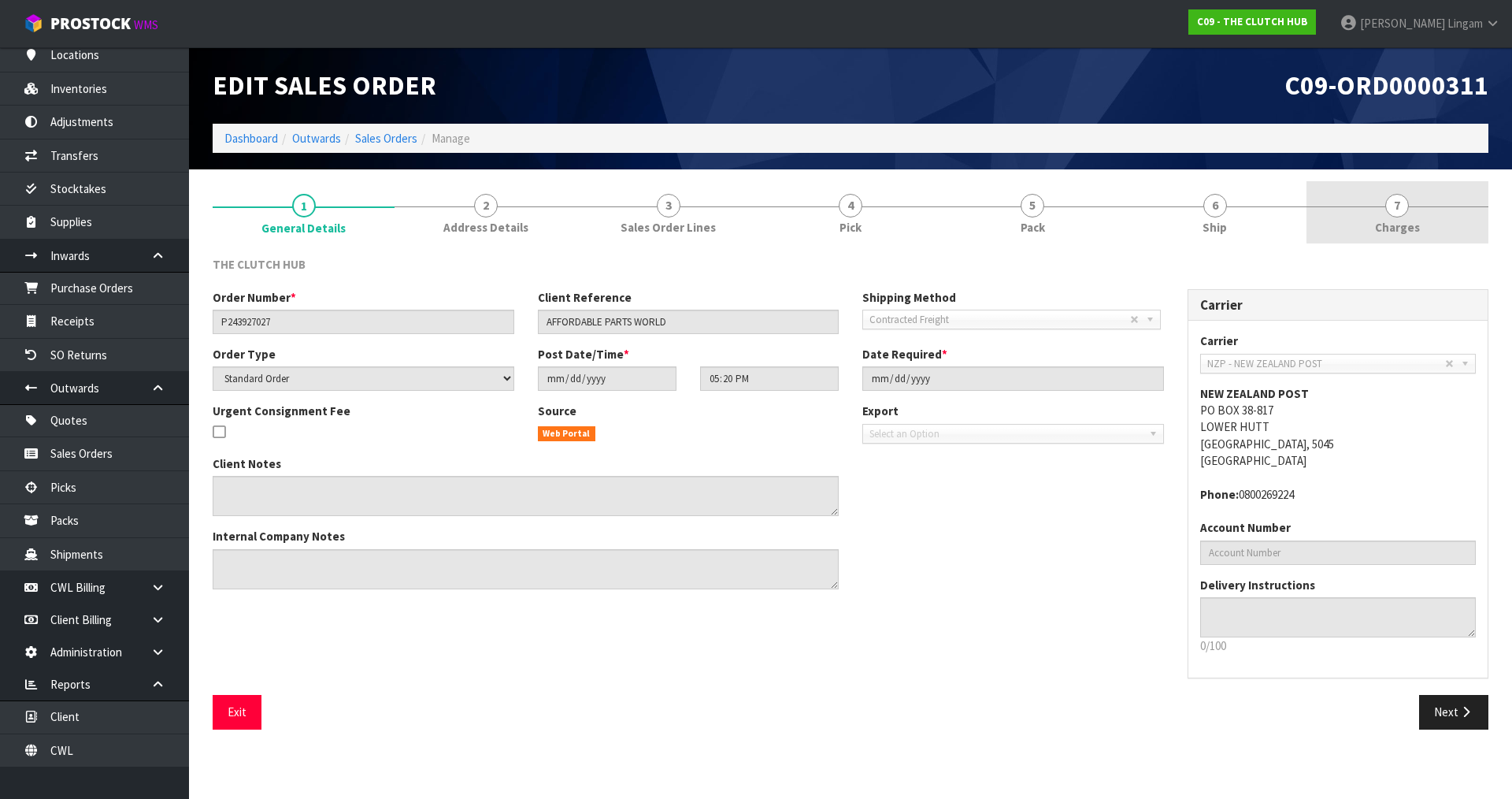
click at [1425, 230] on link "7 [GEOGRAPHIC_DATA]" at bounding box center [1398, 212] width 182 height 62
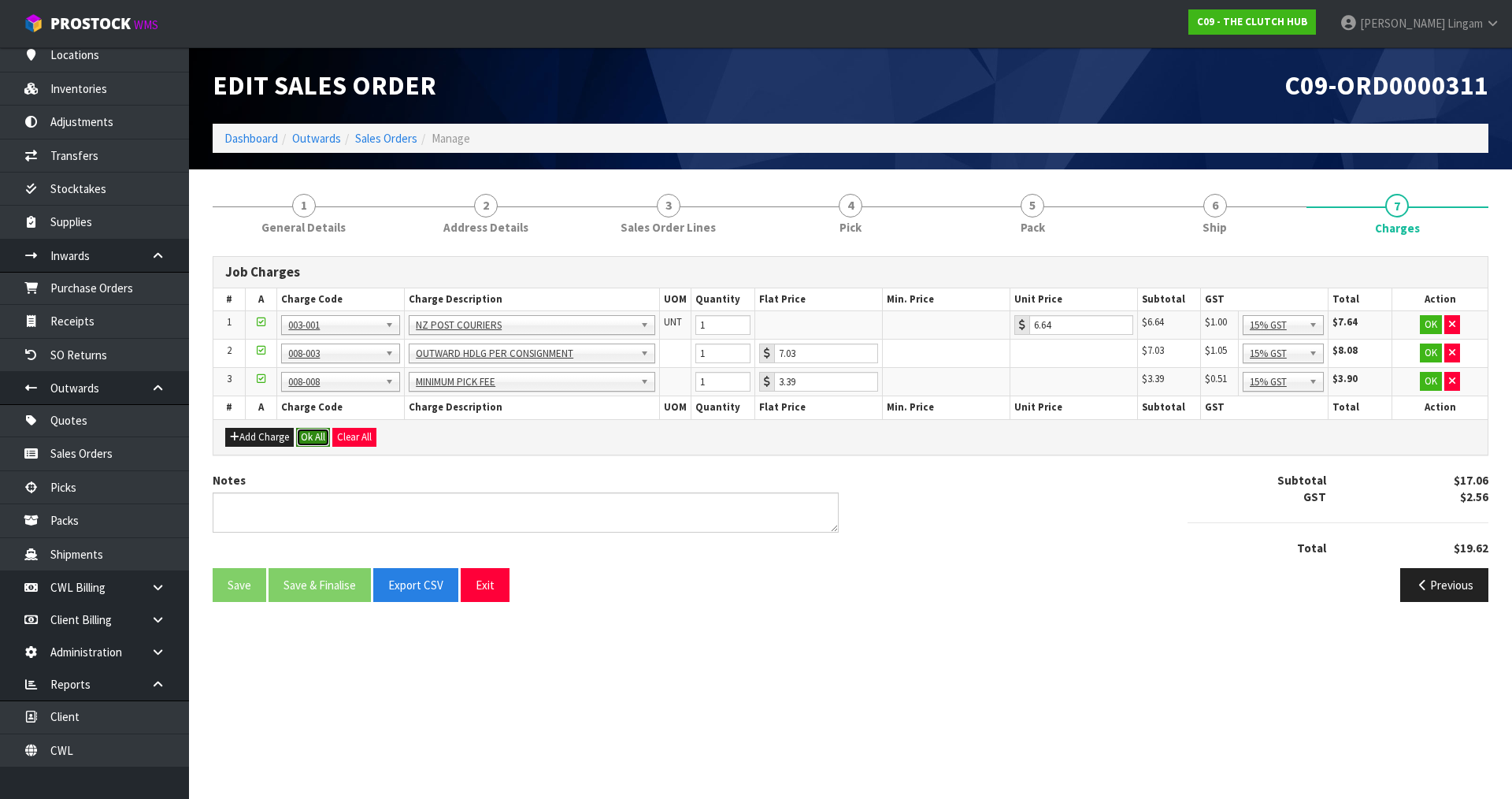
click at [316, 437] on button "Ok All" at bounding box center [313, 437] width 34 height 19
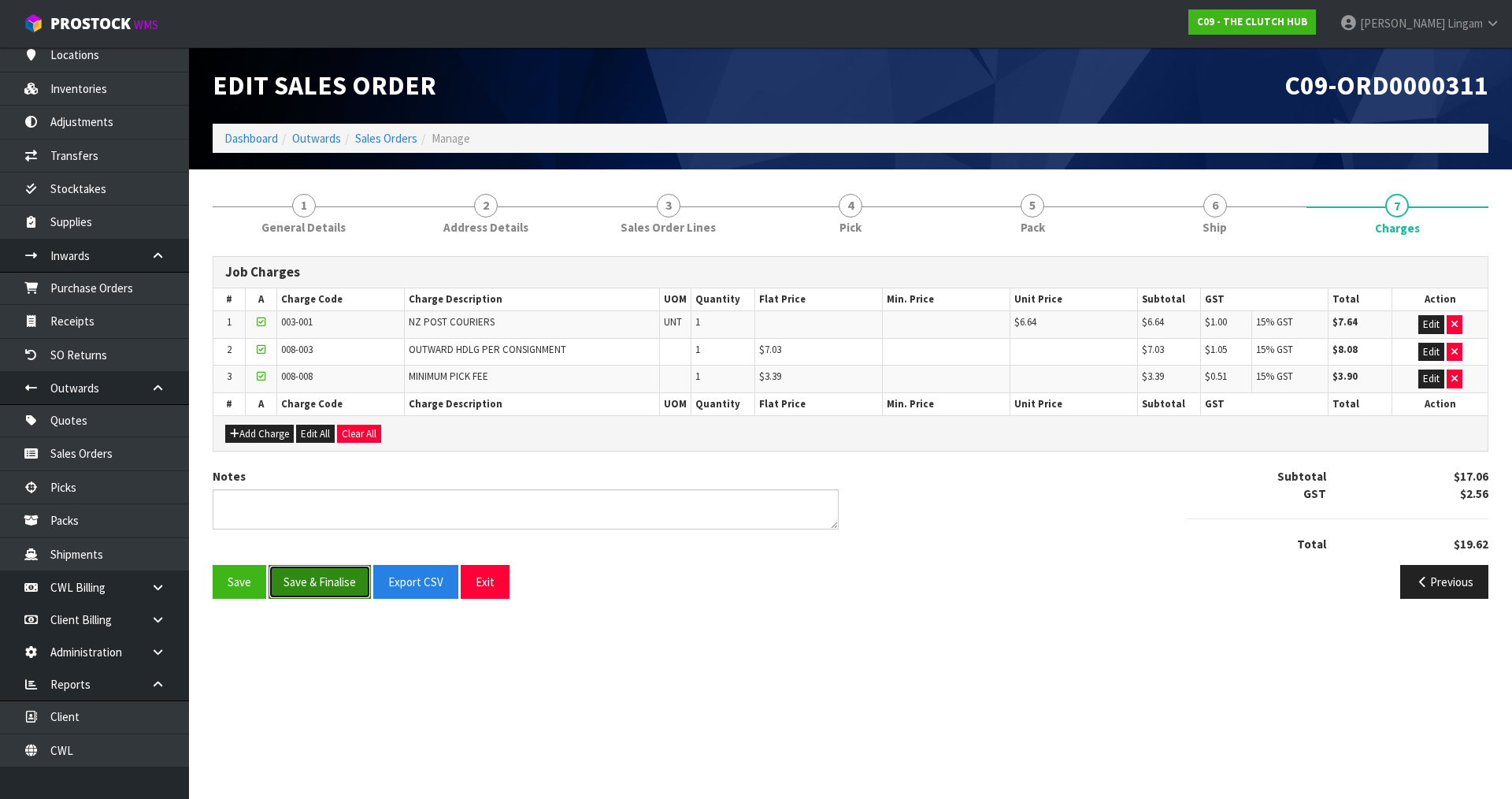
click at [308, 579] on button "Save & Finalise" at bounding box center [320, 582] width 102 height 34
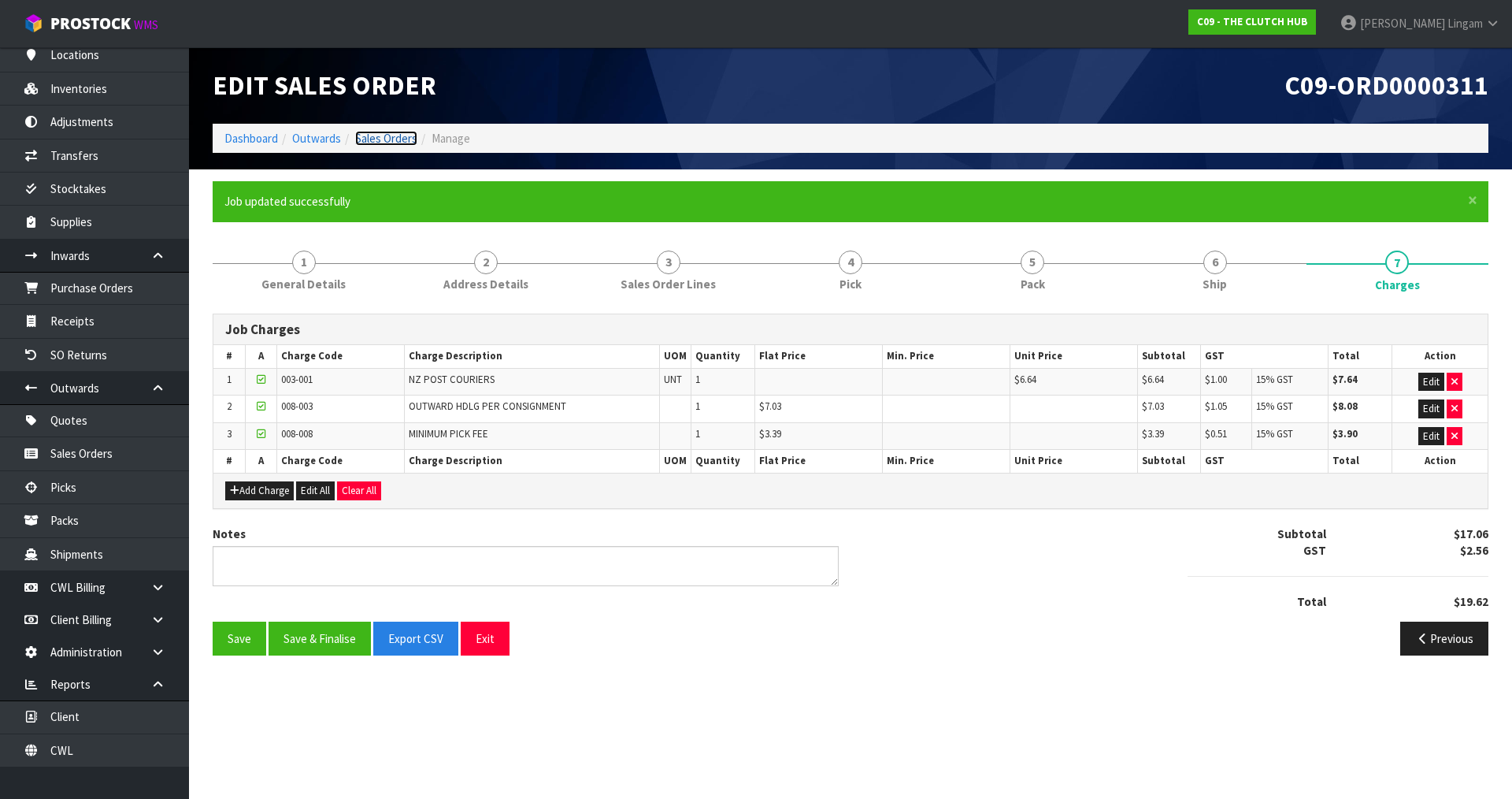
click at [385, 140] on link "Sales Orders" at bounding box center [386, 138] width 62 height 15
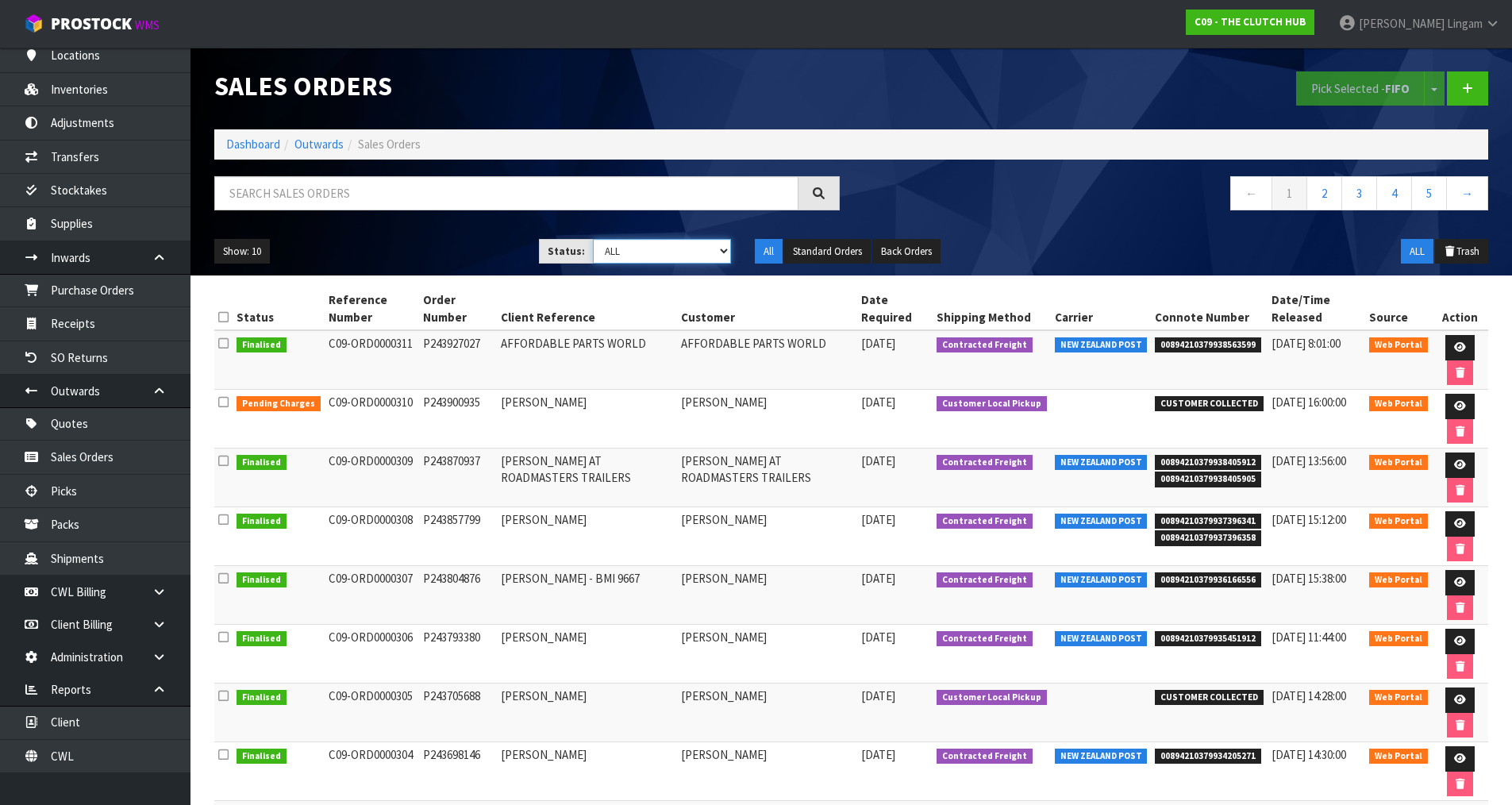
click at [713, 257] on select "Draft Pending Allocated Pending Pick Goods Picked Goods Packed Pending Charges …" at bounding box center [662, 252] width 138 height 24
select select "string:6"
click at [593, 239] on select "Draft Pending Allocated Pending Pick Goods Picked Goods Packed Pending Charges …" at bounding box center [662, 252] width 138 height 24
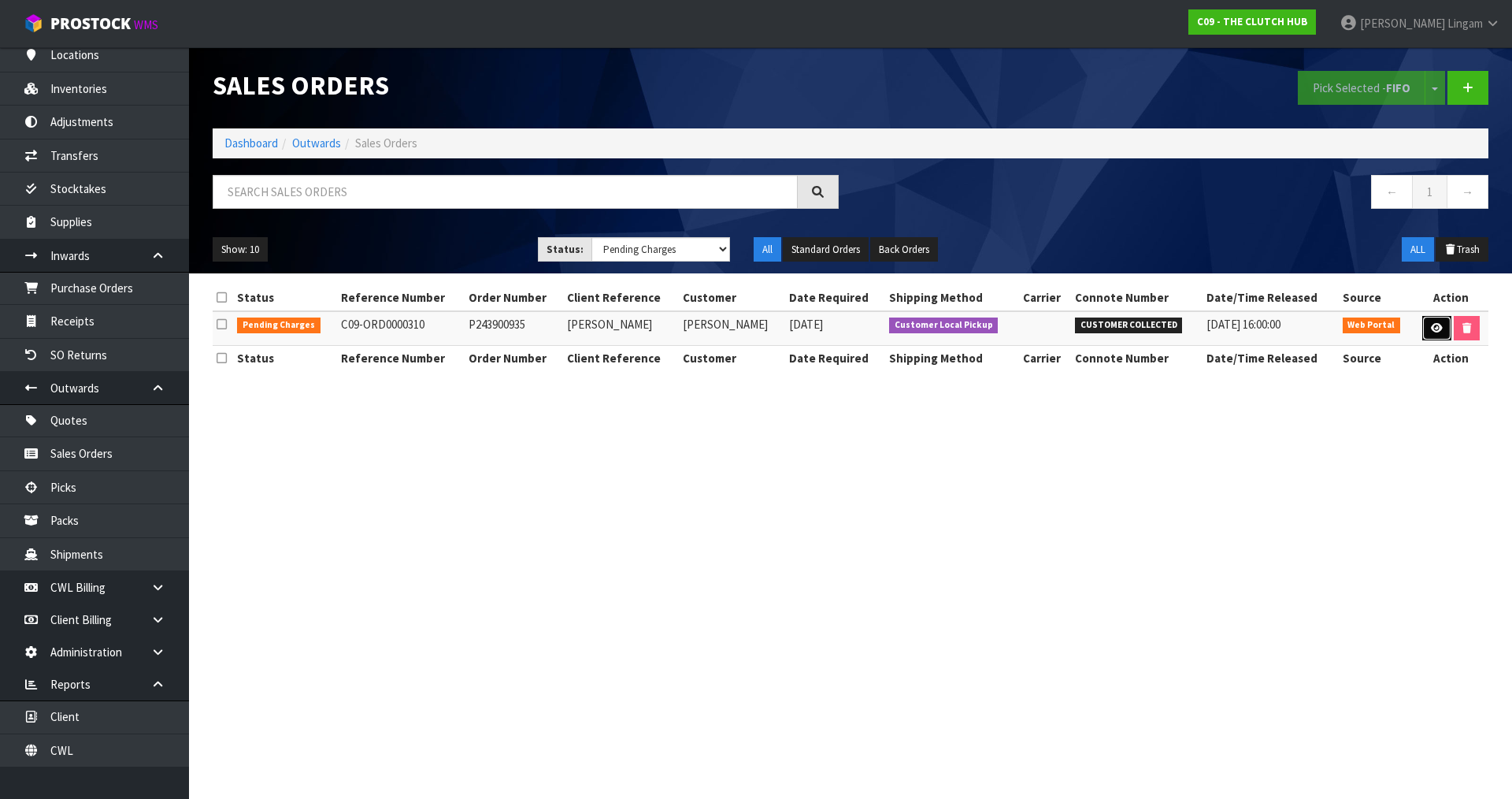
click at [1431, 332] on icon at bounding box center [1437, 328] width 12 height 10
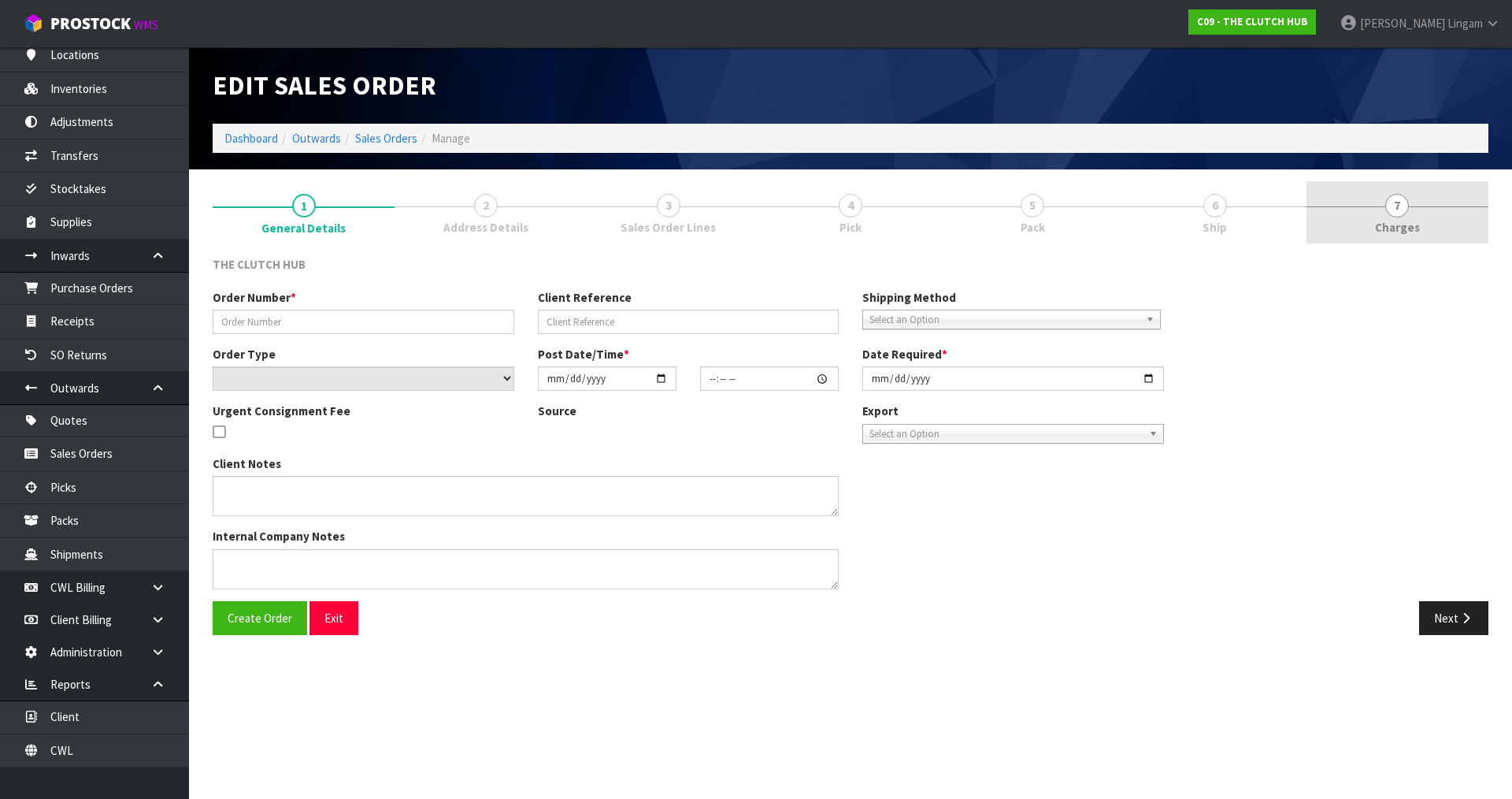
type input "P243900935"
type input "[PERSON_NAME]"
select select "number:0"
type input "[DATE]"
type input "19:15:00.000"
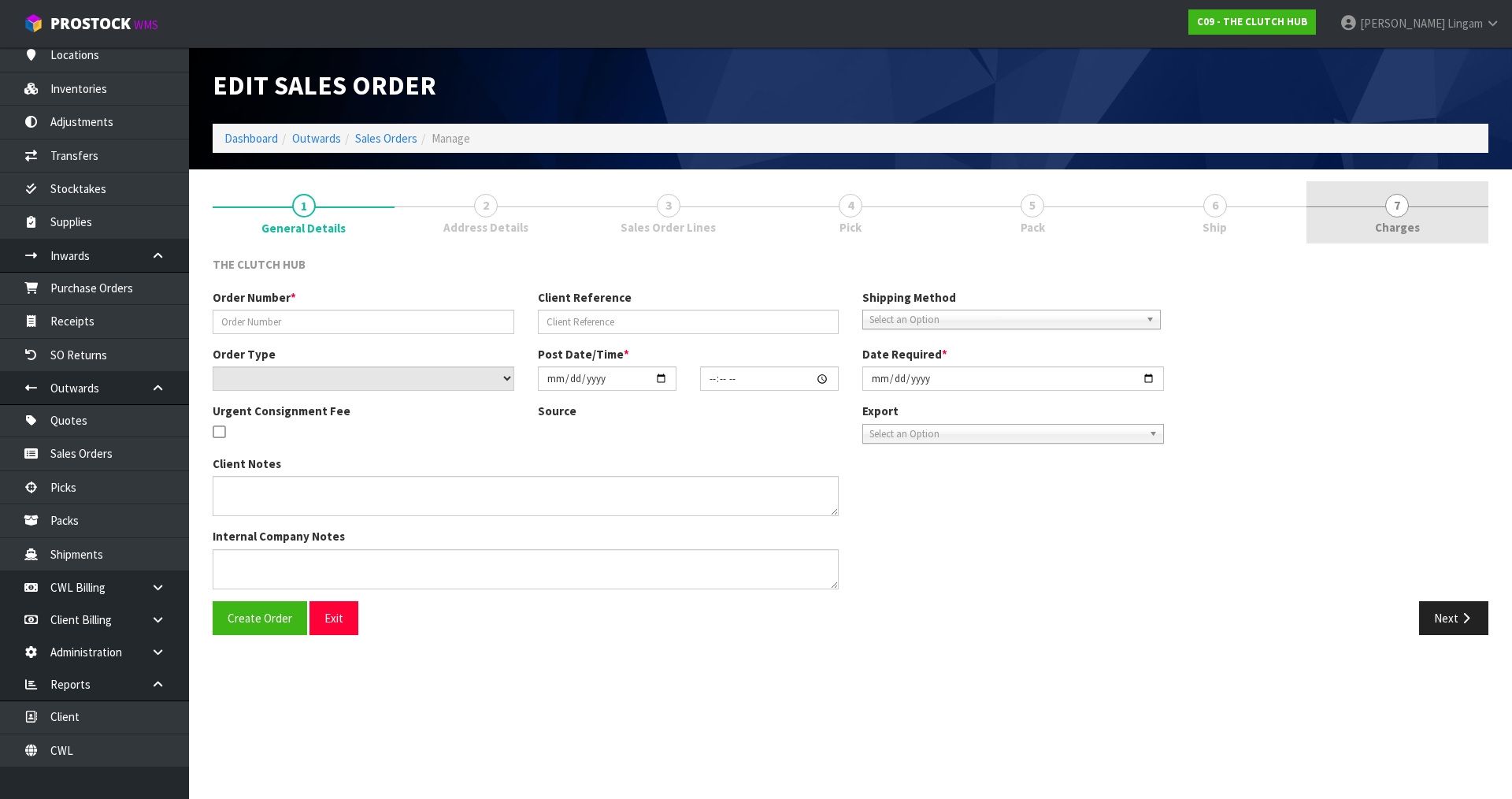
type input "[DATE]"
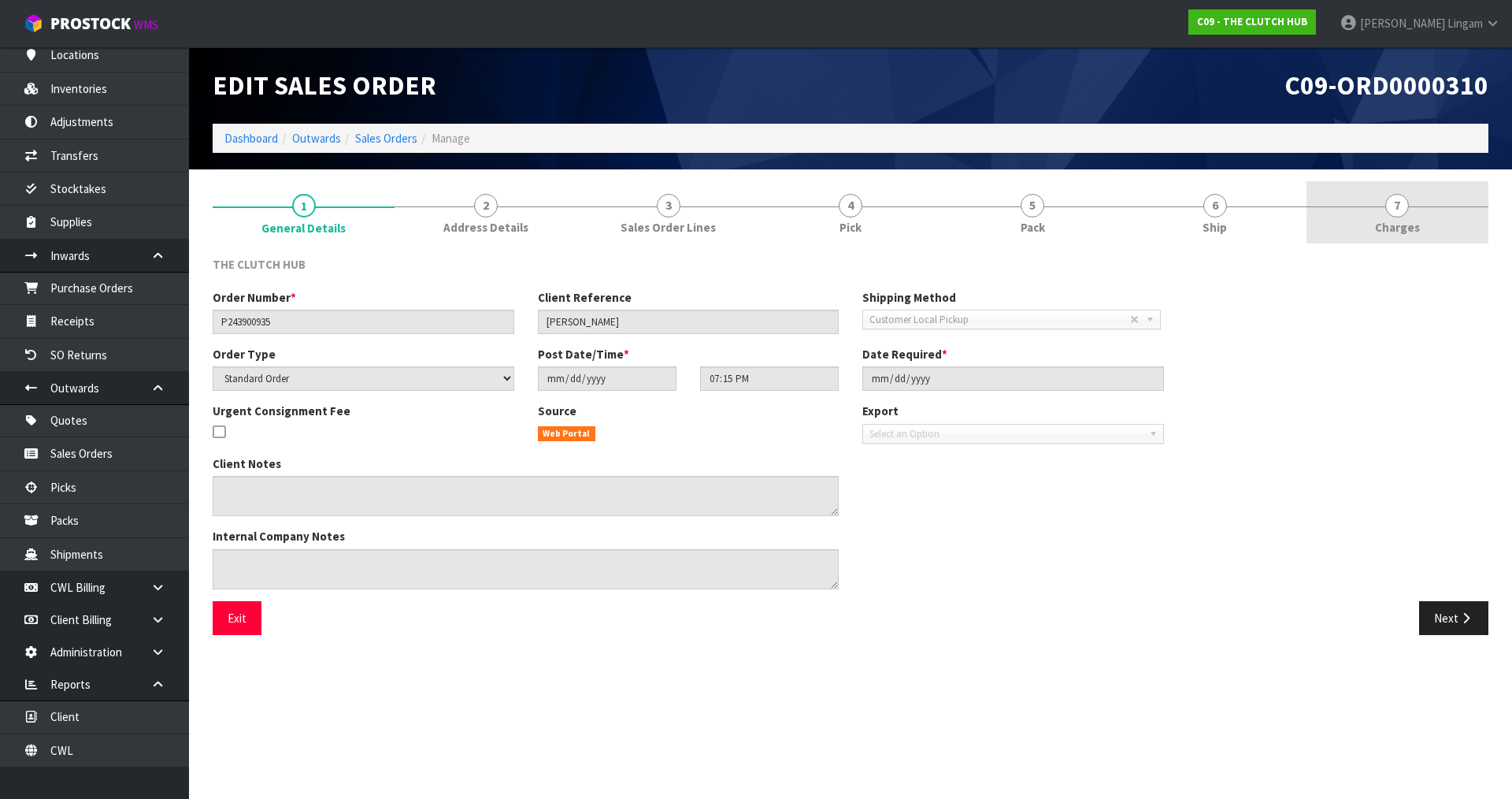
click at [1404, 238] on link "7 [GEOGRAPHIC_DATA]" at bounding box center [1398, 212] width 182 height 62
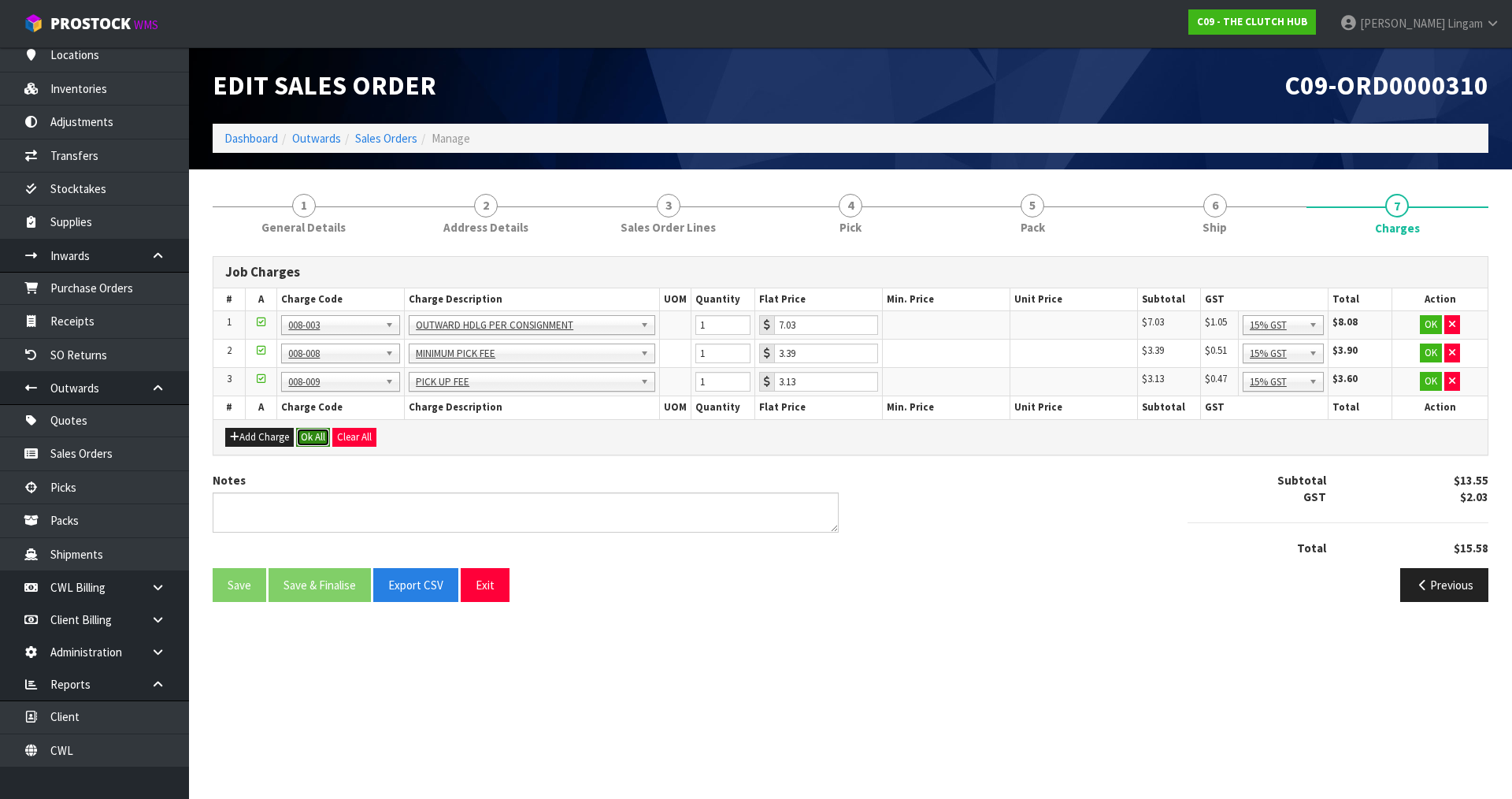
click at [311, 438] on button "Ok All" at bounding box center [313, 437] width 34 height 19
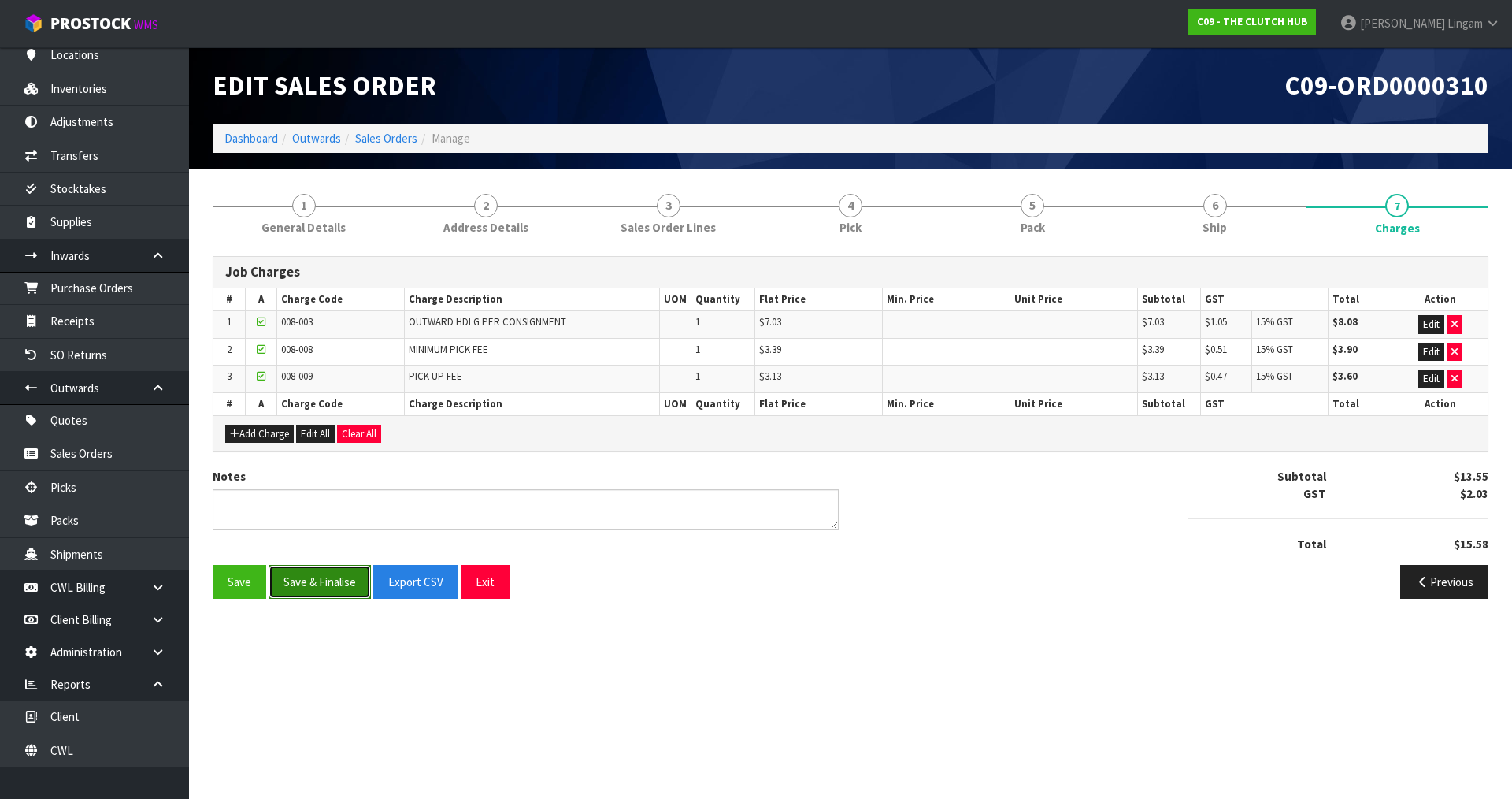
click at [316, 591] on button "Save & Finalise" at bounding box center [320, 582] width 102 height 34
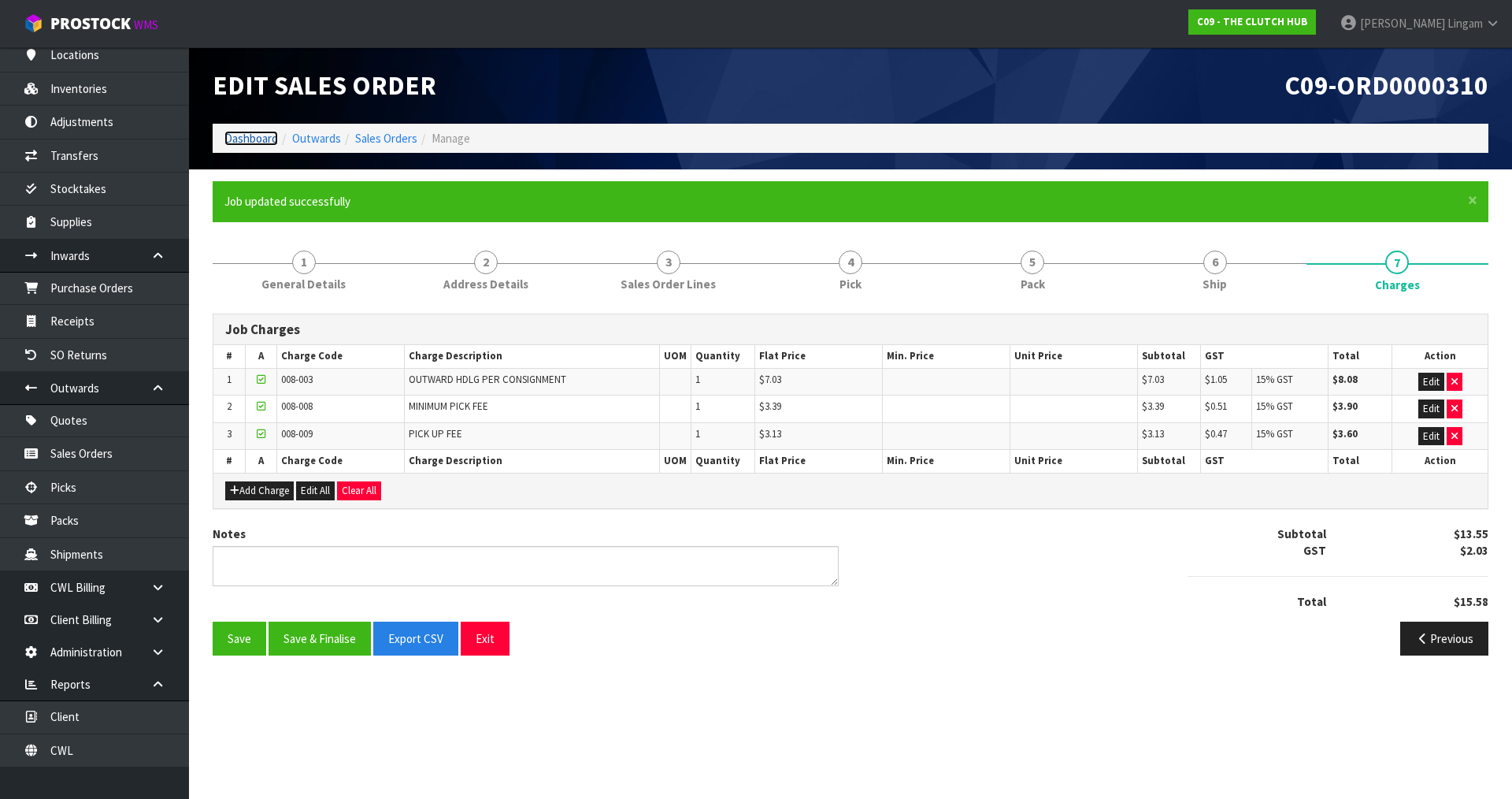
click at [259, 135] on link "Dashboard" at bounding box center [251, 138] width 54 height 15
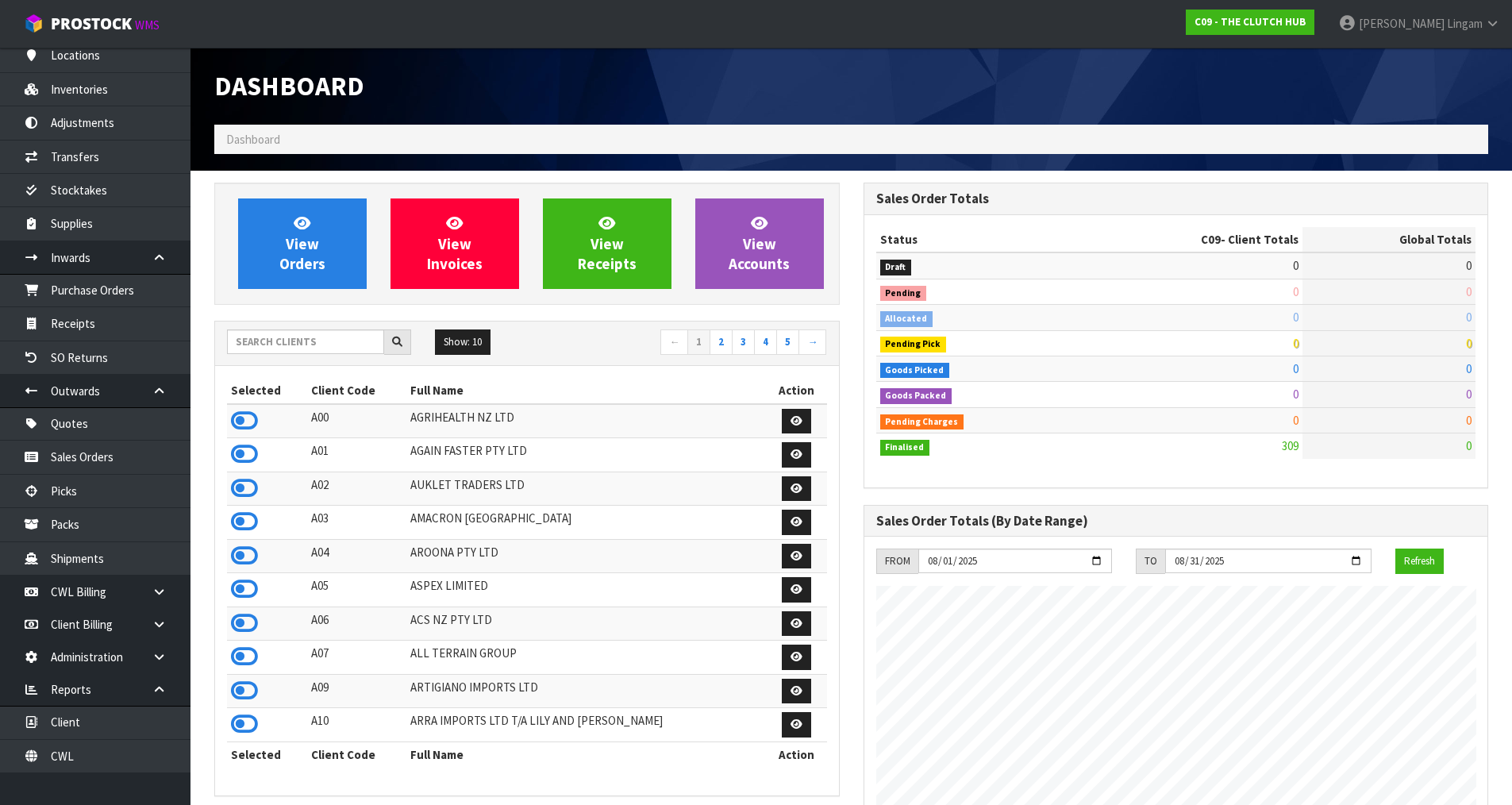
scroll to position [1100, 649]
click at [321, 345] on input "text" at bounding box center [306, 341] width 157 height 24
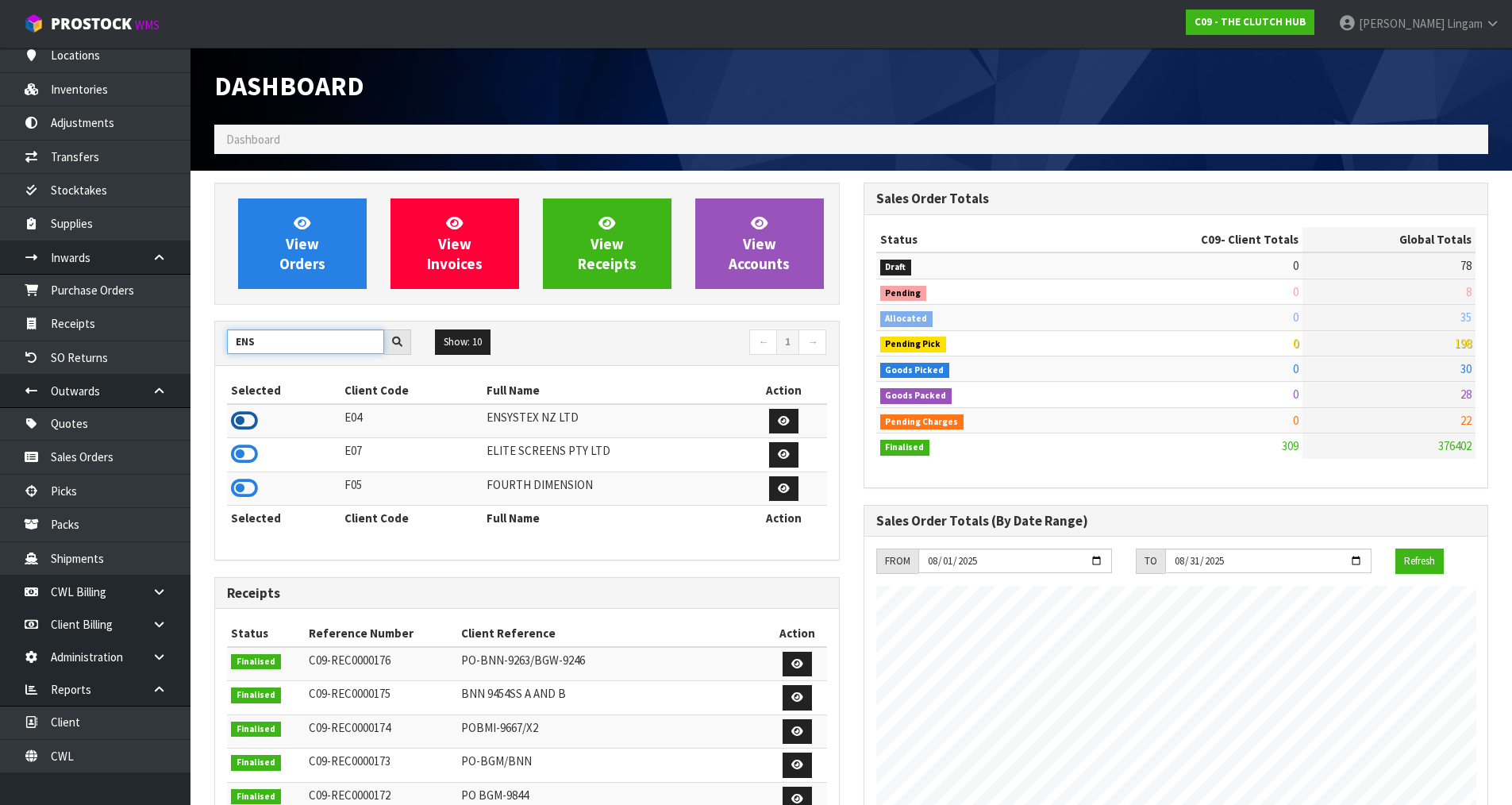
type input "ENS"
click at [248, 424] on icon at bounding box center [244, 420] width 27 height 23
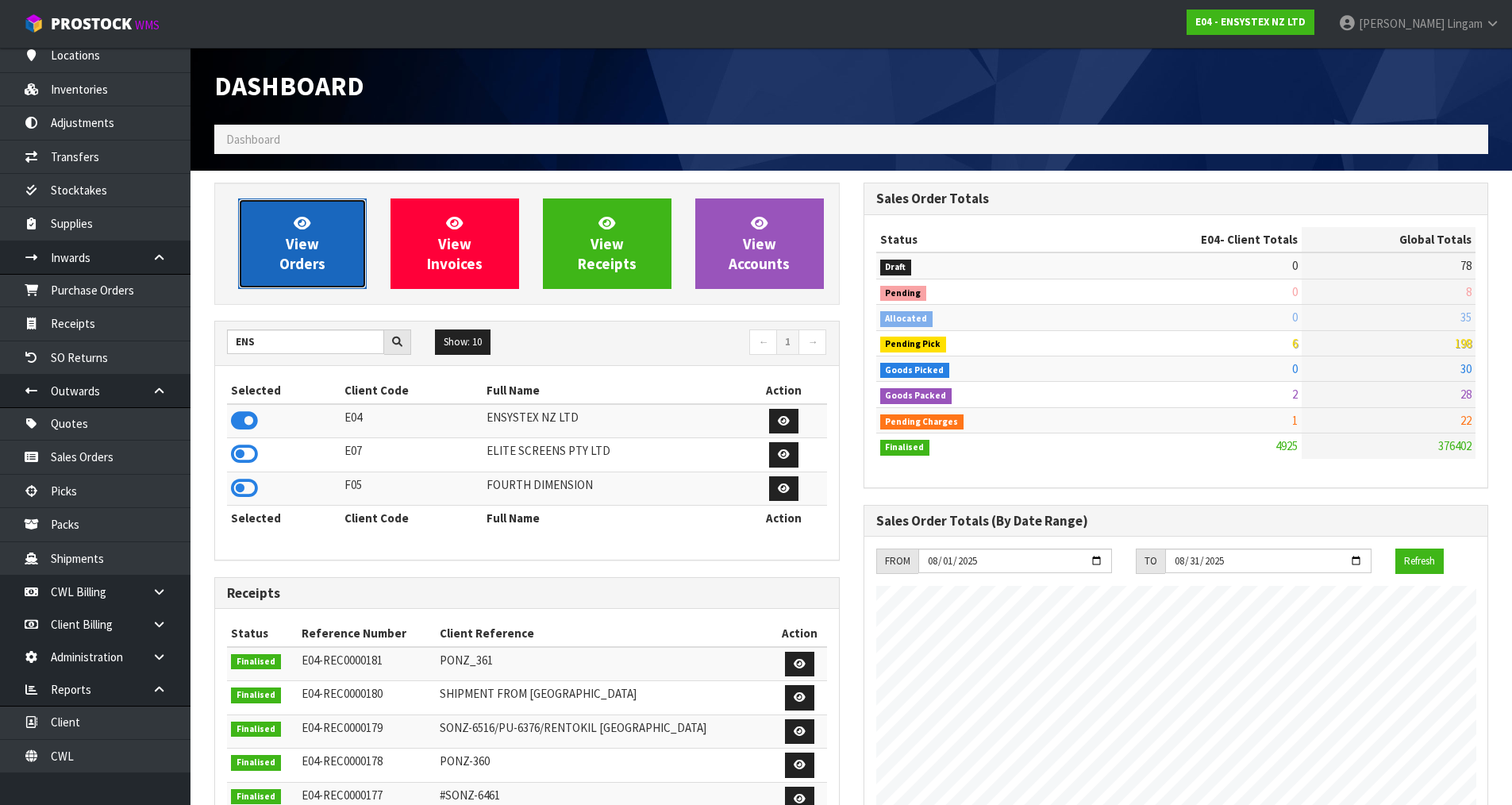
scroll to position [1202, 649]
click at [306, 267] on span "View Orders" at bounding box center [302, 243] width 46 height 60
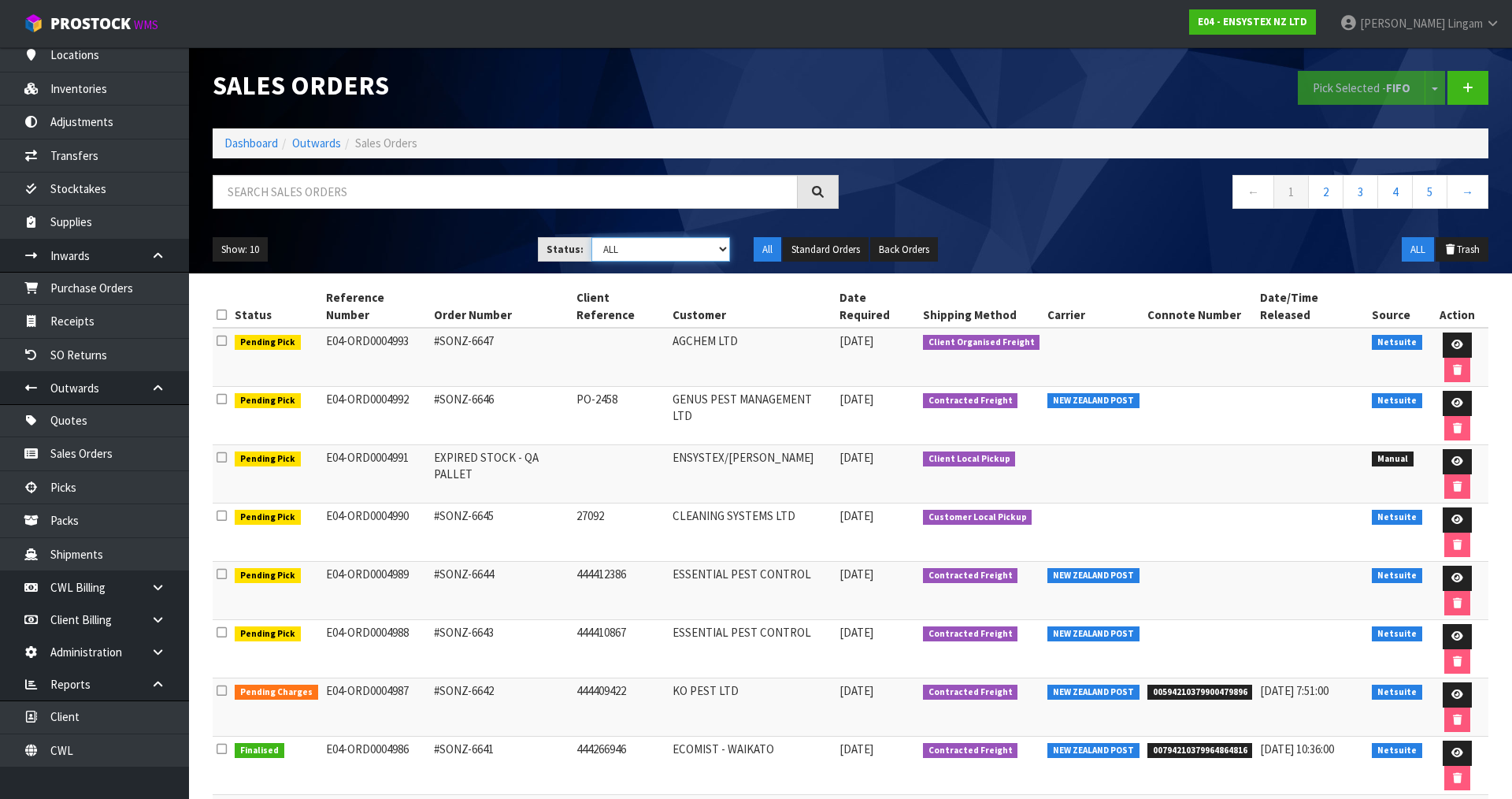
click at [681, 249] on select "Draft Pending Allocated Pending Pick Goods Picked Goods Packed Pending Charges …" at bounding box center [661, 250] width 139 height 24
select select "string:6"
click at [592, 238] on select "Draft Pending Allocated Pending Pick Goods Picked Goods Packed Pending Charges …" at bounding box center [661, 250] width 139 height 24
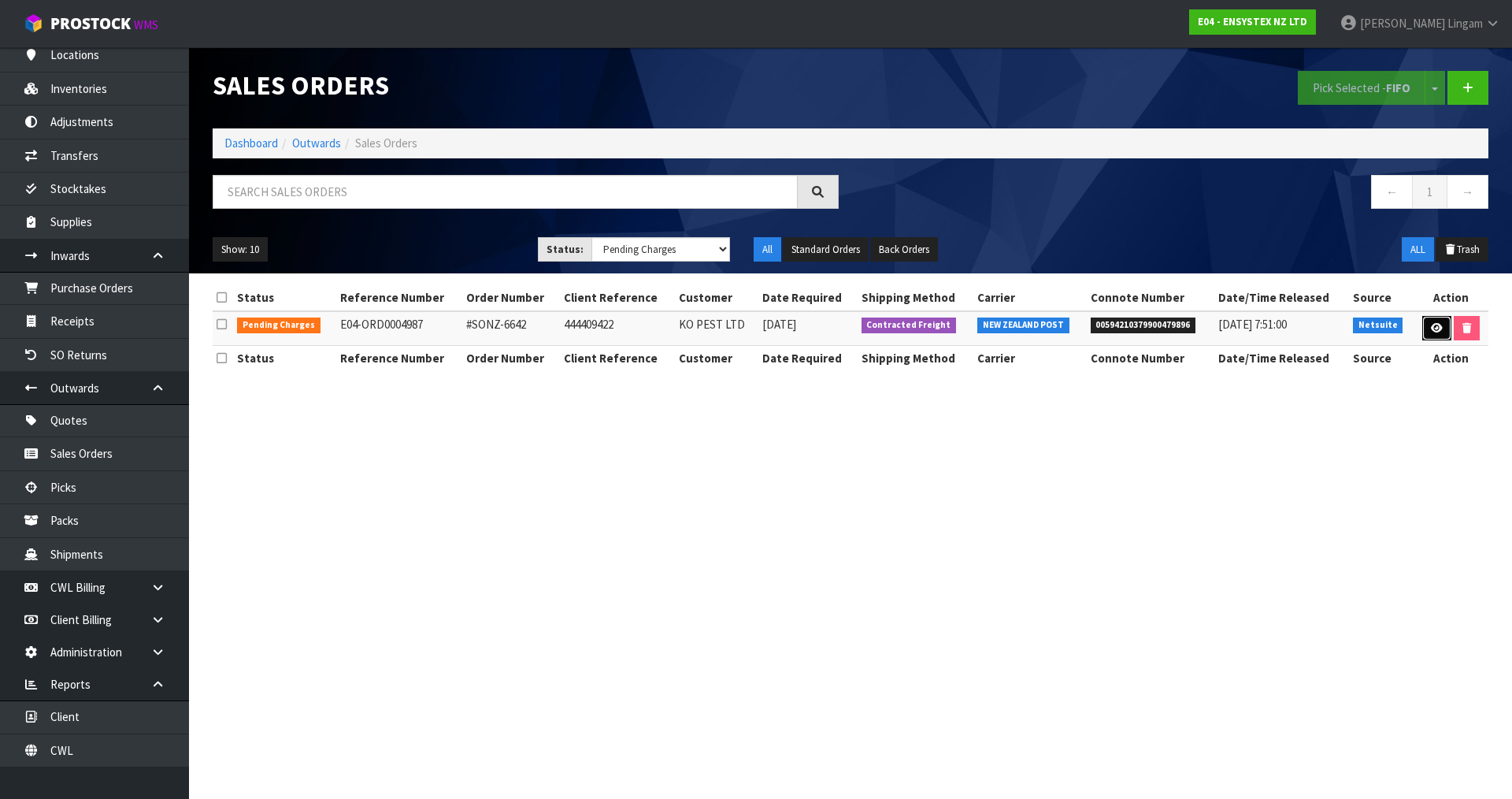
click at [1435, 326] on icon at bounding box center [1437, 328] width 12 height 10
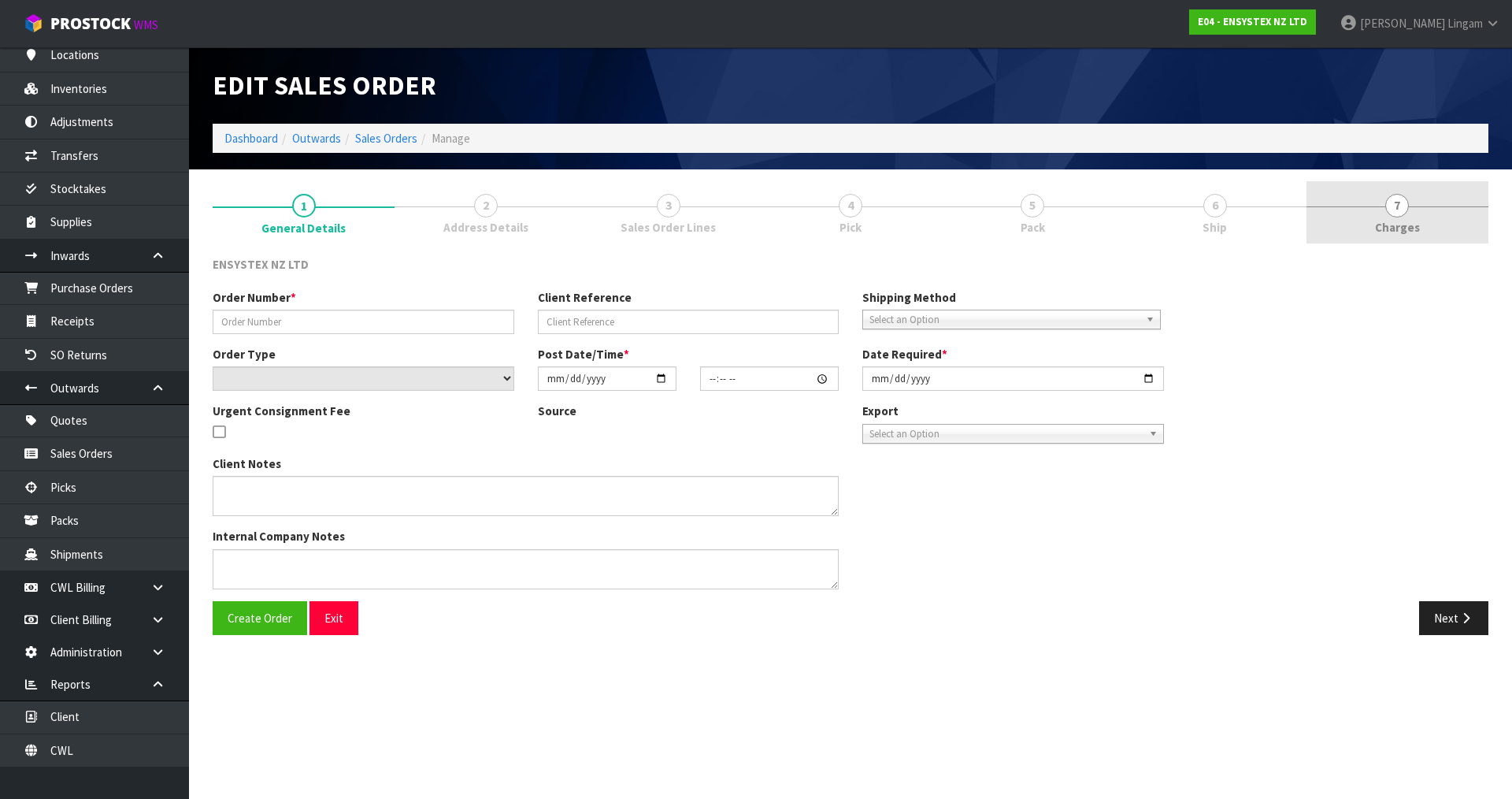
type input "#SONZ-6642"
type input "444409422"
select select "number:0"
type input "[DATE]"
type input "11:30:12.000"
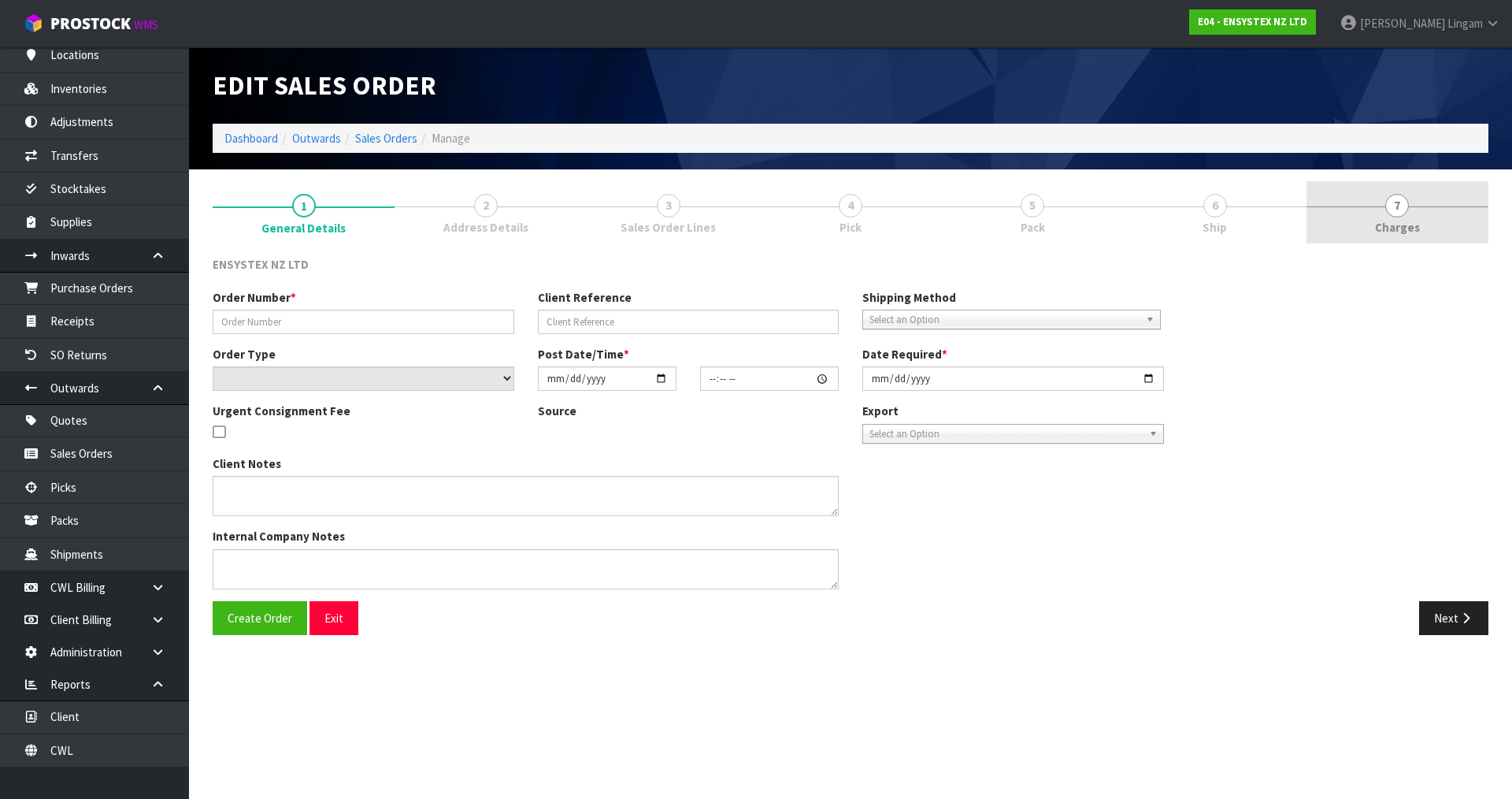
type input "[DATE]"
type textarea "DG"
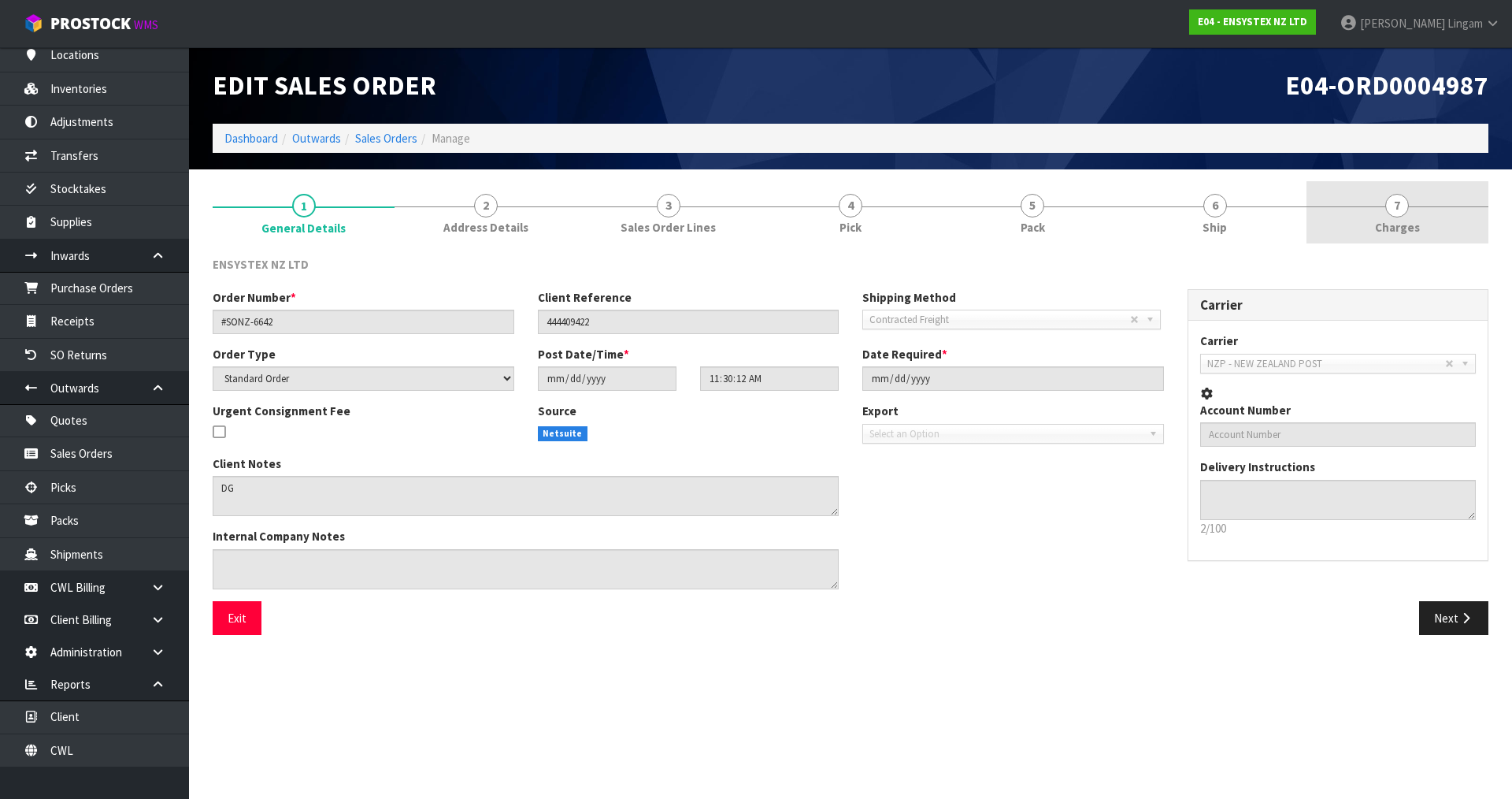
click at [1423, 220] on link "7 [GEOGRAPHIC_DATA]" at bounding box center [1398, 212] width 182 height 62
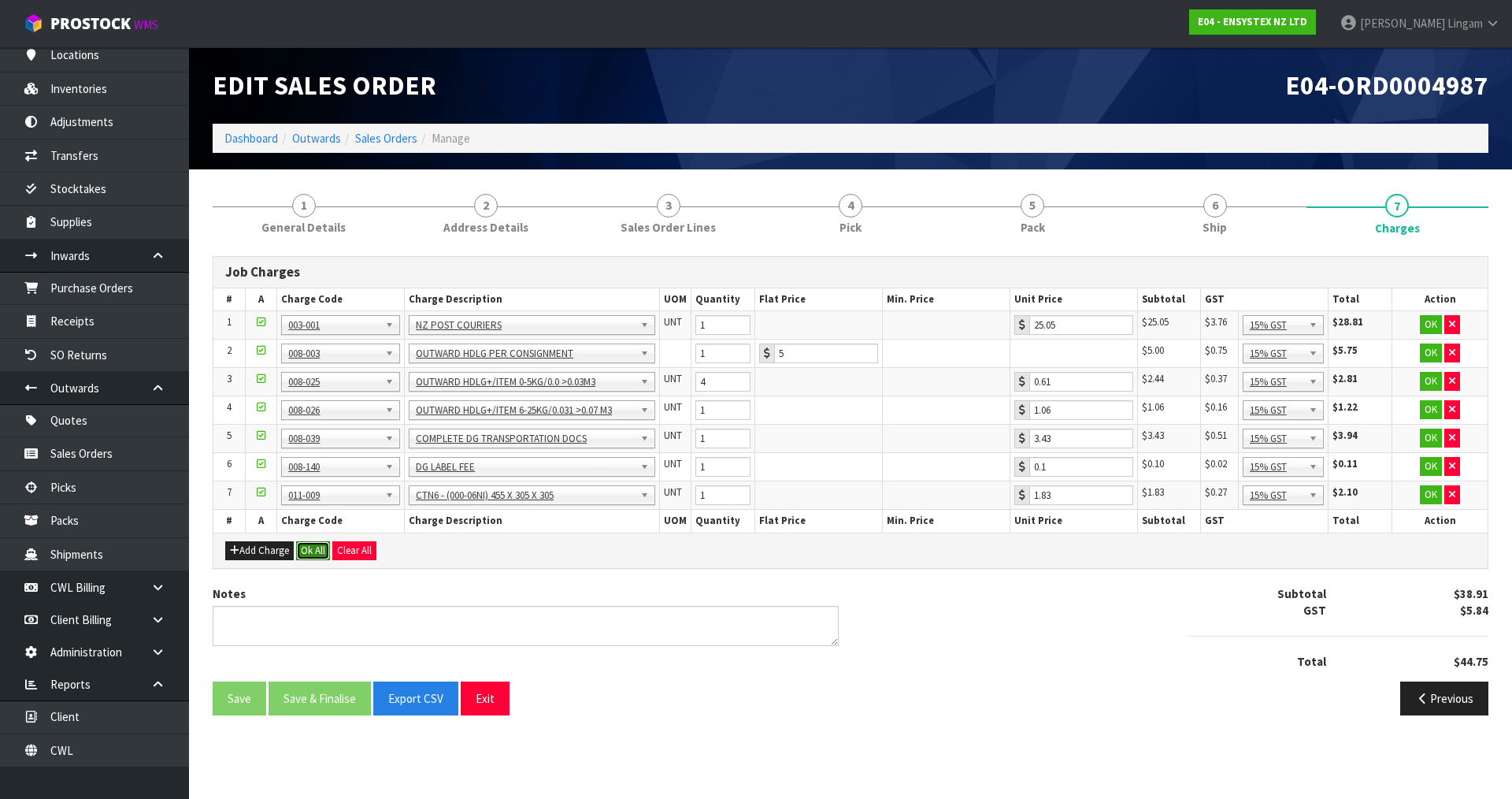
click at [305, 548] on button "Ok All" at bounding box center [313, 550] width 34 height 19
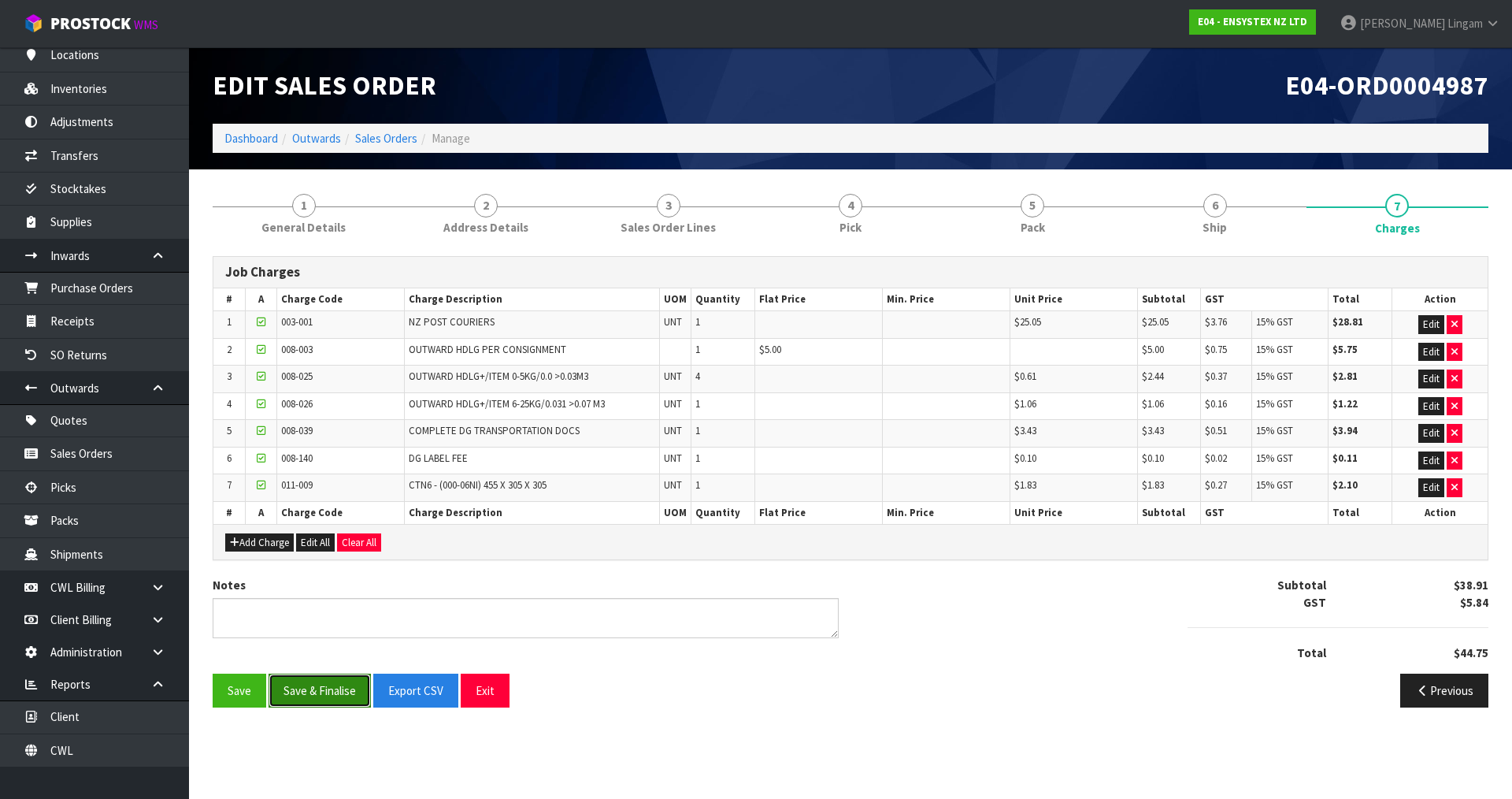
click at [324, 687] on button "Save & Finalise" at bounding box center [320, 690] width 102 height 34
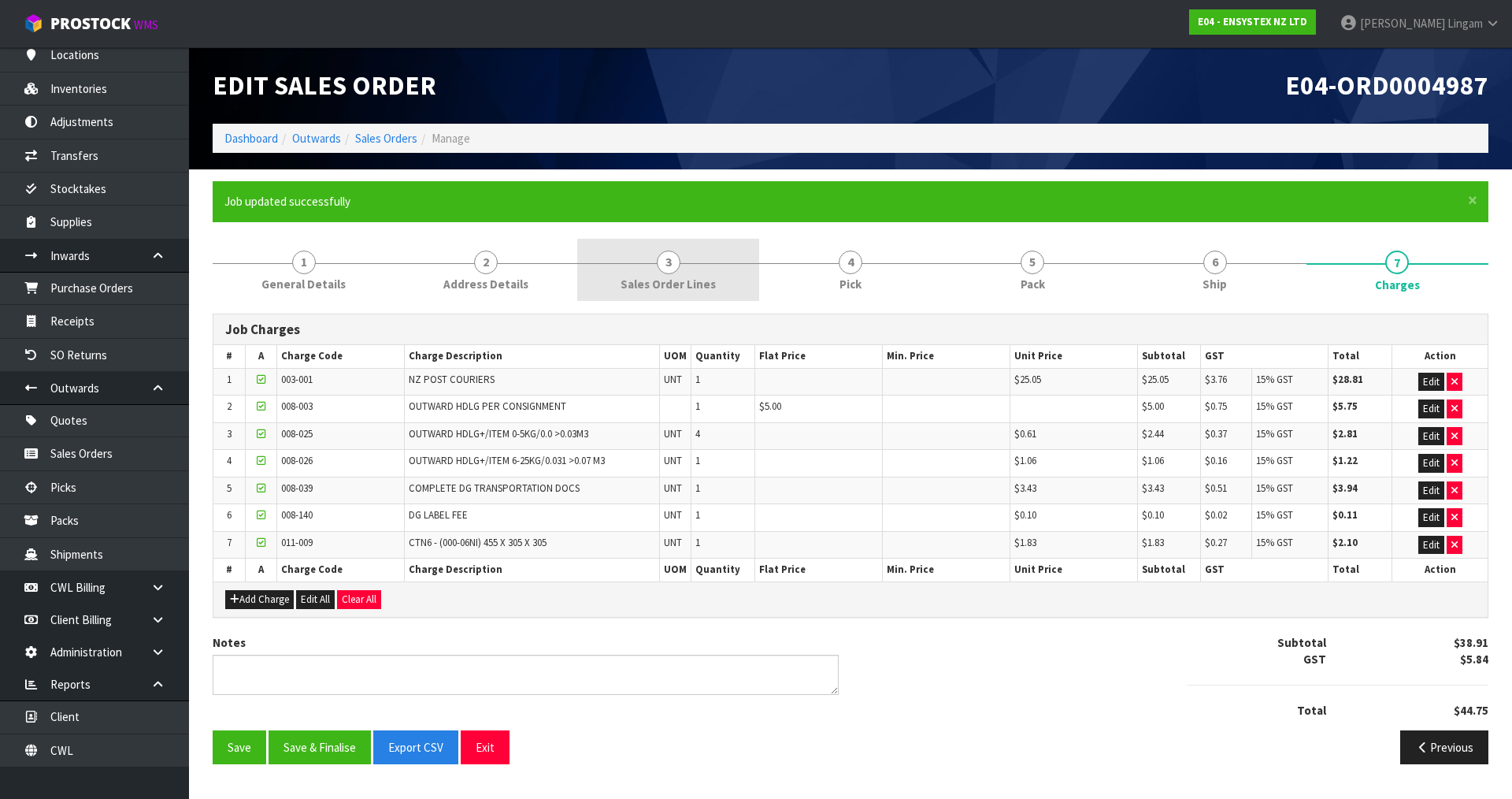
click at [663, 275] on link "3 Sales Order Lines" at bounding box center [668, 269] width 182 height 62
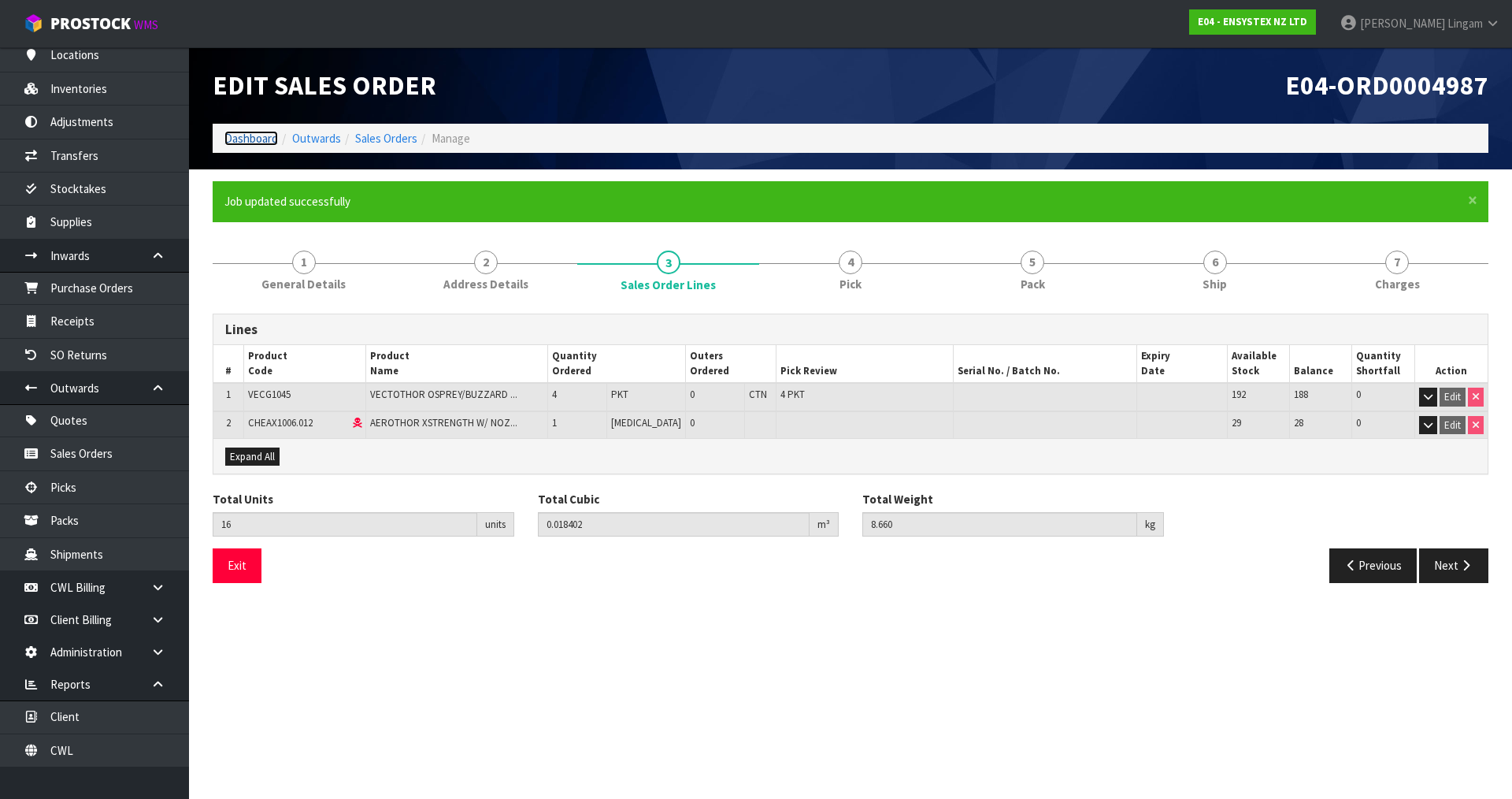
click at [245, 140] on link "Dashboard" at bounding box center [251, 138] width 54 height 15
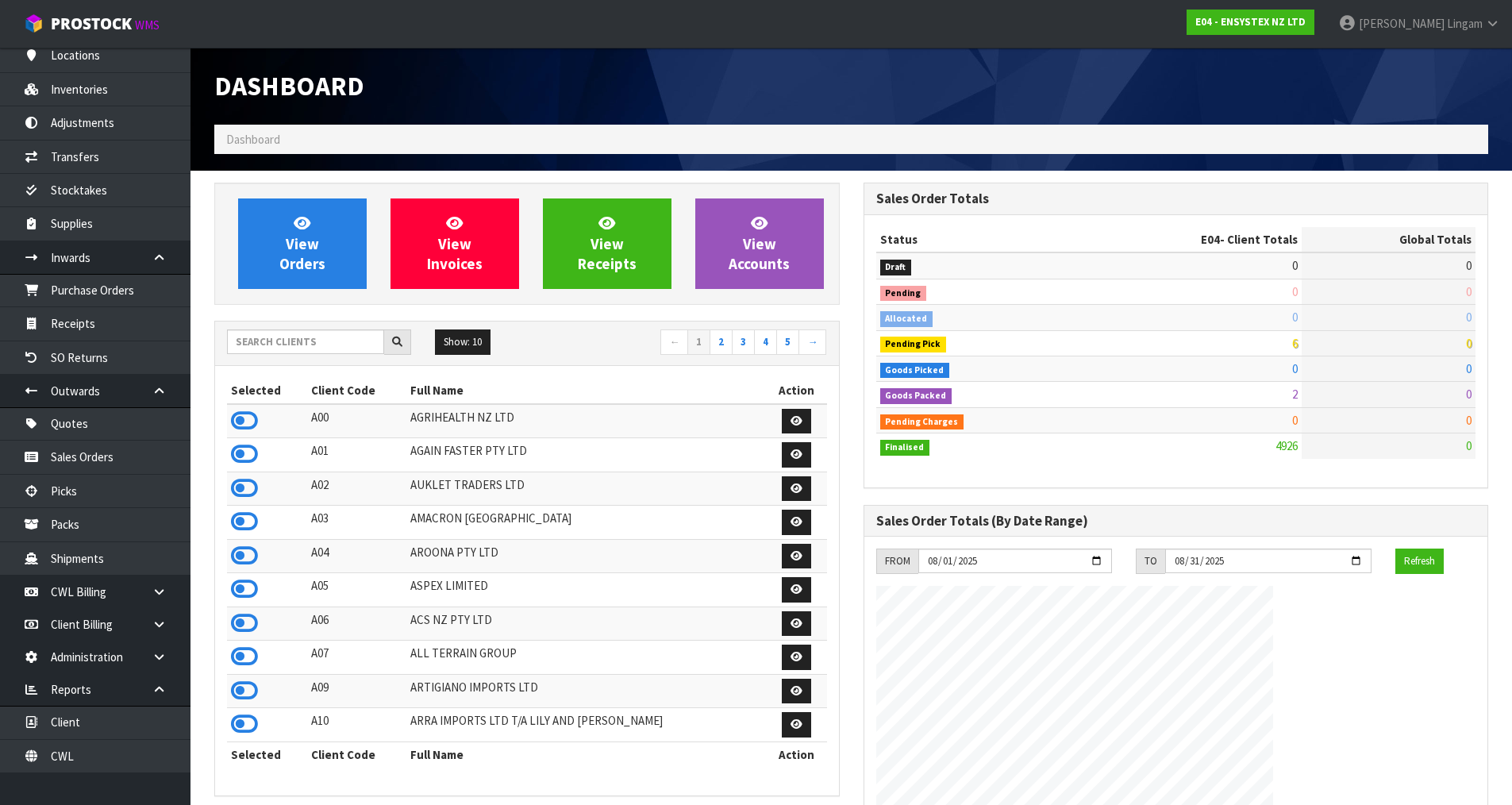
scroll to position [1202, 649]
click at [310, 348] on input "text" at bounding box center [306, 341] width 157 height 24
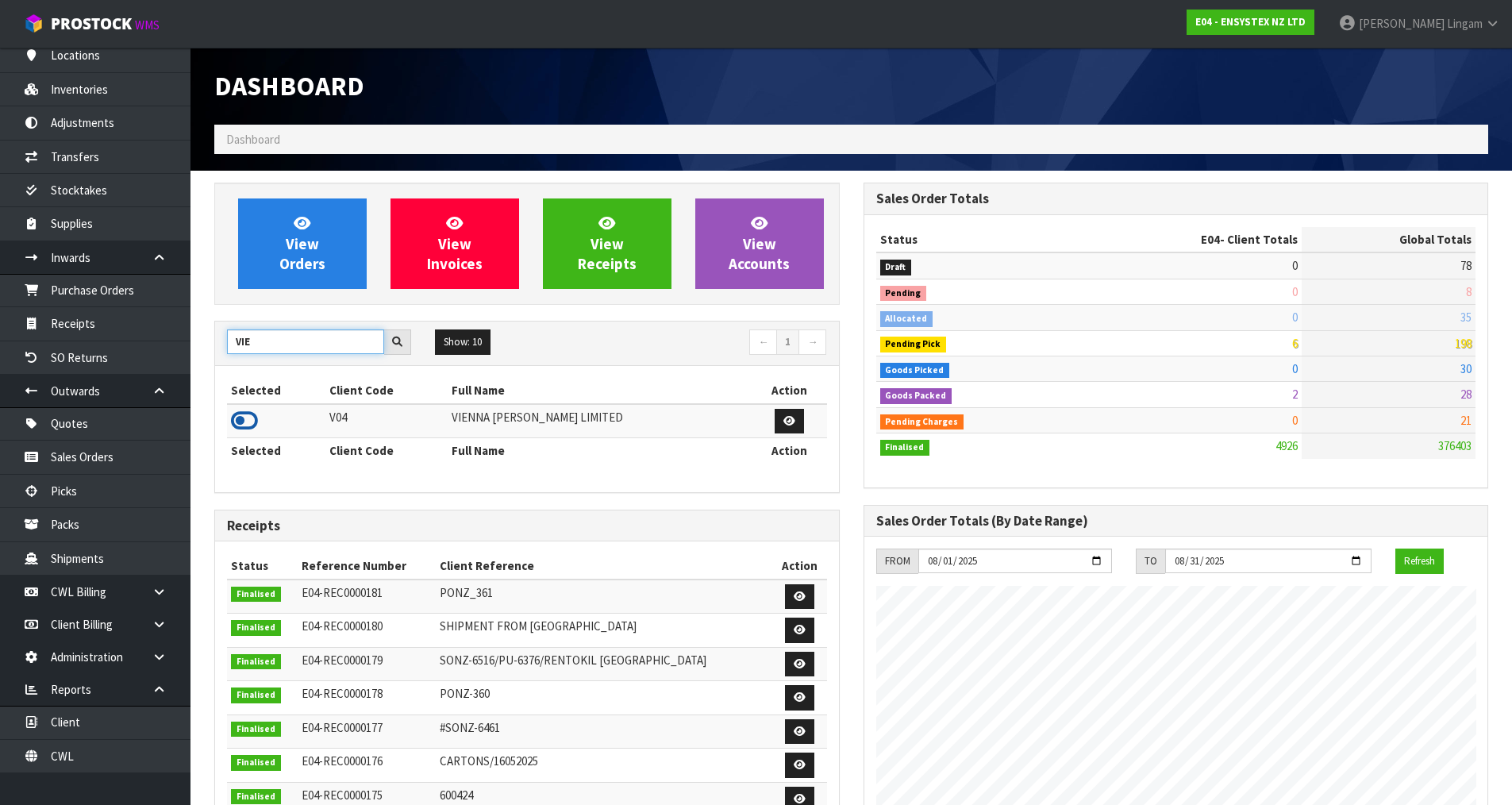
type input "VIE"
click at [243, 424] on icon at bounding box center [244, 420] width 27 height 23
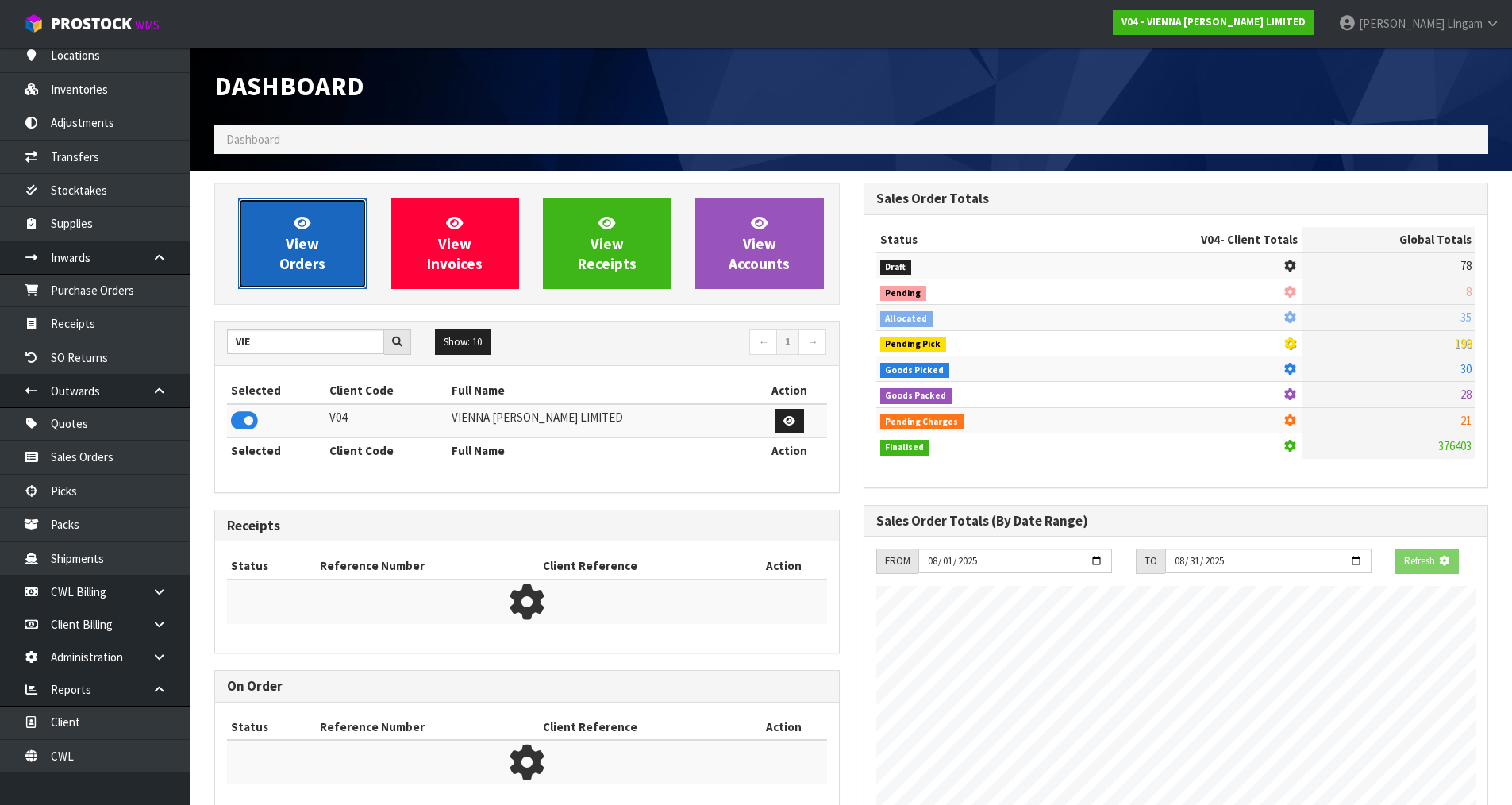
scroll to position [1261, 649]
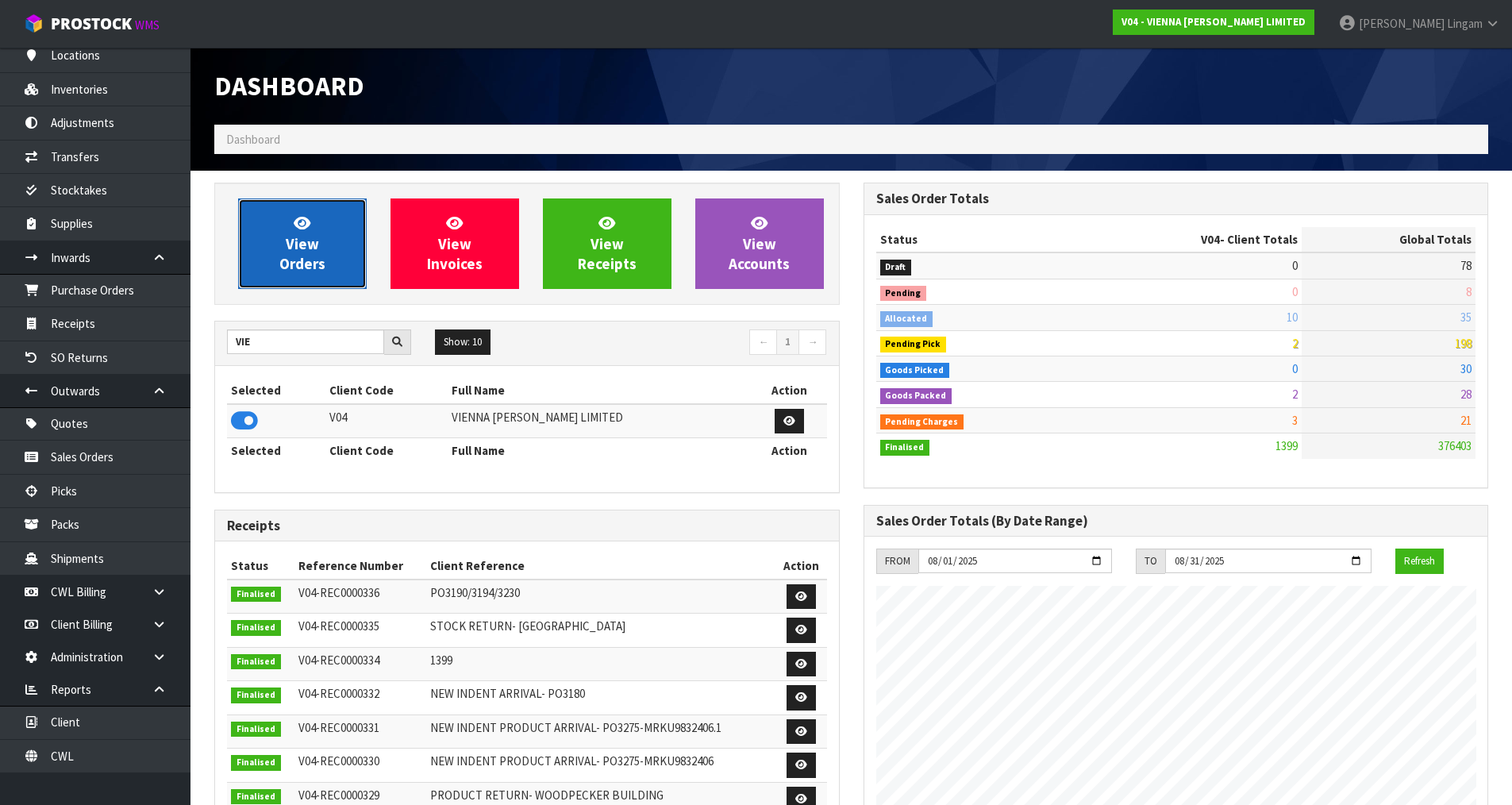
click at [301, 266] on span "View Orders" at bounding box center [302, 243] width 46 height 60
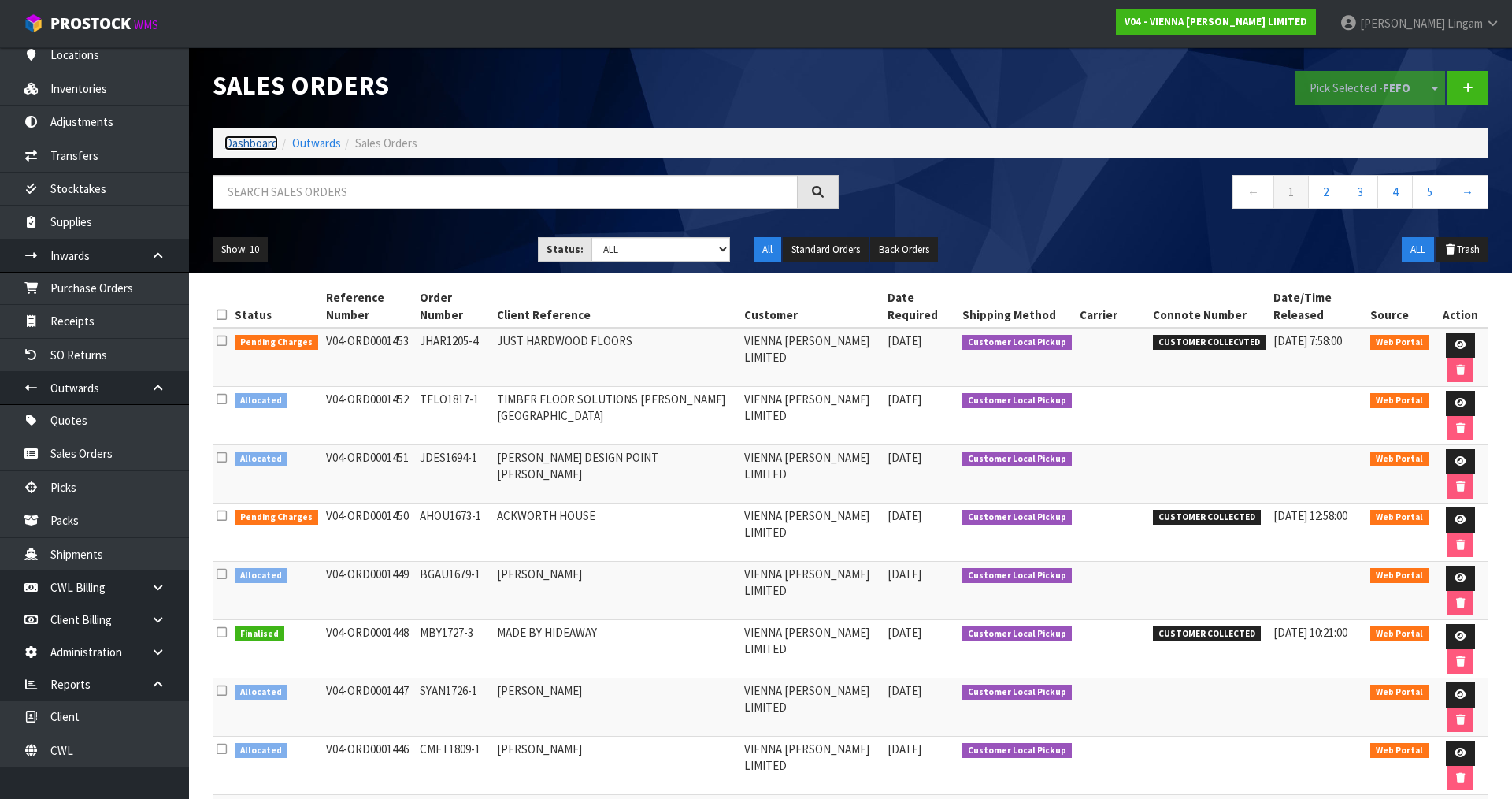
click at [265, 139] on link "Dashboard" at bounding box center [251, 143] width 54 height 15
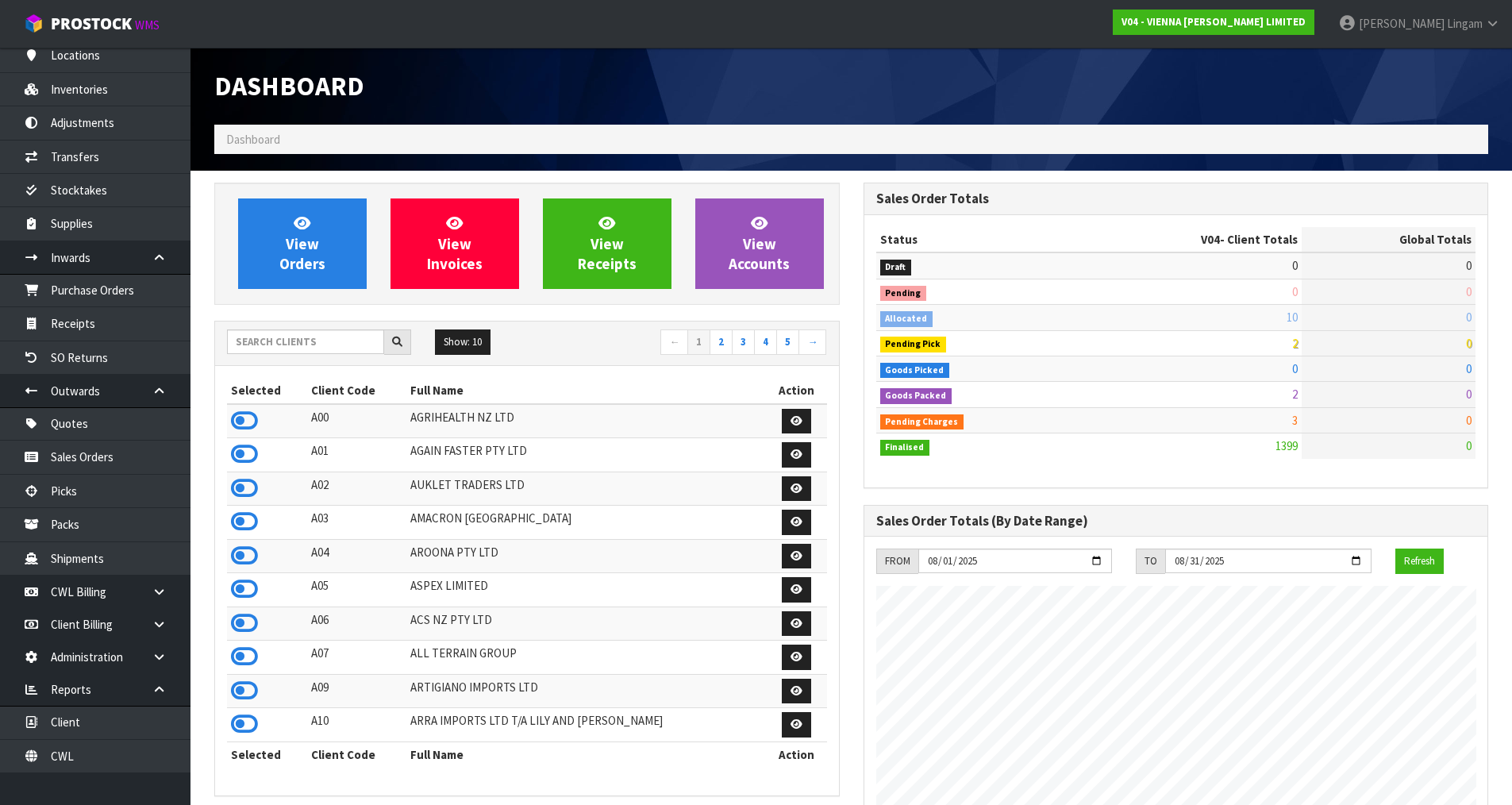
scroll to position [1261, 649]
click at [330, 252] on link "View Orders" at bounding box center [303, 243] width 129 height 91
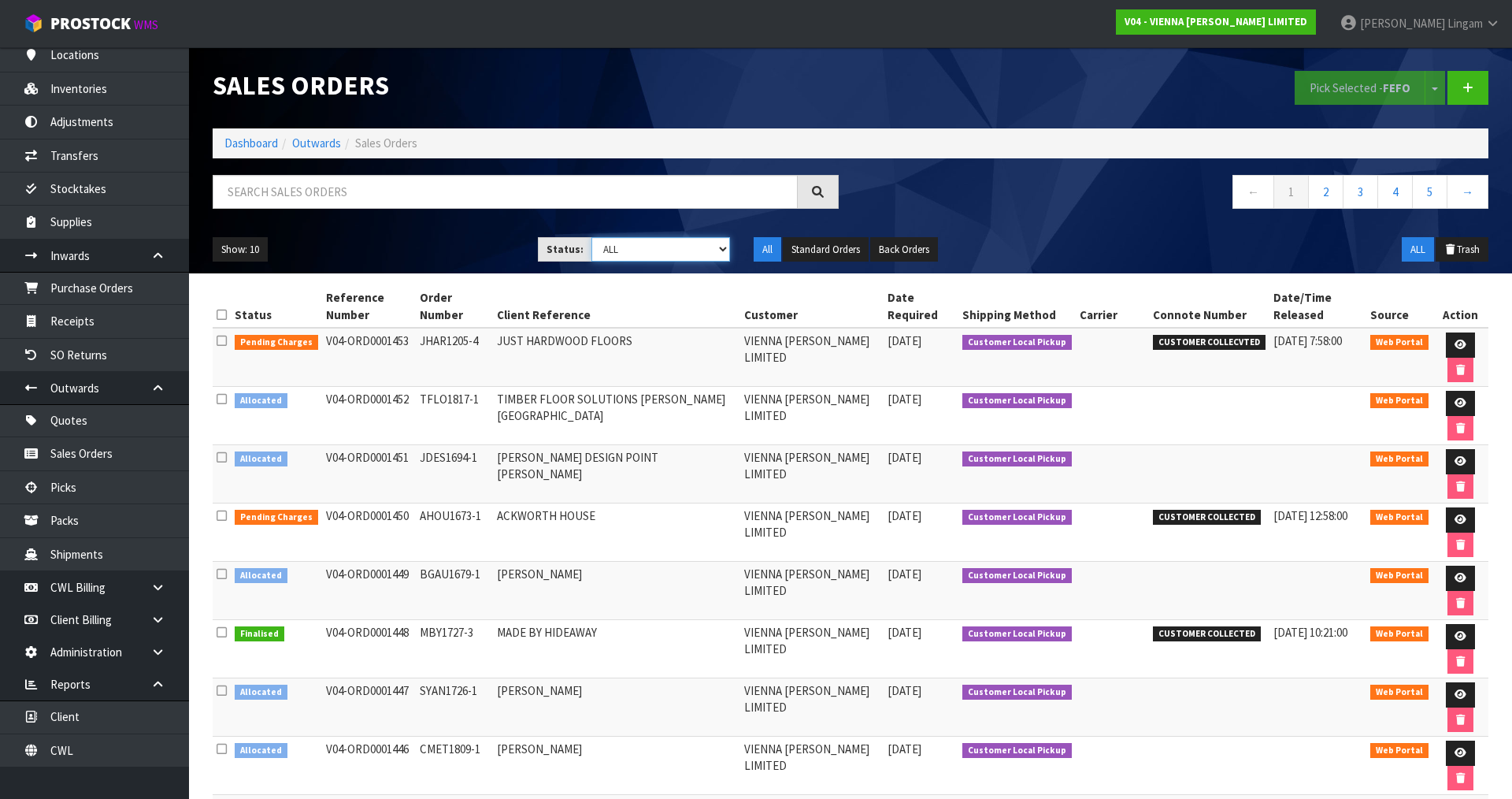
click at [690, 246] on select "Draft Pending Allocated Pending Pick Goods Picked Goods Packed Pending Charges …" at bounding box center [661, 250] width 139 height 24
select select "string:6"
click at [592, 238] on select "Draft Pending Allocated Pending Pick Goods Picked Goods Packed Pending Charges …" at bounding box center [661, 250] width 139 height 24
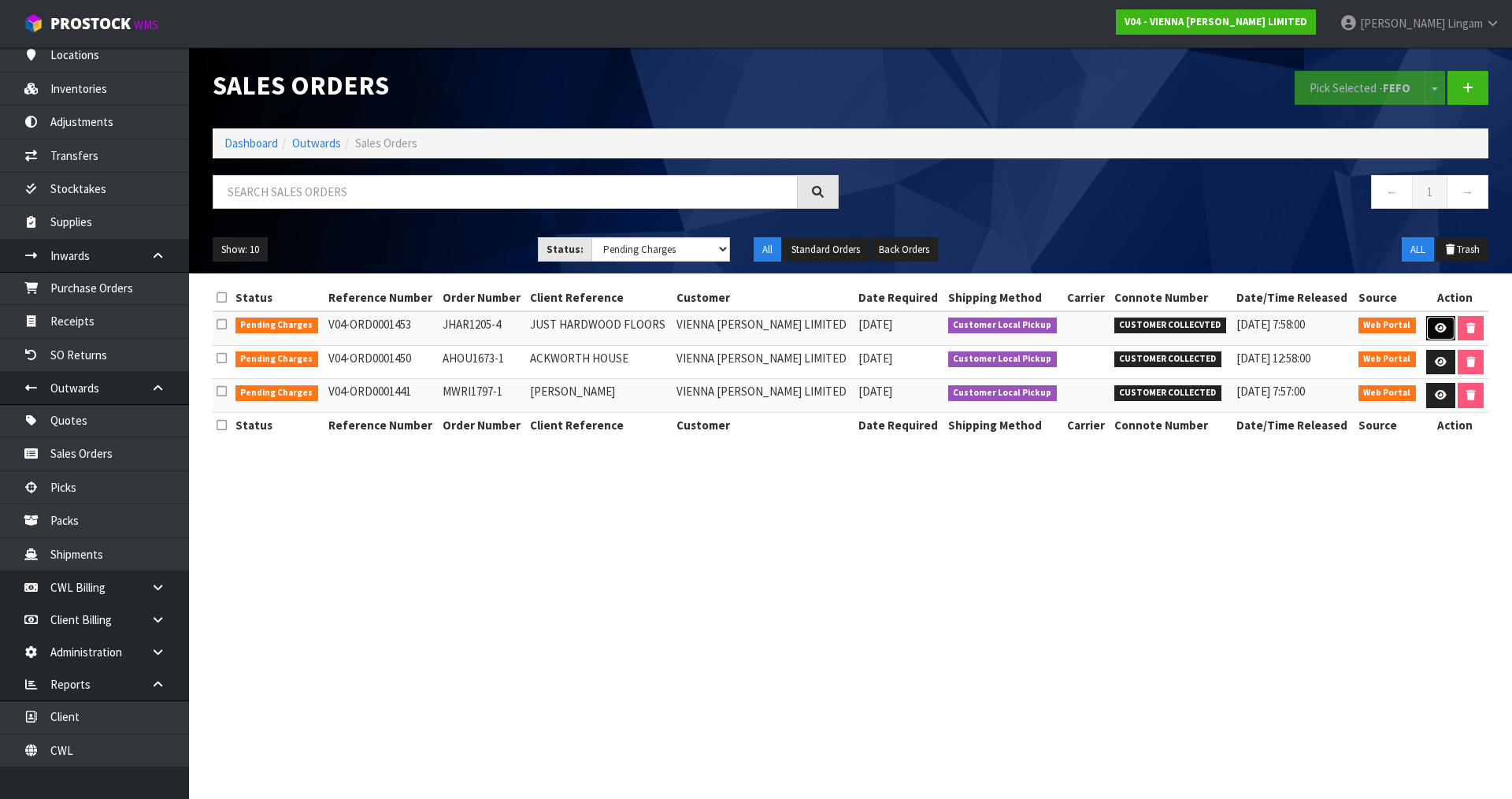
click at [1441, 331] on icon at bounding box center [1441, 328] width 12 height 10
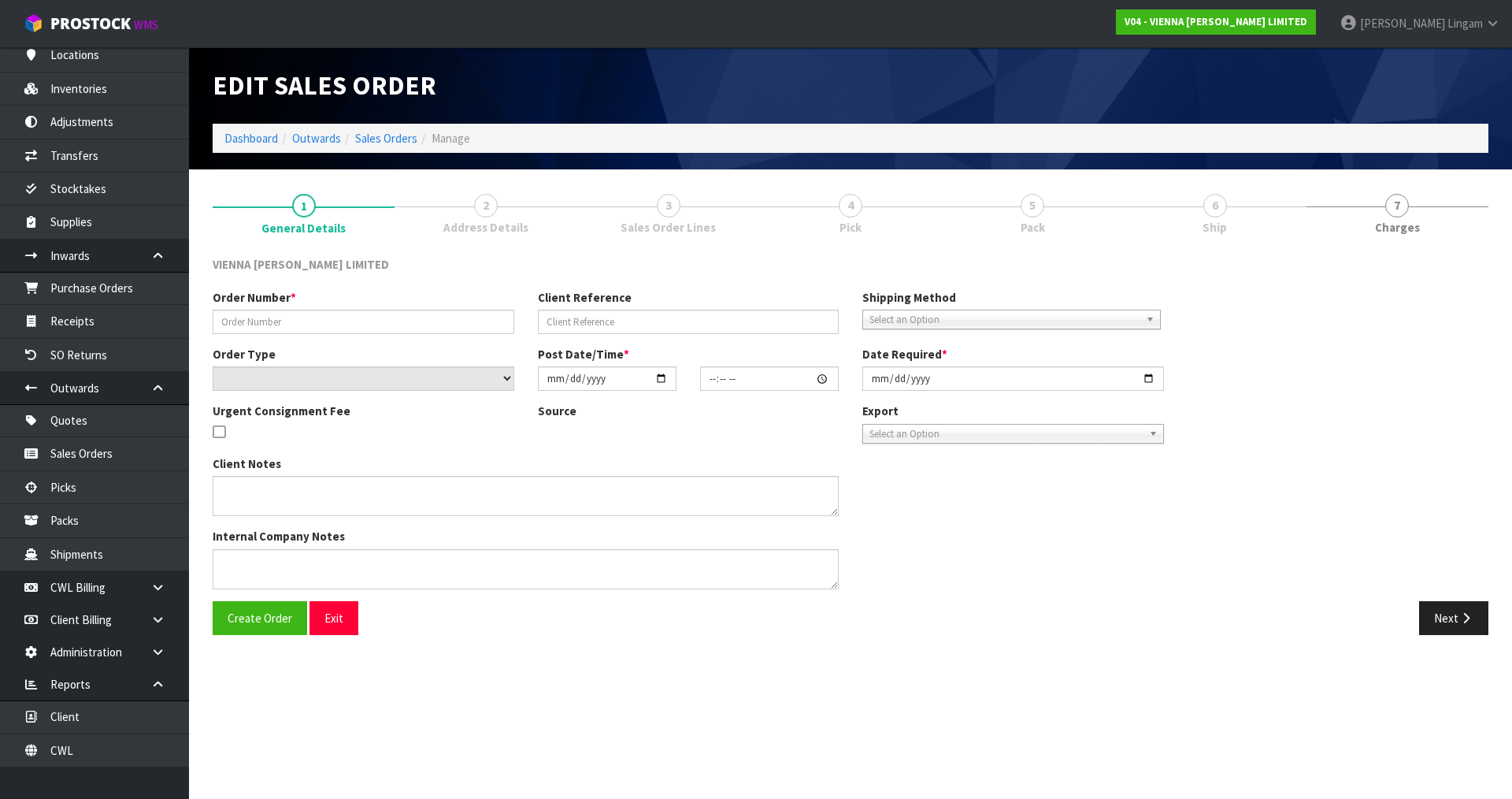
type input "JHAR1205-4"
type input "JUST HARDWOOD FLOORS"
select select "number:0"
type input "[DATE]"
type input "11:51:00.000"
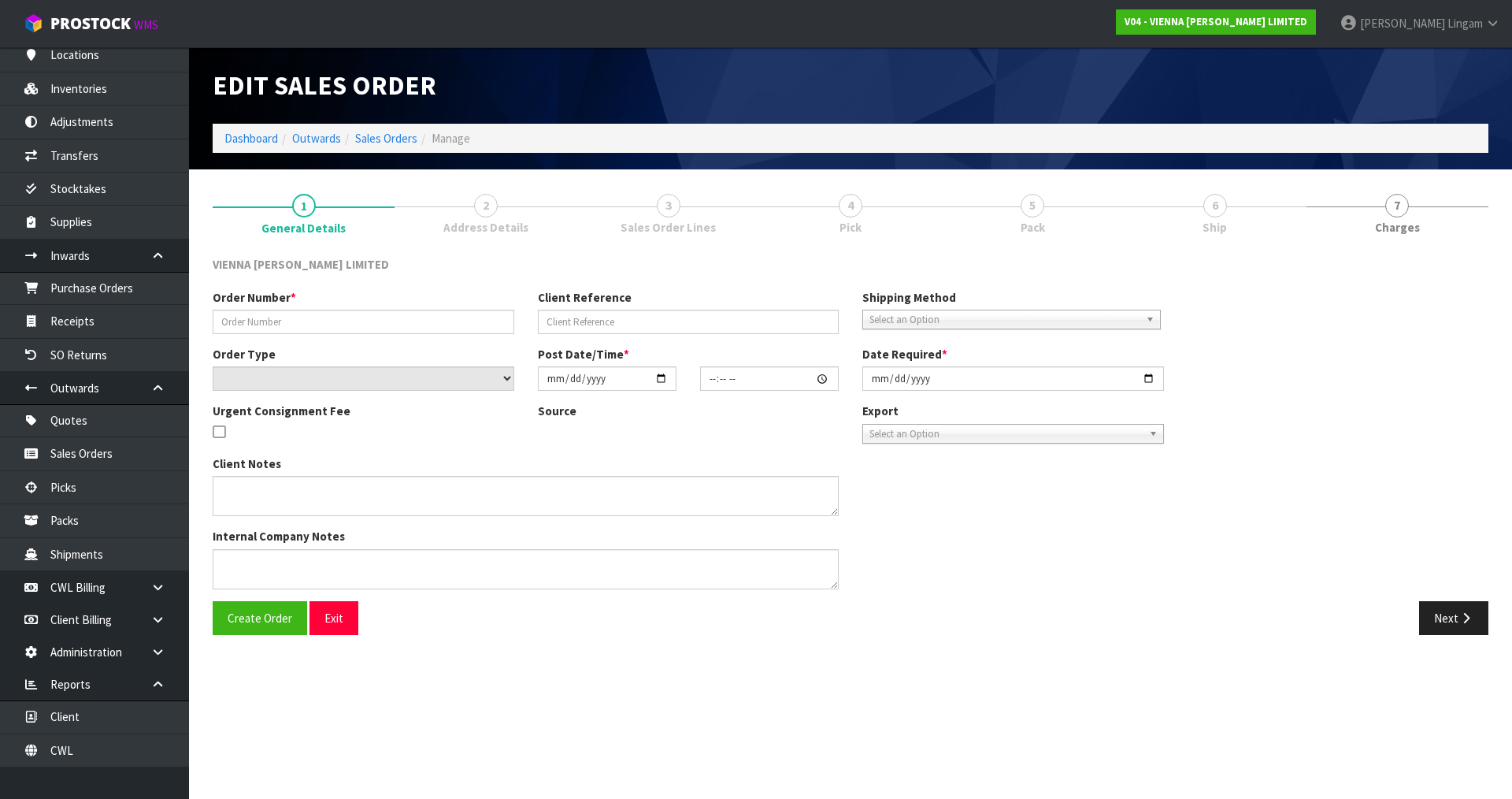
type input "[DATE]"
type textarea "JUST HARDWOOD FLOORS"
type textarea "CAN WE HAVE THIS ORDER PICKED FOR [PERSON_NAME] TO COLLECT [DATE] , URGENT FEE …"
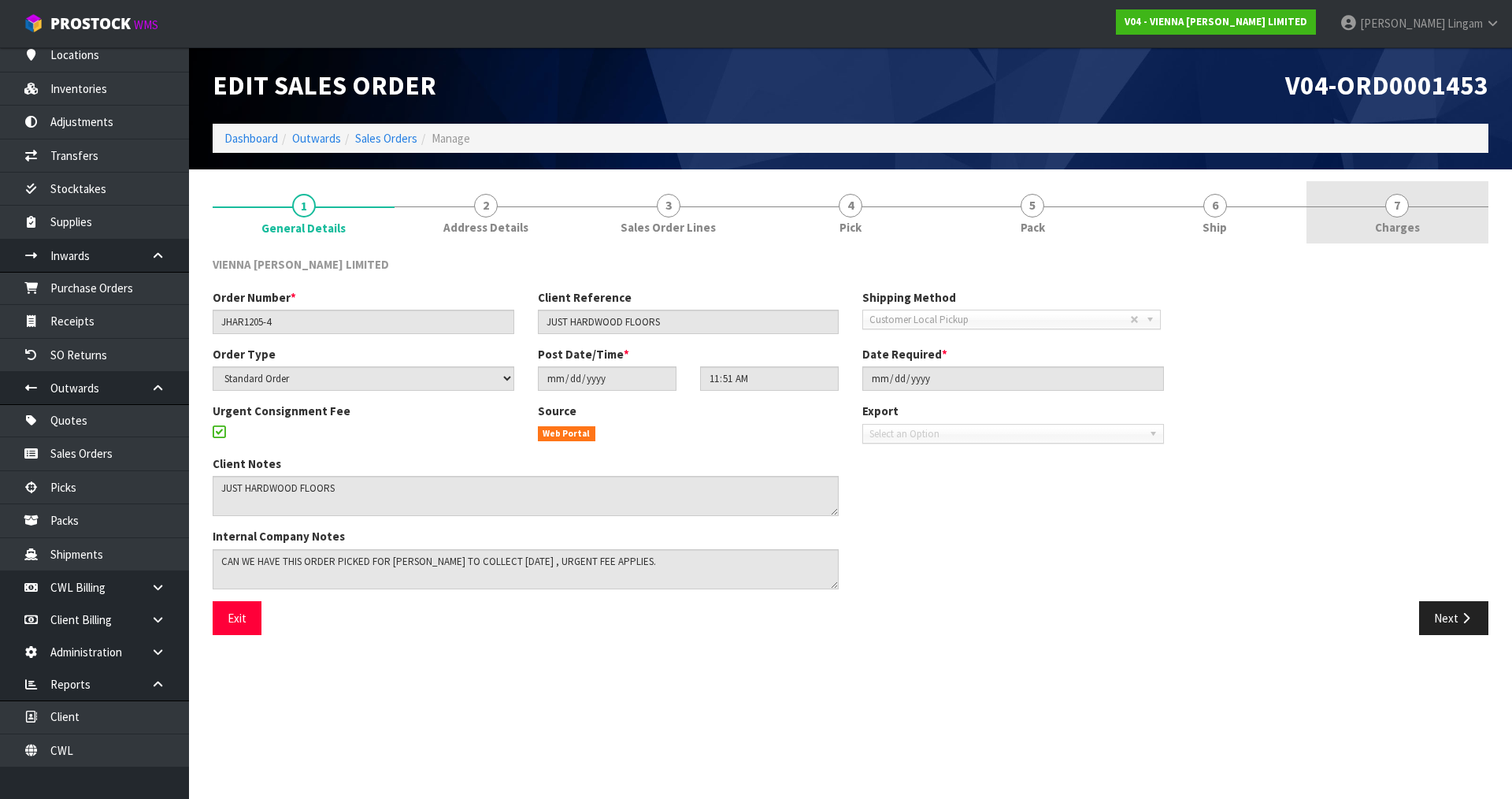
click at [1403, 217] on link "7 [GEOGRAPHIC_DATA]" at bounding box center [1398, 212] width 182 height 62
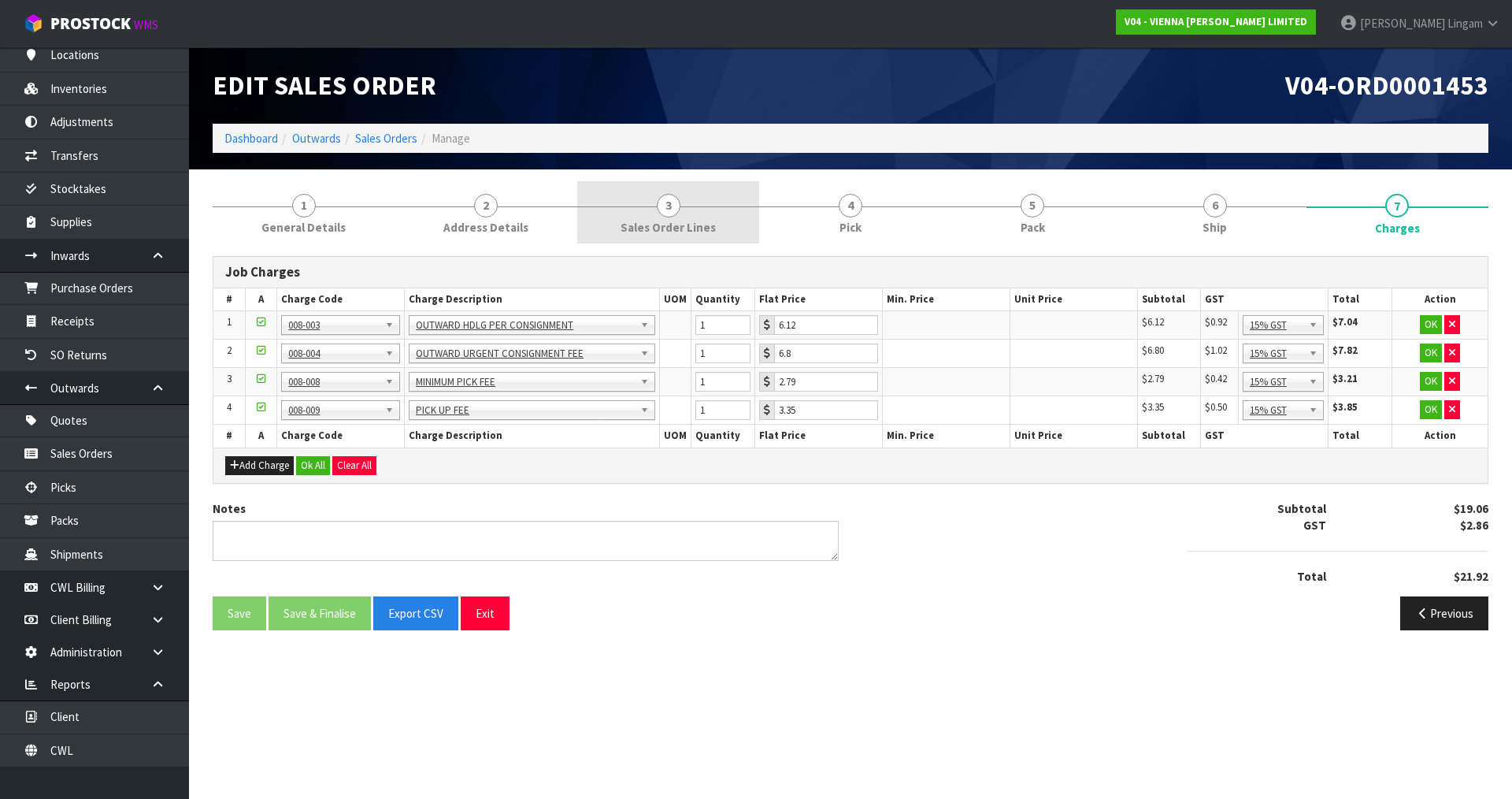
click at [714, 224] on link "3 Sales Order Lines" at bounding box center [668, 212] width 182 height 62
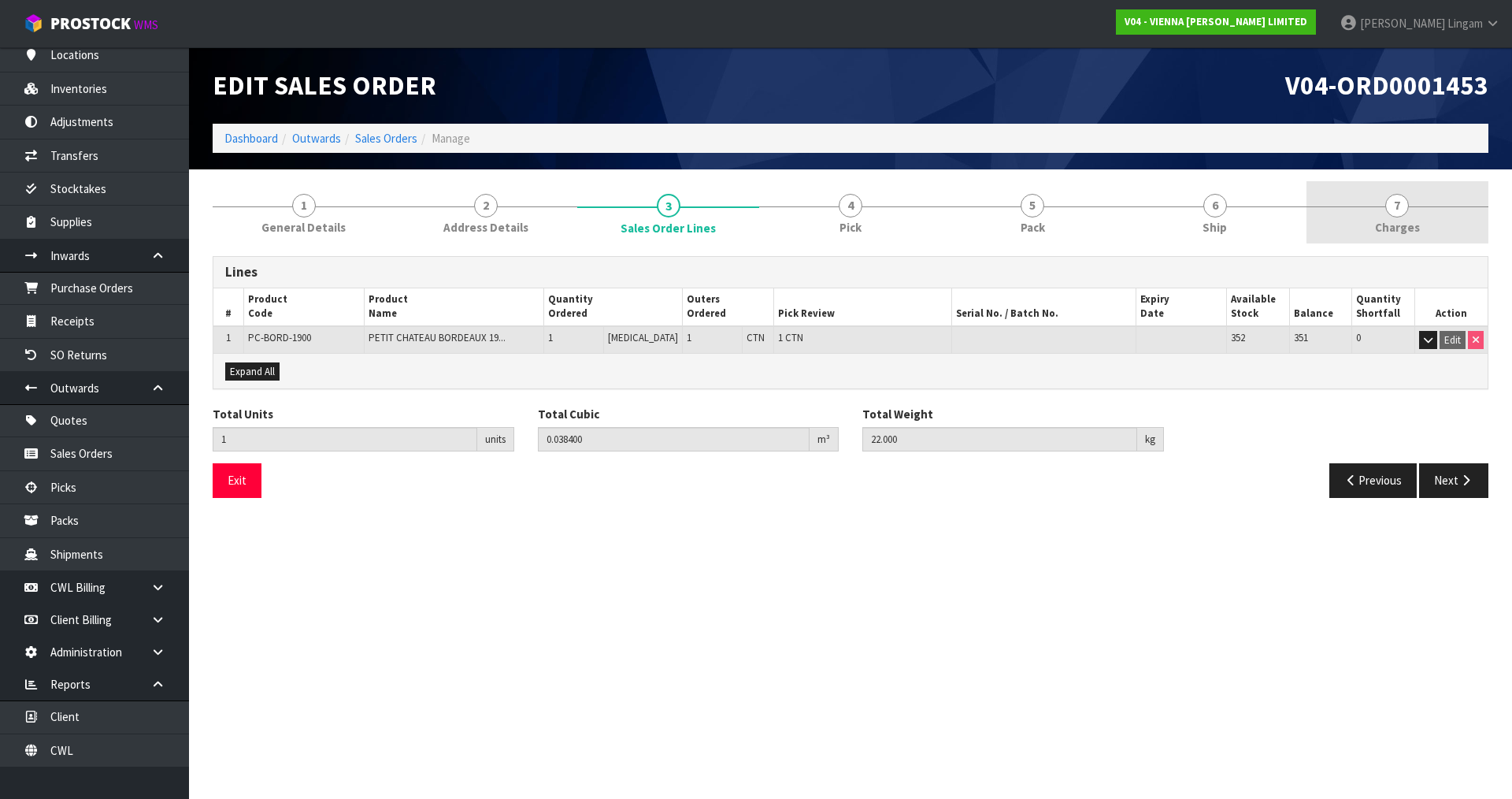
click at [1427, 225] on link "7 [GEOGRAPHIC_DATA]" at bounding box center [1398, 212] width 182 height 62
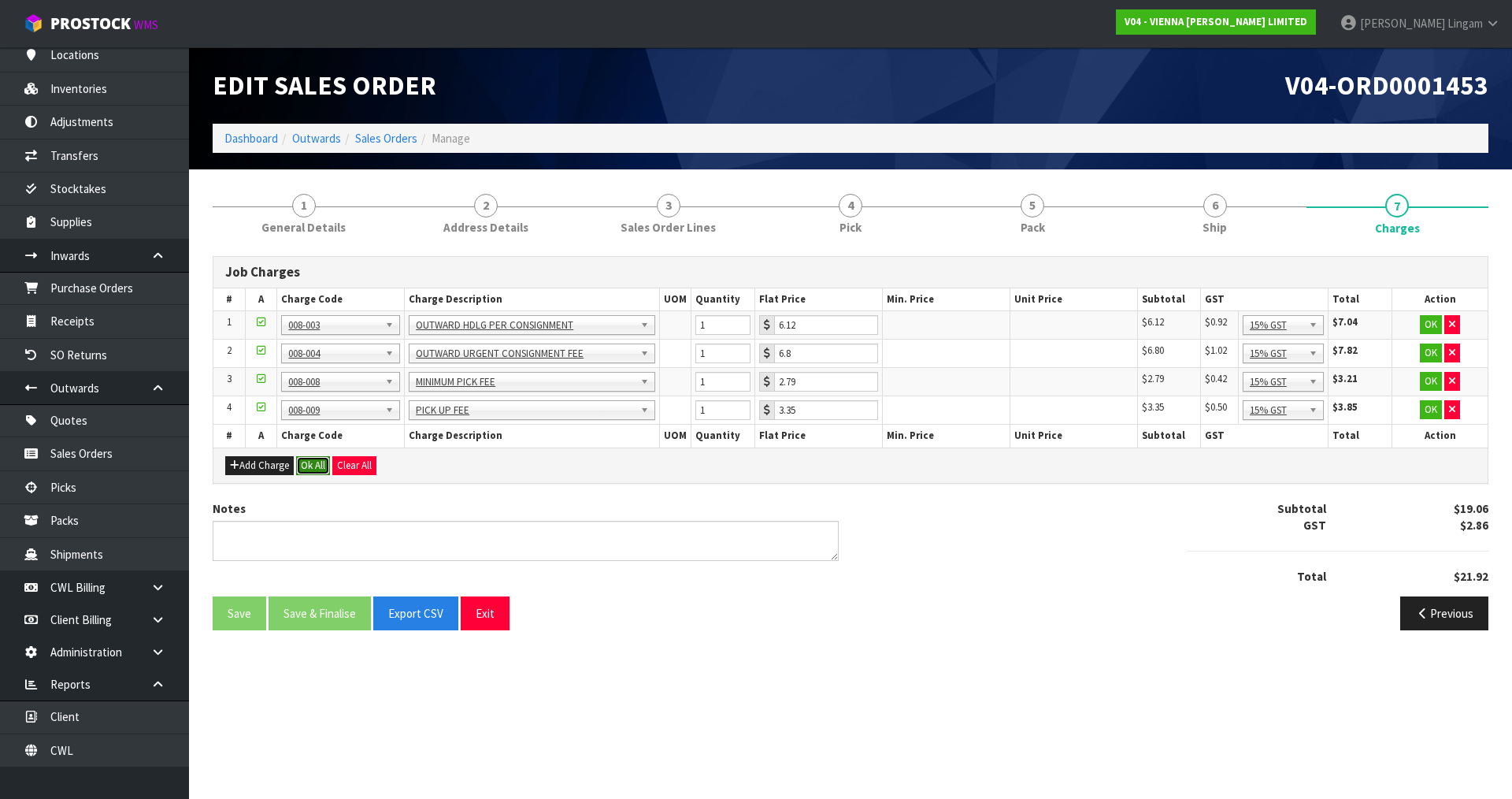
click at [315, 469] on button "Ok All" at bounding box center [313, 466] width 34 height 19
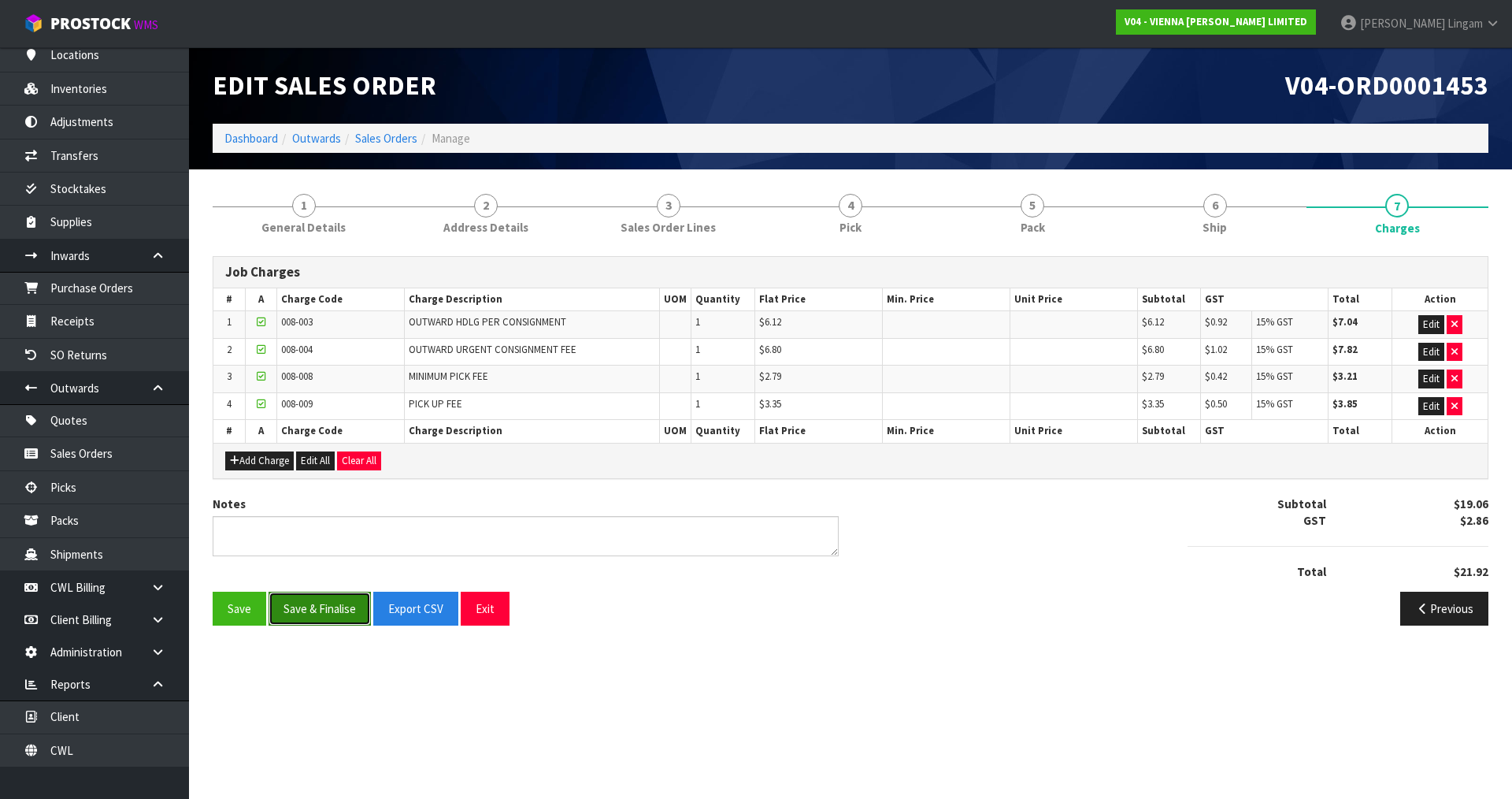
click at [315, 611] on button "Save & Finalise" at bounding box center [320, 609] width 102 height 34
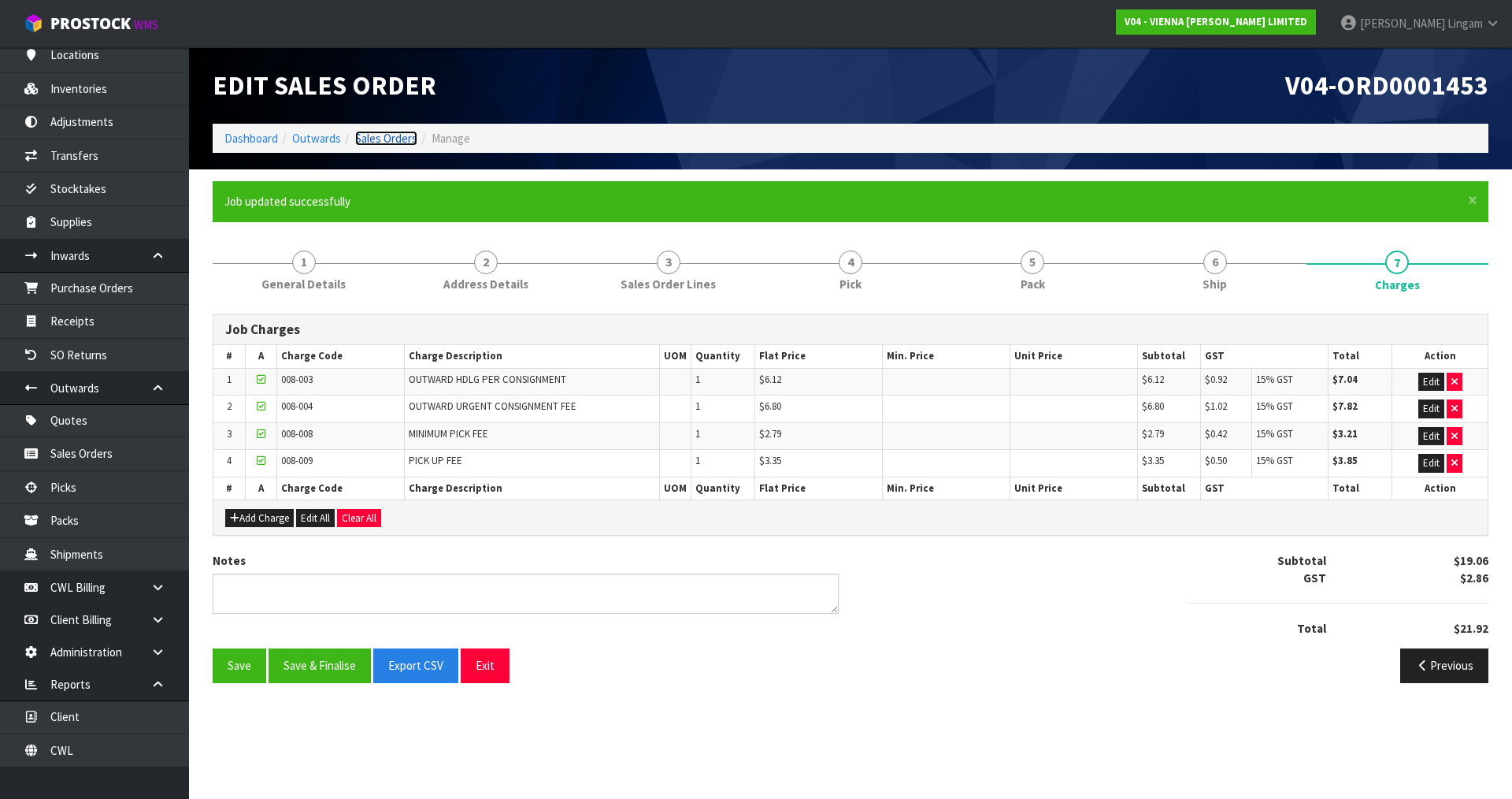
click at [402, 142] on link "Sales Orders" at bounding box center [386, 138] width 62 height 15
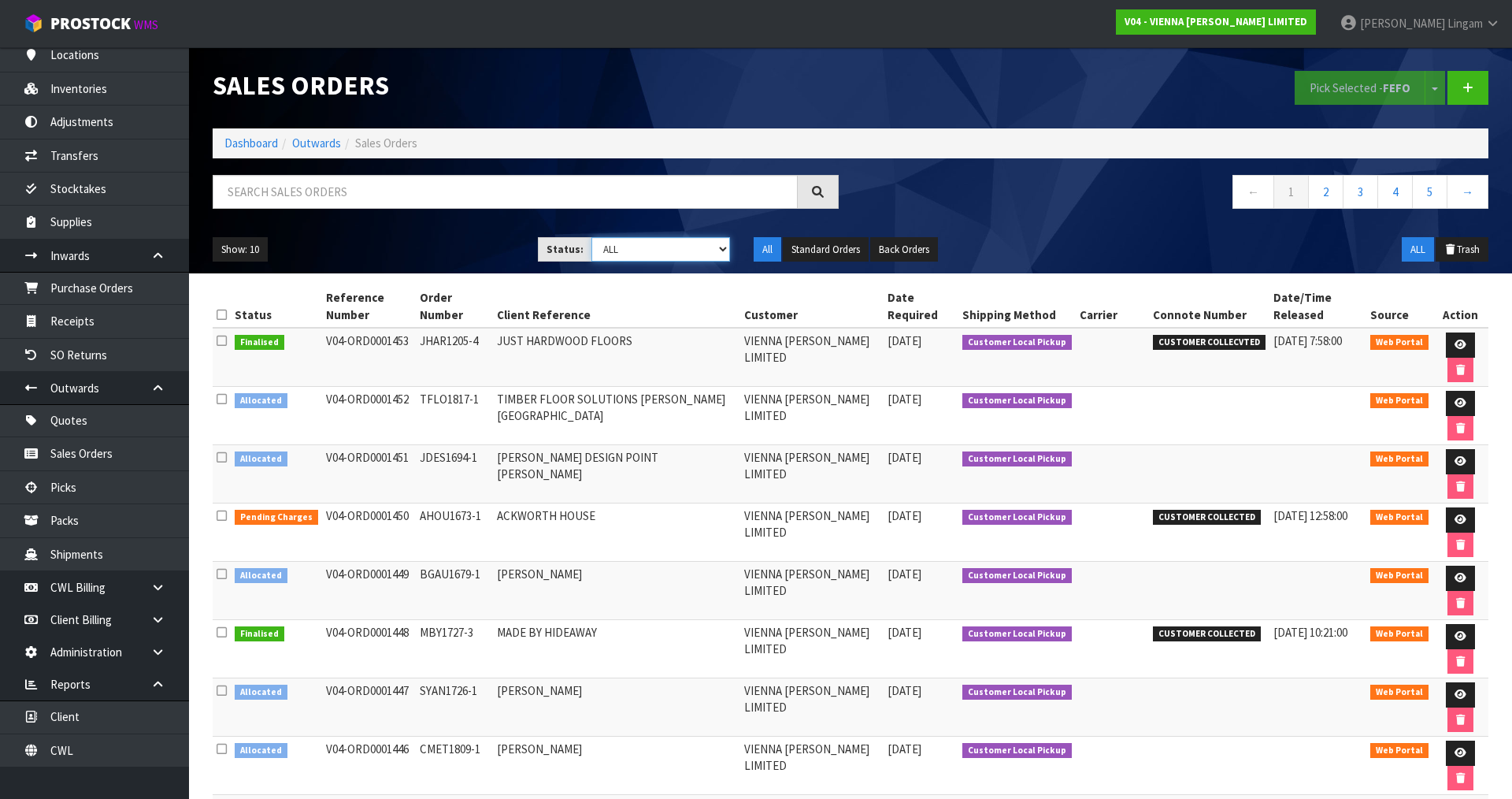
click at [709, 252] on select "Draft Pending Allocated Pending Pick Goods Picked Goods Packed Pending Charges …" at bounding box center [661, 250] width 139 height 24
select select "string:6"
click at [592, 238] on select "Draft Pending Allocated Pending Pick Goods Picked Goods Packed Pending Charges …" at bounding box center [661, 250] width 139 height 24
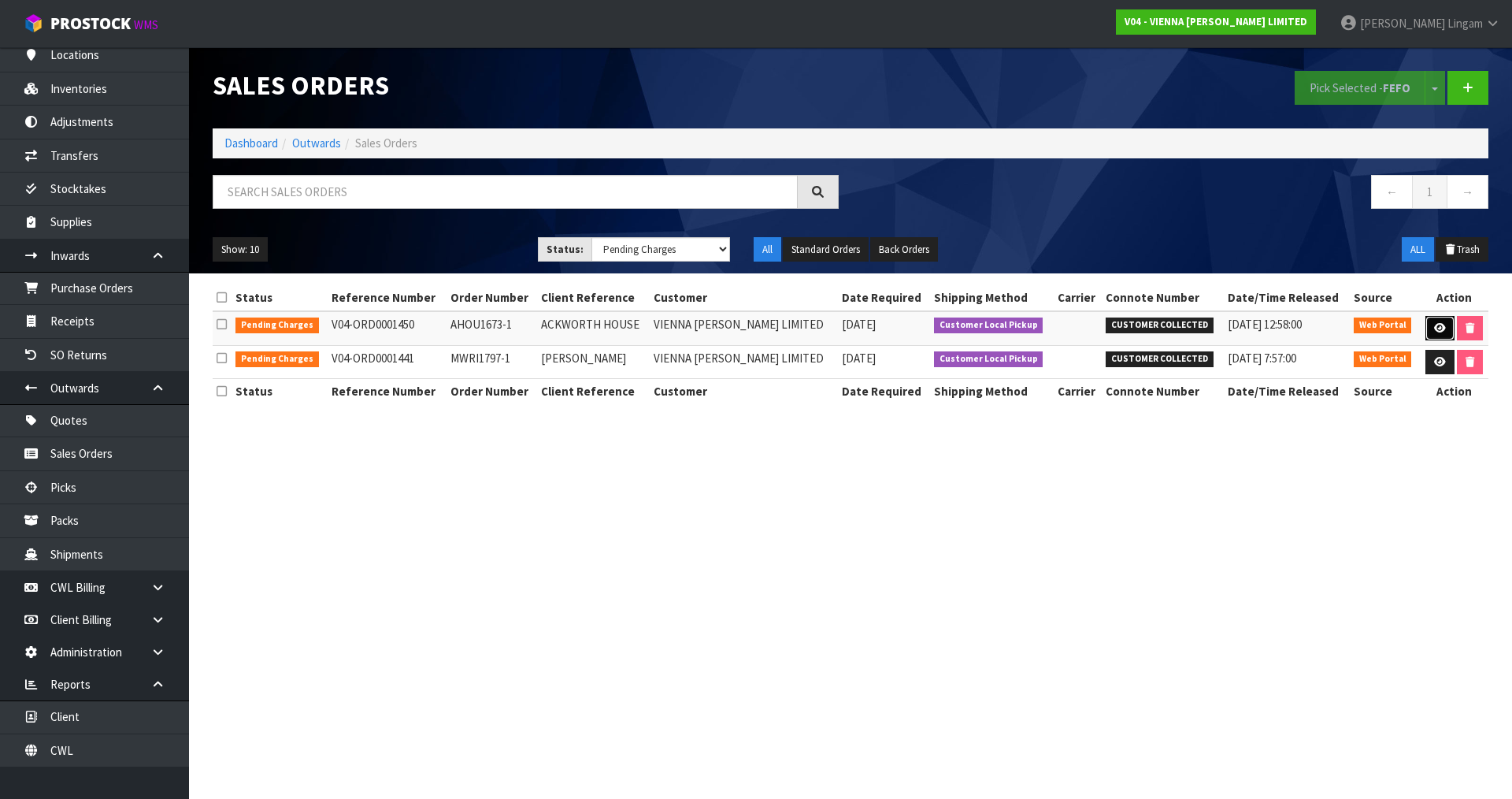
click at [1438, 328] on icon at bounding box center [1440, 328] width 12 height 10
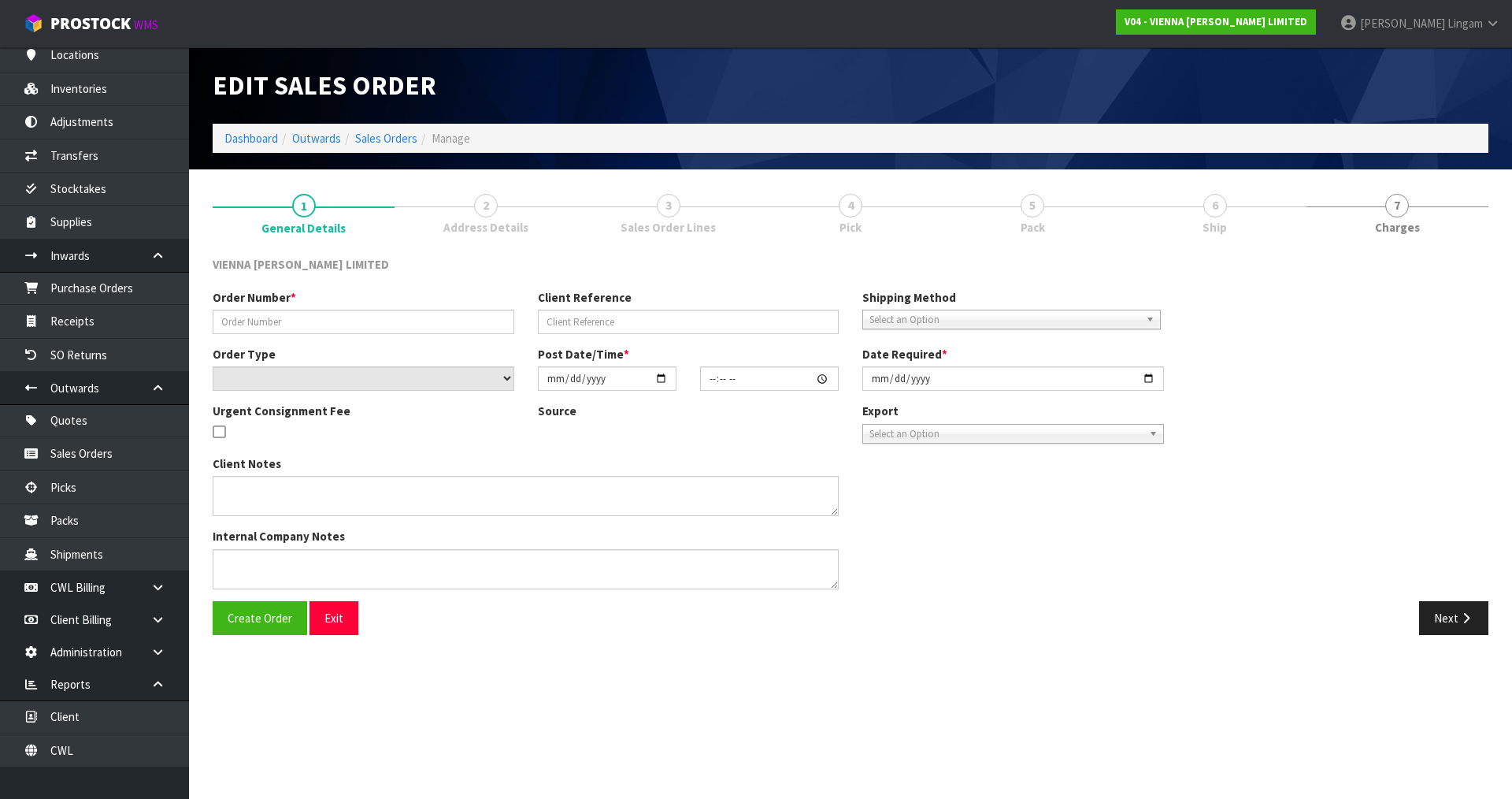
type input "AHOU1673-1"
type input "ACKWORTH HOUSE"
select select "number:0"
type input "[DATE]"
type input "10:13:00.000"
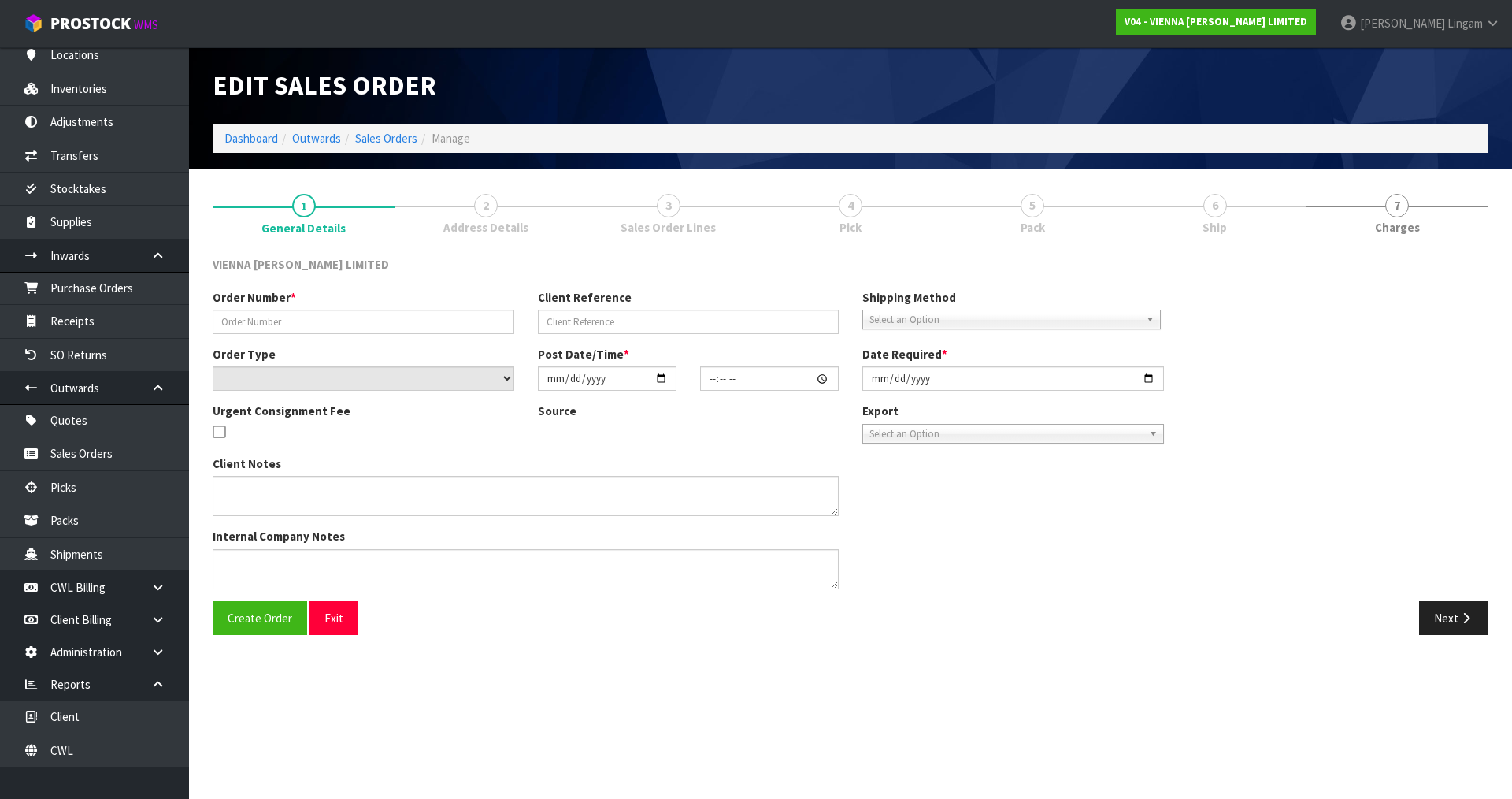
type input "[DATE]"
type textarea "ACKWORTH HOUSE TO CLARIFY: 4 X VW-IMP220X15X2500 (4 PACK) 1 X VW-IMP220X15X2500…"
type textarea "WHEN PICKING THIS ORDER THERE WILL BE ONE CARTON OF IMPERIAL THAT IS A 6 PACK –…"
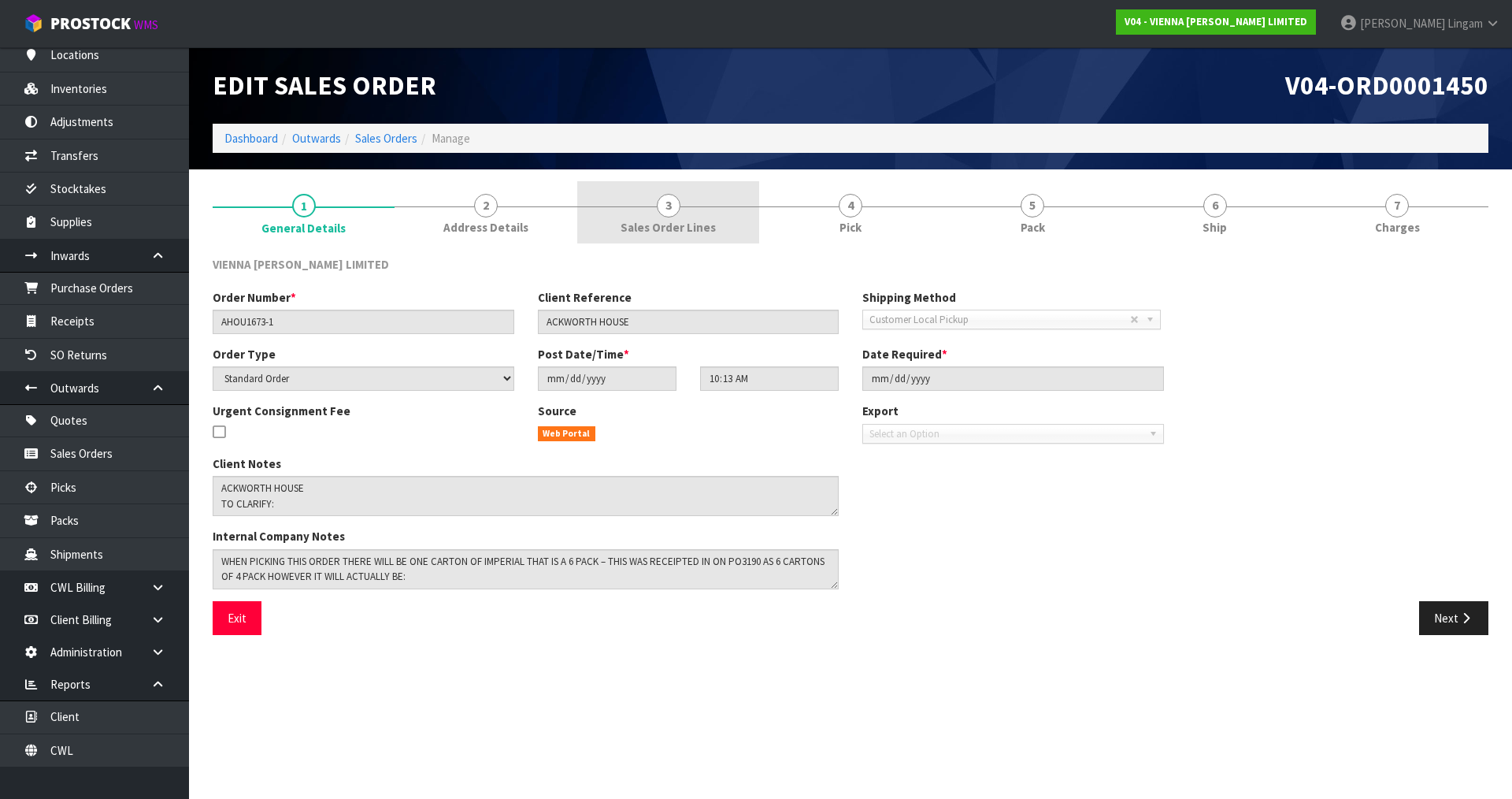
click at [712, 226] on span "Sales Order Lines" at bounding box center [668, 227] width 96 height 17
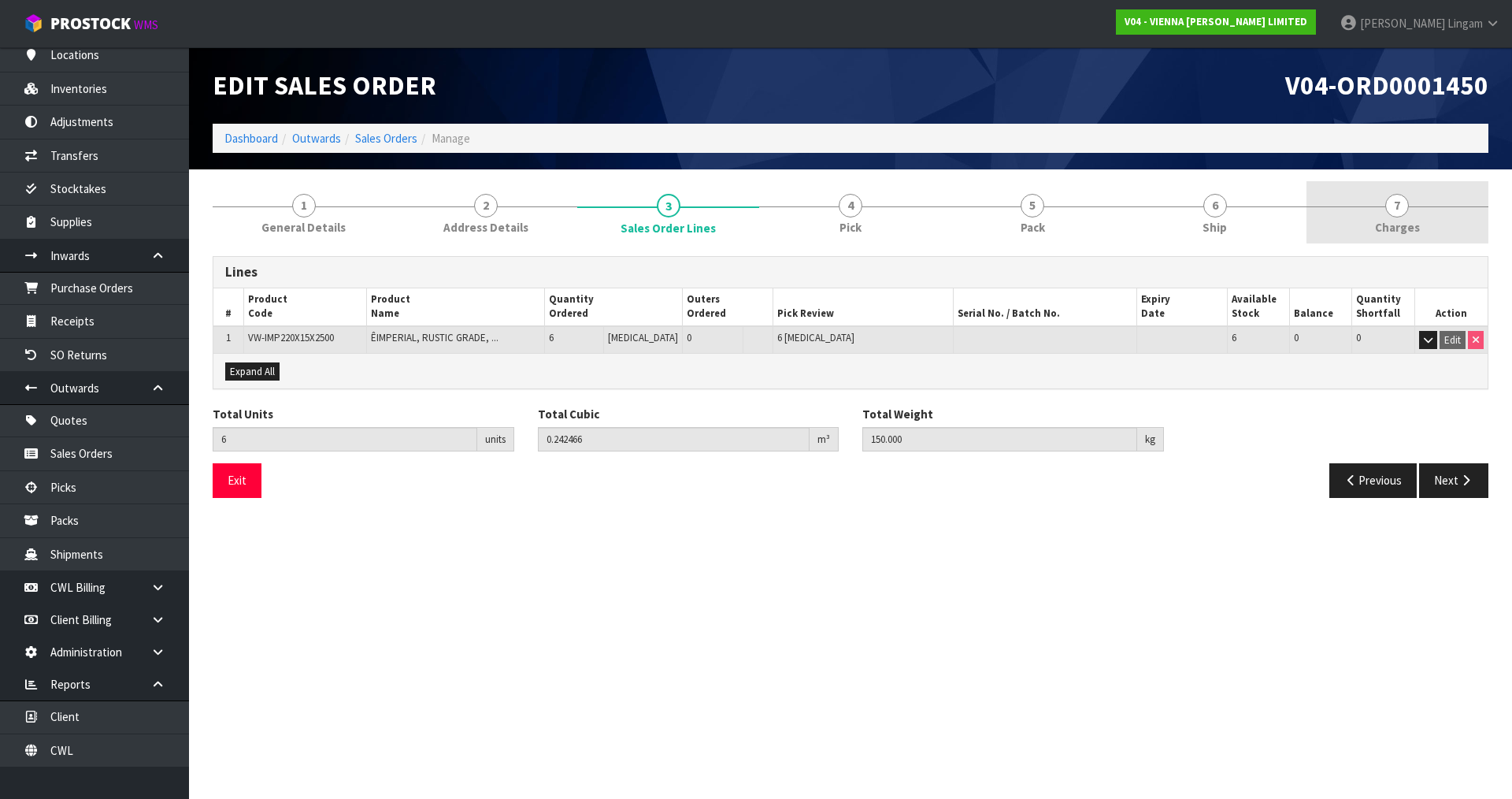
click at [1413, 236] on span "Charges" at bounding box center [1397, 227] width 45 height 17
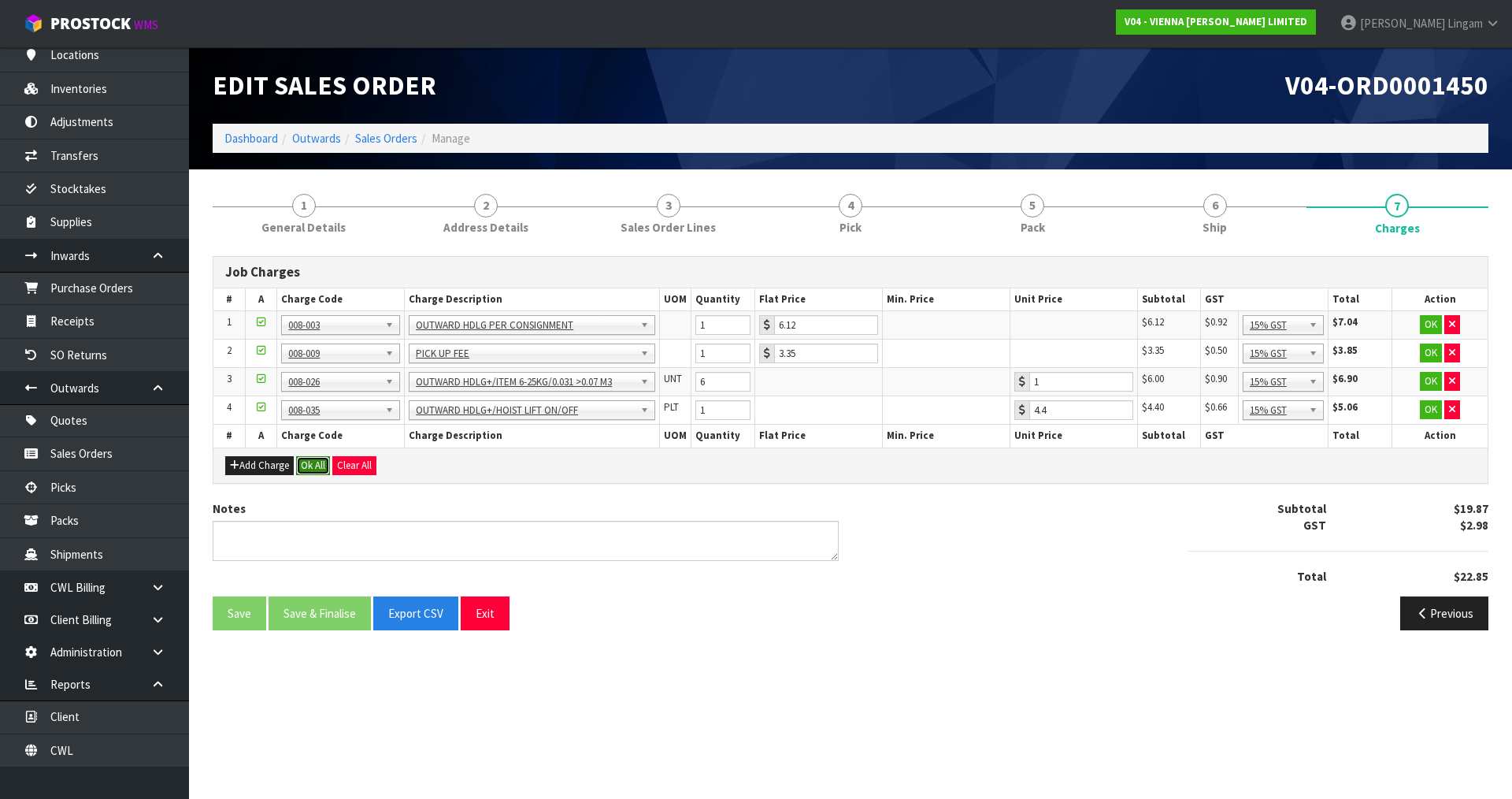
click at [309, 470] on button "Ok All" at bounding box center [313, 466] width 34 height 19
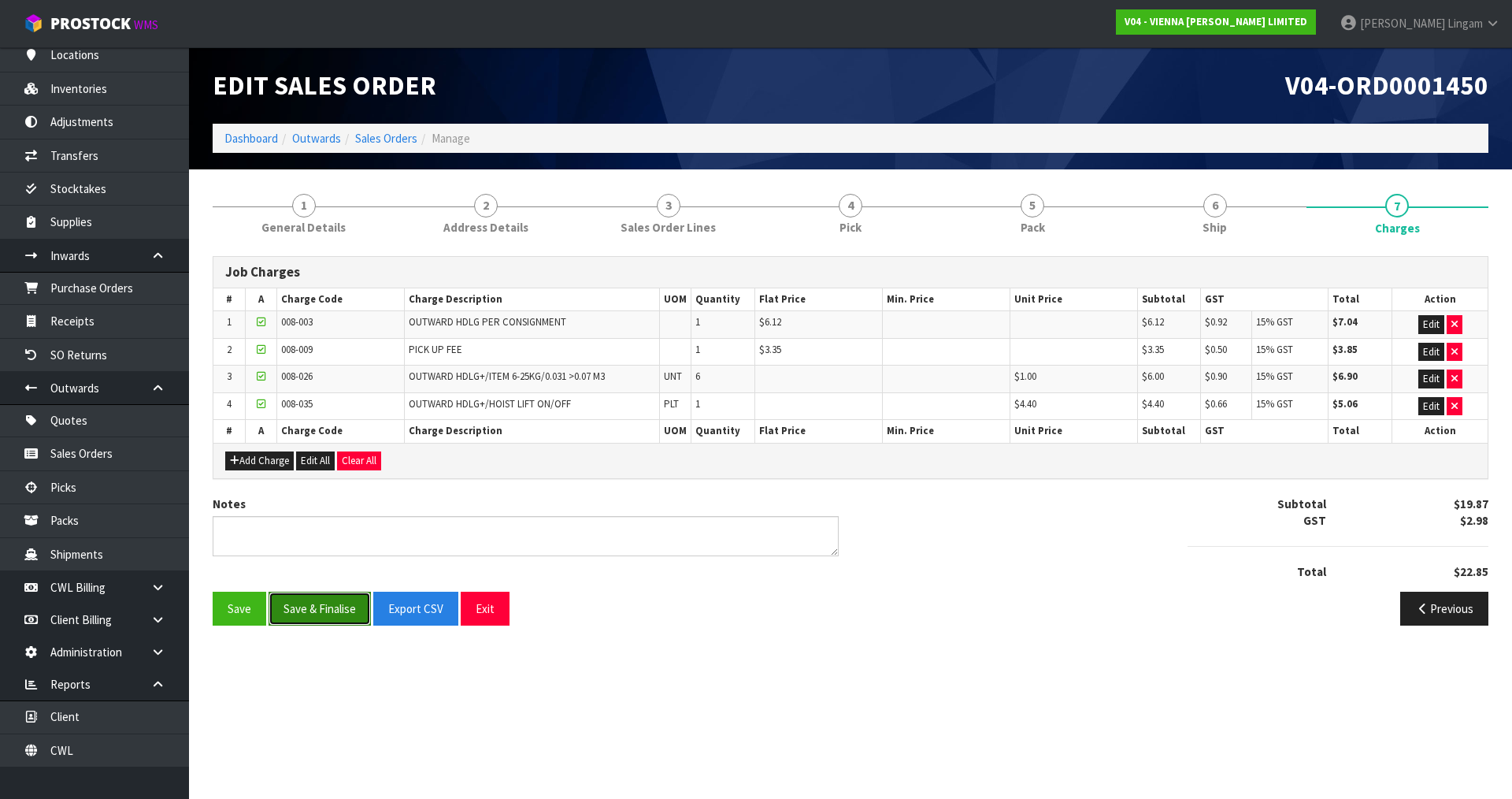
drag, startPoint x: 307, startPoint y: 615, endPoint x: 313, endPoint y: 609, distance: 8.5
click at [308, 615] on button "Save & Finalise" at bounding box center [320, 609] width 102 height 34
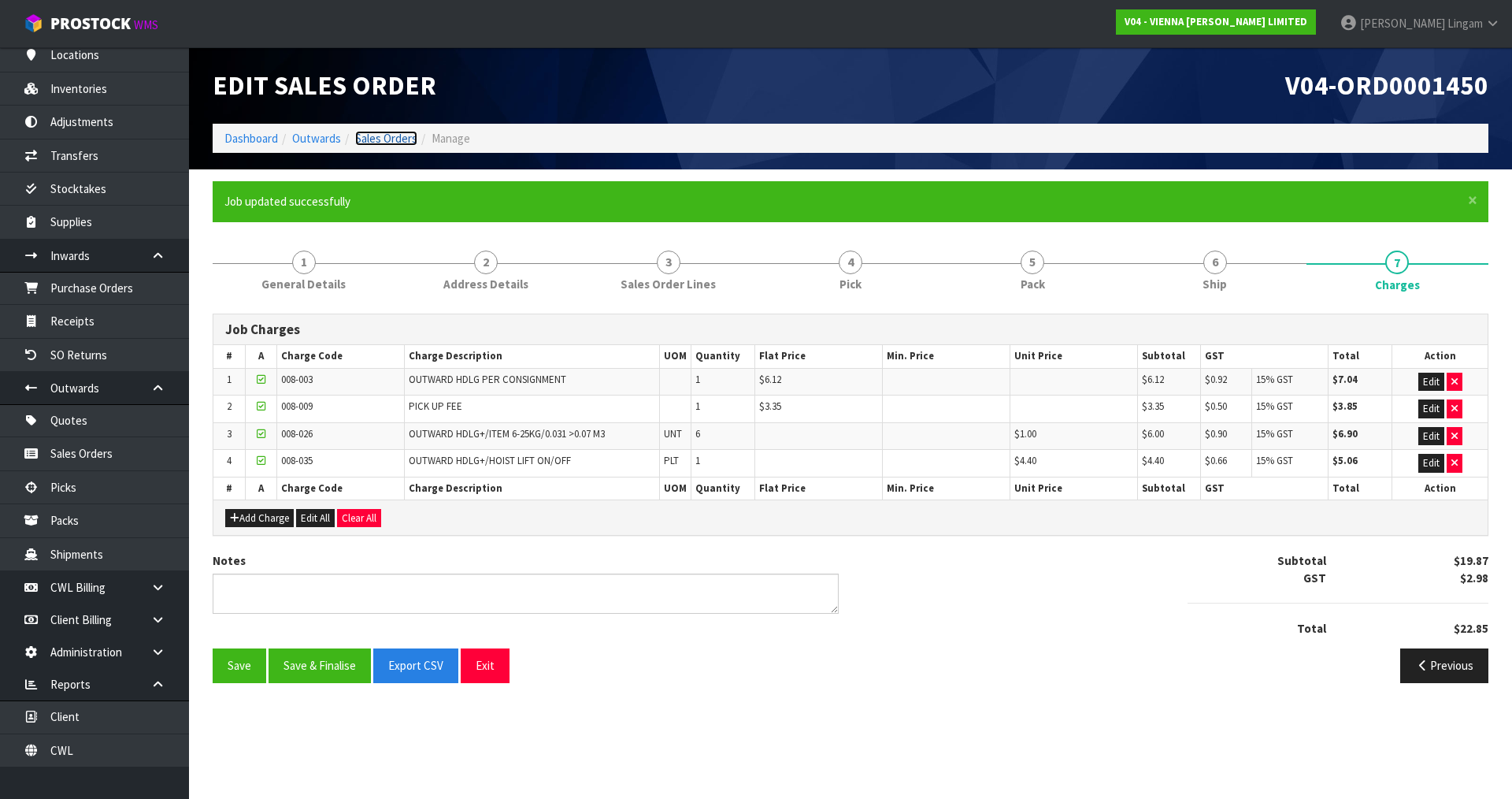
click at [383, 138] on link "Sales Orders" at bounding box center [386, 138] width 62 height 15
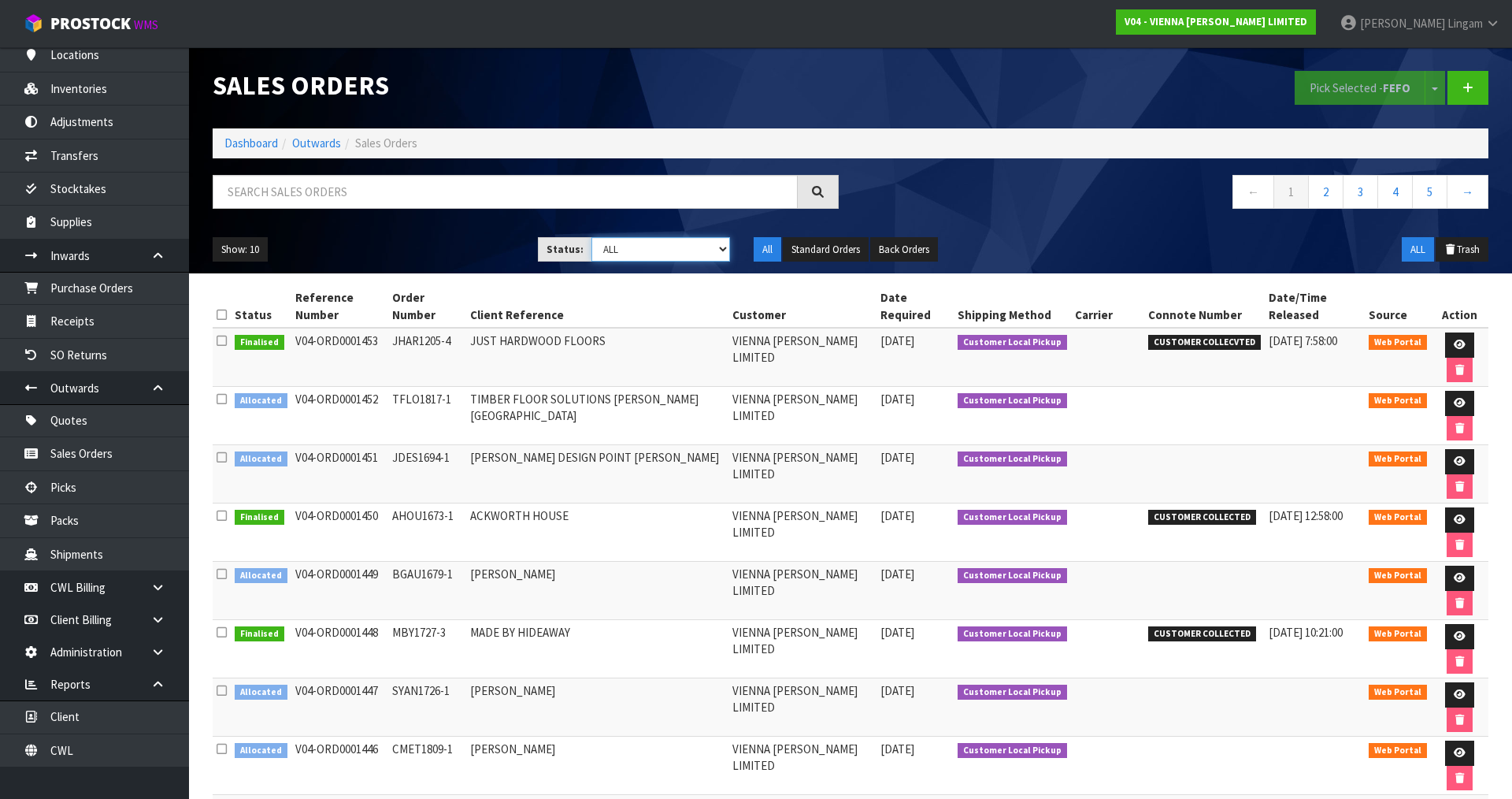
click at [697, 244] on select "Draft Pending Allocated Pending Pick Goods Picked Goods Packed Pending Charges …" at bounding box center [661, 250] width 139 height 24
select select "string:6"
click at [592, 238] on select "Draft Pending Allocated Pending Pick Goods Picked Goods Packed Pending Charges …" at bounding box center [661, 250] width 139 height 24
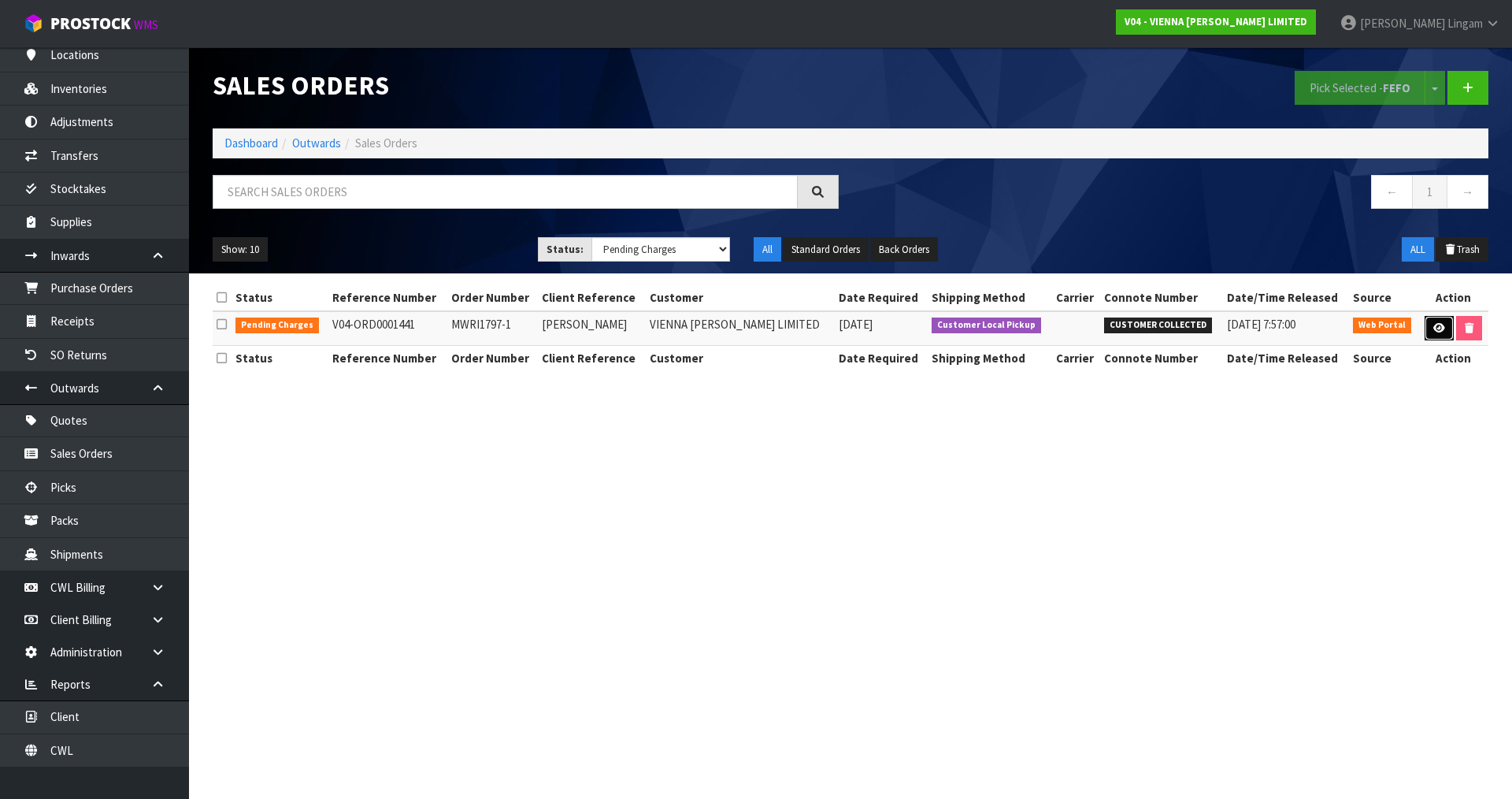
click at [1428, 326] on link at bounding box center [1439, 328] width 29 height 25
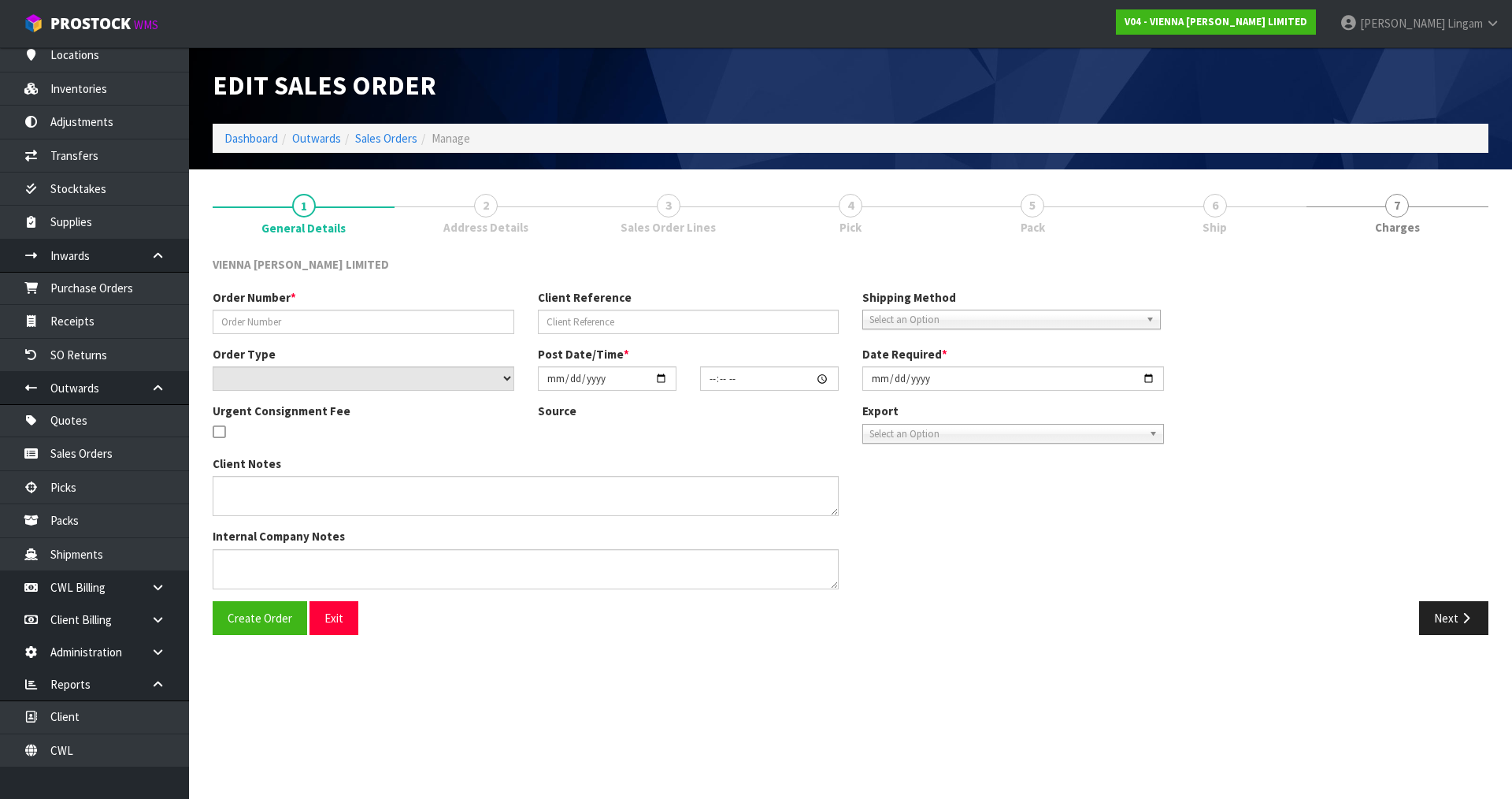
type input "MWRI1797-1"
type input "[PERSON_NAME]"
select select "number:0"
type input "[DATE]"
type input "15:15:00.000"
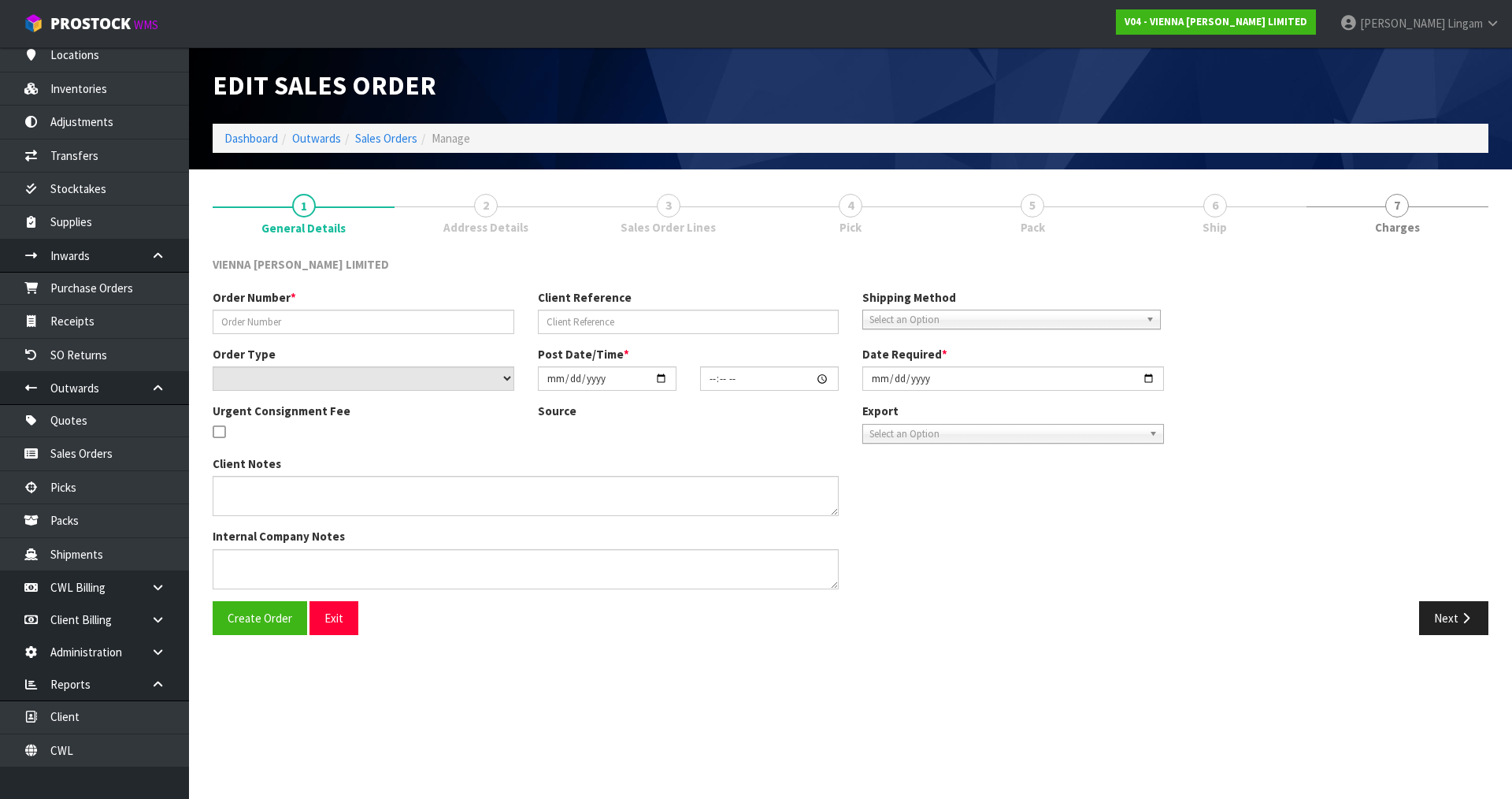
type input "[DATE]"
type textarea "[PERSON_NAME]"
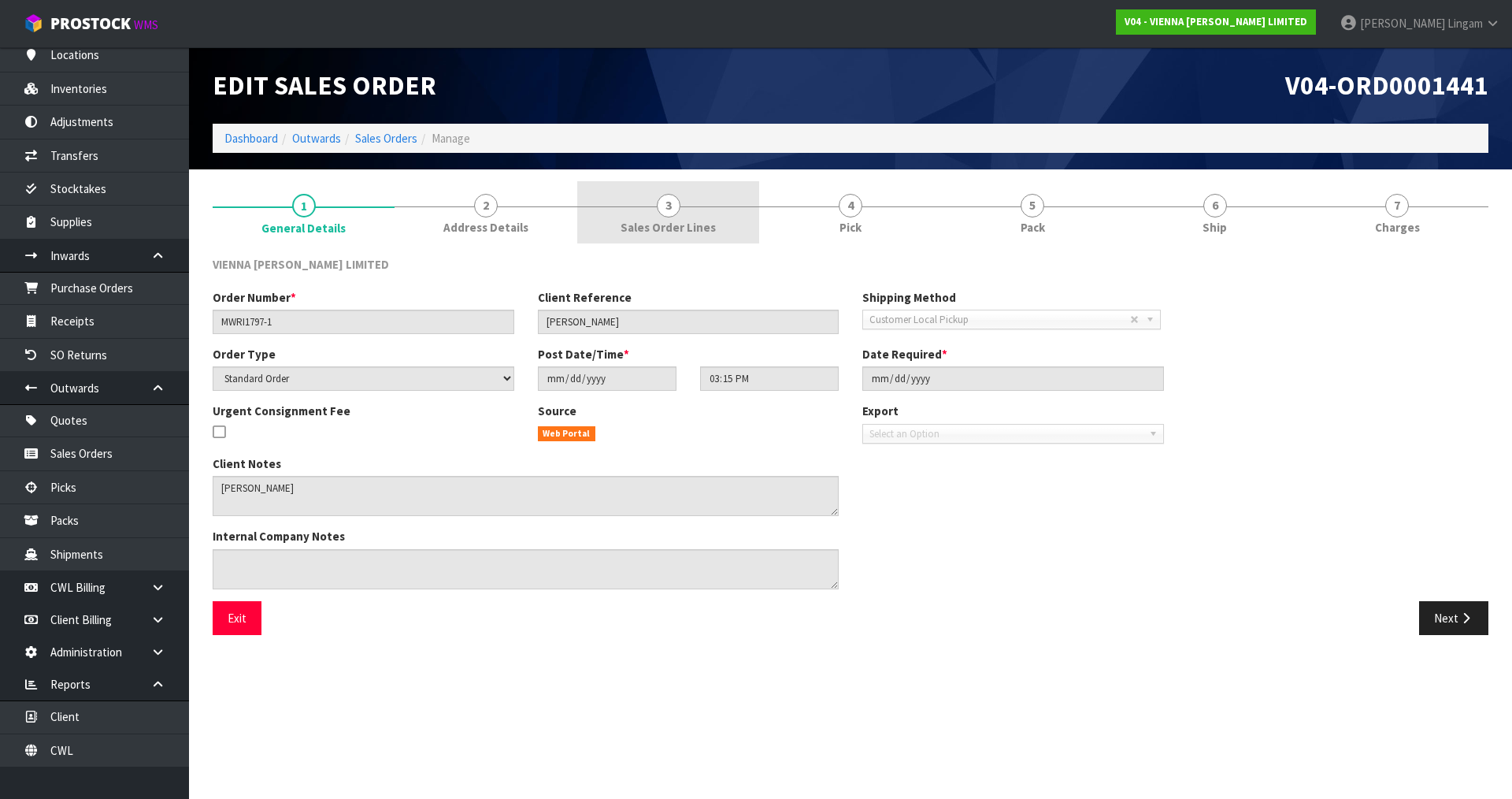
click at [708, 222] on span "Sales Order Lines" at bounding box center [668, 227] width 96 height 17
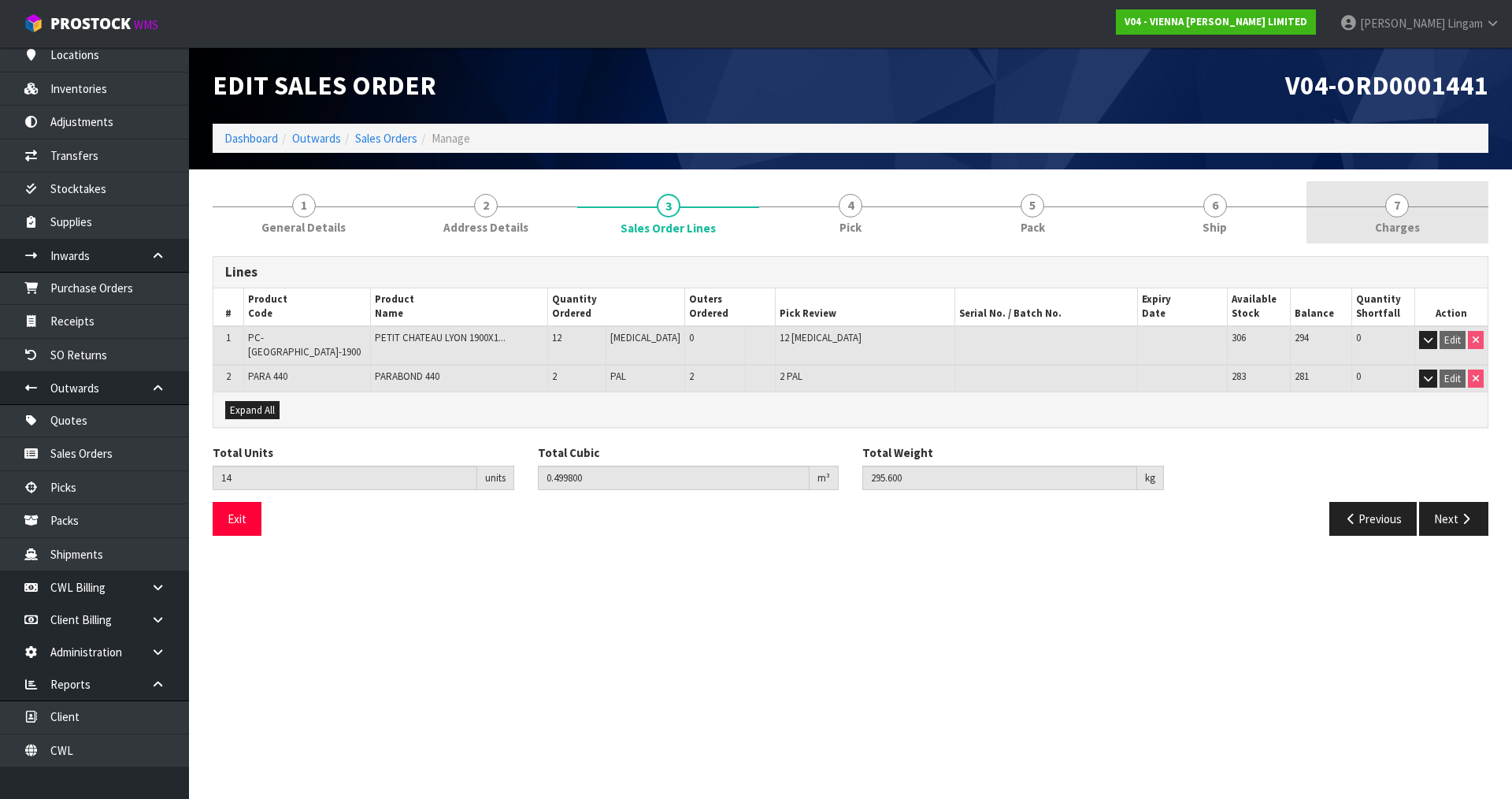
click at [1420, 223] on link "7 [GEOGRAPHIC_DATA]" at bounding box center [1398, 212] width 182 height 62
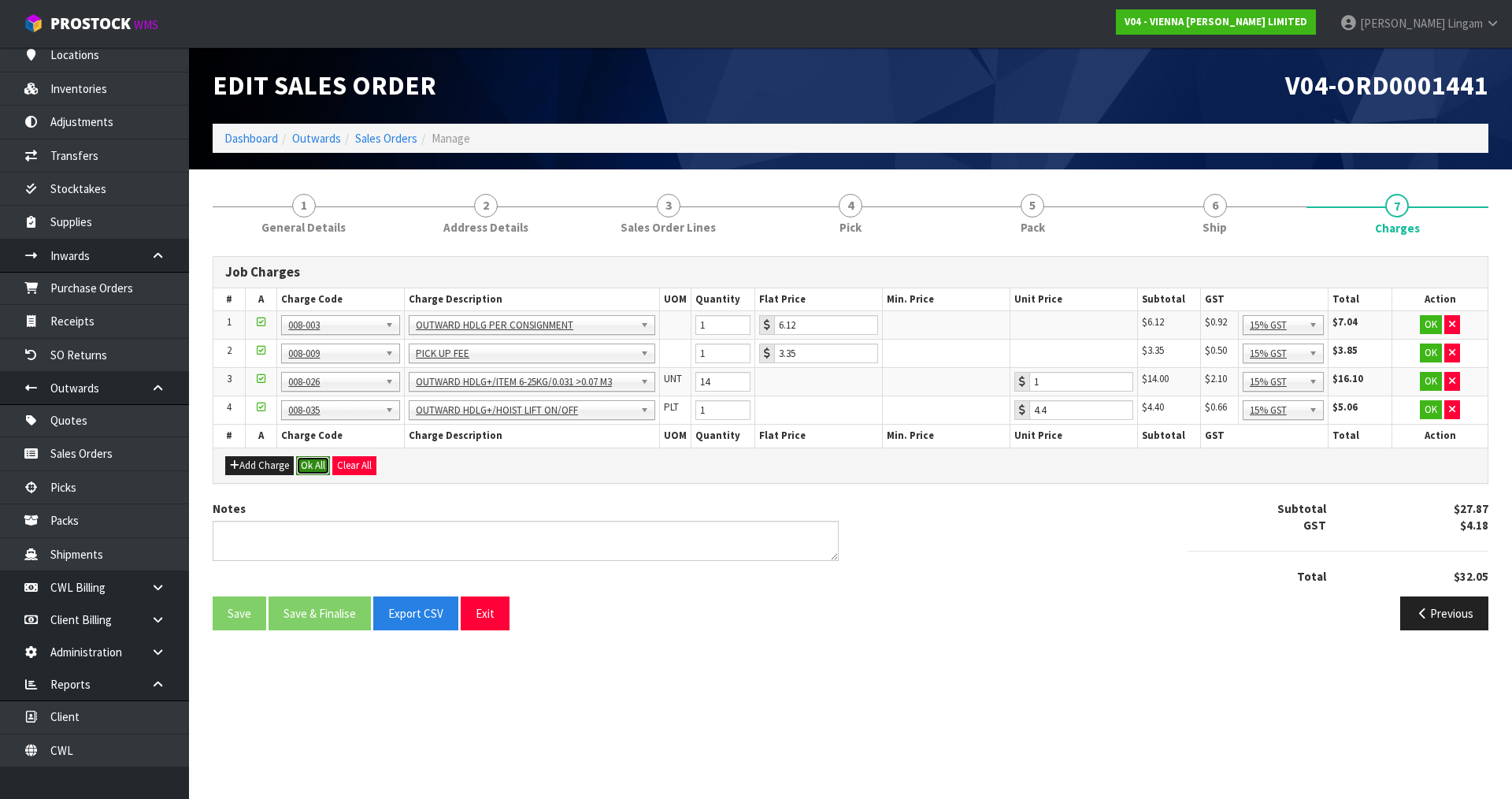
click at [324, 470] on button "Ok All" at bounding box center [313, 466] width 34 height 19
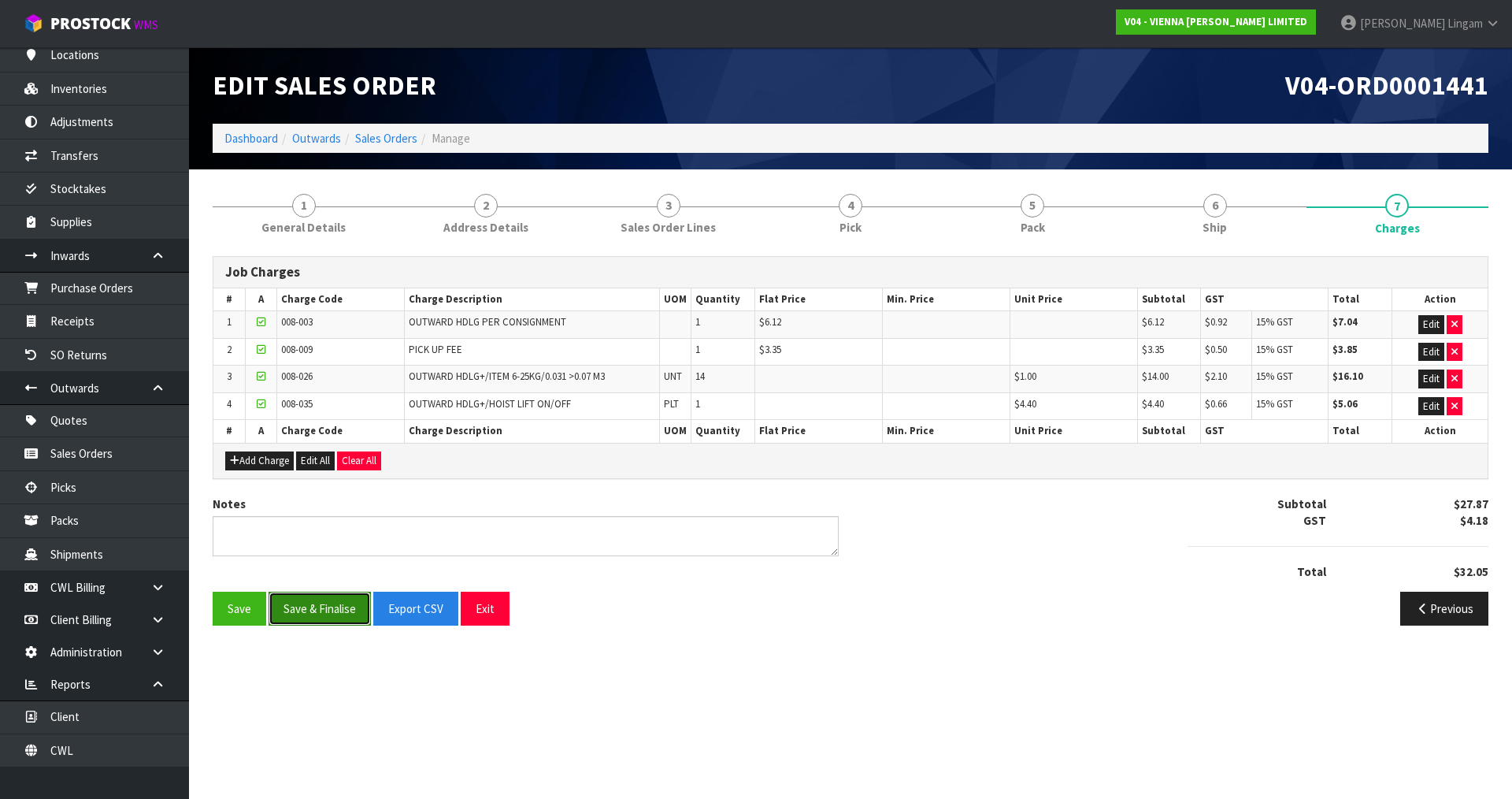
click at [328, 612] on button "Save & Finalise" at bounding box center [320, 609] width 102 height 34
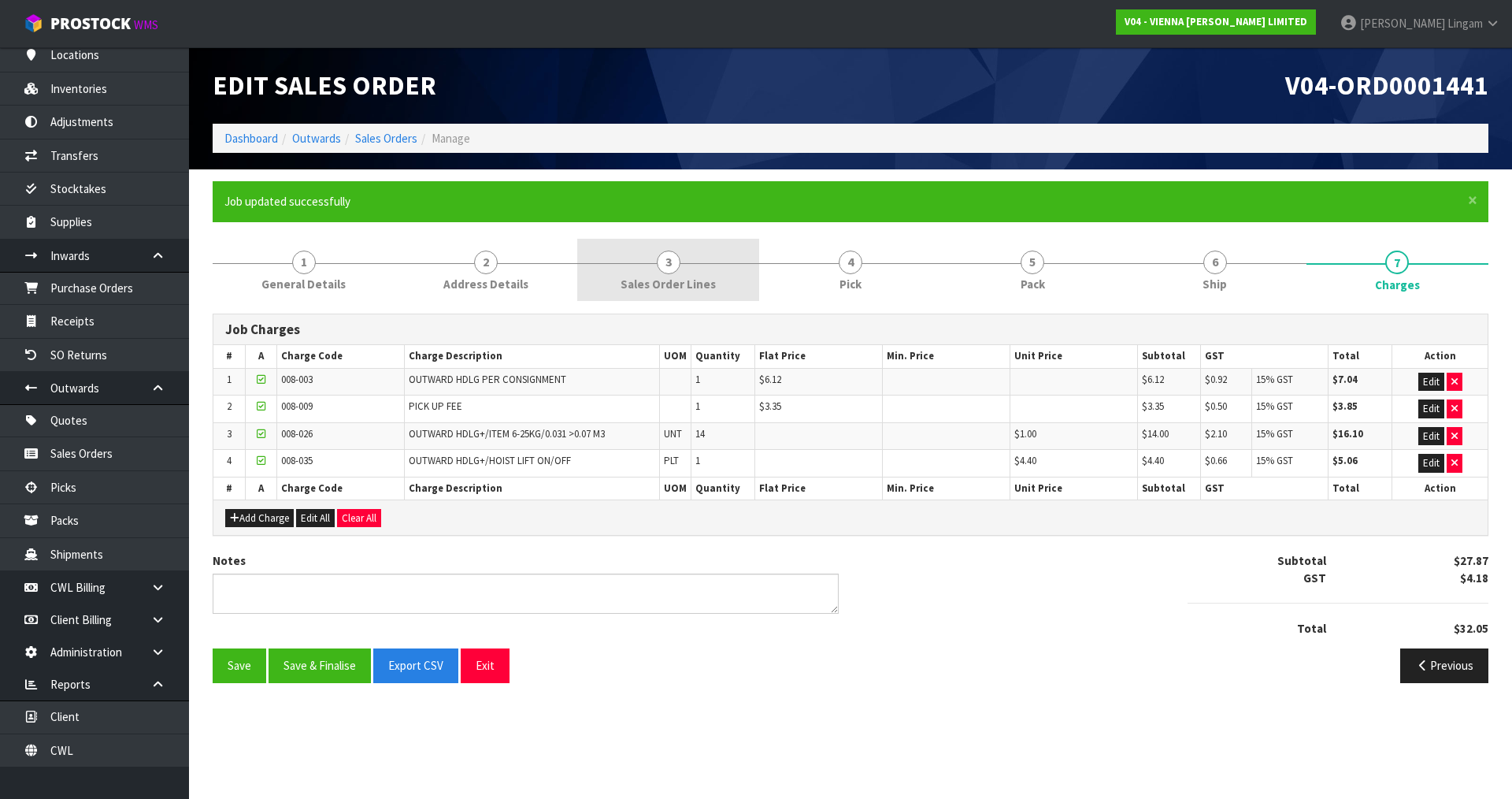
click at [703, 285] on span "Sales Order Lines" at bounding box center [668, 284] width 96 height 17
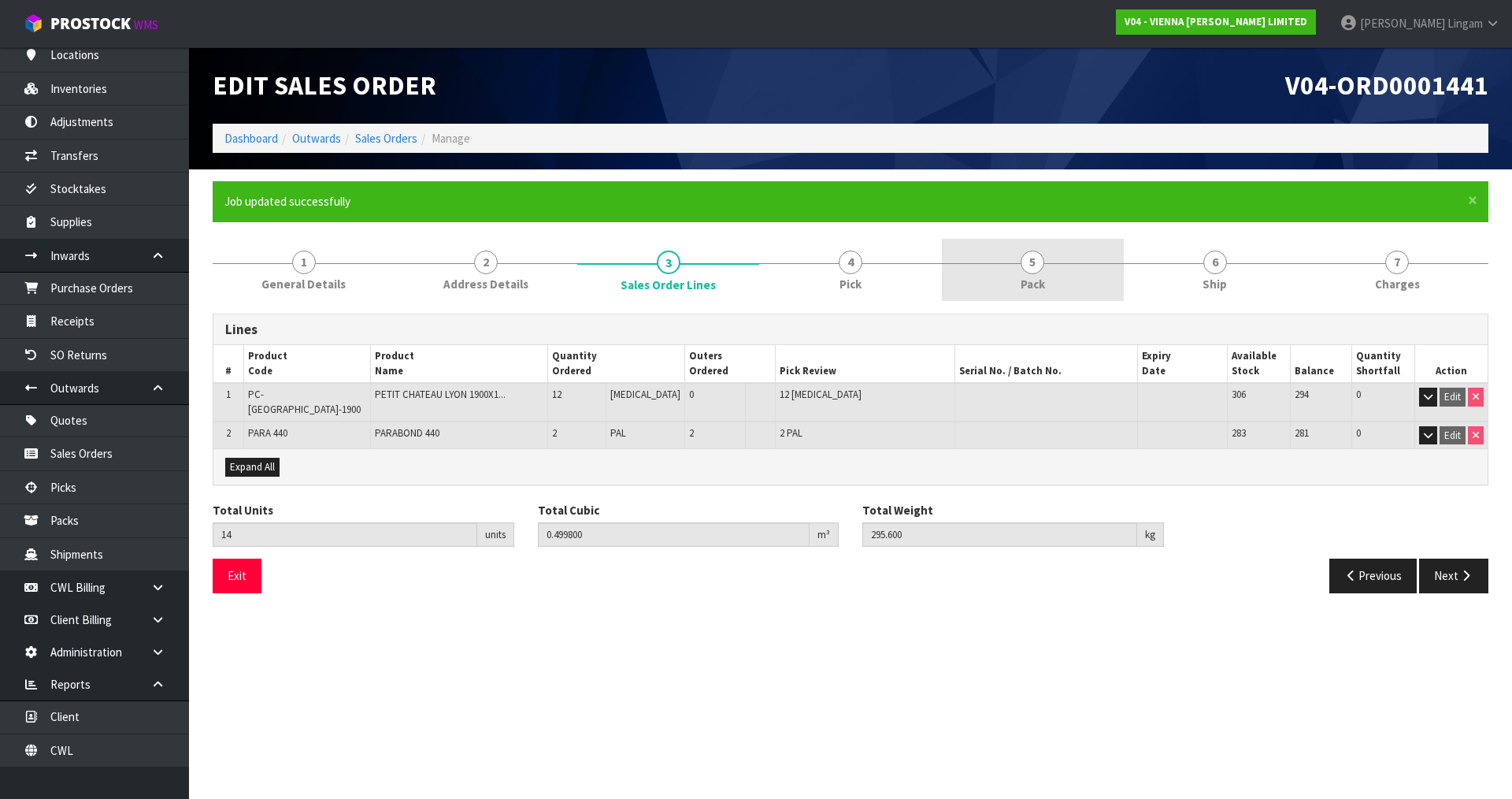
click at [1094, 258] on link "5 Pack" at bounding box center [1032, 269] width 182 height 62
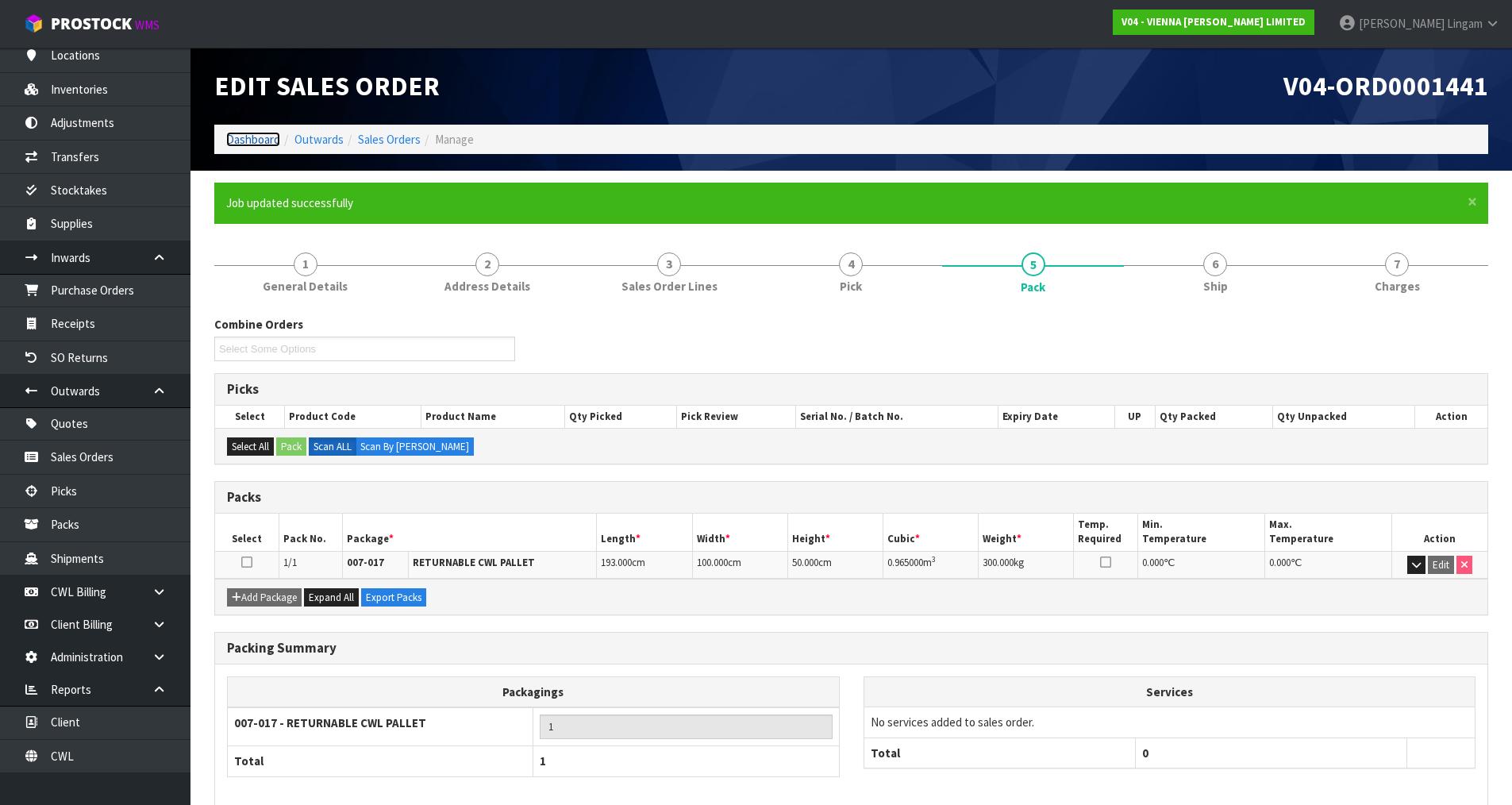
click at [239, 143] on link "Dashboard" at bounding box center [253, 139] width 54 height 15
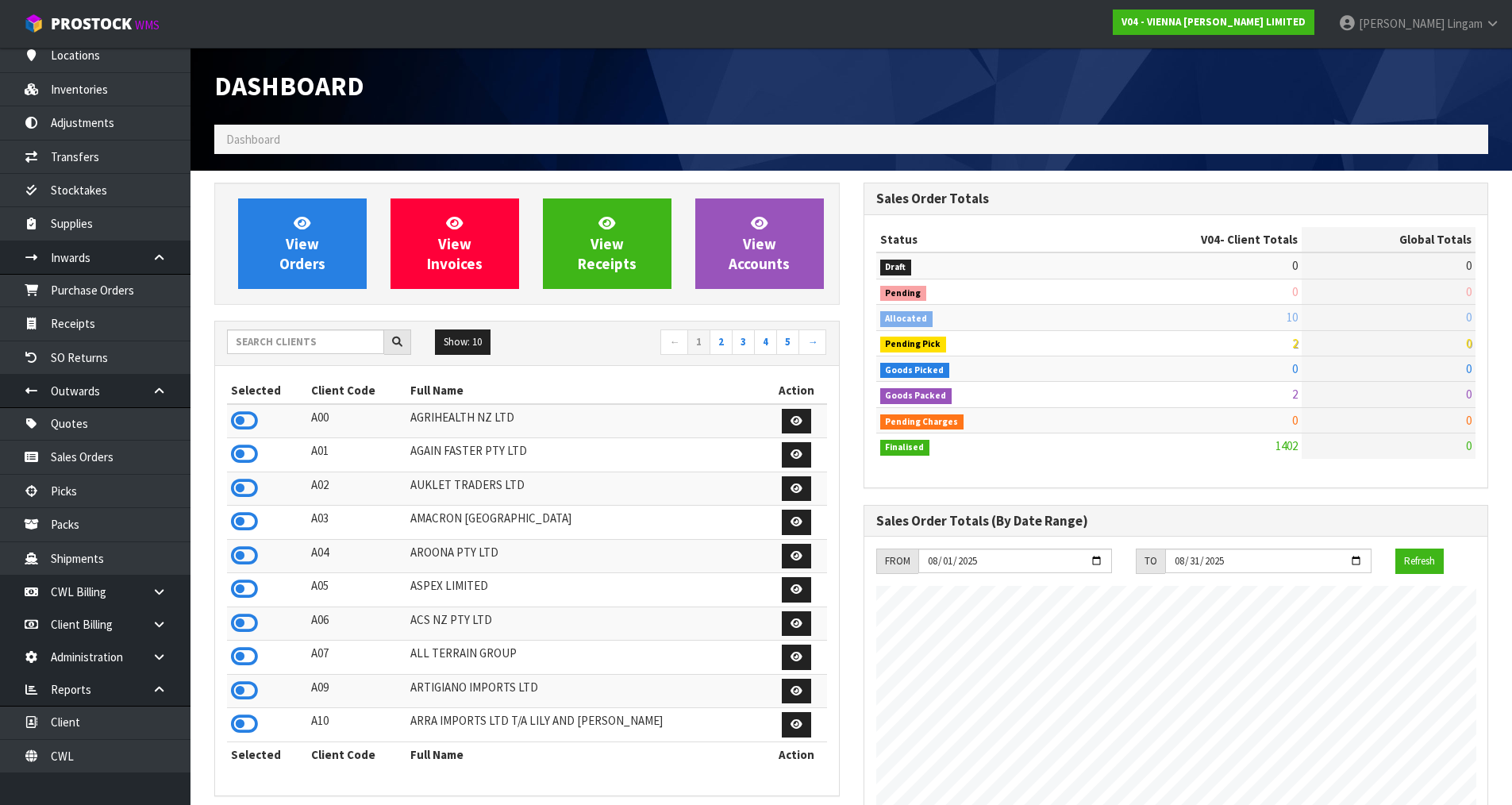
scroll to position [1261, 649]
click at [352, 350] on input "text" at bounding box center [306, 341] width 157 height 24
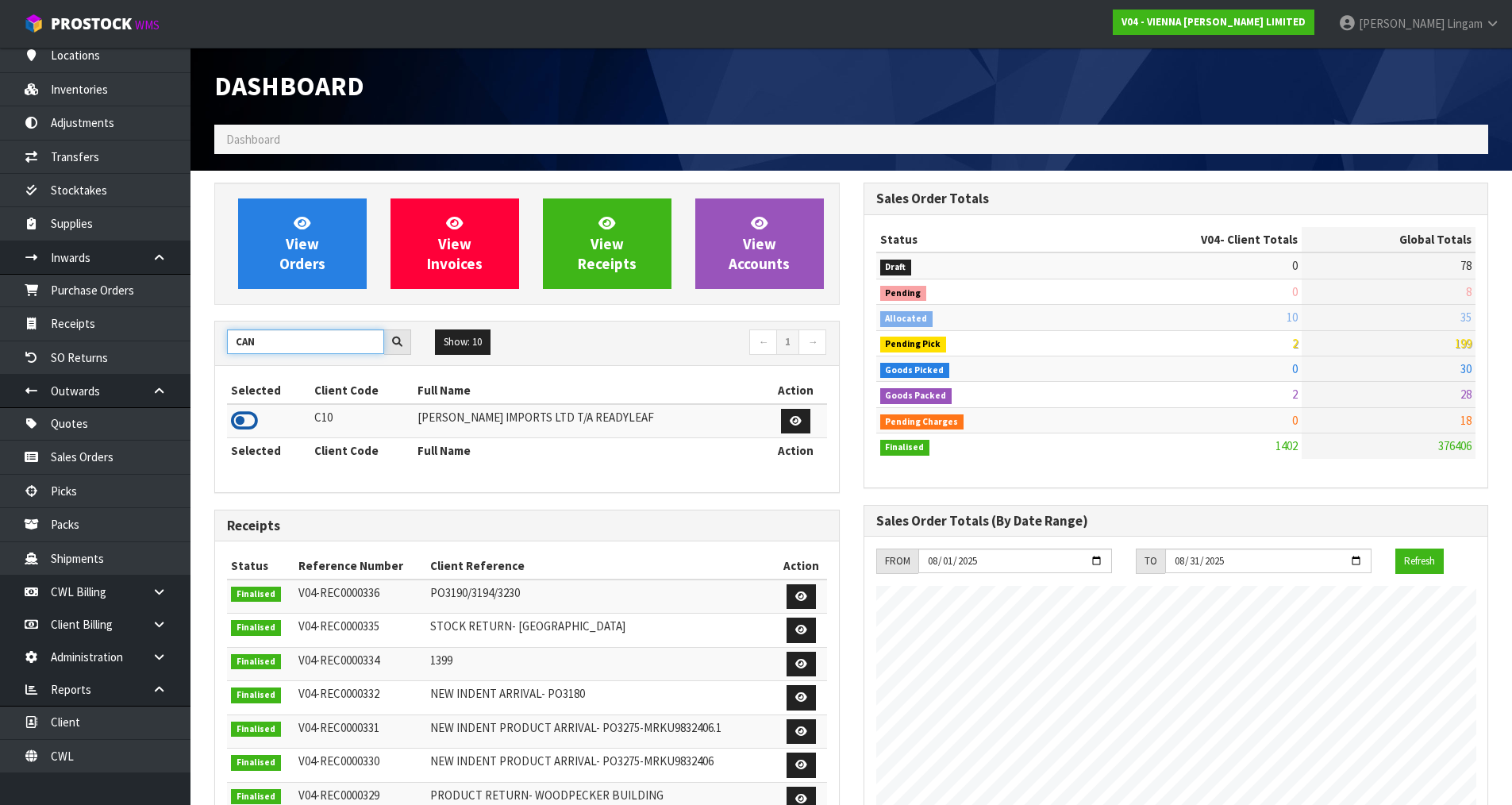
type input "CAN"
click at [238, 424] on icon at bounding box center [244, 420] width 27 height 23
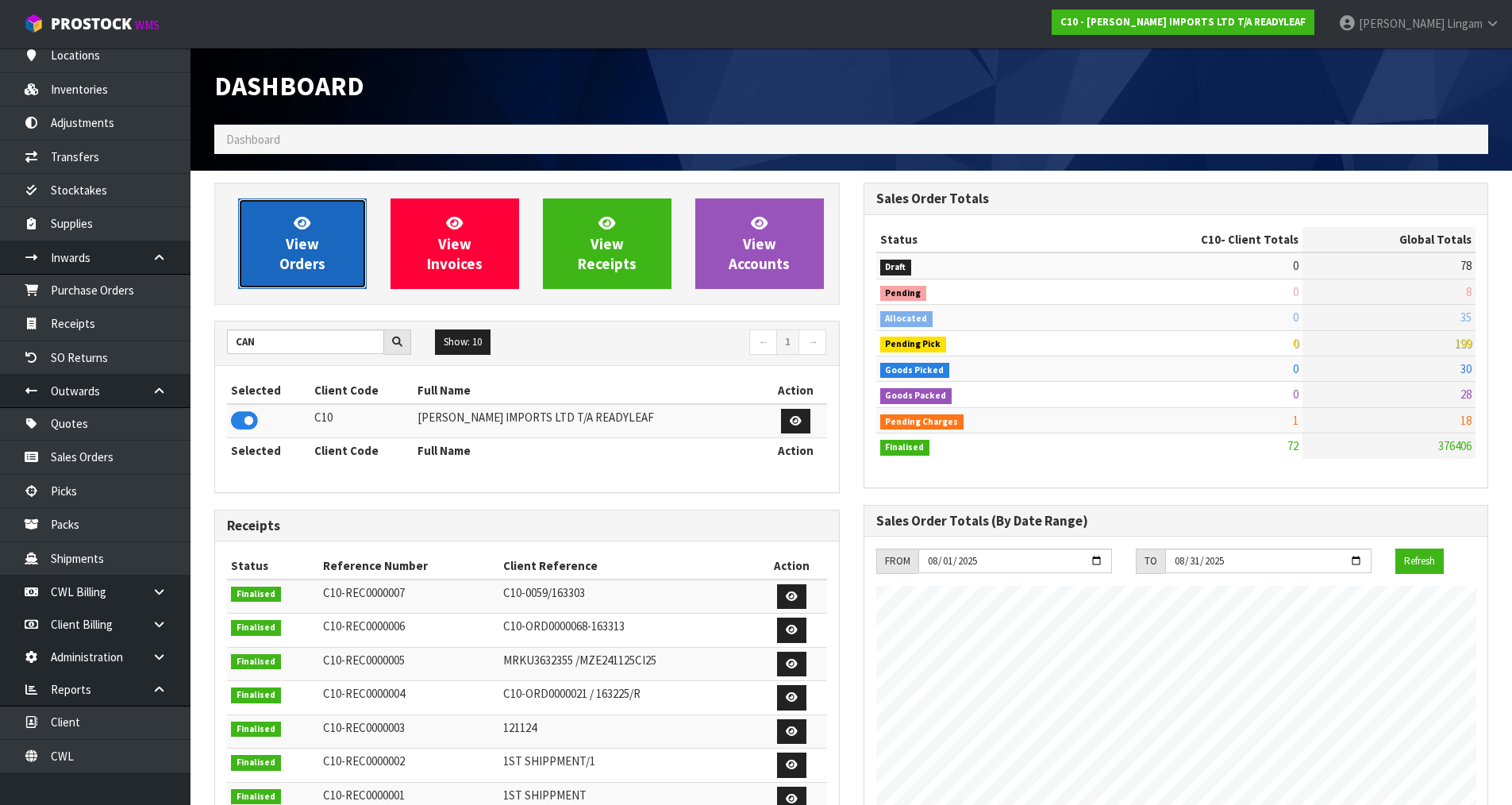
click at [317, 280] on link "View Orders" at bounding box center [303, 243] width 129 height 91
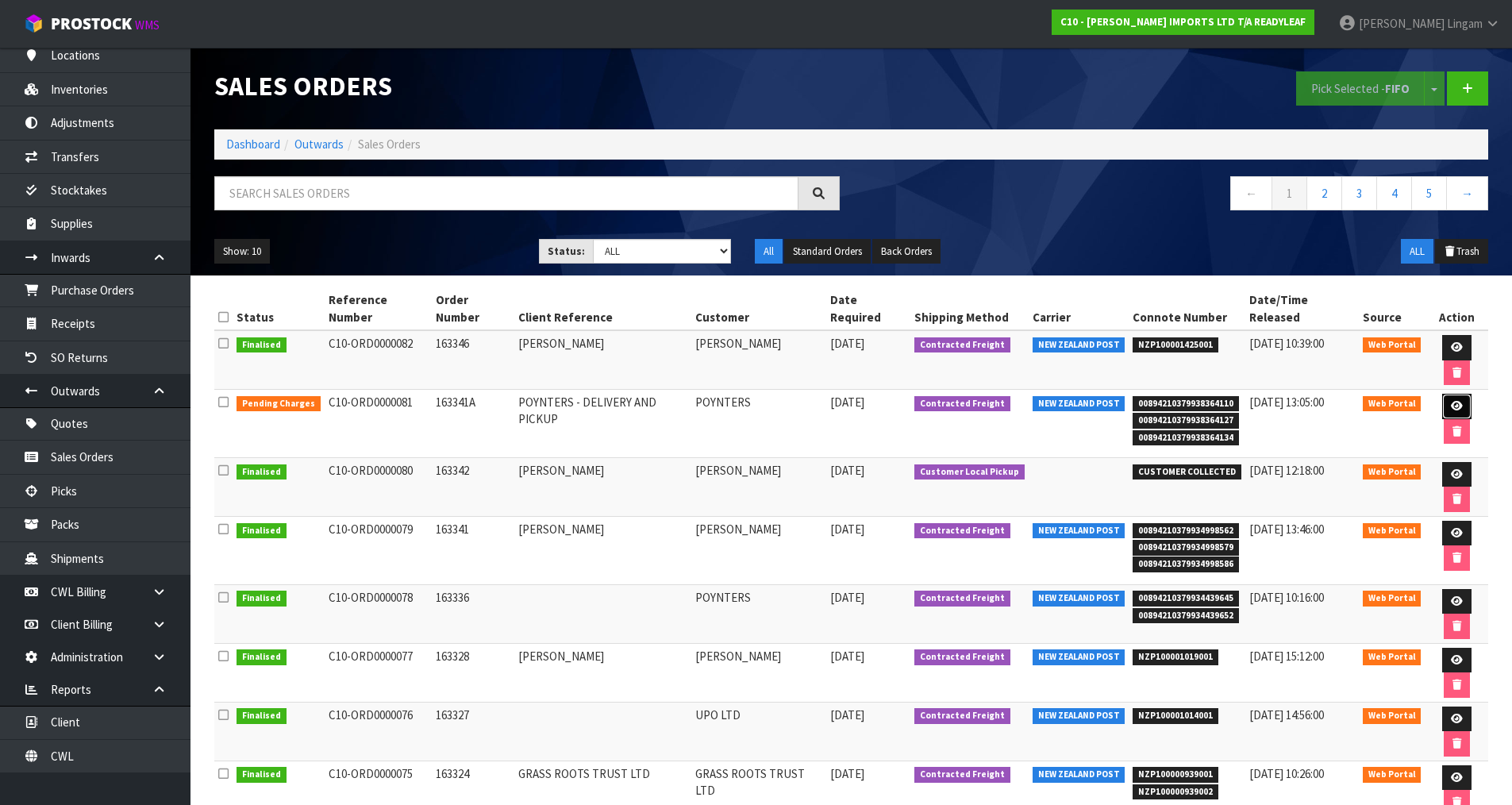
click at [1443, 394] on link at bounding box center [1457, 406] width 29 height 25
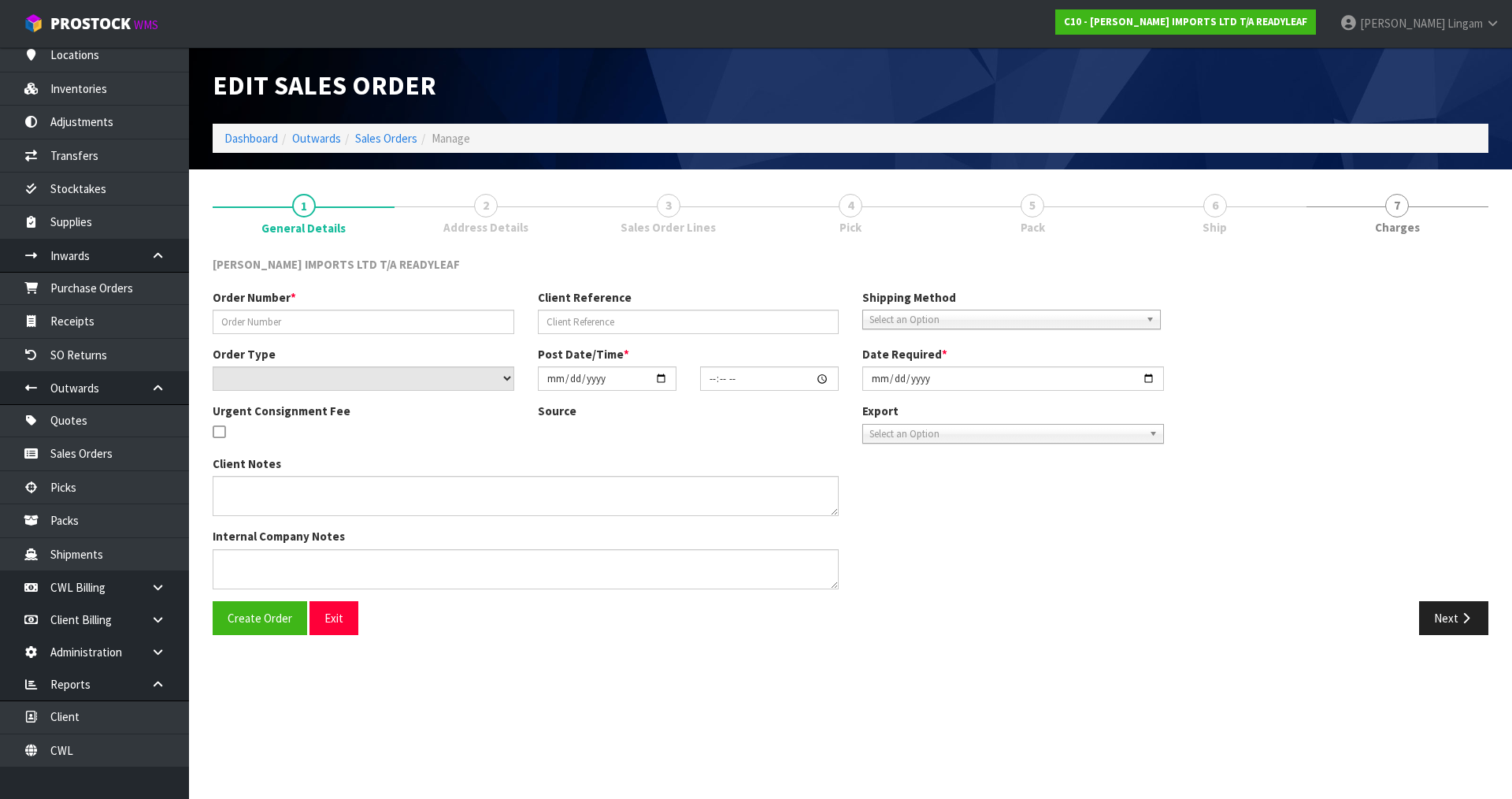
type input "163341A"
type input "POYNTERS - DELIVERY AND PICKUP"
select select "number:0"
type input "[DATE]"
type input "11:19:00.000"
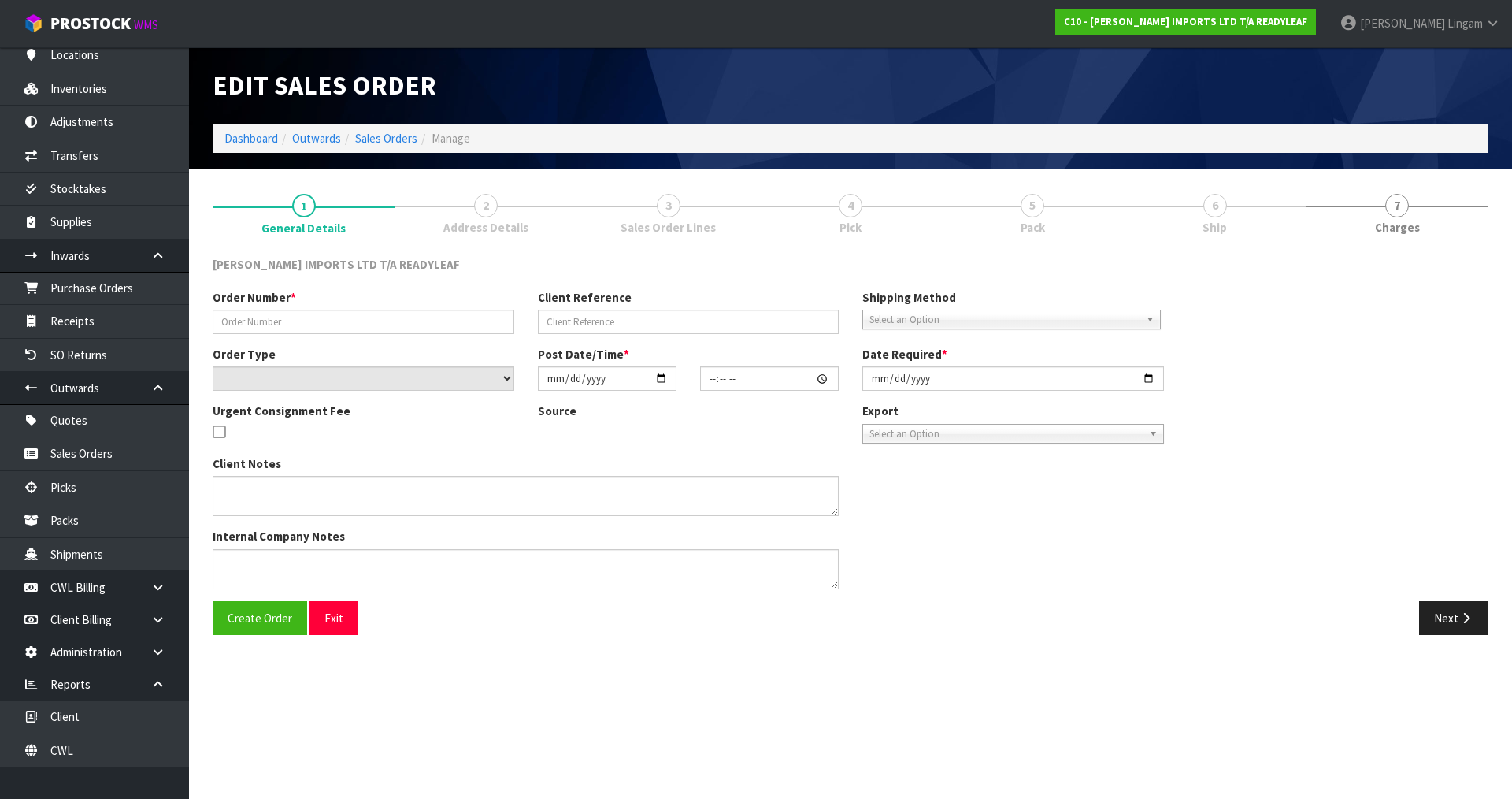
type input "[DATE]"
type textarea "WHEN THE REPLACEMENT CARTONS ARE DELIVERED PLEASE HAVE READY THE 3 CARTONS YOU …"
type textarea "THIS IS JUST TO NOTIFY YOU THAT I'VE PLACED AN ORDER (163341A) TO DELIVER 3 CAR…"
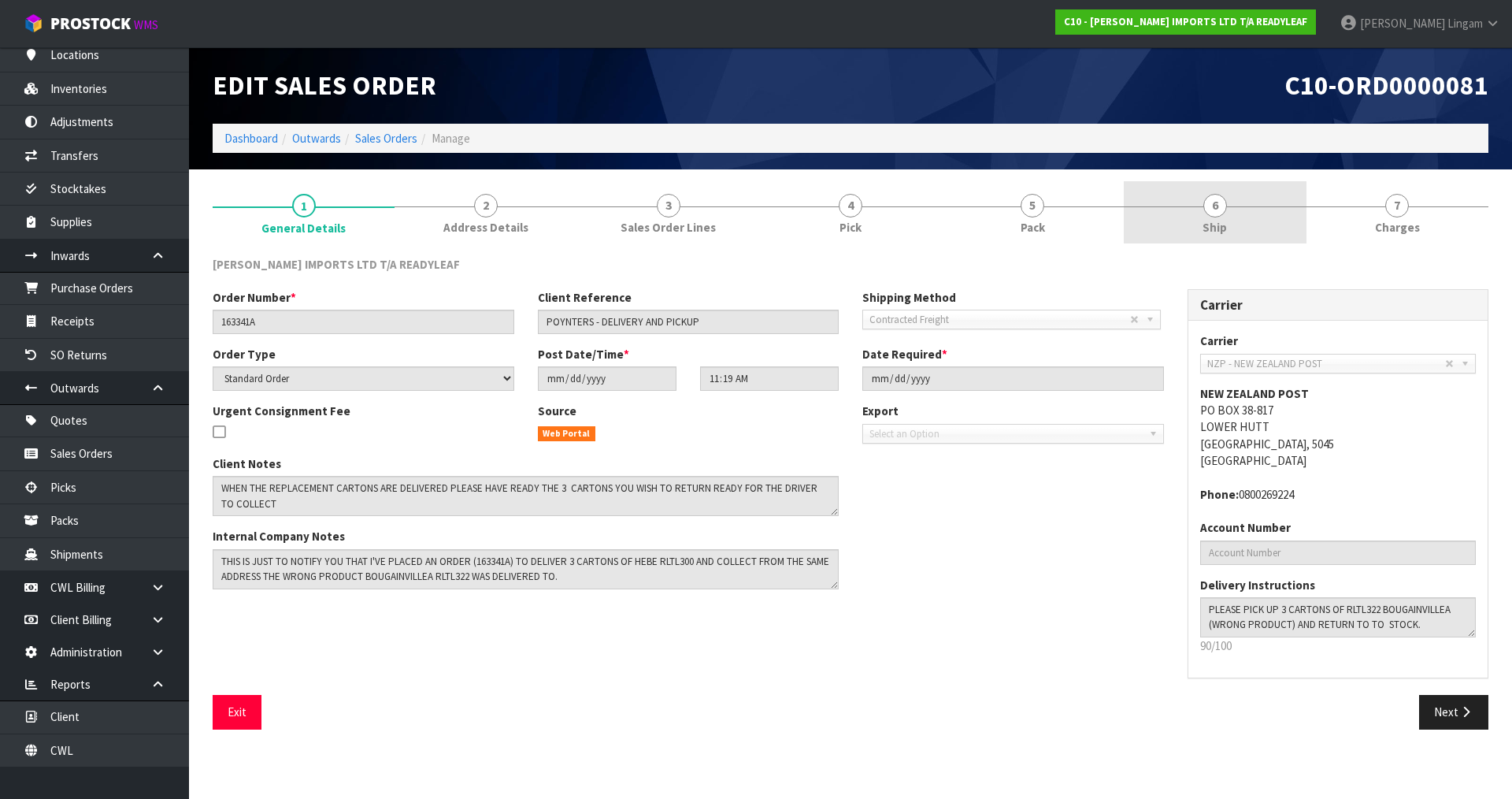
click at [1244, 212] on link "6 Ship" at bounding box center [1215, 212] width 182 height 62
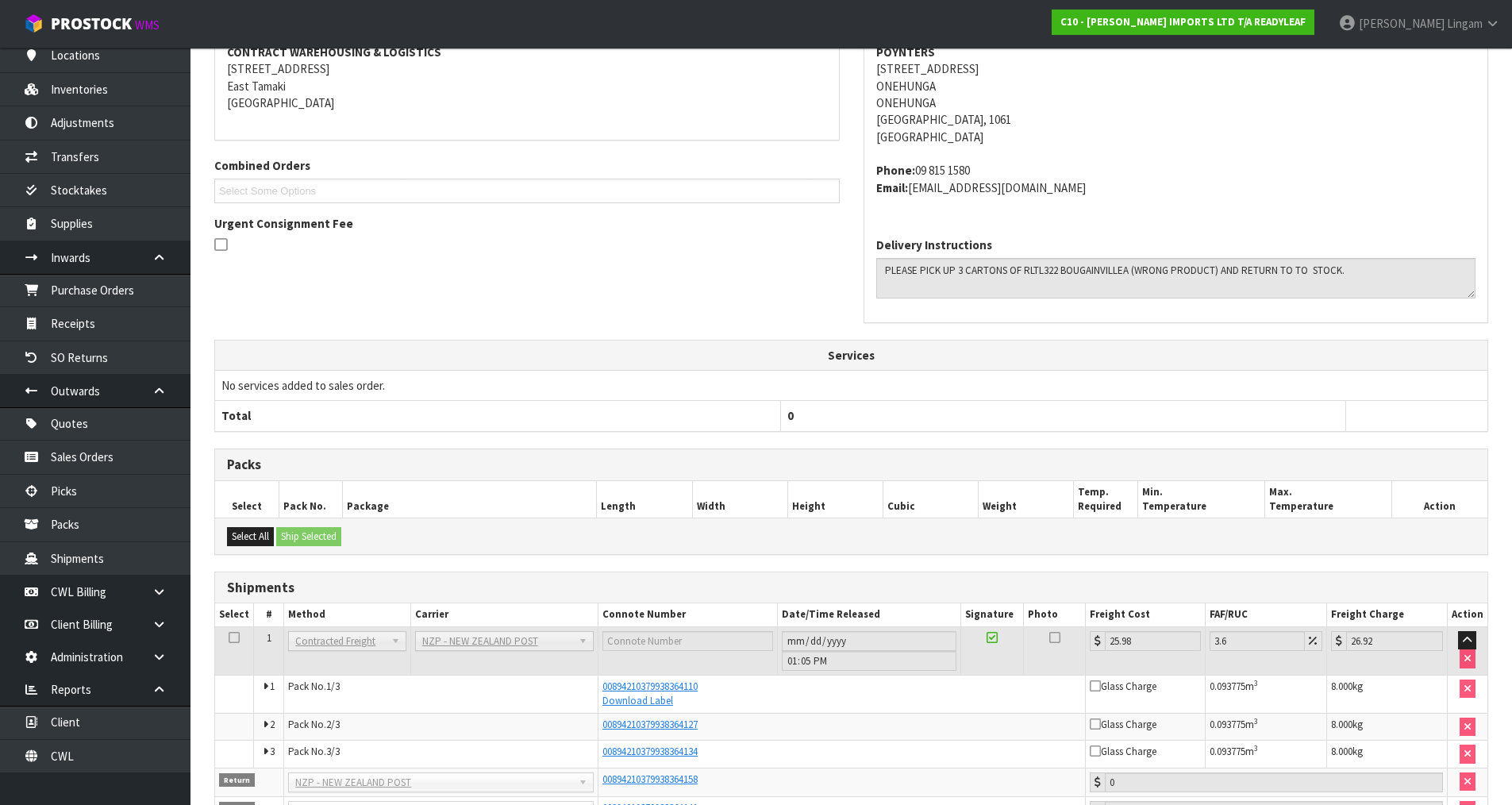
scroll to position [382, 0]
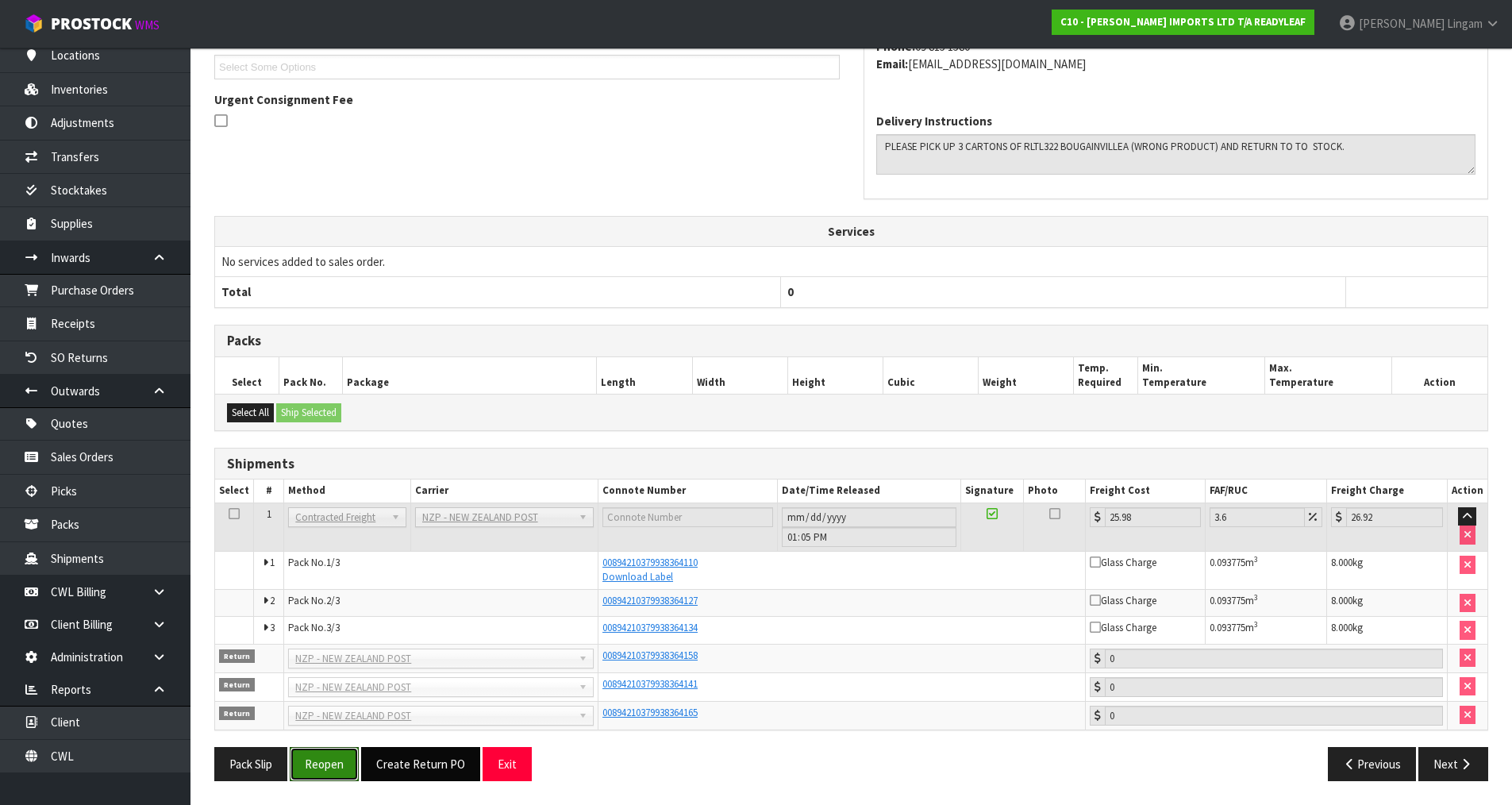
drag, startPoint x: 319, startPoint y: 770, endPoint x: 383, endPoint y: 765, distance: 64.2
click at [319, 769] on button "Reopen" at bounding box center [324, 764] width 69 height 35
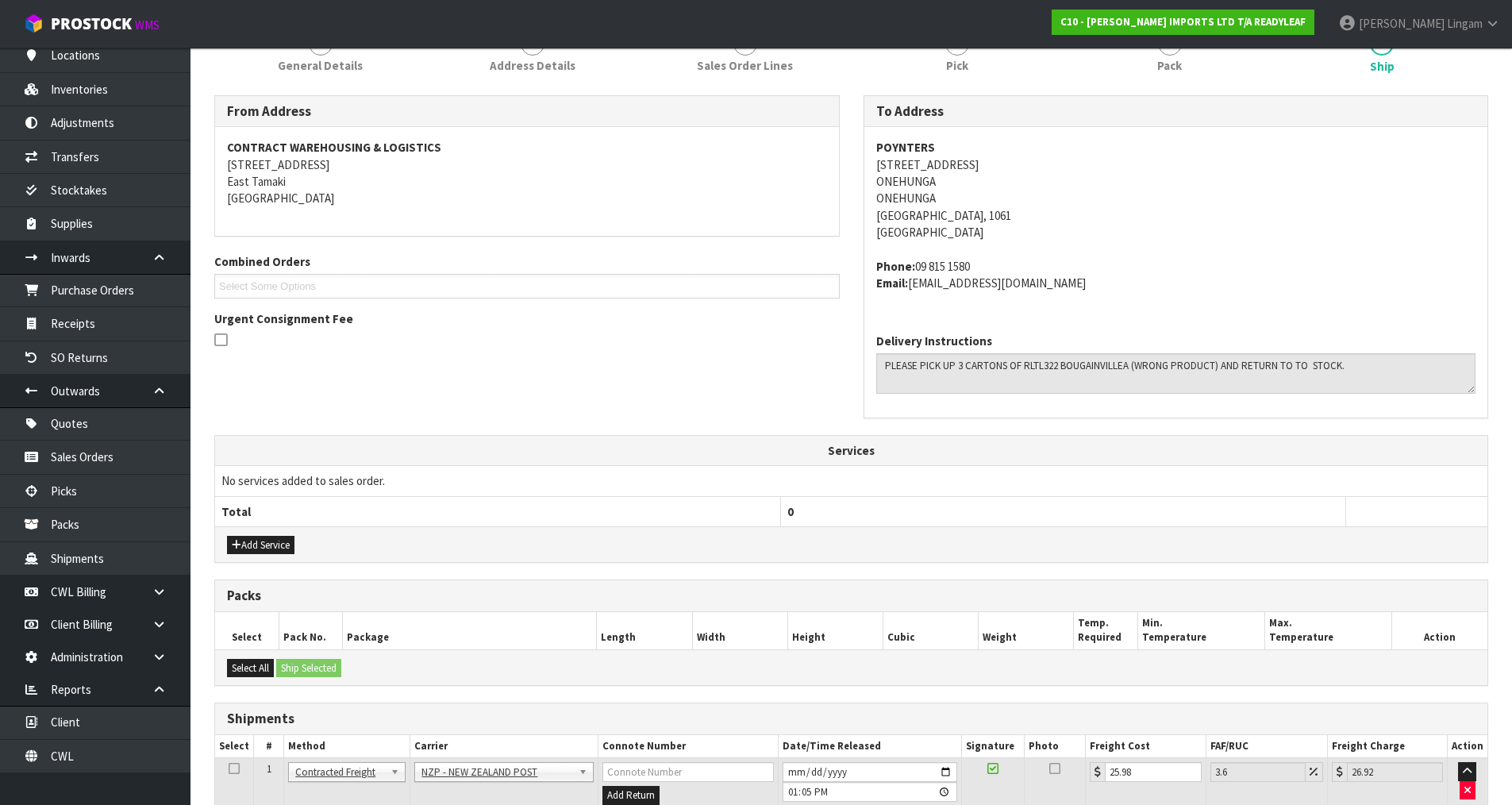
scroll to position [486, 0]
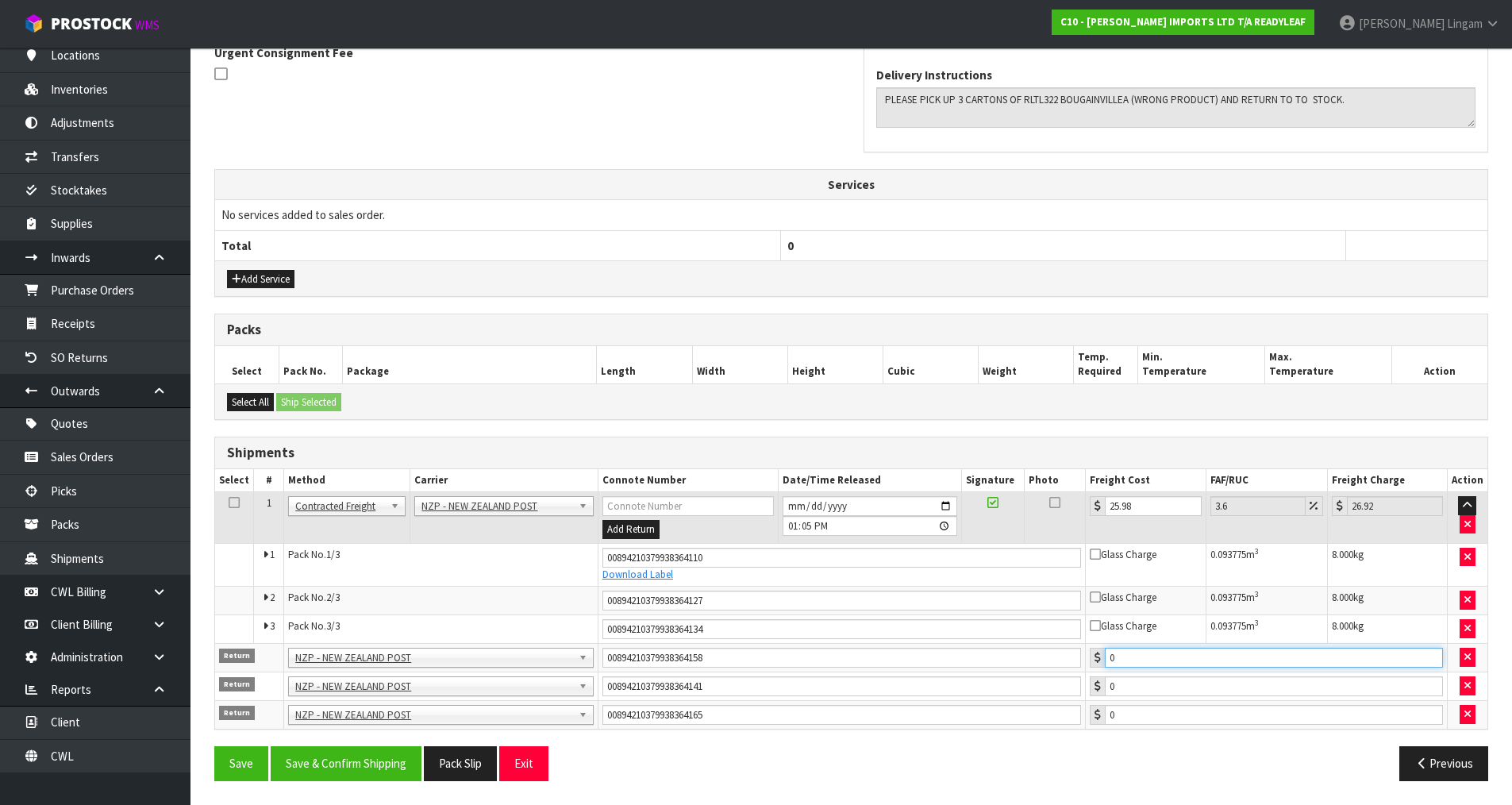
drag, startPoint x: 1130, startPoint y: 661, endPoint x: 1099, endPoint y: 665, distance: 31.3
click at [1099, 665] on div "0" at bounding box center [1266, 657] width 353 height 20
type input "25.98"
click at [344, 765] on button "Save & Confirm Shipping" at bounding box center [346, 763] width 151 height 35
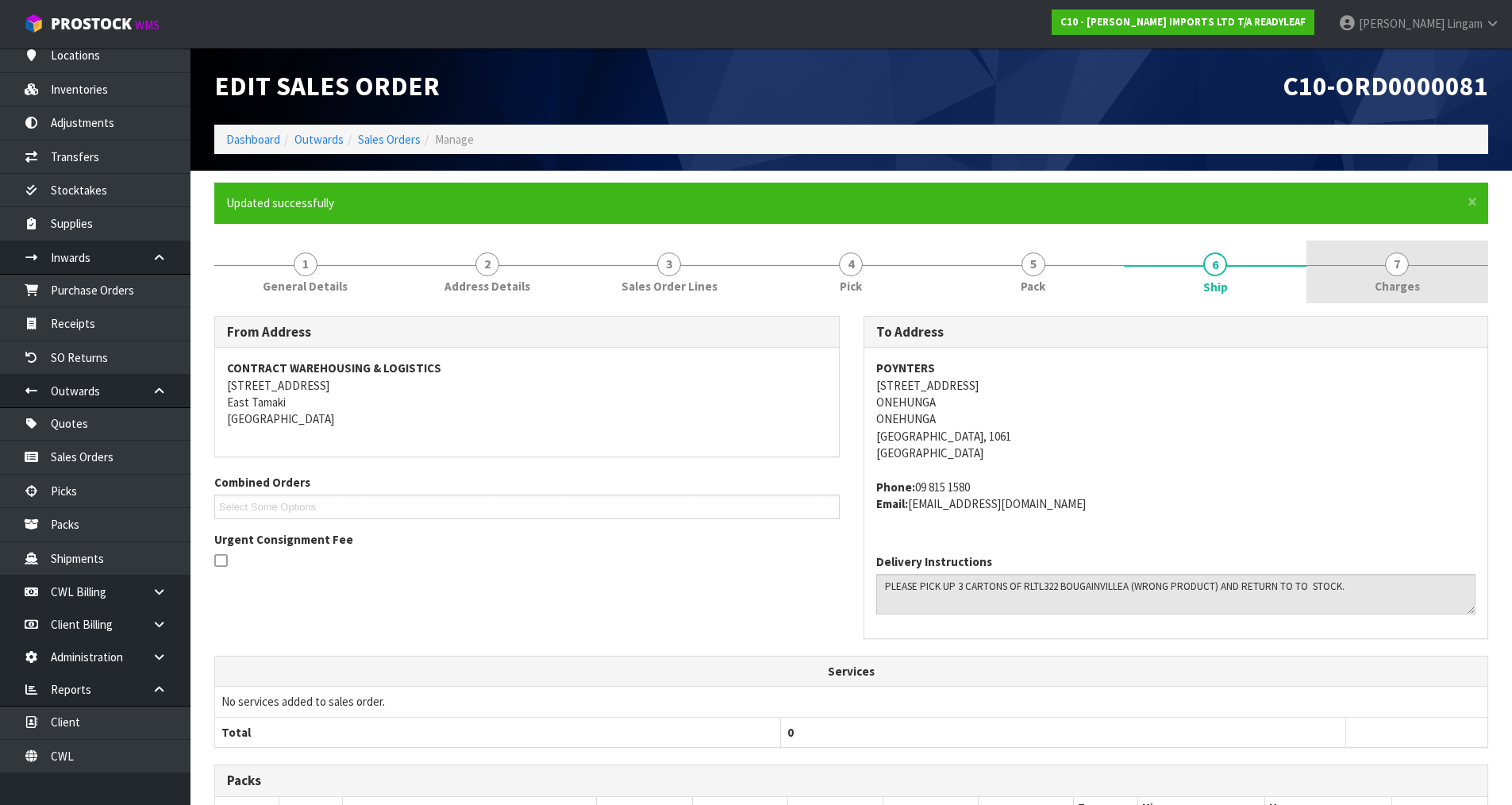
click at [1426, 281] on link "7 [GEOGRAPHIC_DATA]" at bounding box center [1397, 271] width 181 height 63
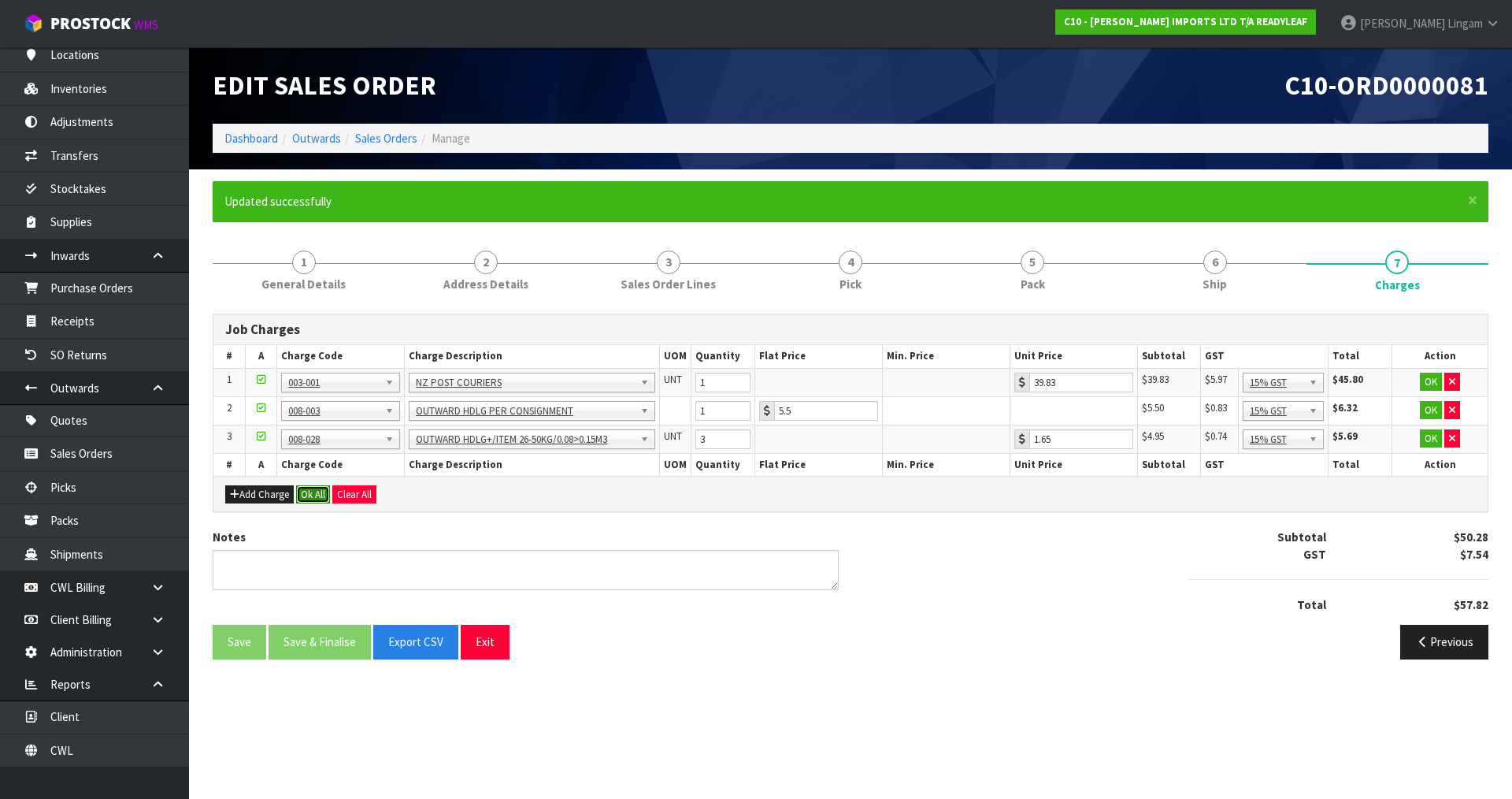
click at [301, 496] on button "Ok All" at bounding box center [313, 495] width 34 height 19
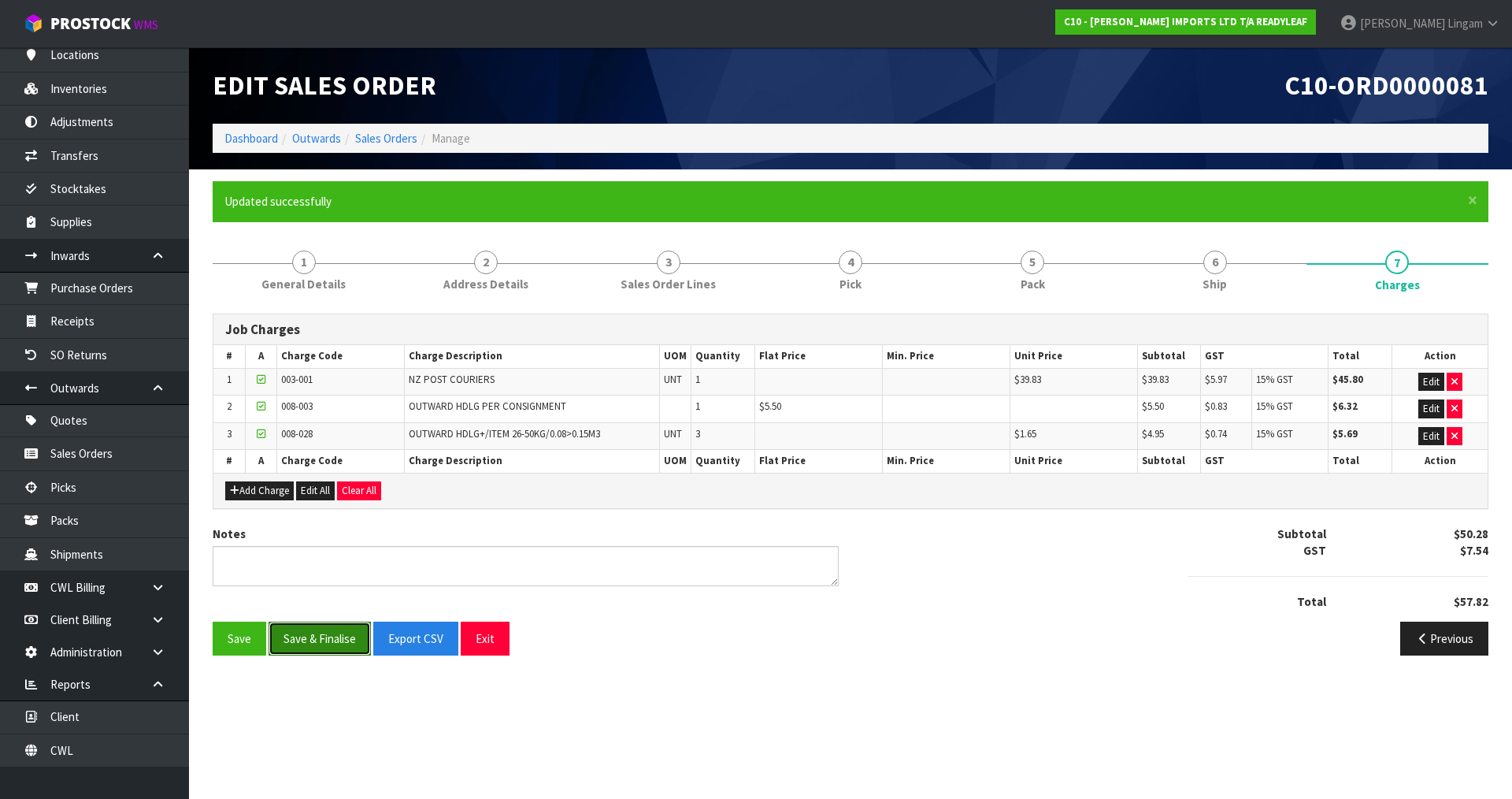
click at [336, 640] on button "Save & Finalise" at bounding box center [320, 638] width 102 height 34
click at [233, 135] on link "Dashboard" at bounding box center [251, 138] width 54 height 15
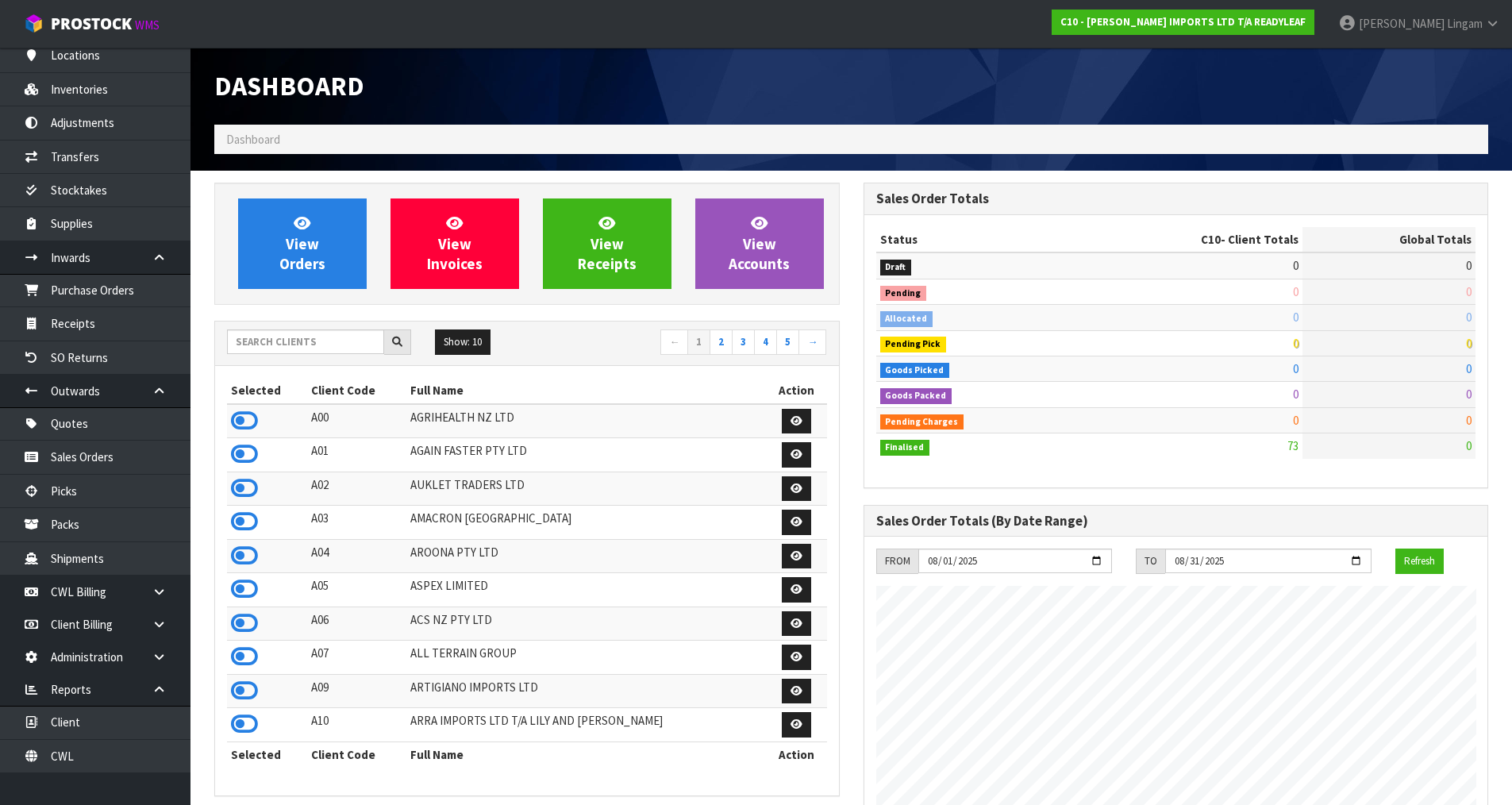
scroll to position [997, 649]
click at [348, 340] on input "text" at bounding box center [306, 341] width 157 height 24
click at [295, 341] on input "text" at bounding box center [306, 341] width 157 height 24
click at [308, 343] on input "text" at bounding box center [306, 341] width 157 height 24
click at [361, 339] on input "text" at bounding box center [306, 341] width 157 height 24
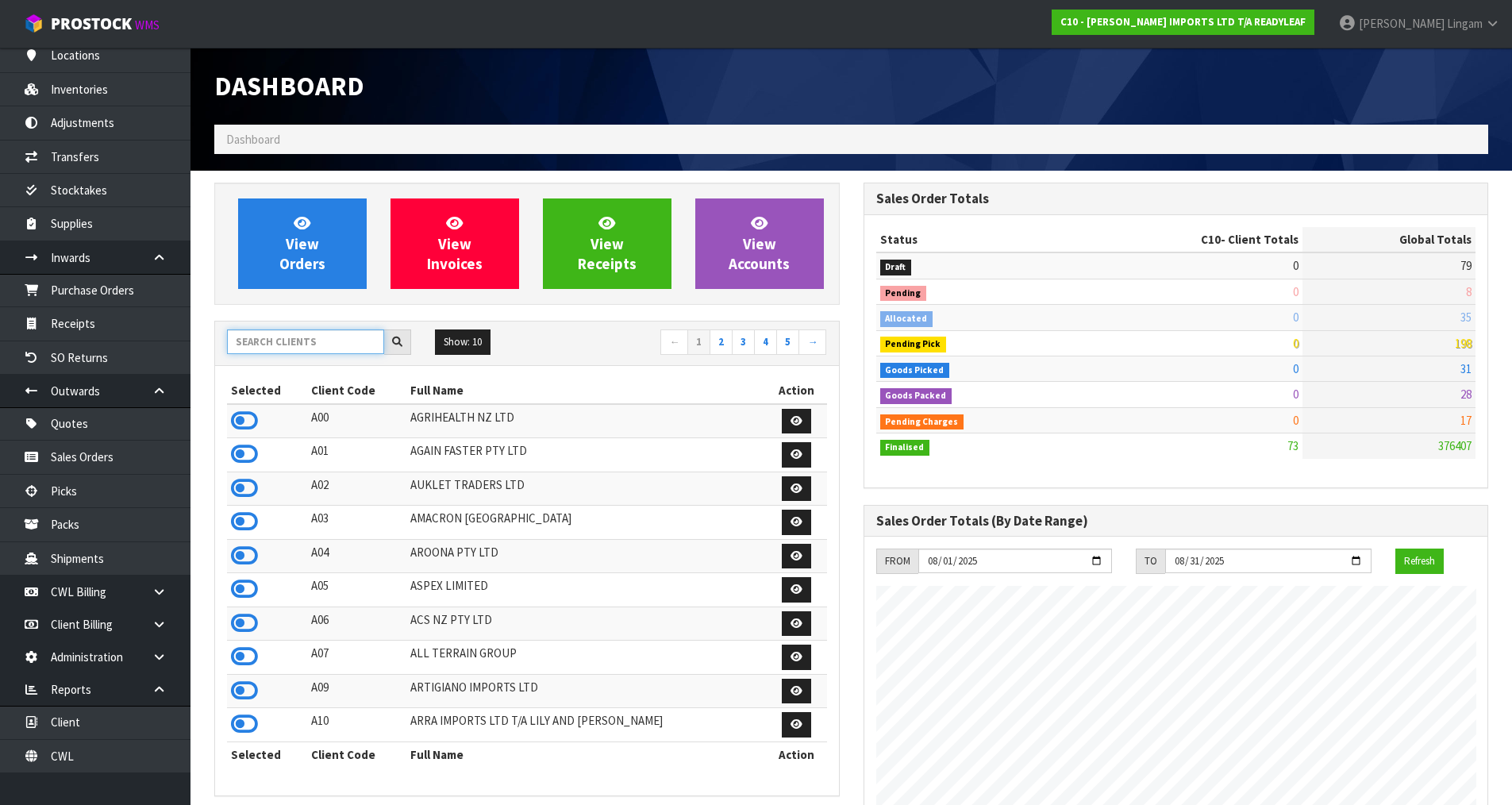
click at [309, 341] on input "text" at bounding box center [306, 341] width 157 height 24
click at [360, 350] on input "text" at bounding box center [306, 341] width 157 height 24
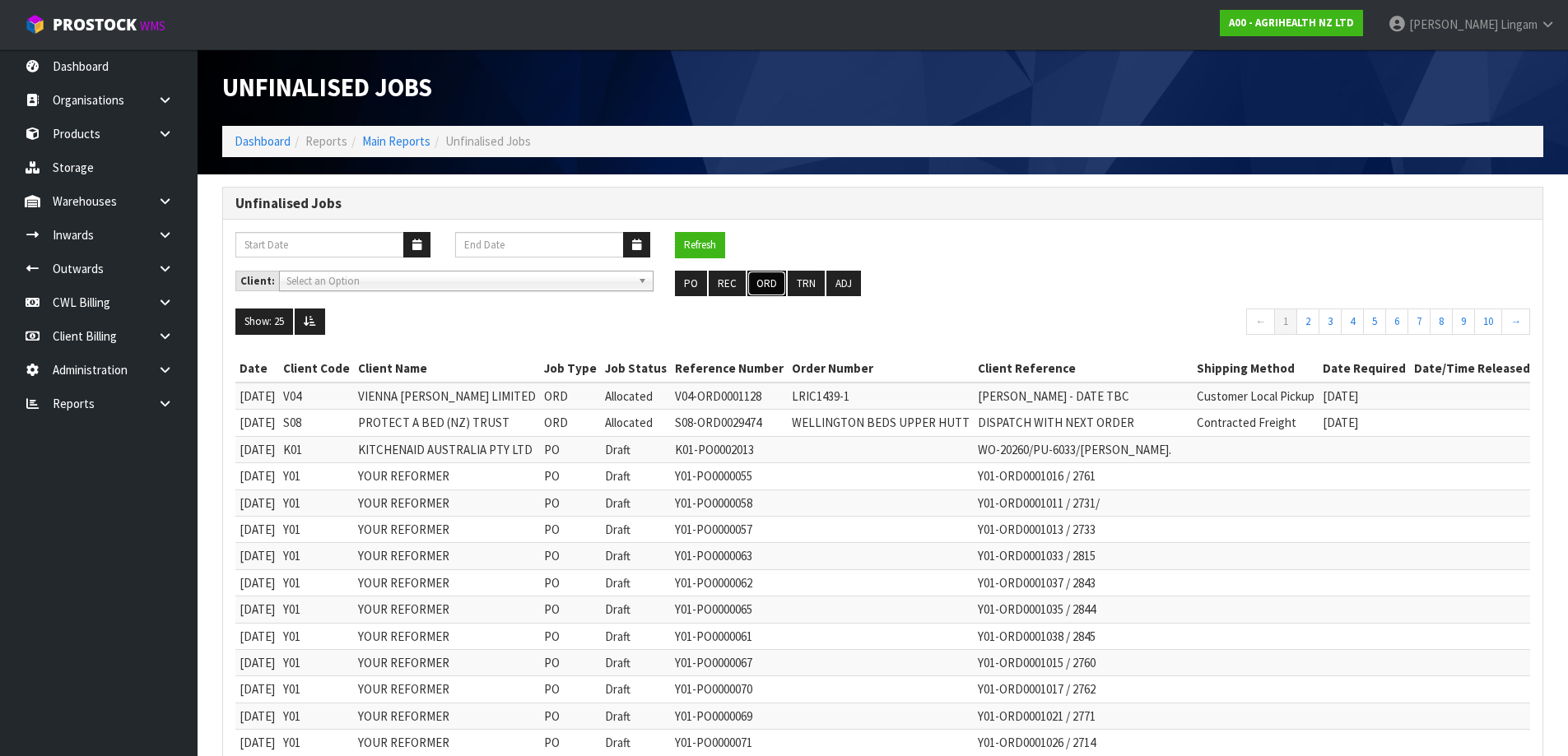
click at [764, 290] on button "ORD" at bounding box center [767, 283] width 39 height 26
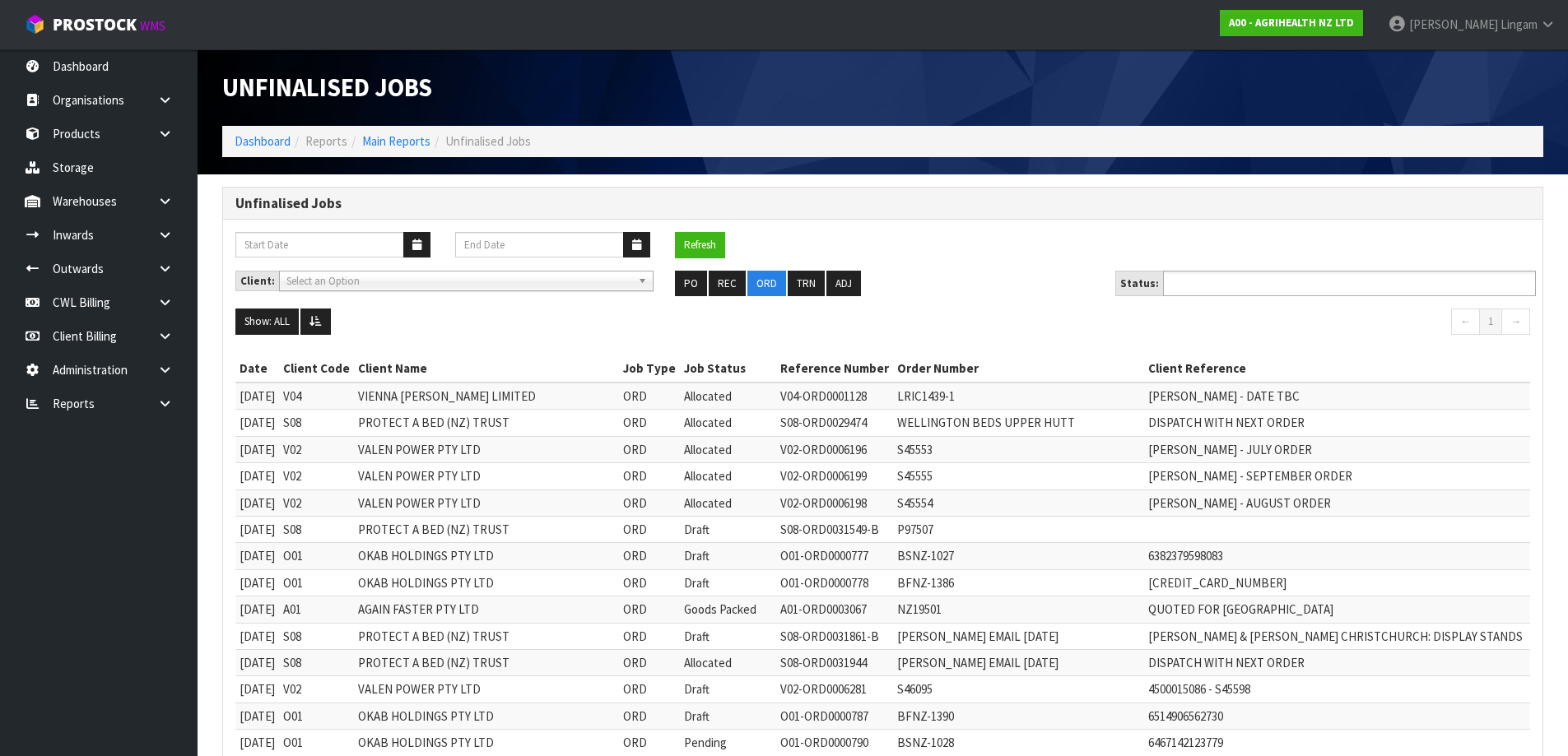
click at [1244, 292] on input "text" at bounding box center [1229, 283] width 121 height 20
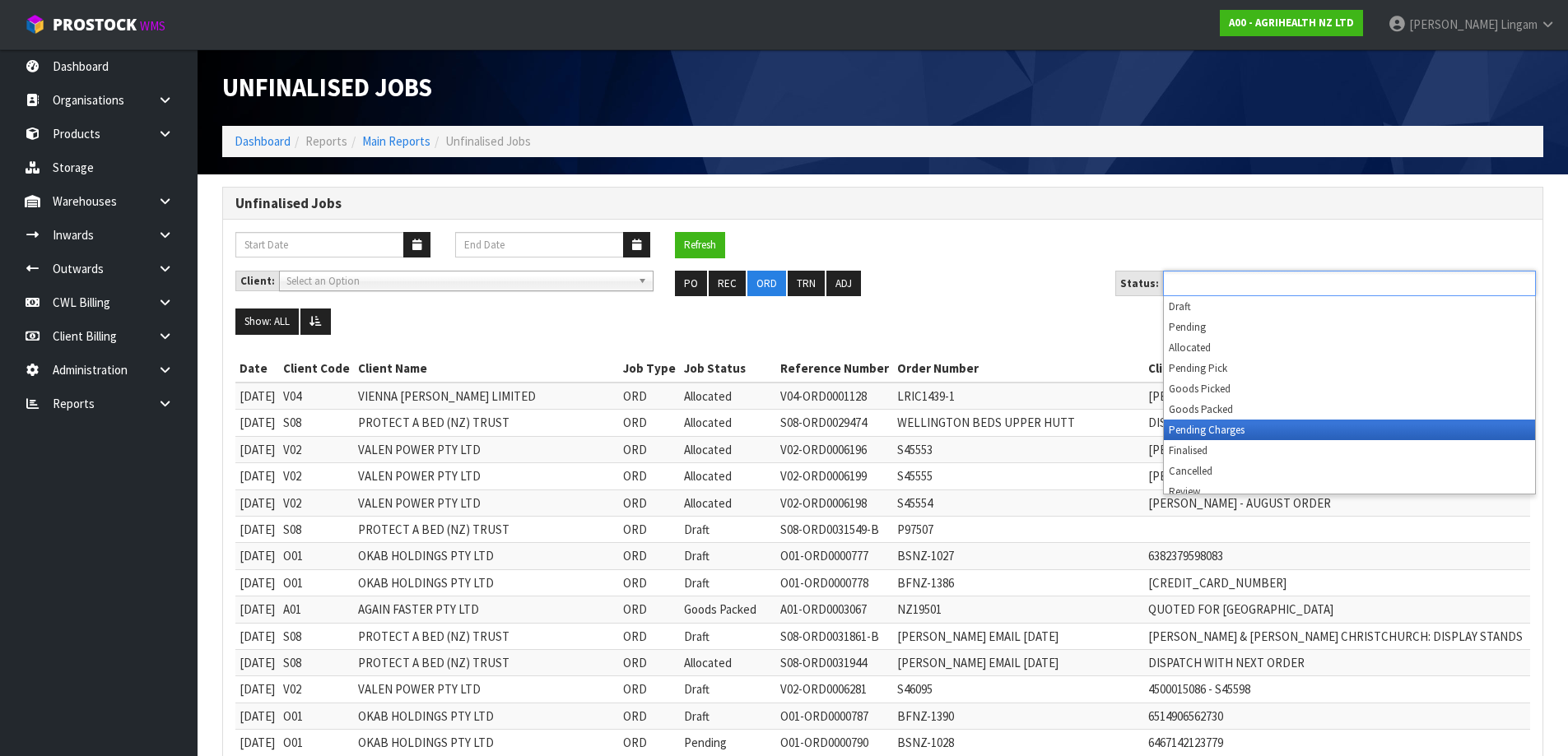
click at [1230, 434] on li "Pending Charges" at bounding box center [1350, 429] width 371 height 20
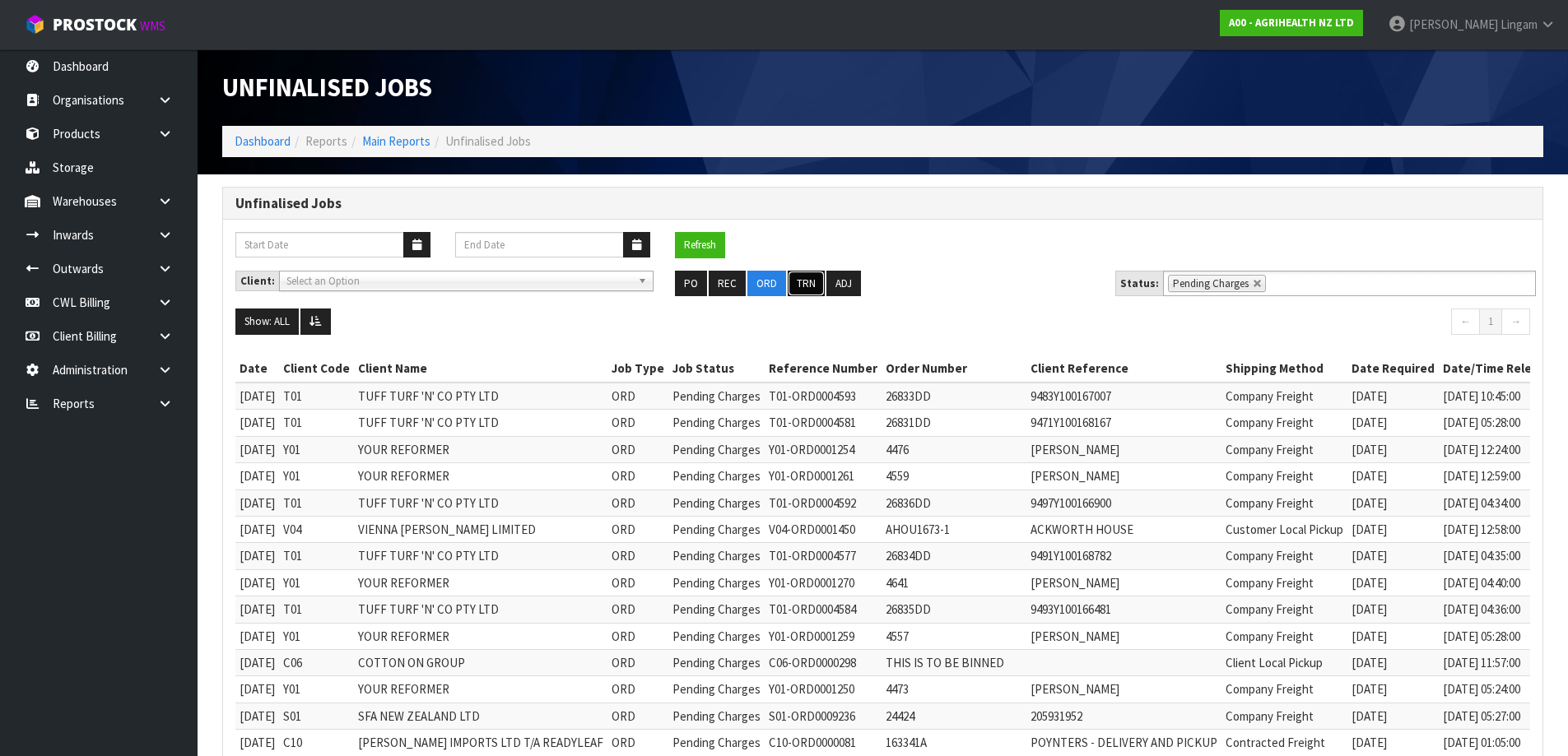
drag, startPoint x: 1056, startPoint y: 239, endPoint x: 798, endPoint y: 283, distance: 261.7
click at [798, 283] on button "TRN" at bounding box center [807, 283] width 37 height 26
type input "Select Some Options"
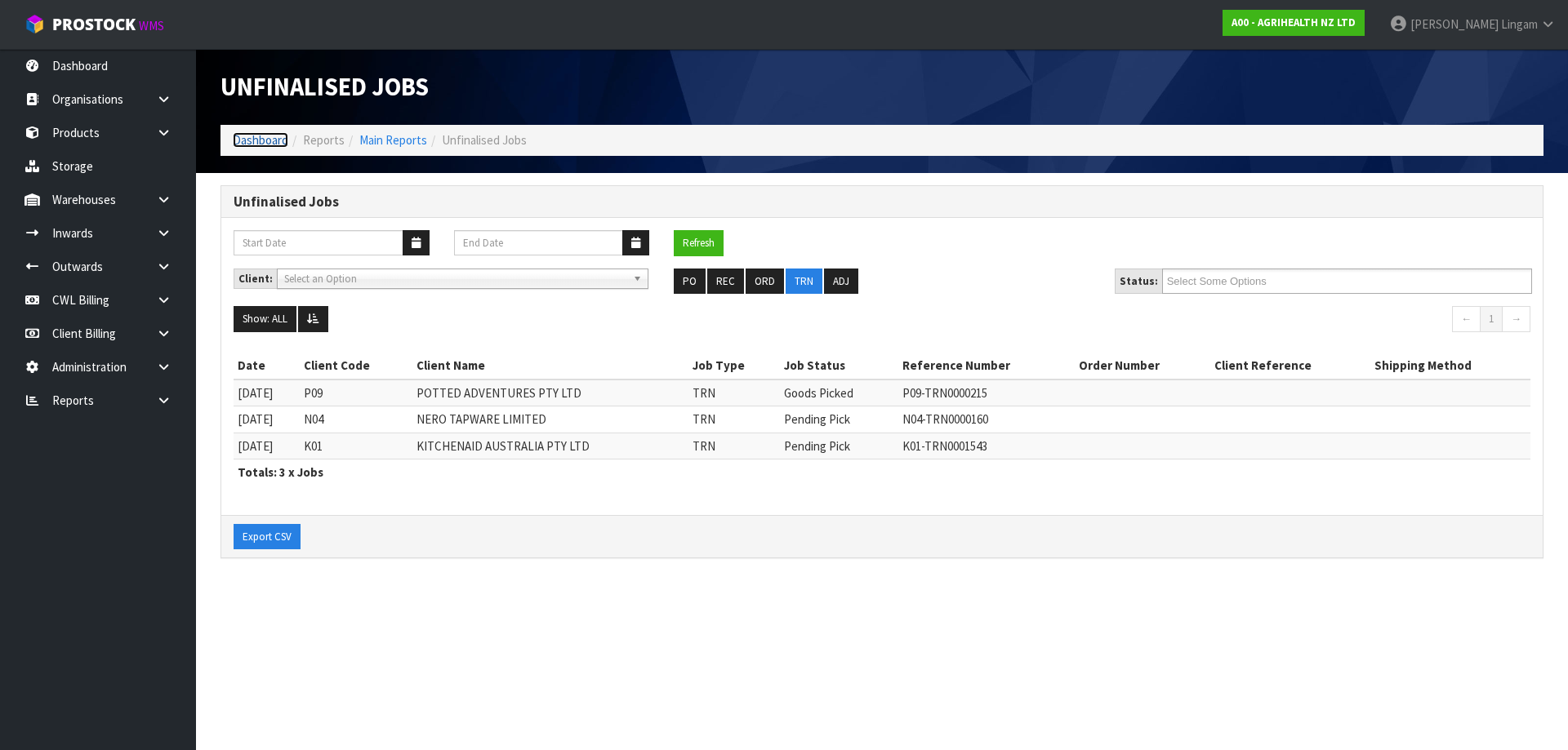
click at [240, 139] on link "Dashboard" at bounding box center [261, 140] width 56 height 15
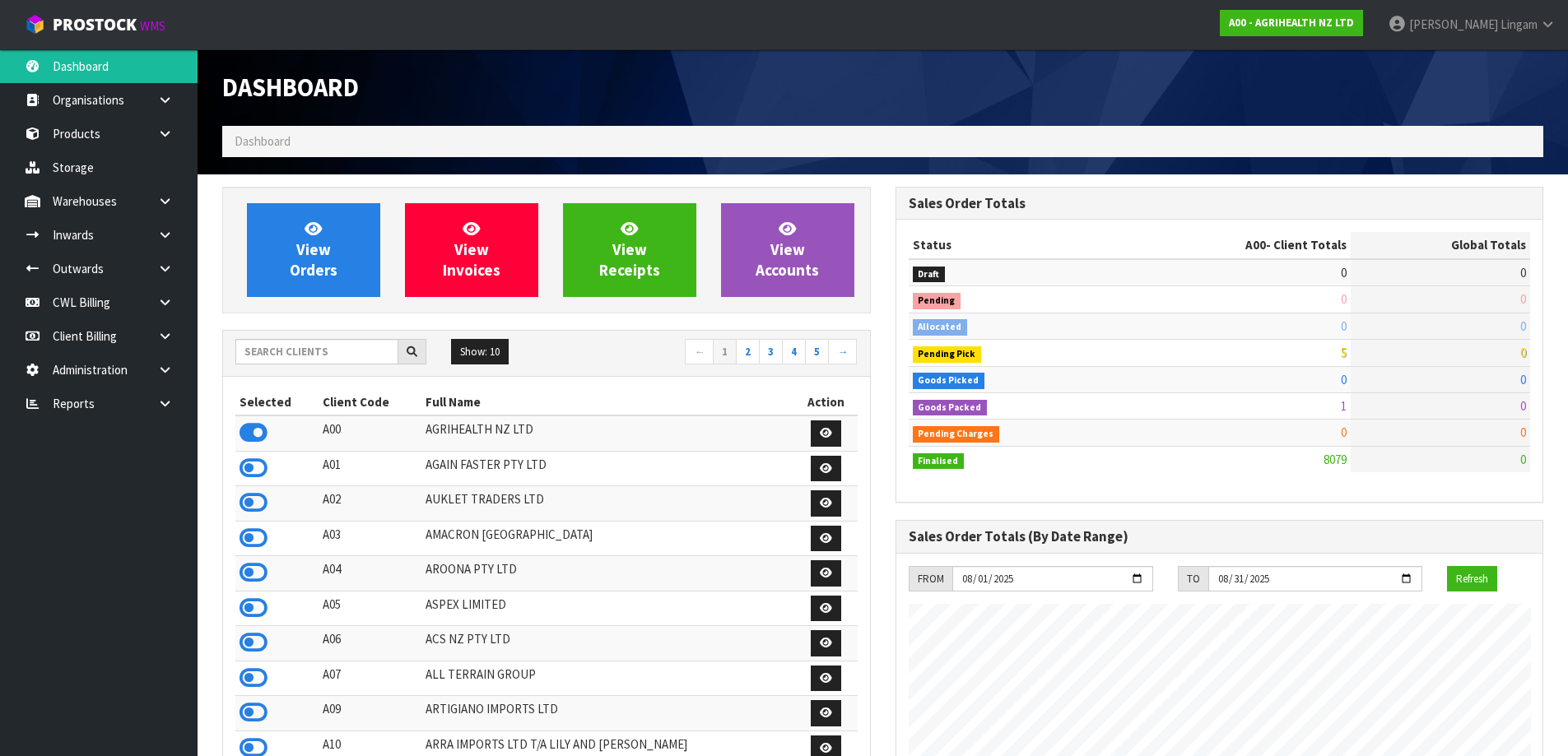
scroll to position [1246, 673]
click at [159, 407] on icon at bounding box center [165, 403] width 16 height 13
click at [146, 475] on link "CWL" at bounding box center [99, 472] width 198 height 34
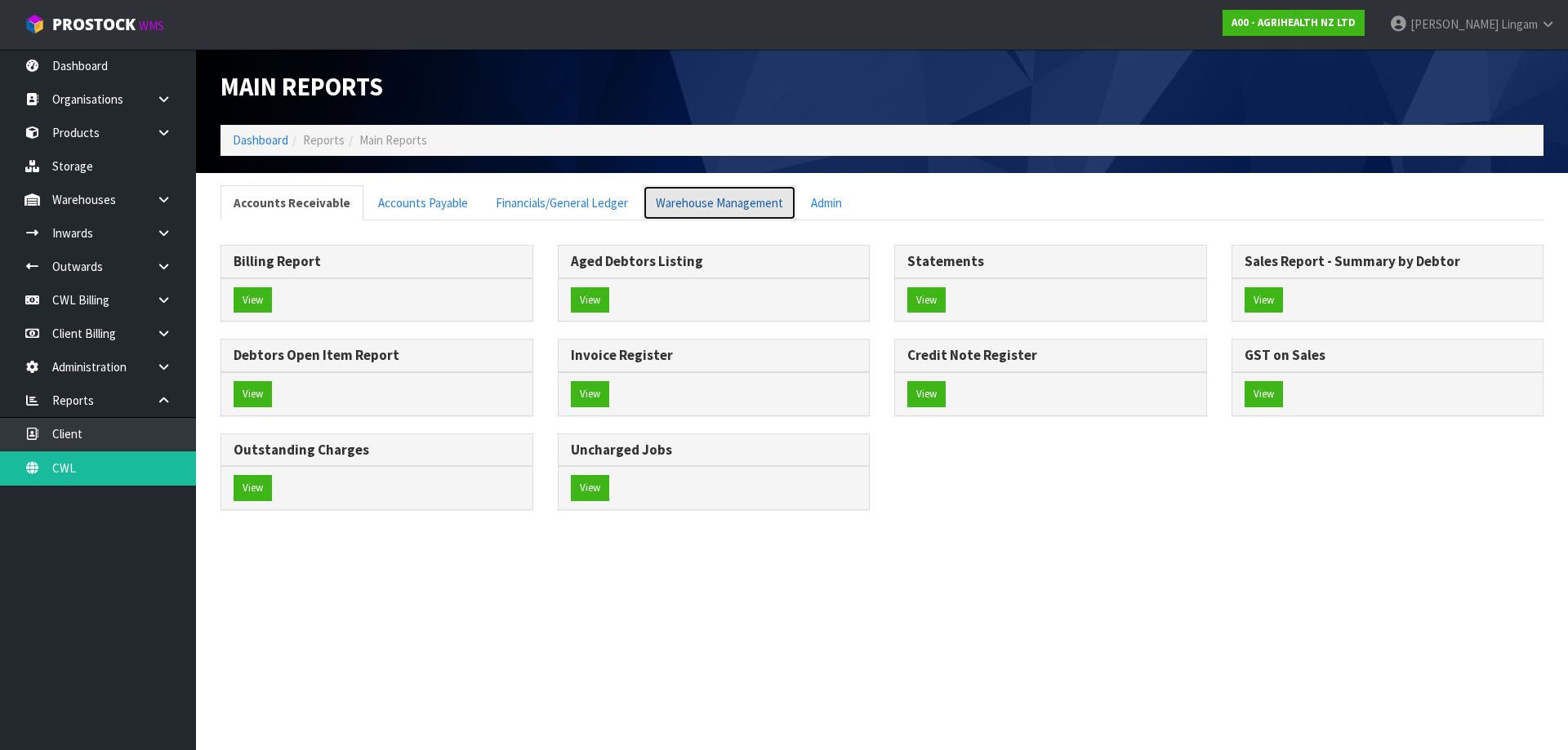
click at [687, 195] on link "Warehouse Management" at bounding box center [720, 203] width 154 height 36
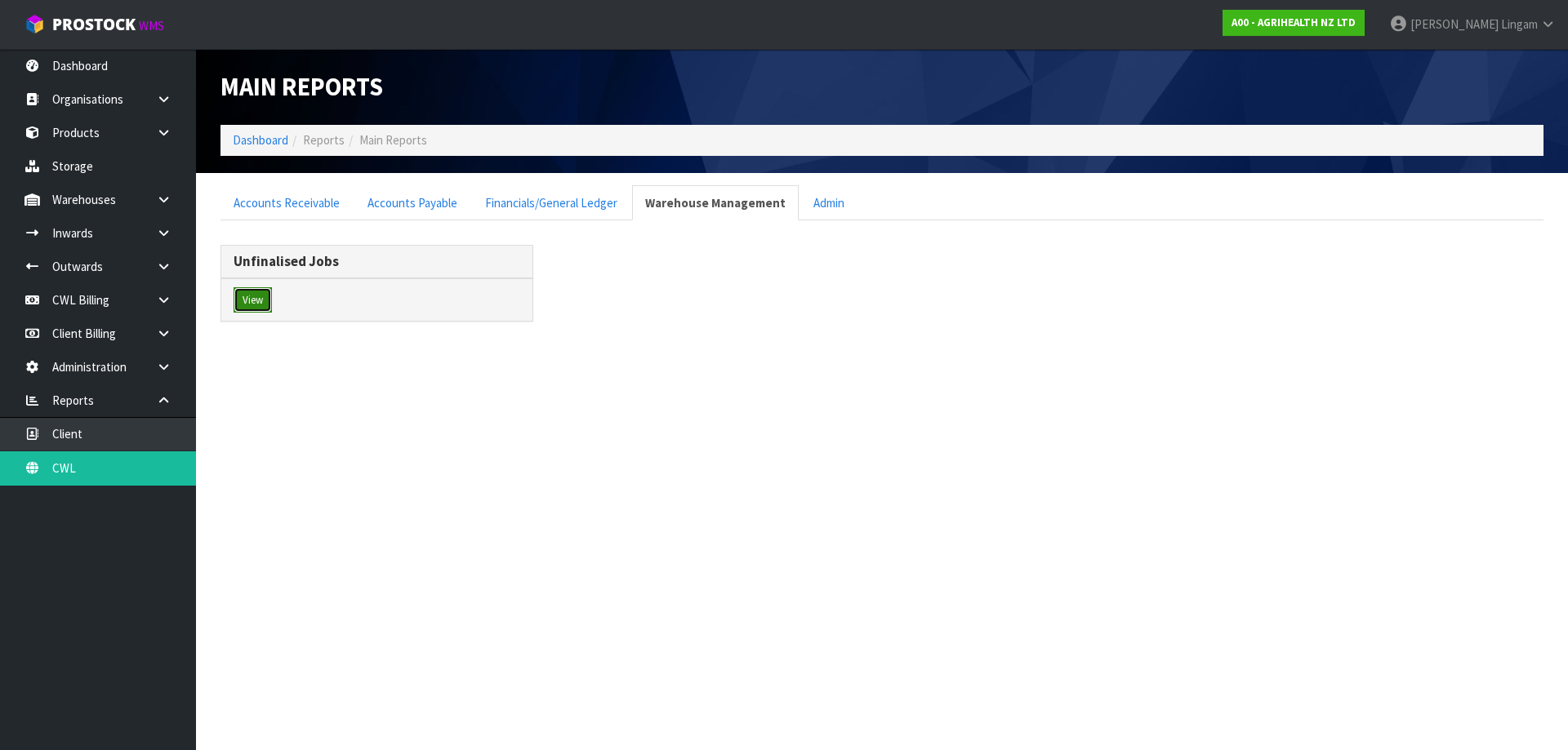
click at [263, 312] on button "View" at bounding box center [253, 300] width 38 height 26
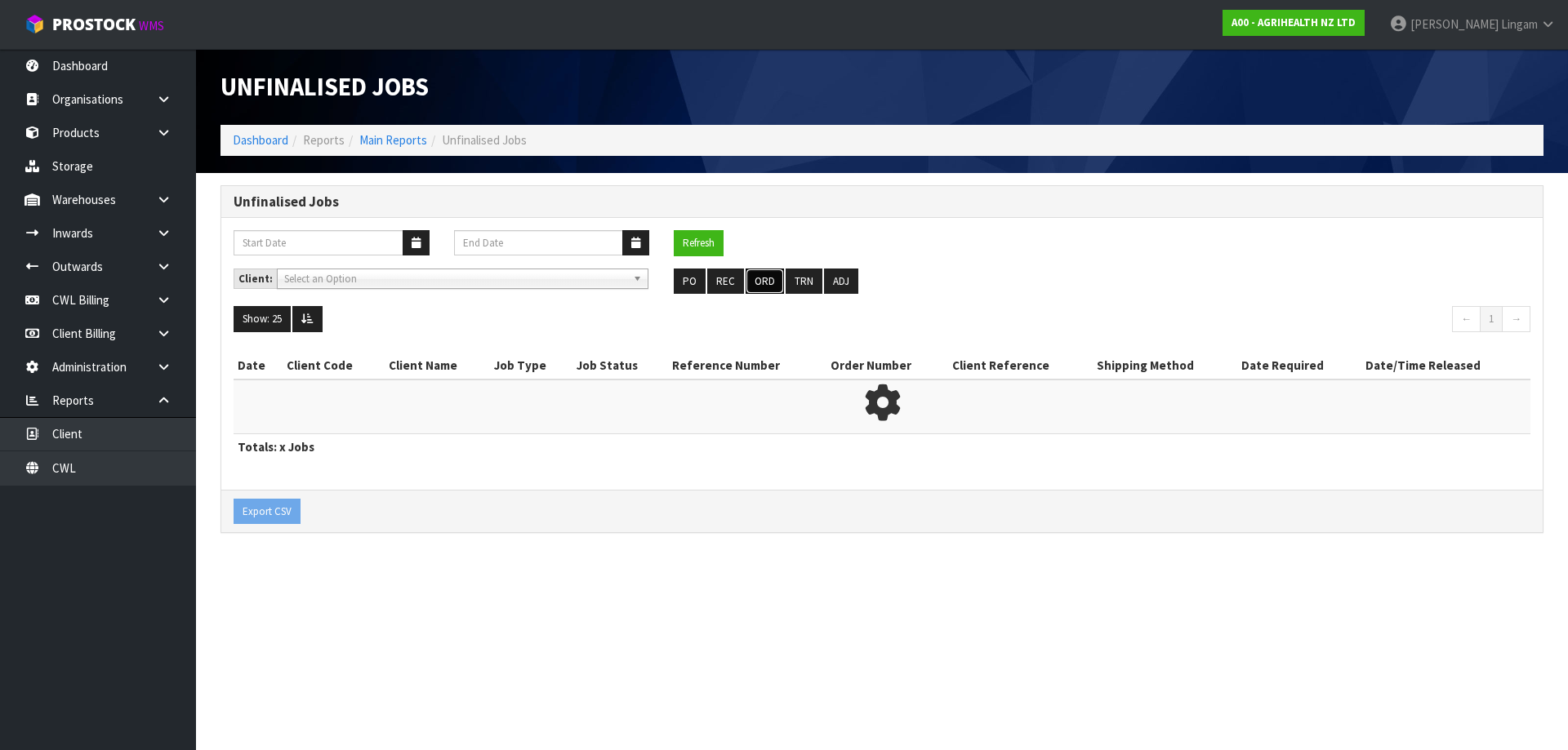
click at [770, 283] on button "ORD" at bounding box center [765, 281] width 38 height 26
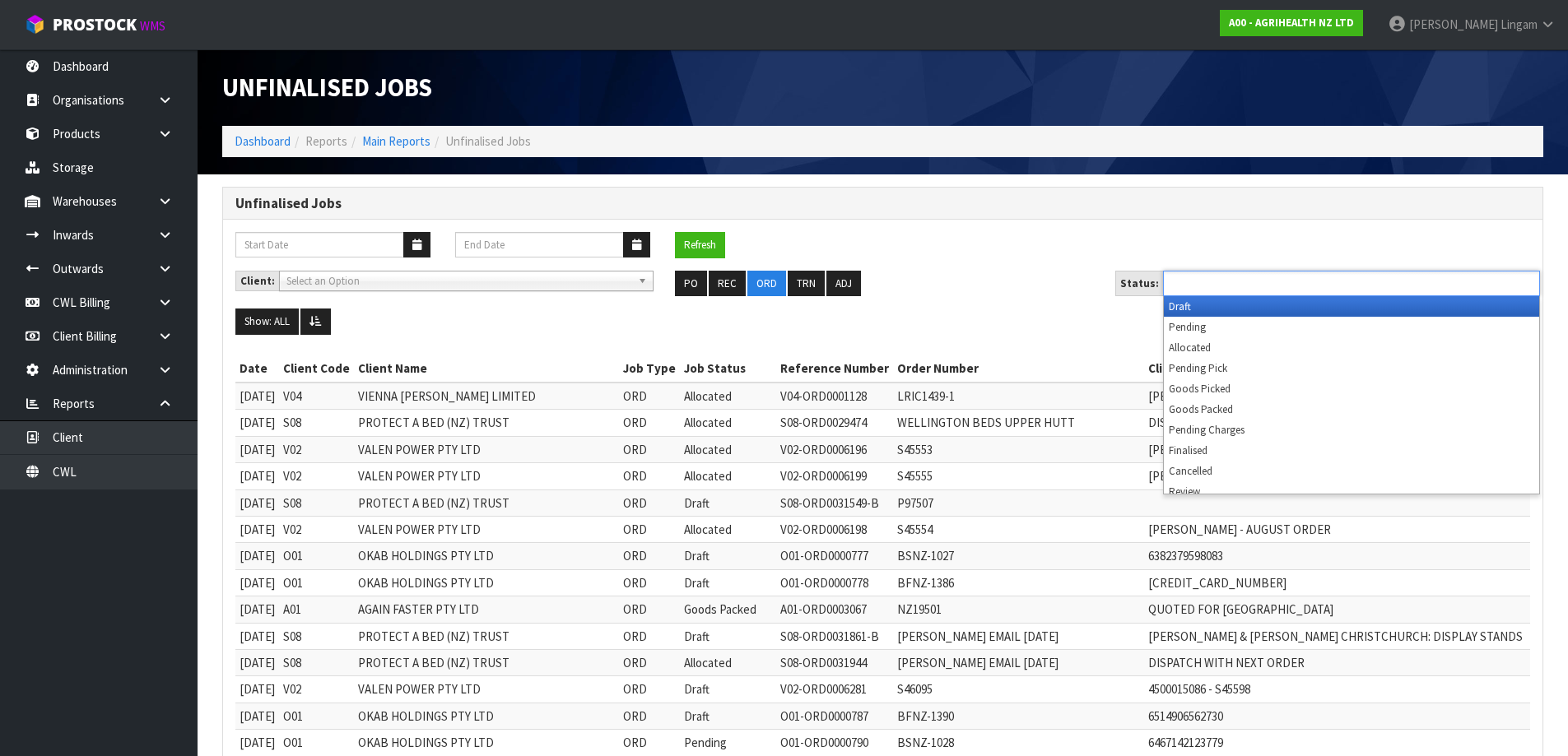
click at [1306, 290] on ul at bounding box center [1352, 283] width 377 height 25
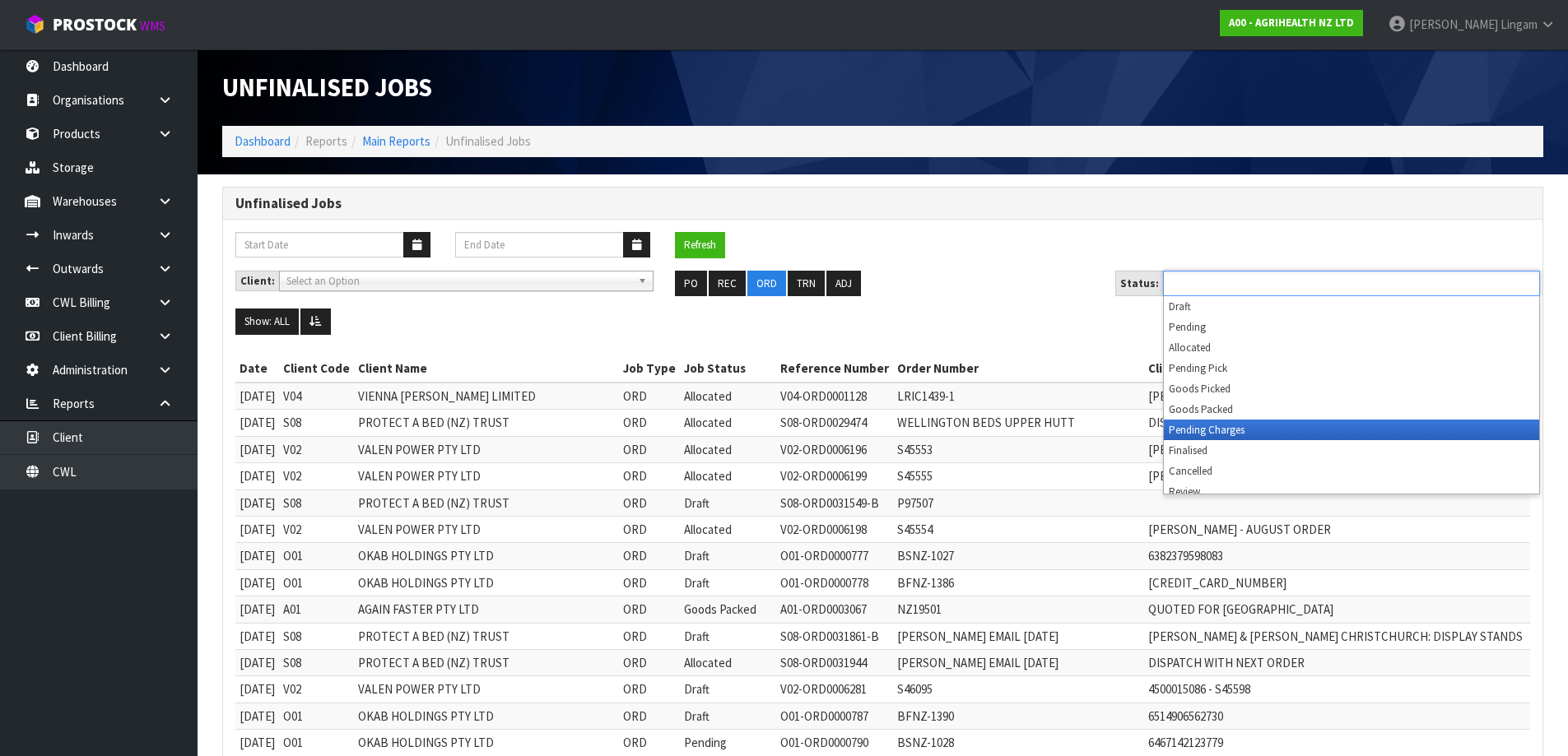
click at [1285, 435] on li "Pending Charges" at bounding box center [1352, 429] width 375 height 20
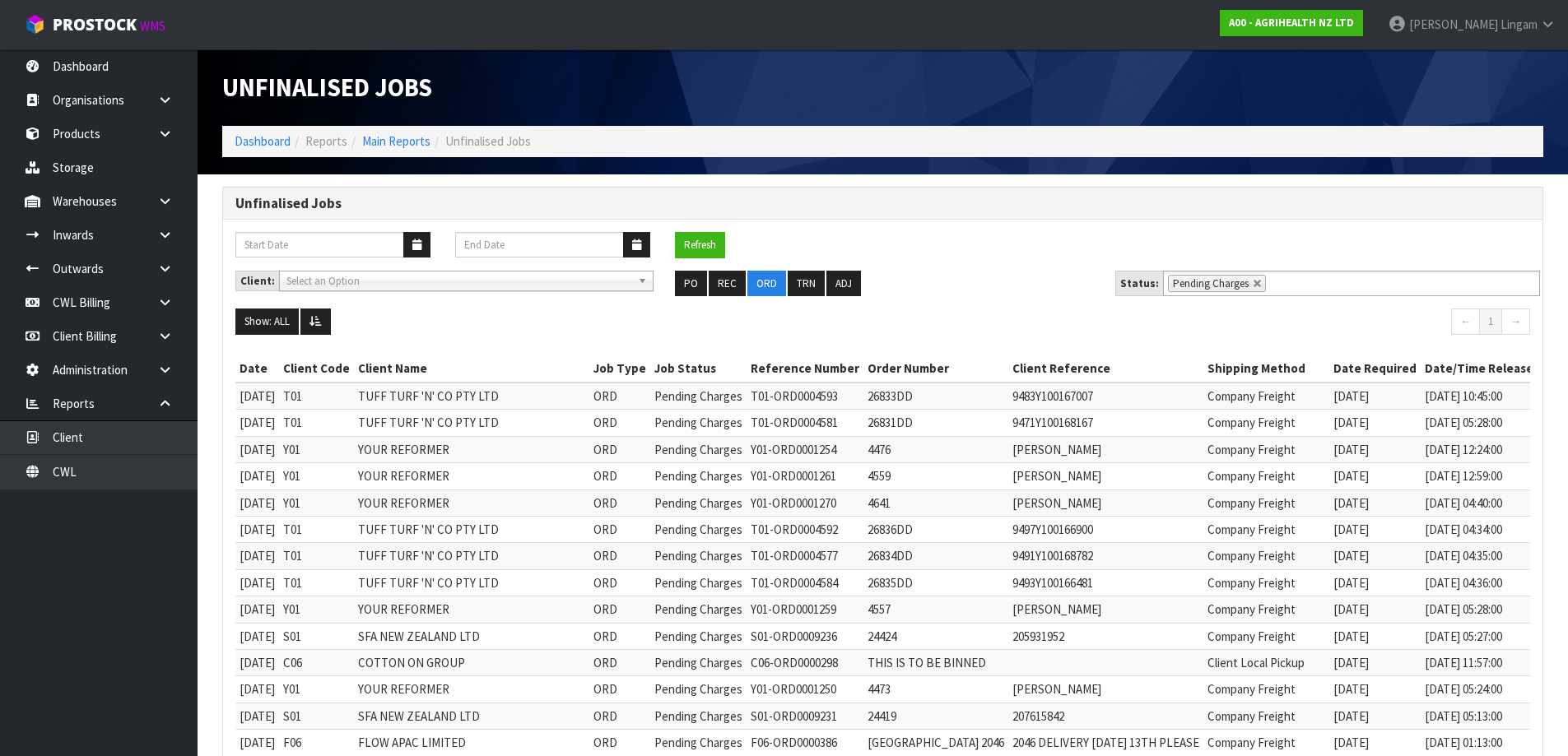
click at [558, 80] on h1 "Unfinalised Jobs" at bounding box center [546, 87] width 649 height 27
click at [1253, 281] on link at bounding box center [1258, 284] width 10 height 10
click at [1270, 281] on input "text" at bounding box center [1280, 283] width 20 height 20
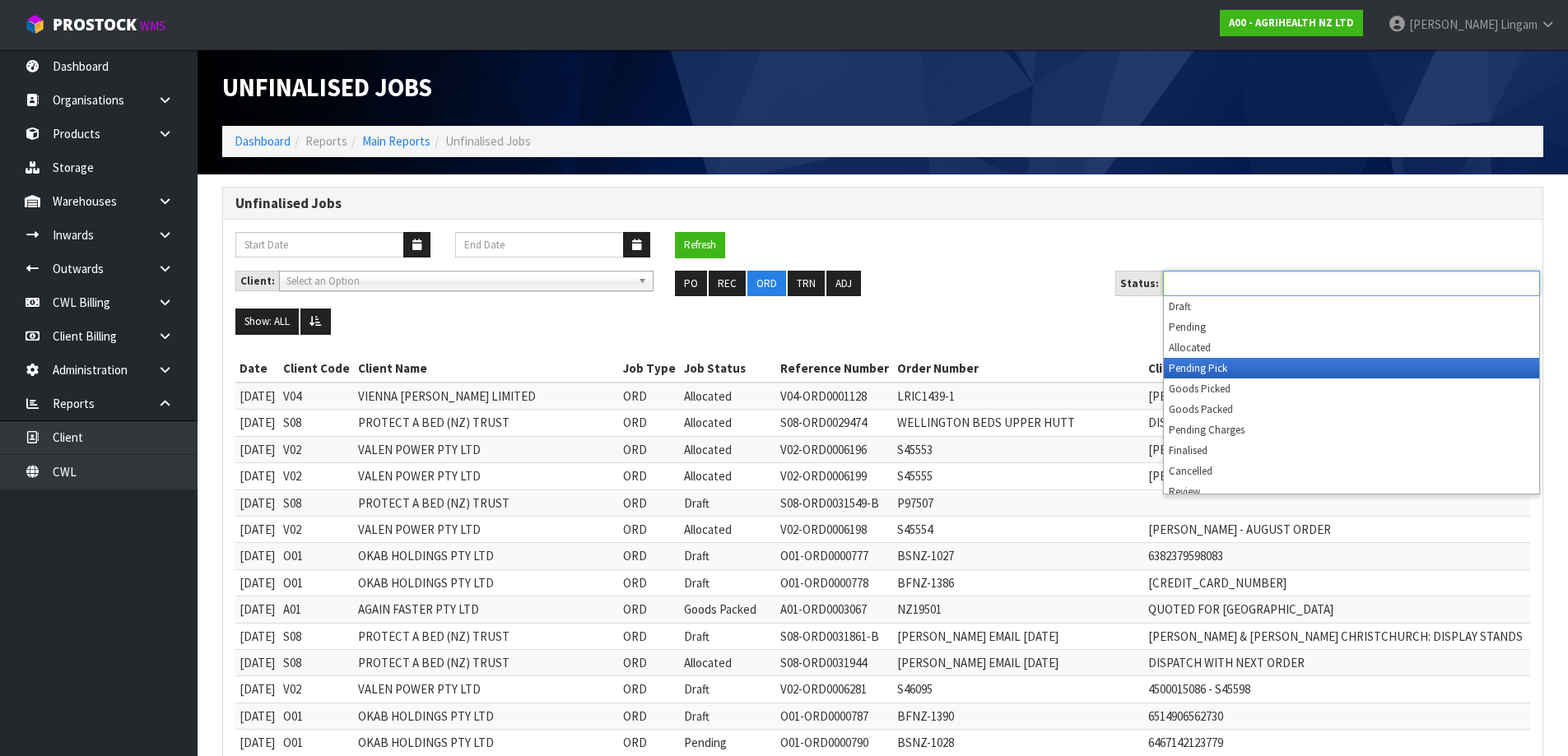
click at [1211, 370] on li "Pending Pick" at bounding box center [1352, 367] width 375 height 20
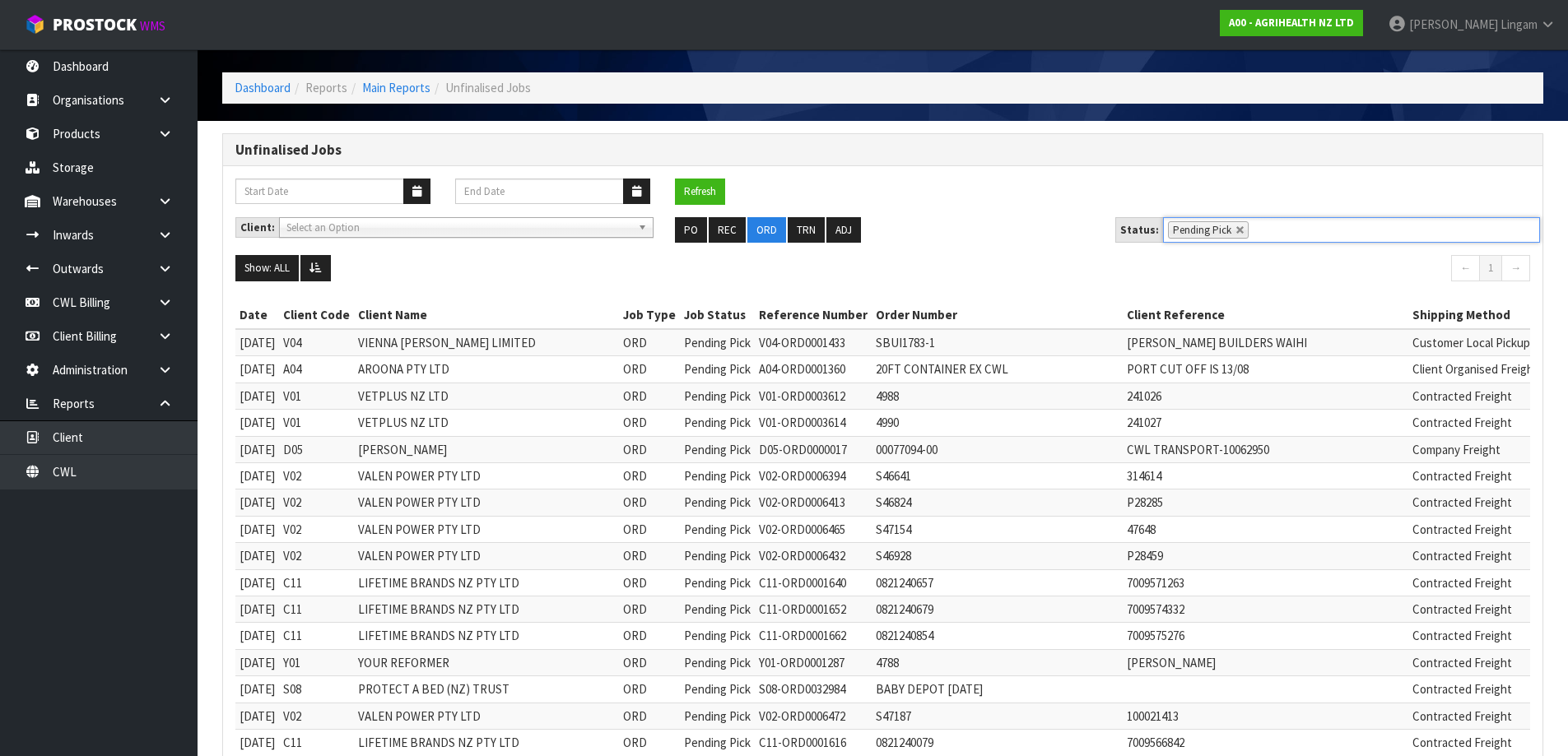
scroll to position [82, 0]
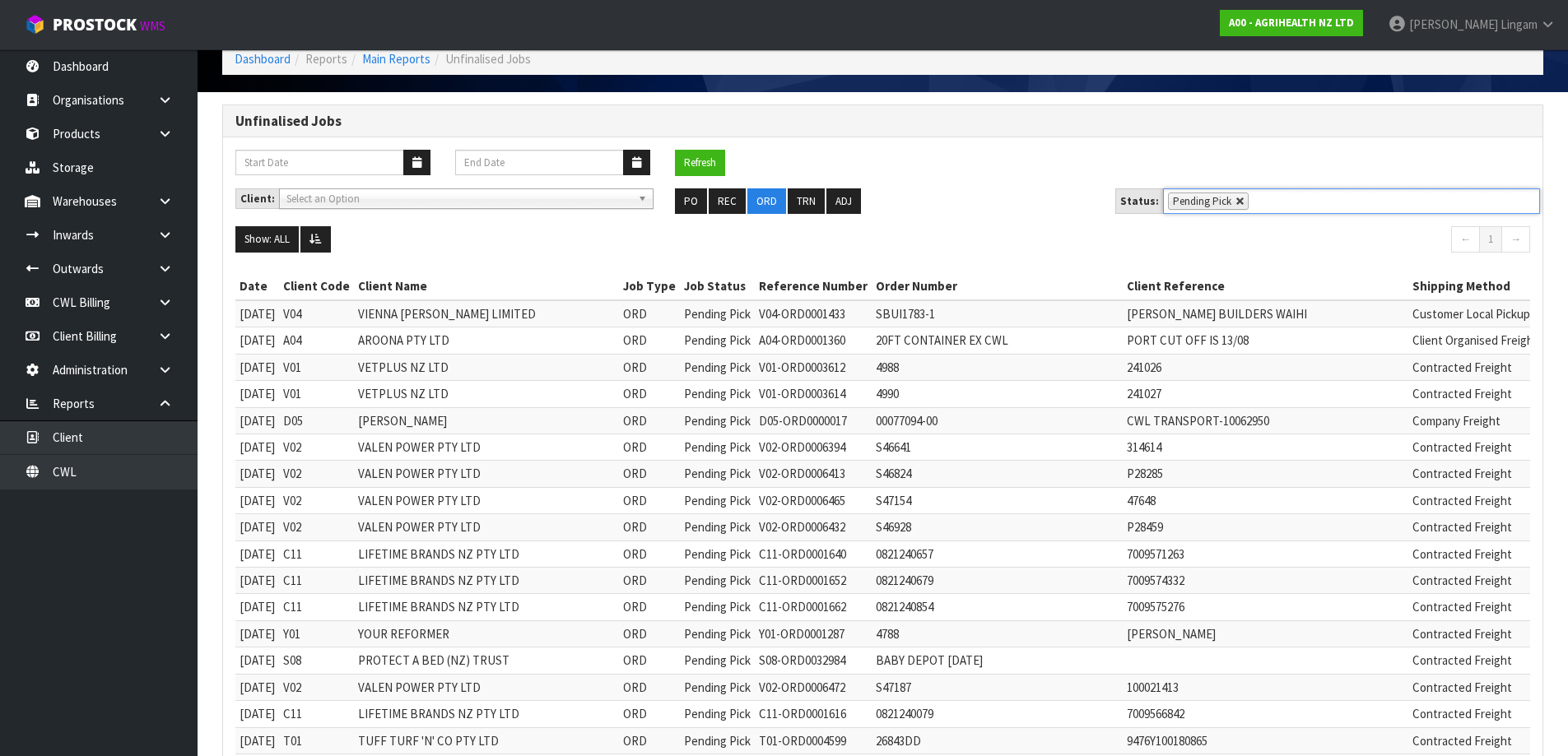
click at [1235, 201] on link at bounding box center [1240, 202] width 10 height 10
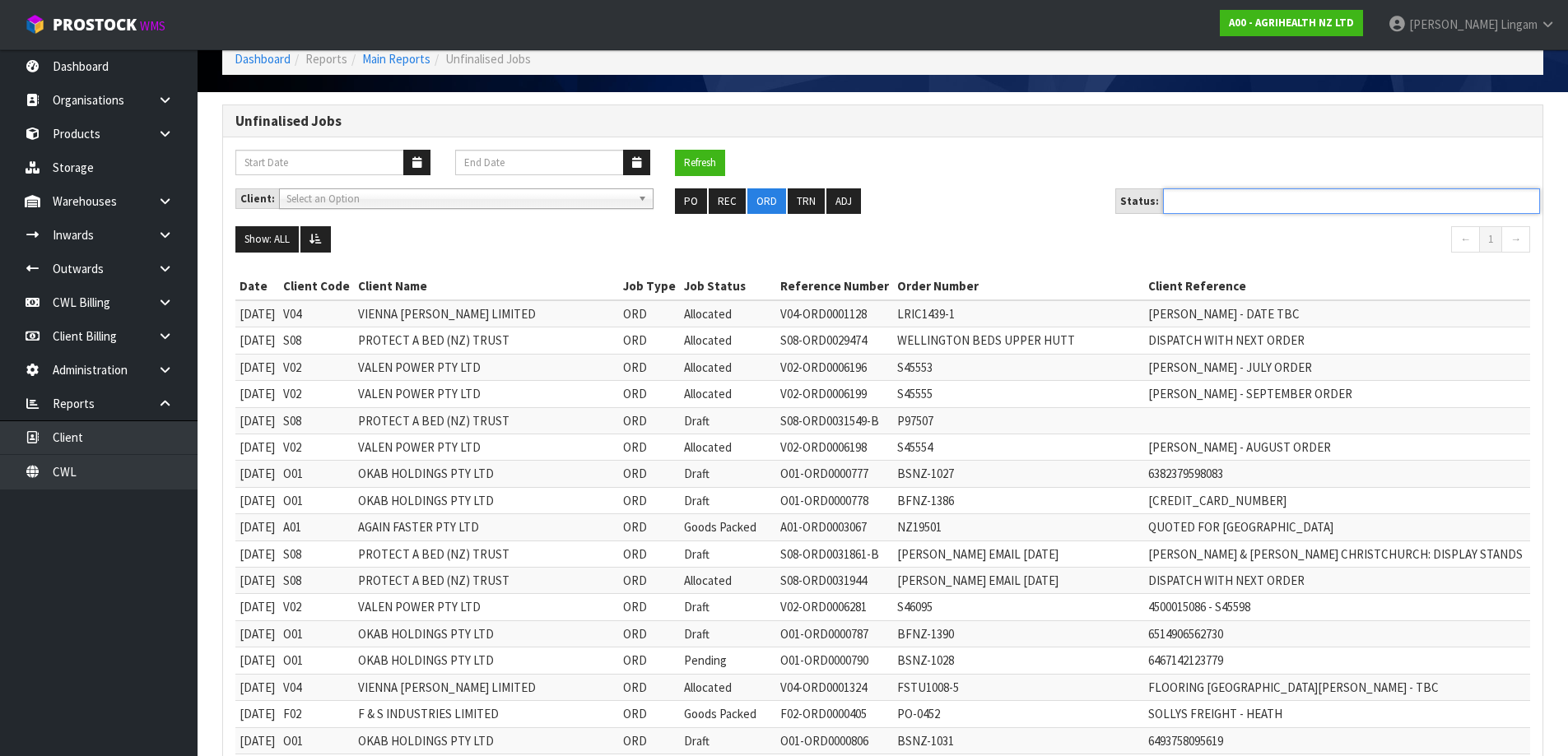
click at [1234, 201] on ul at bounding box center [1352, 201] width 377 height 25
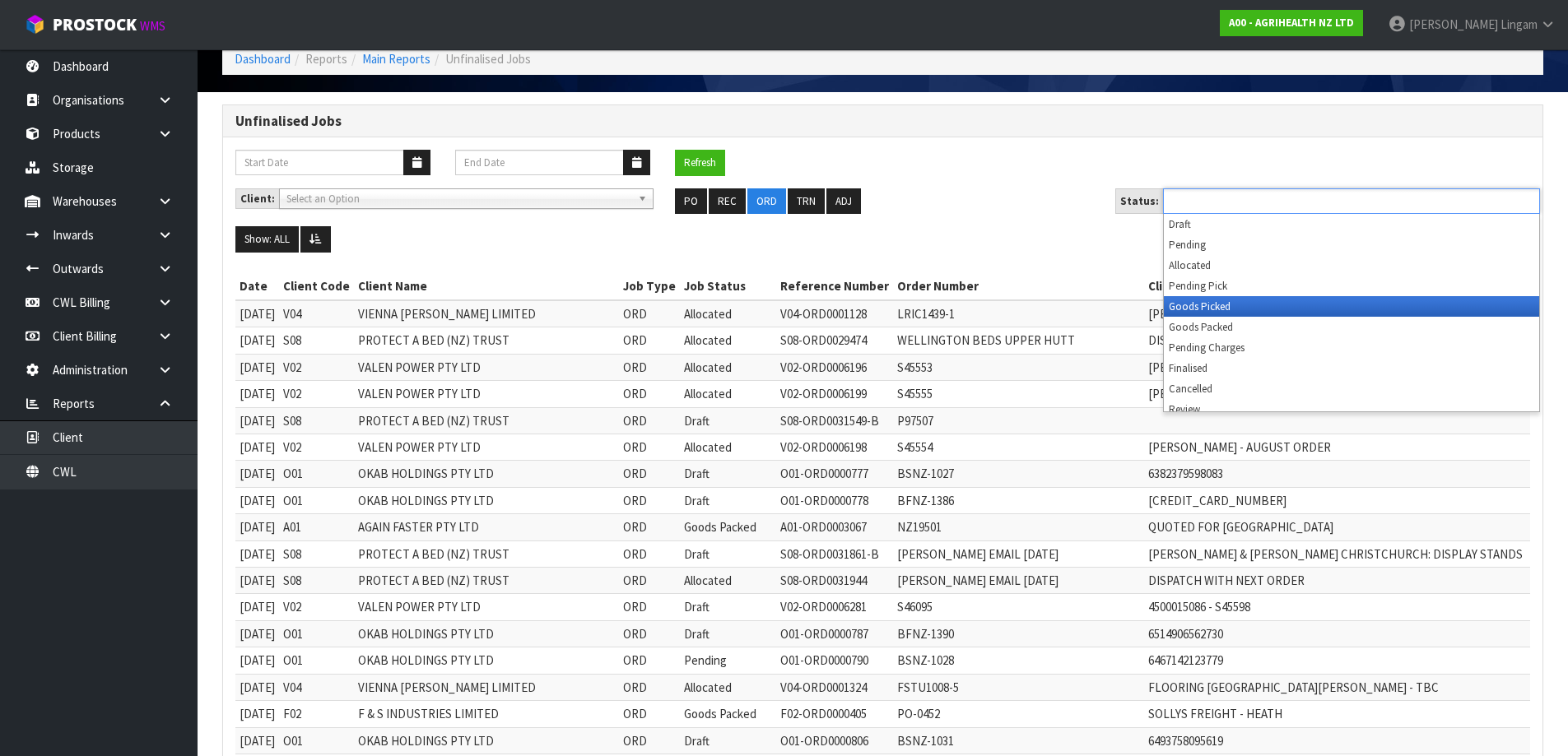
click at [1189, 302] on li "Goods Picked" at bounding box center [1352, 306] width 375 height 20
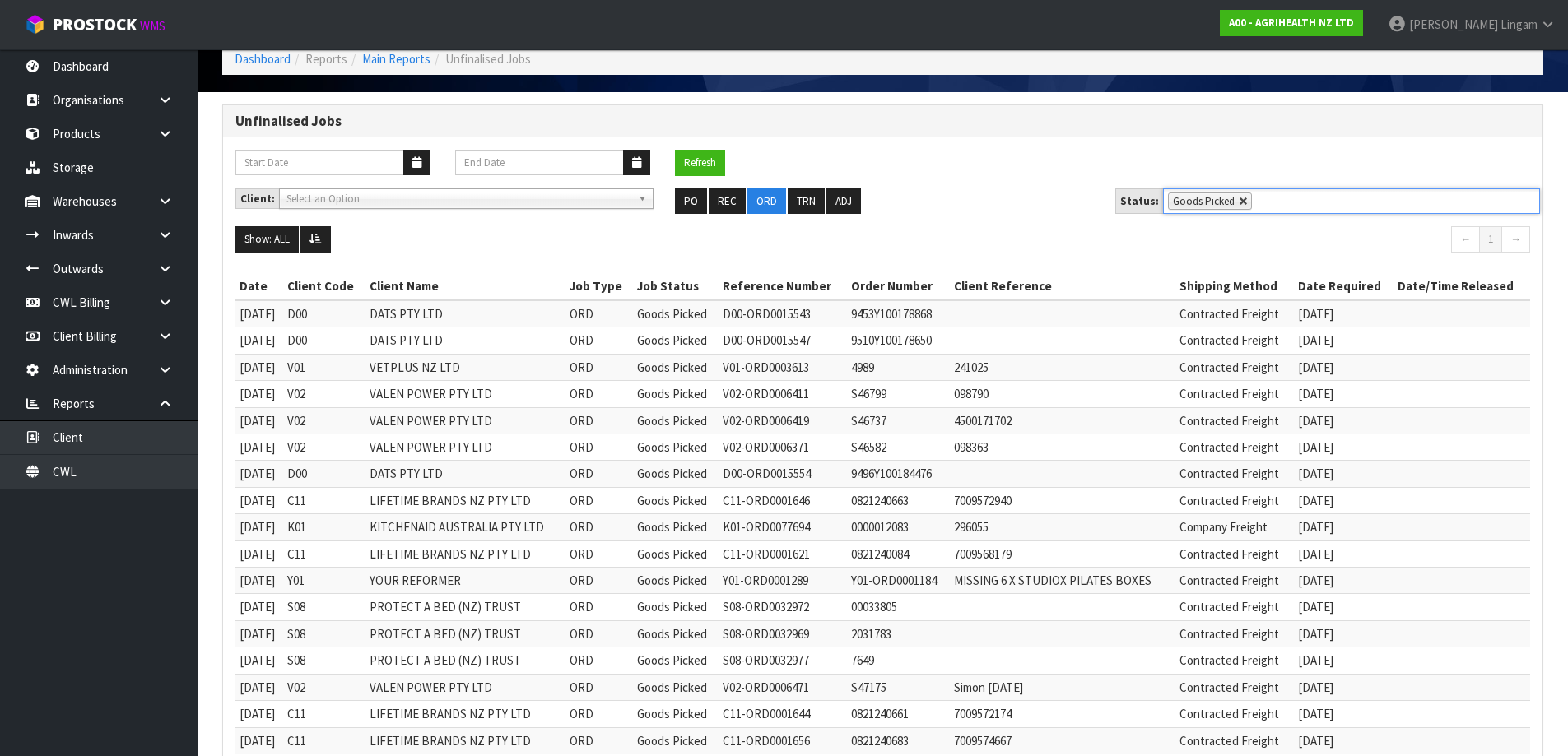
click at [1239, 205] on link at bounding box center [1244, 202] width 10 height 10
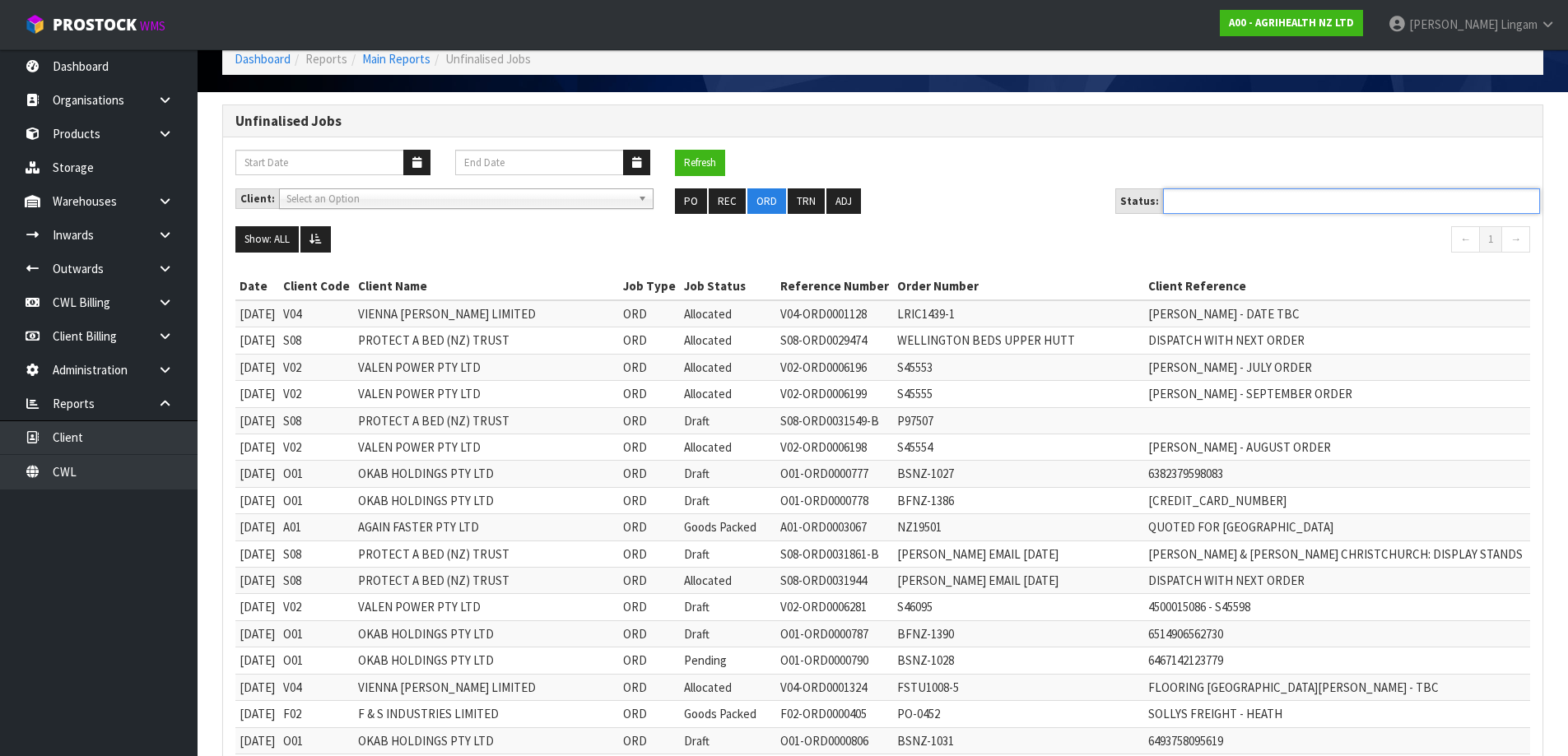
type input "Select Some Options"
click at [1028, 166] on div "Refresh" at bounding box center [882, 170] width 1320 height 39
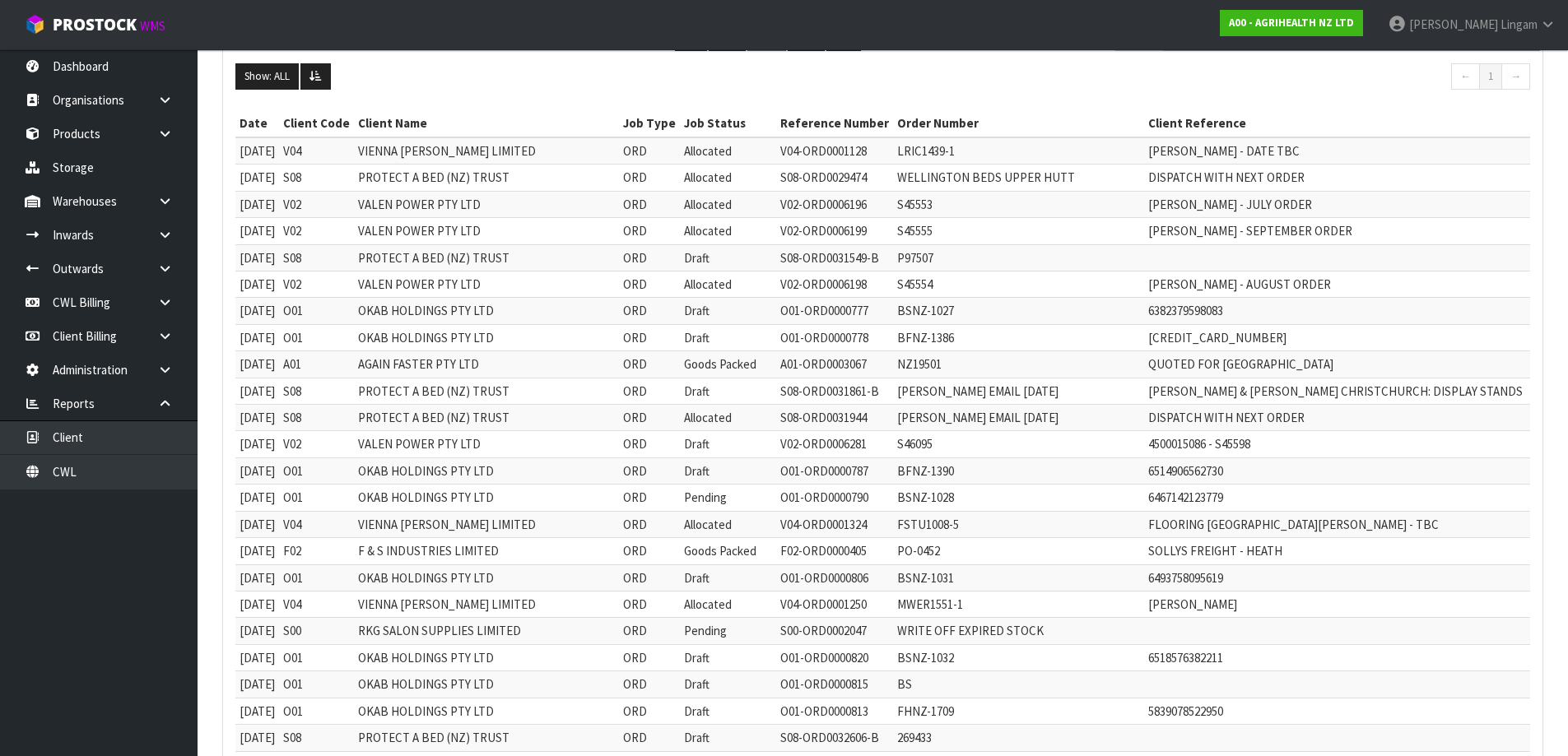
scroll to position [0, 0]
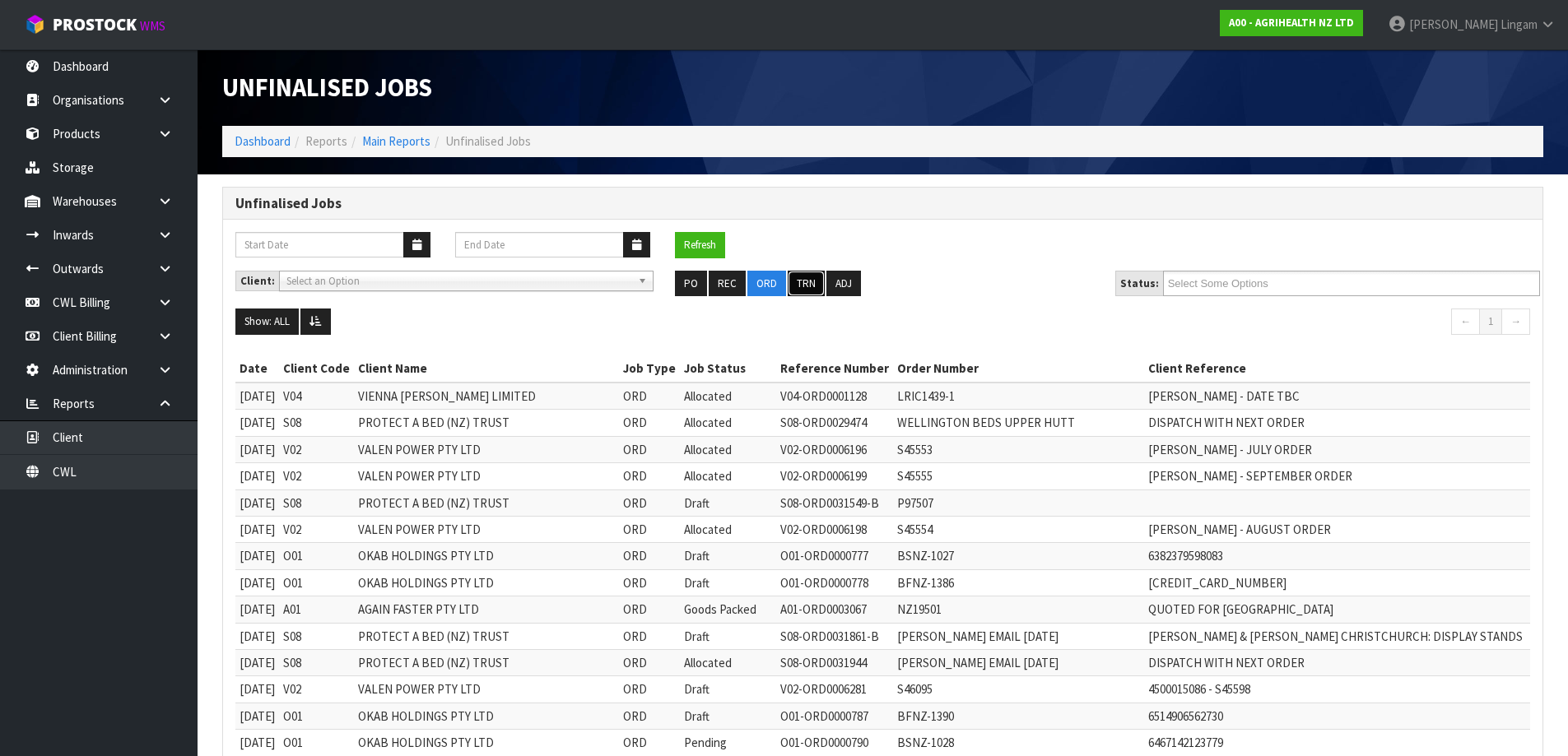
click at [806, 288] on button "TRN" at bounding box center [807, 283] width 37 height 26
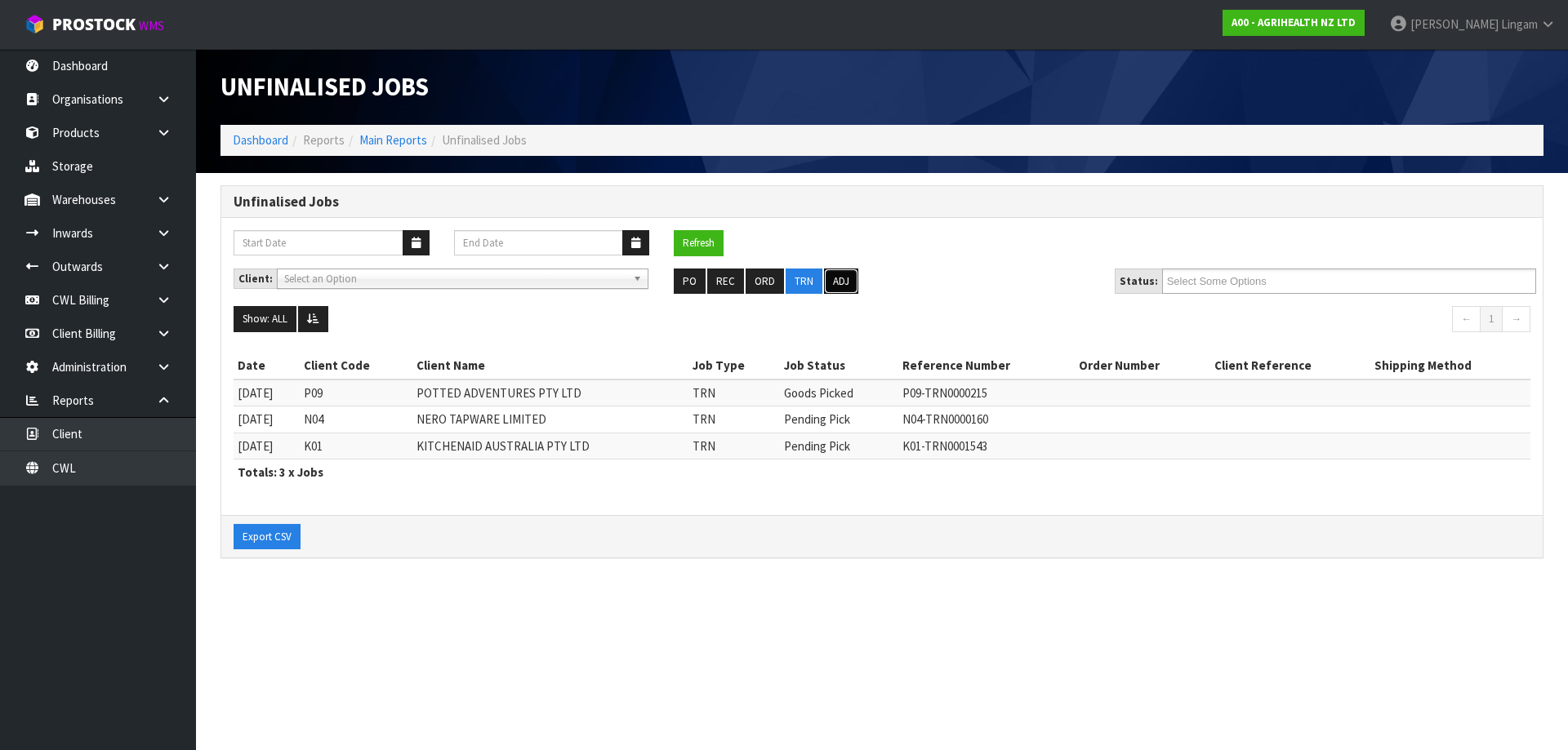
click at [840, 283] on button "ADJ" at bounding box center [842, 281] width 35 height 26
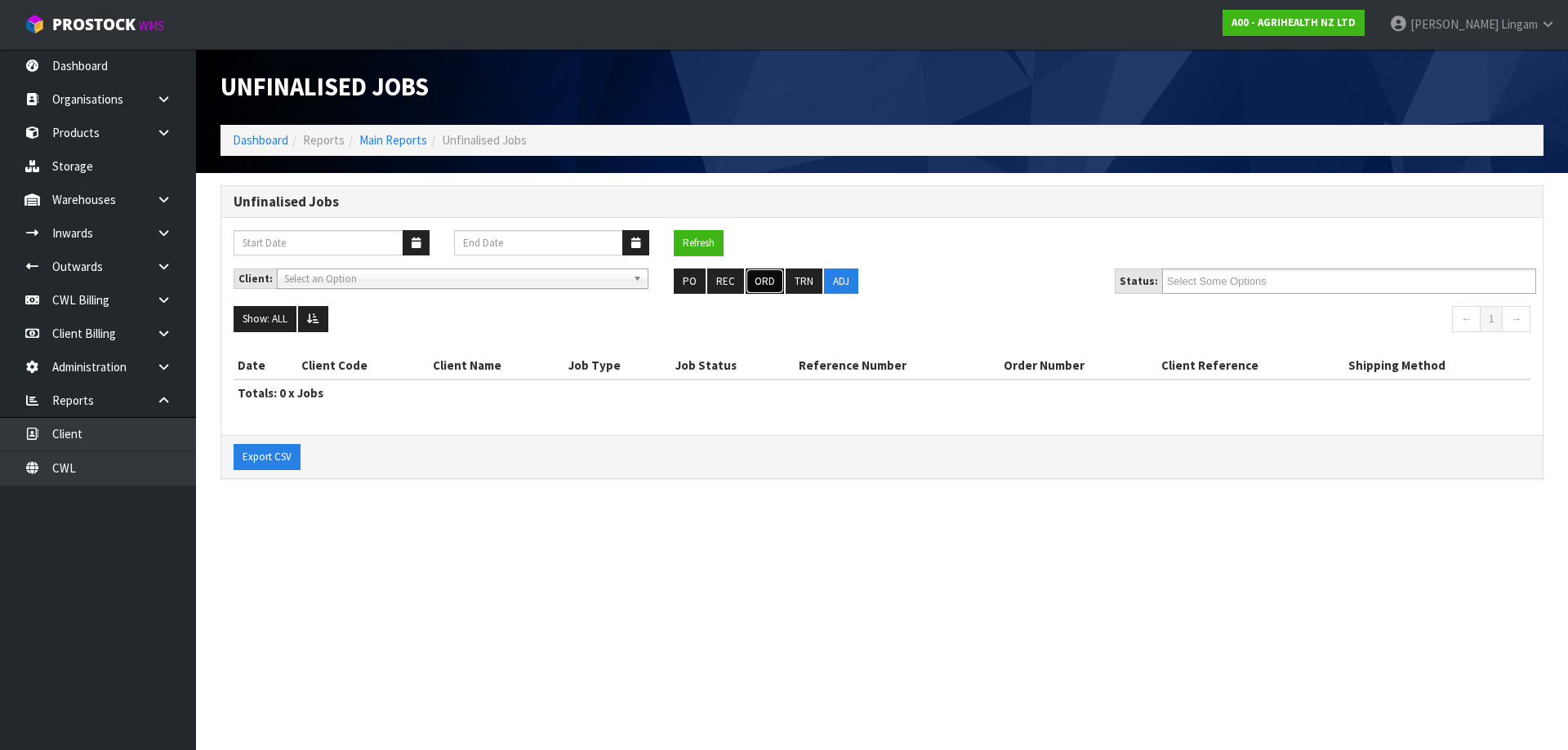
click at [771, 286] on button "ORD" at bounding box center [765, 281] width 38 height 26
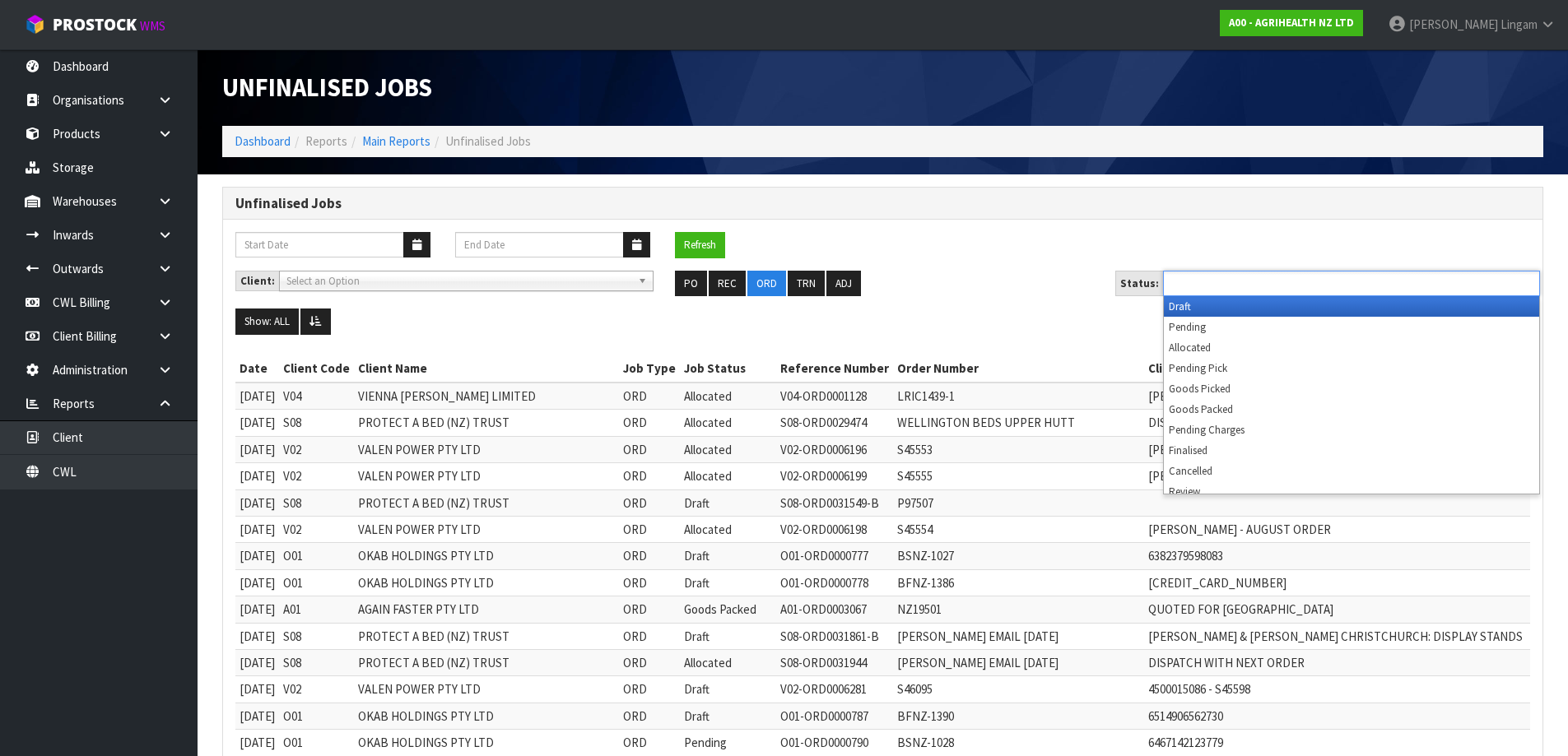
click at [1202, 278] on input "text" at bounding box center [1229, 283] width 121 height 20
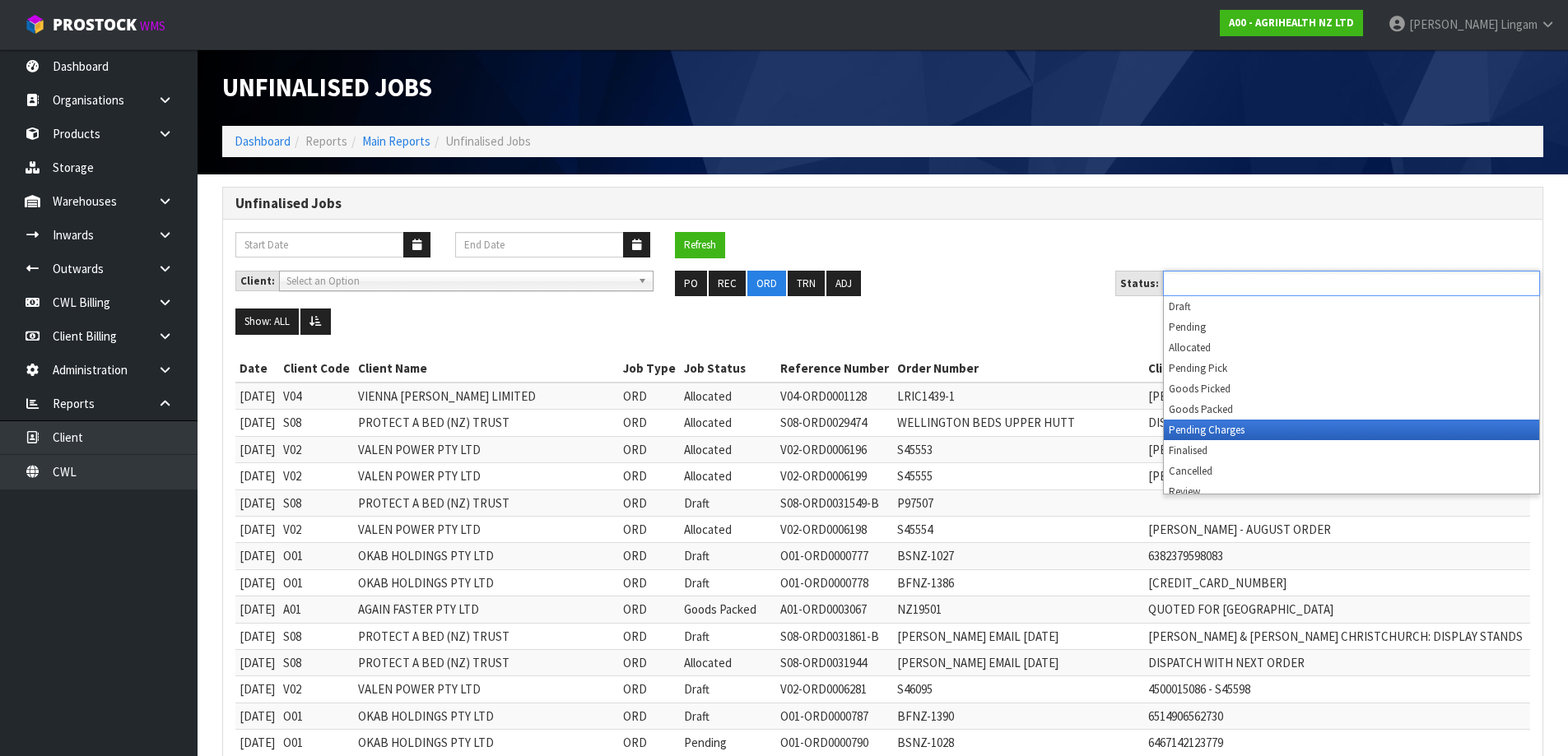
click at [1229, 433] on li "Pending Charges" at bounding box center [1352, 429] width 375 height 20
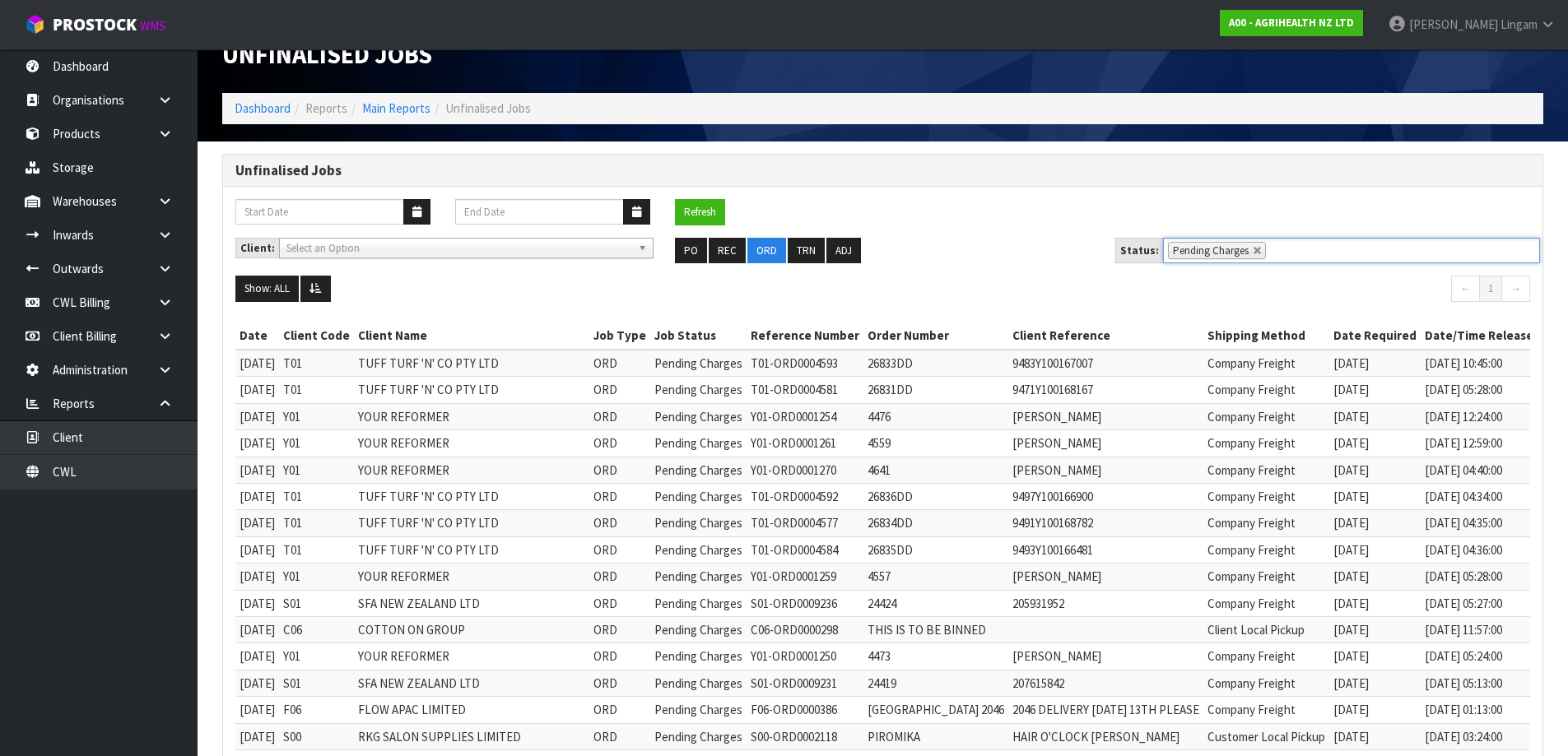
scroll to position [222, 0]
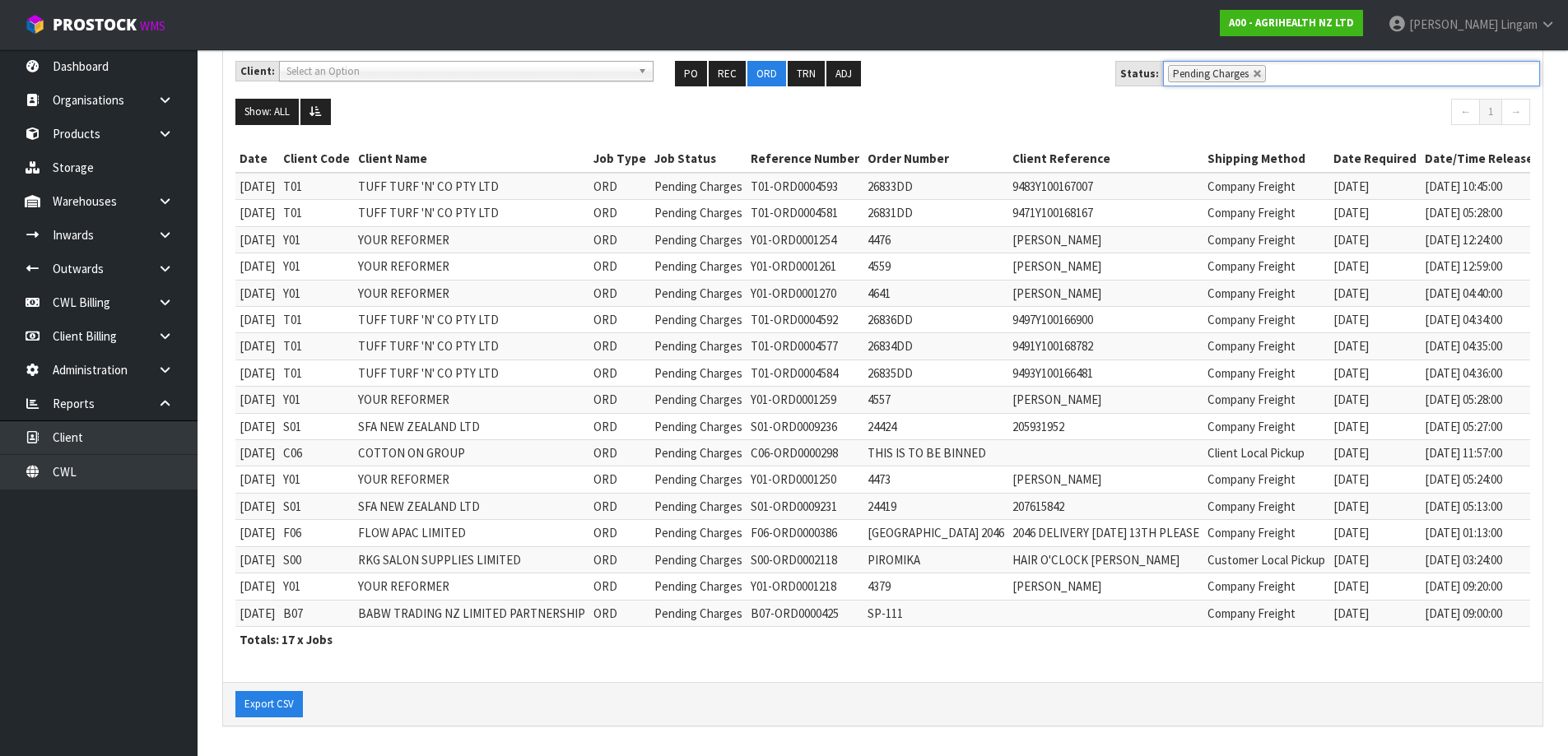
click at [999, 84] on div "Client: A00 - AGRIHEALTH NZ LTD A01 - AGAIN FASTER PTY LTD A02 - AUKLET TRADERS…" at bounding box center [882, 80] width 1320 height 39
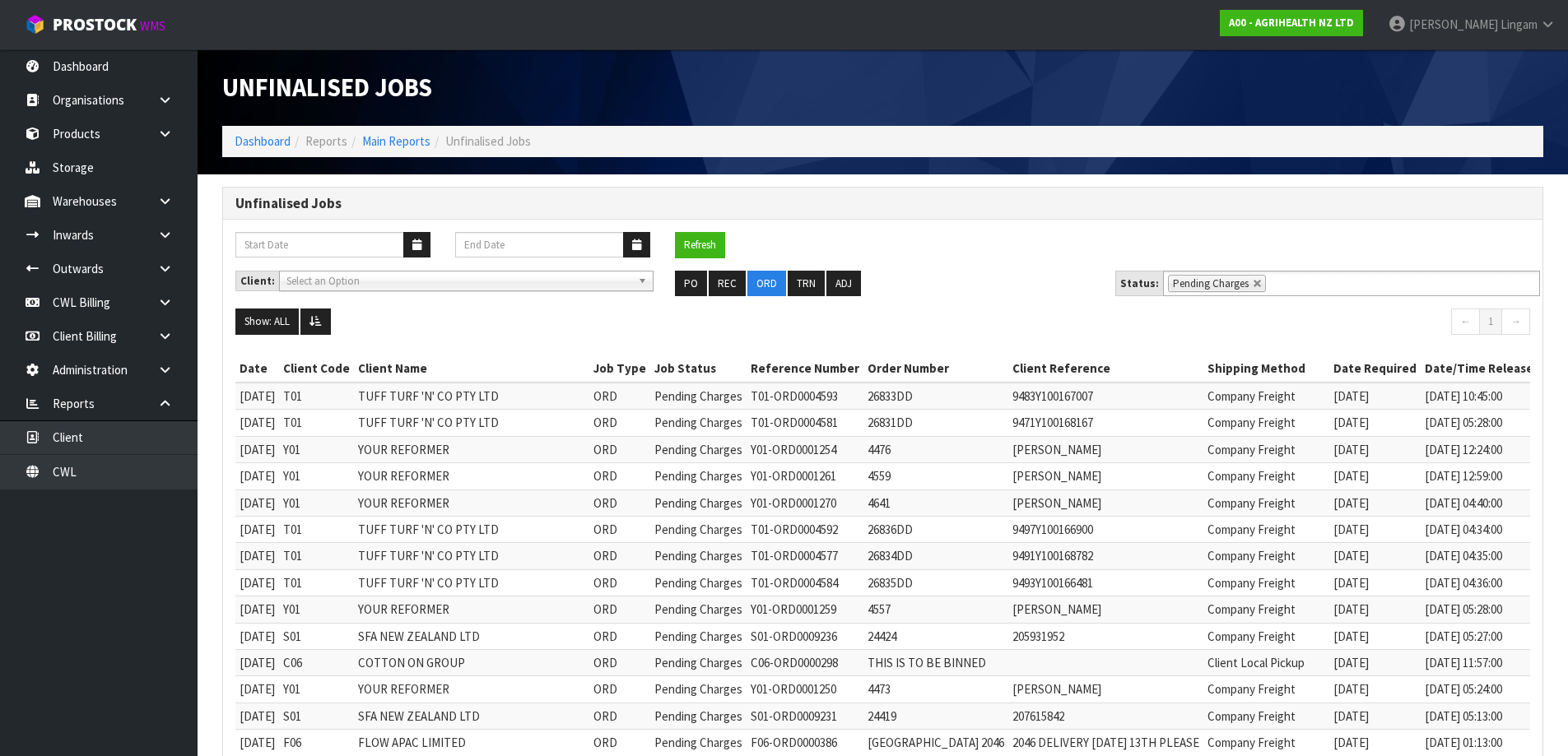
click at [1257, 101] on div "Unfinalised Jobs" at bounding box center [882, 87] width 1346 height 77
click at [1011, 257] on div "Refresh" at bounding box center [882, 251] width 1320 height 39
click at [984, 263] on div "Refresh" at bounding box center [882, 251] width 1320 height 39
click at [1201, 79] on div "Unfinalised Jobs" at bounding box center [882, 87] width 1346 height 77
click at [990, 272] on ul "PO REC ORD TRN ADJ" at bounding box center [882, 283] width 415 height 26
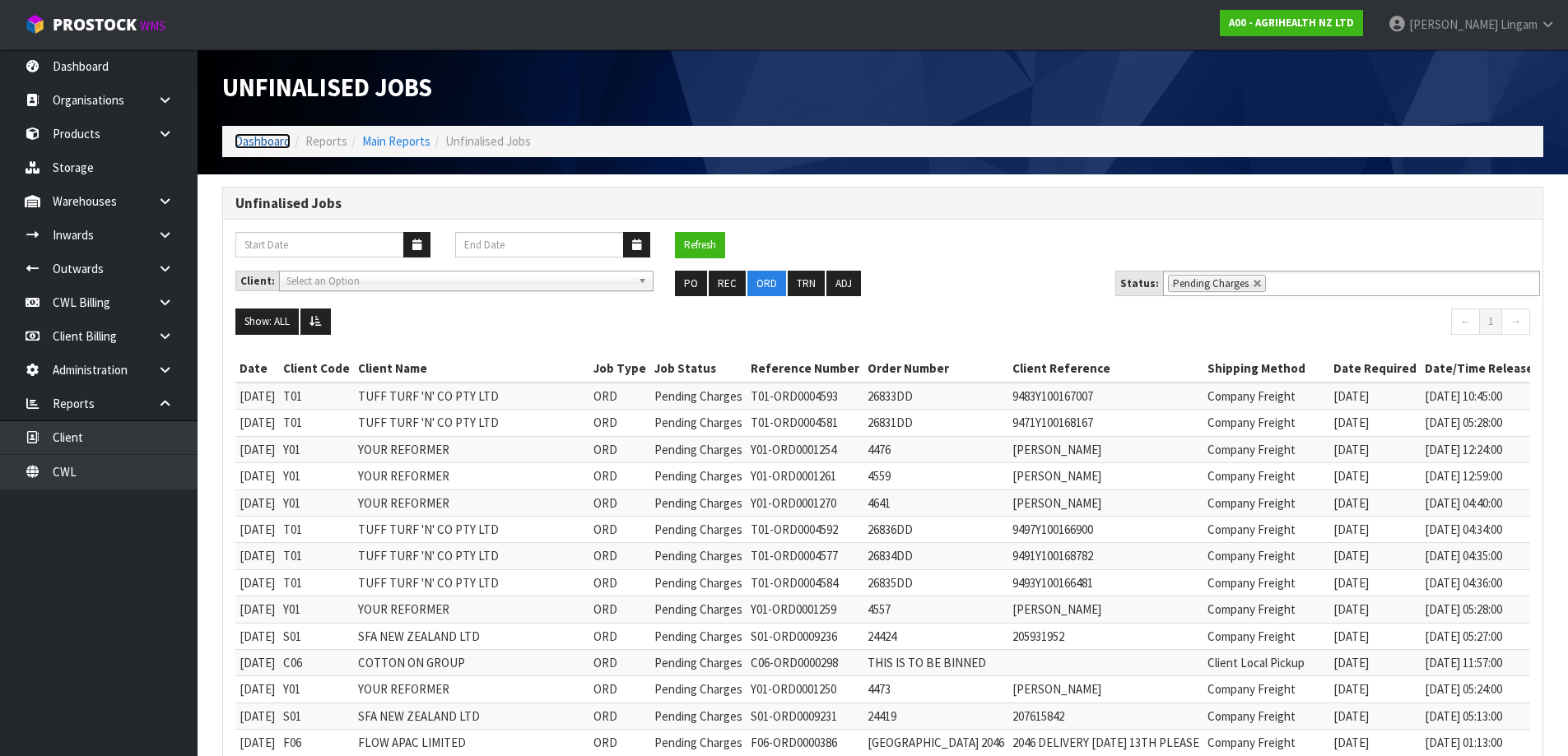
click at [272, 139] on link "Dashboard" at bounding box center [263, 142] width 56 height 16
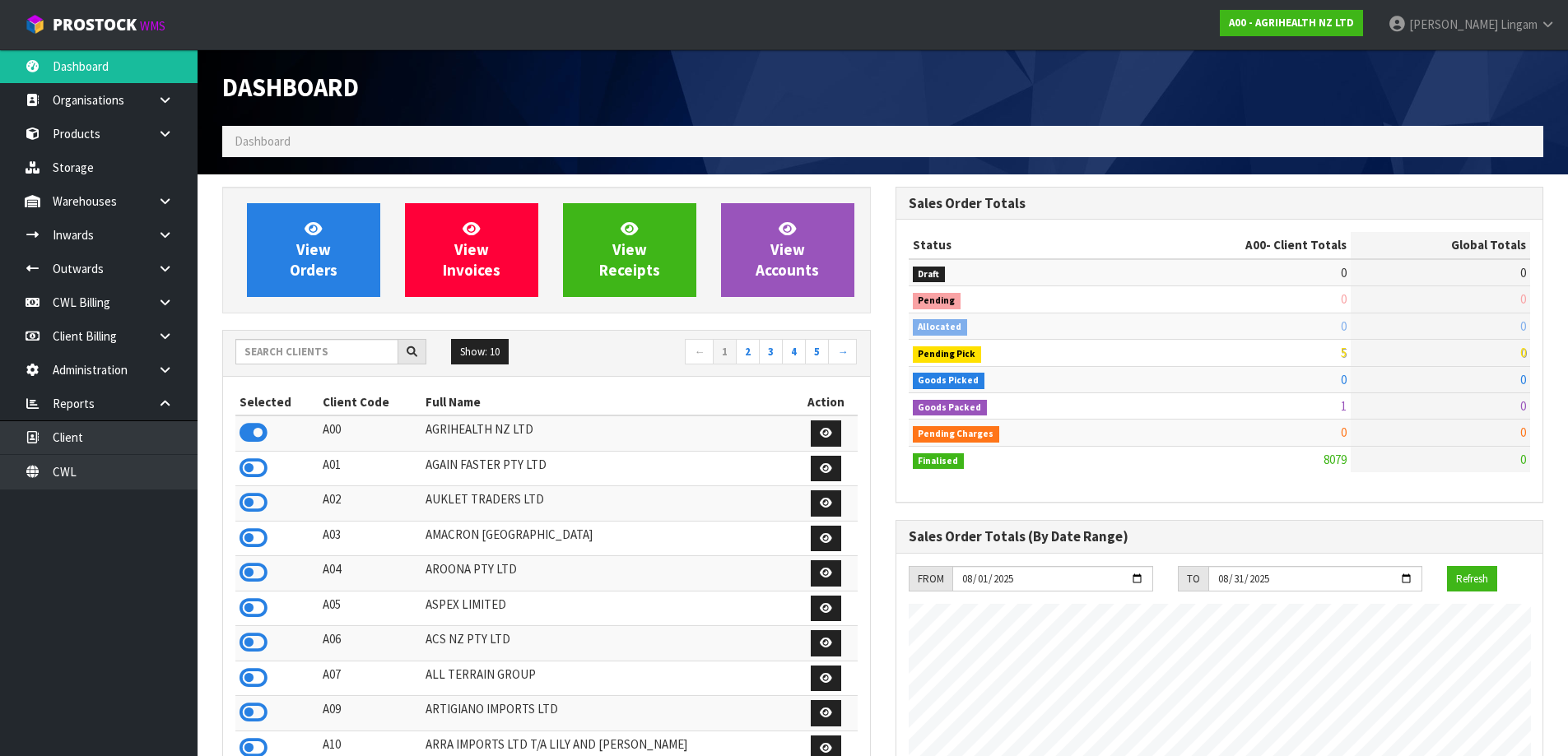
scroll to position [1246, 673]
click at [95, 480] on link "CWL" at bounding box center [99, 472] width 198 height 34
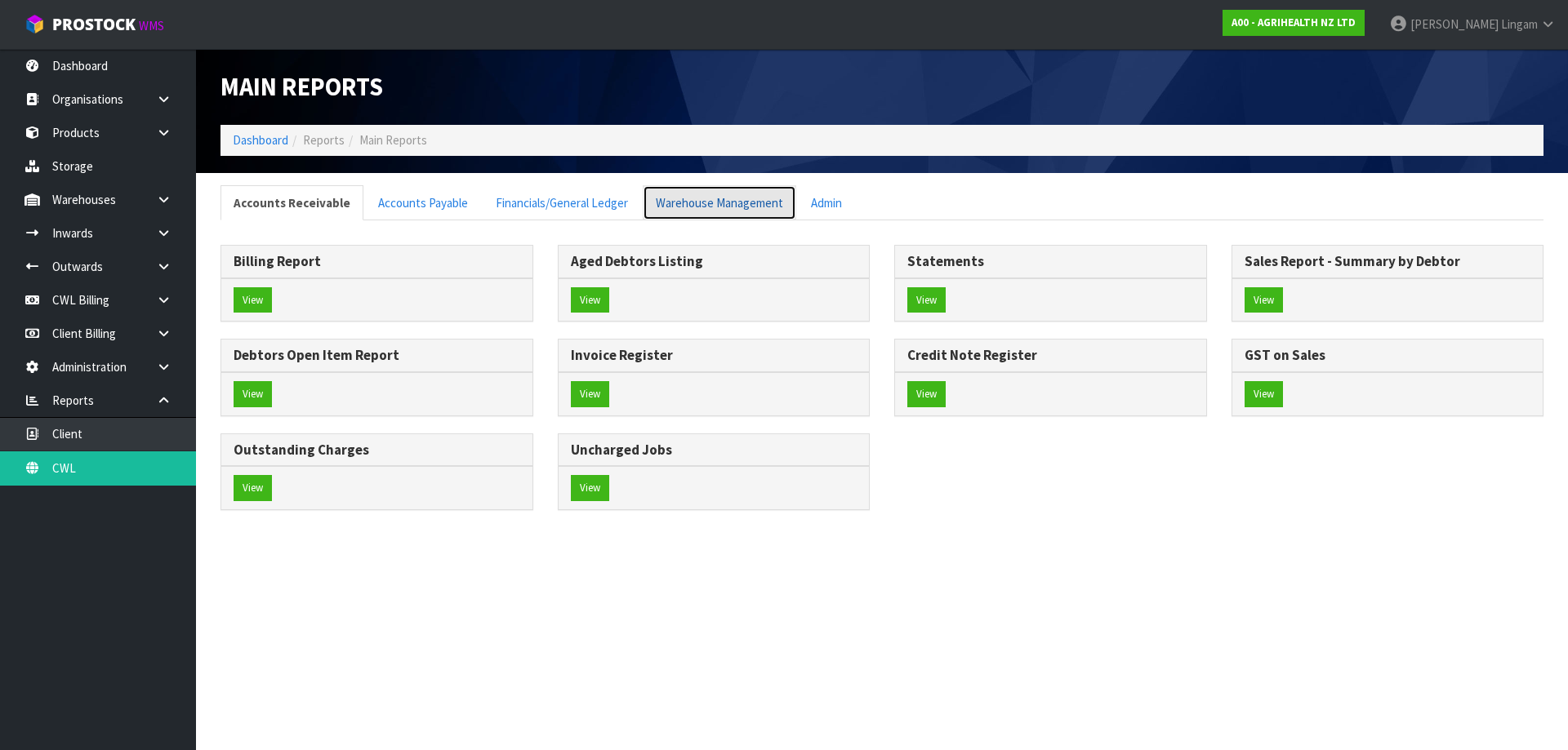
click at [700, 197] on link "Warehouse Management" at bounding box center [720, 203] width 154 height 36
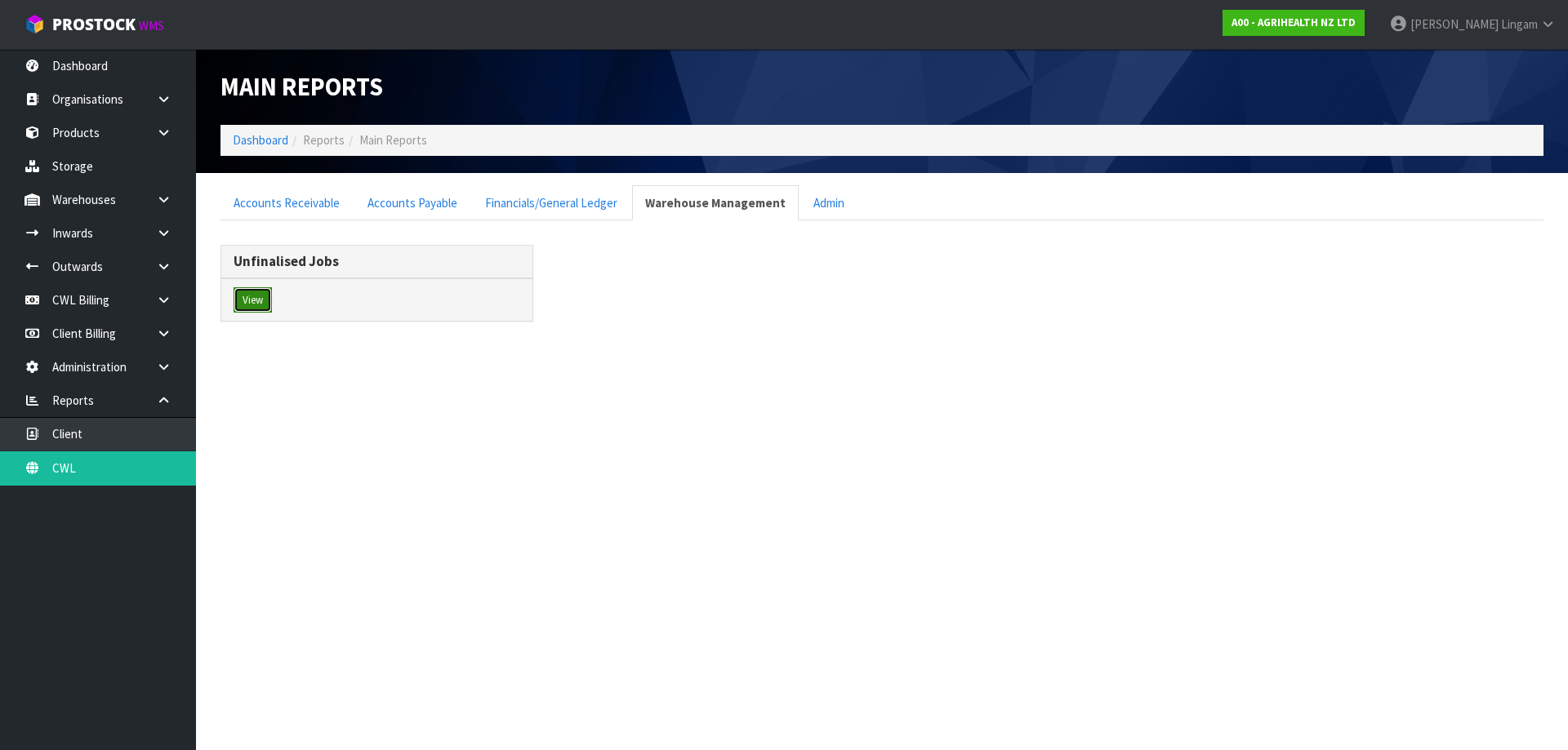
click at [256, 299] on button "View" at bounding box center [253, 300] width 38 height 26
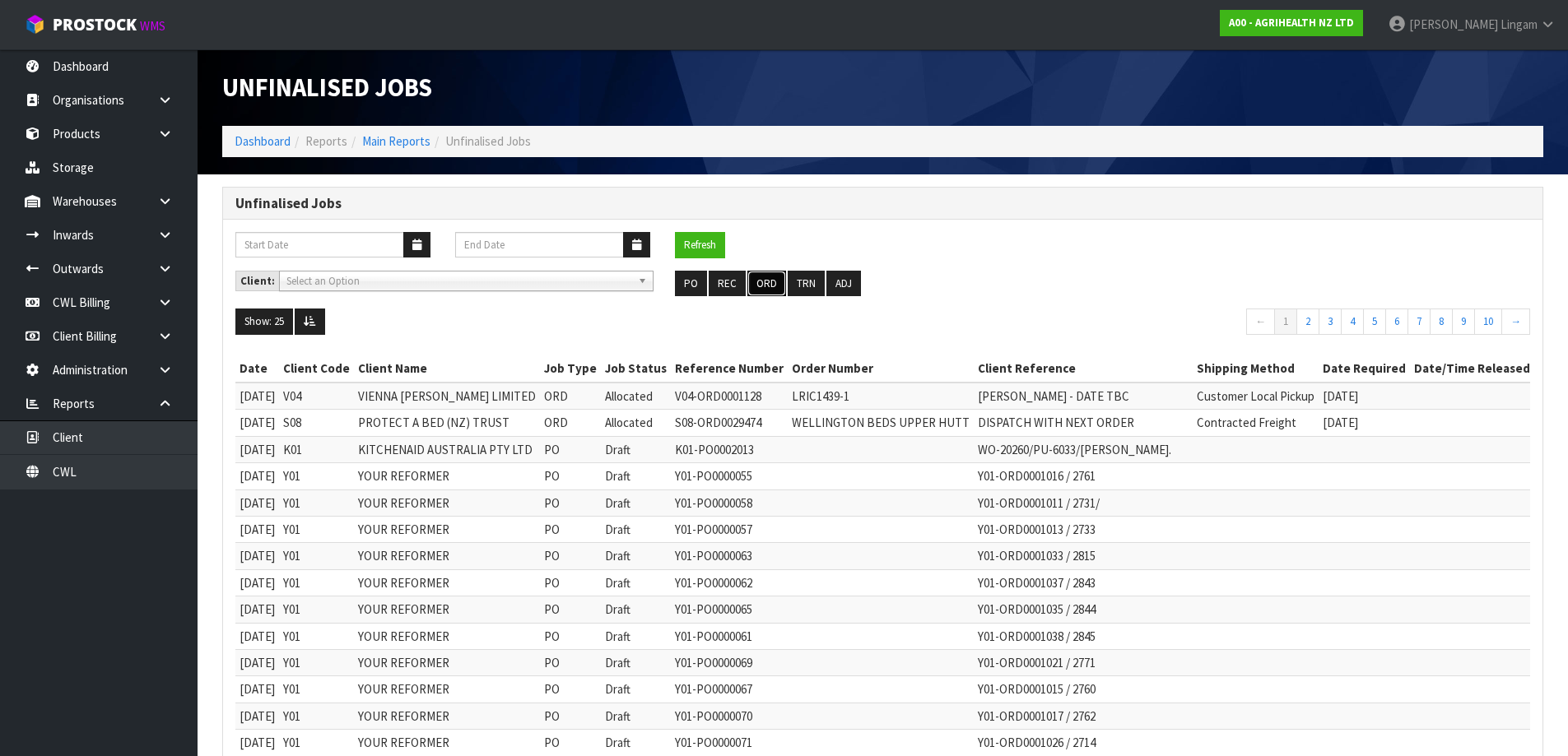
click at [760, 284] on button "ORD" at bounding box center [767, 283] width 39 height 26
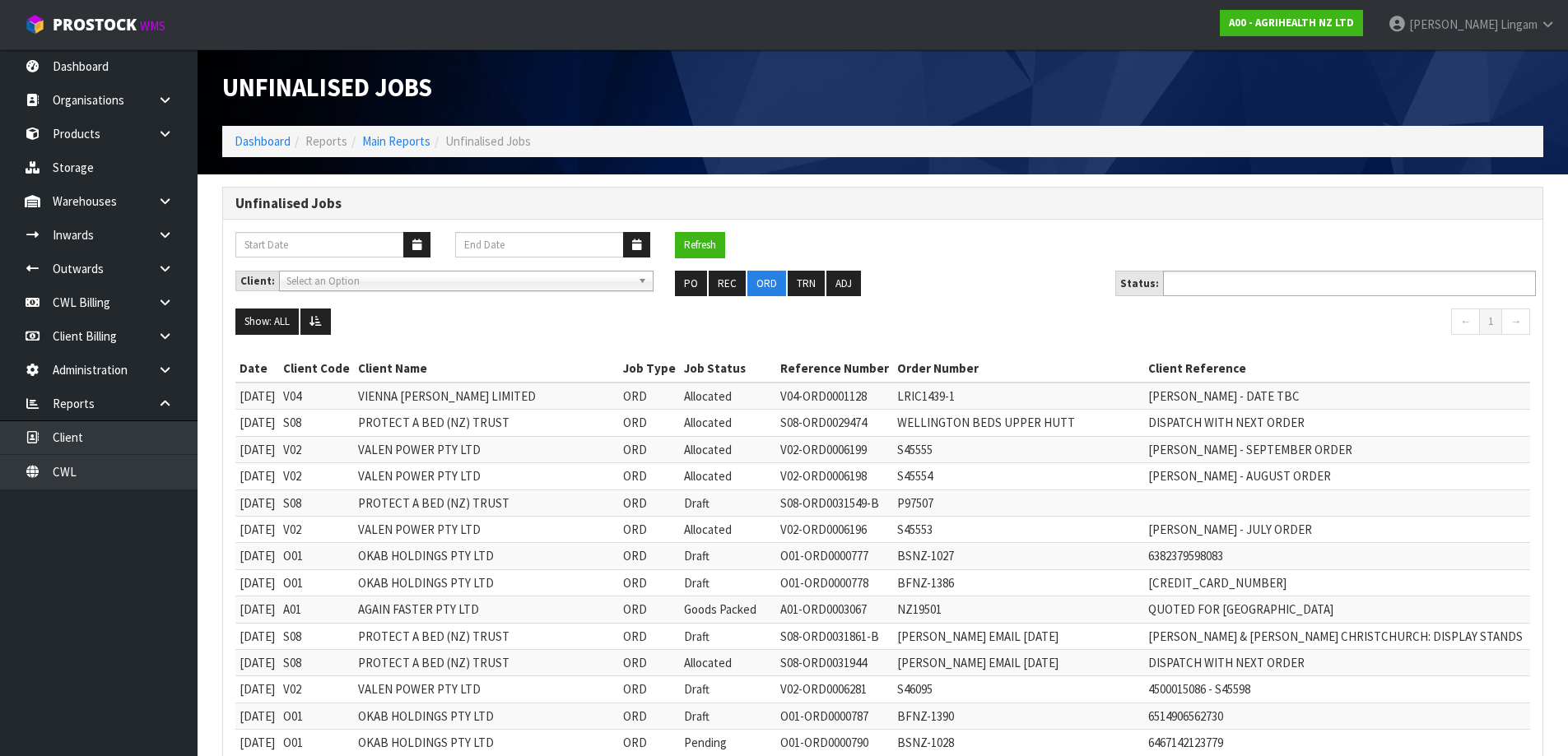
click at [1227, 289] on input "text" at bounding box center [1229, 283] width 121 height 20
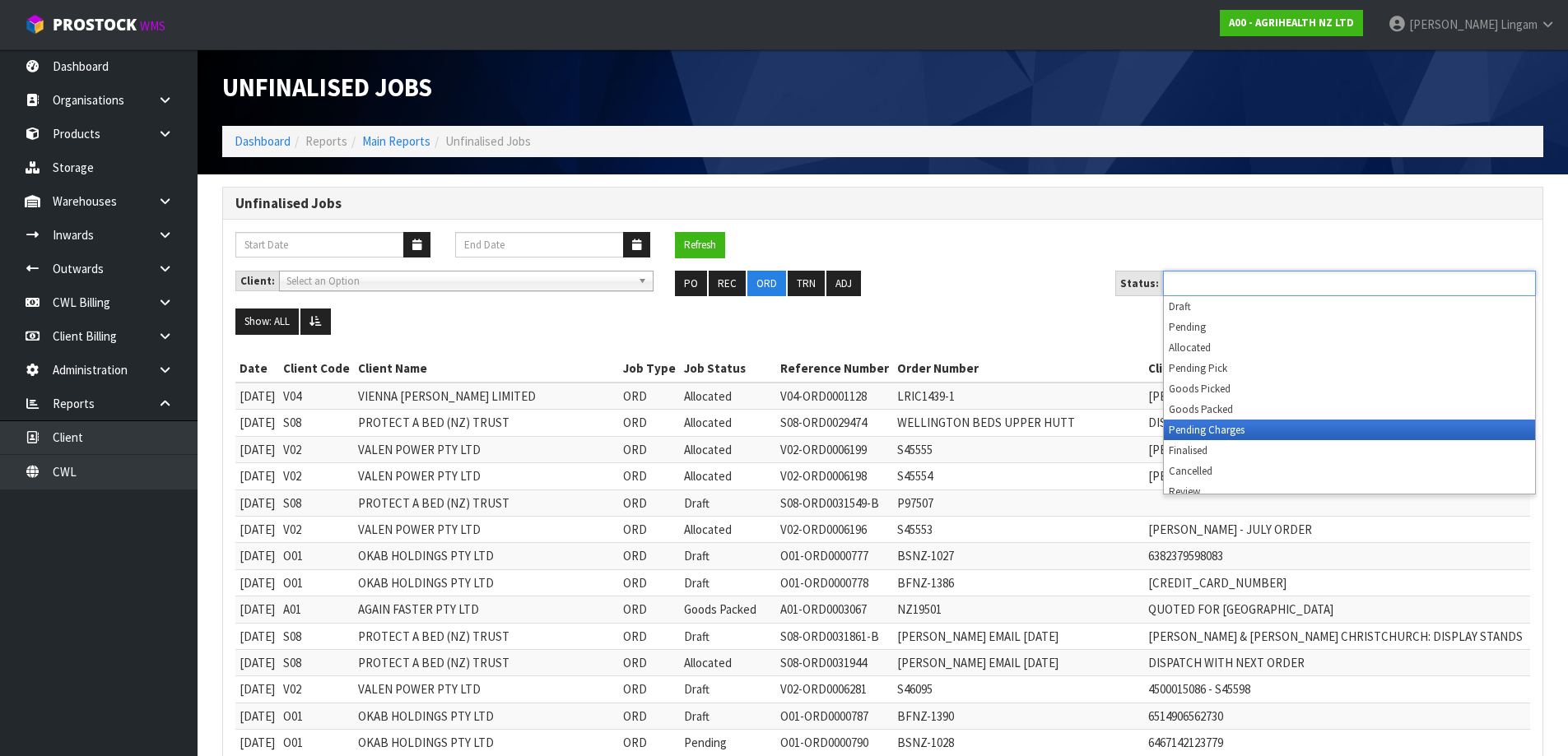
click at [1259, 437] on li "Pending Charges" at bounding box center [1350, 429] width 371 height 20
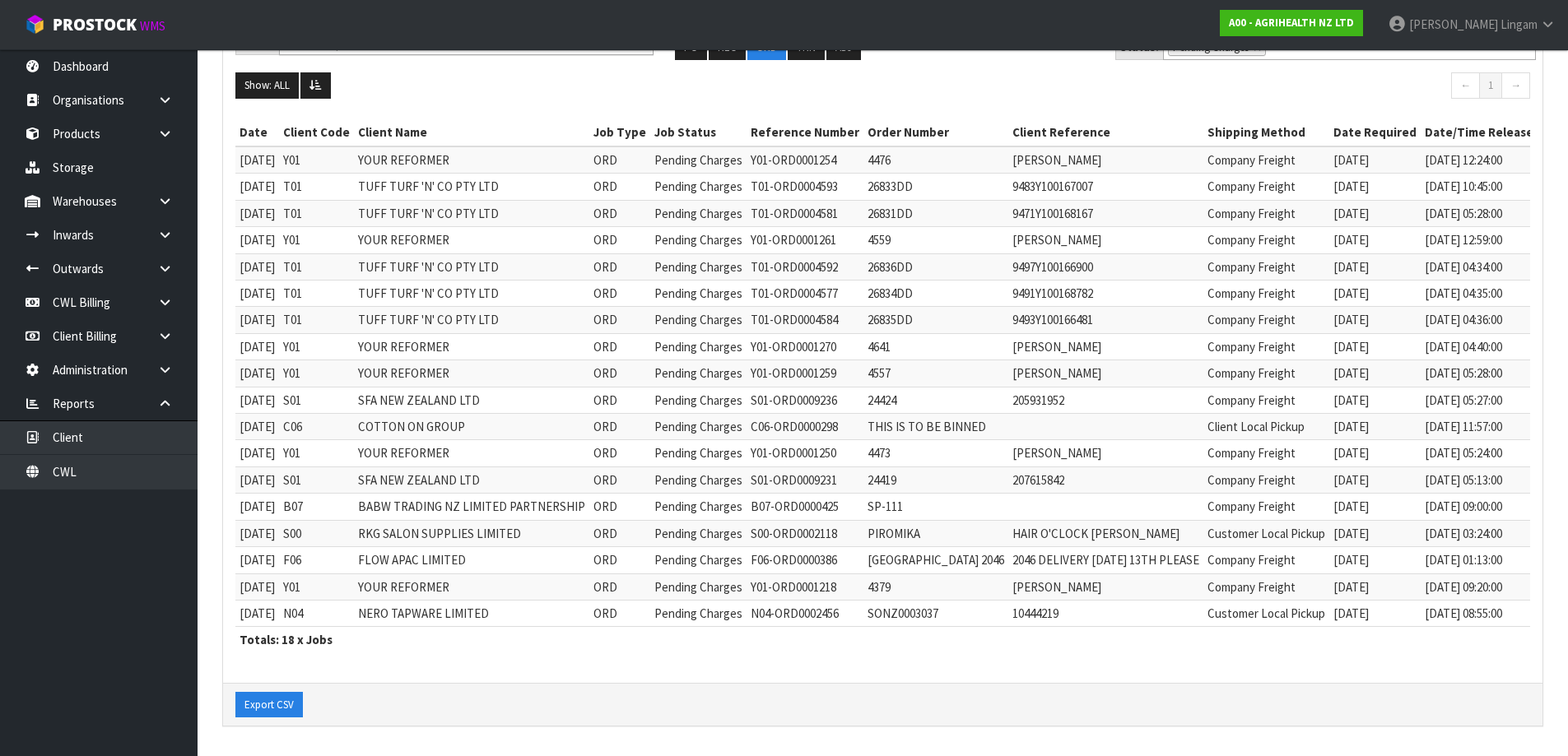
scroll to position [167, 0]
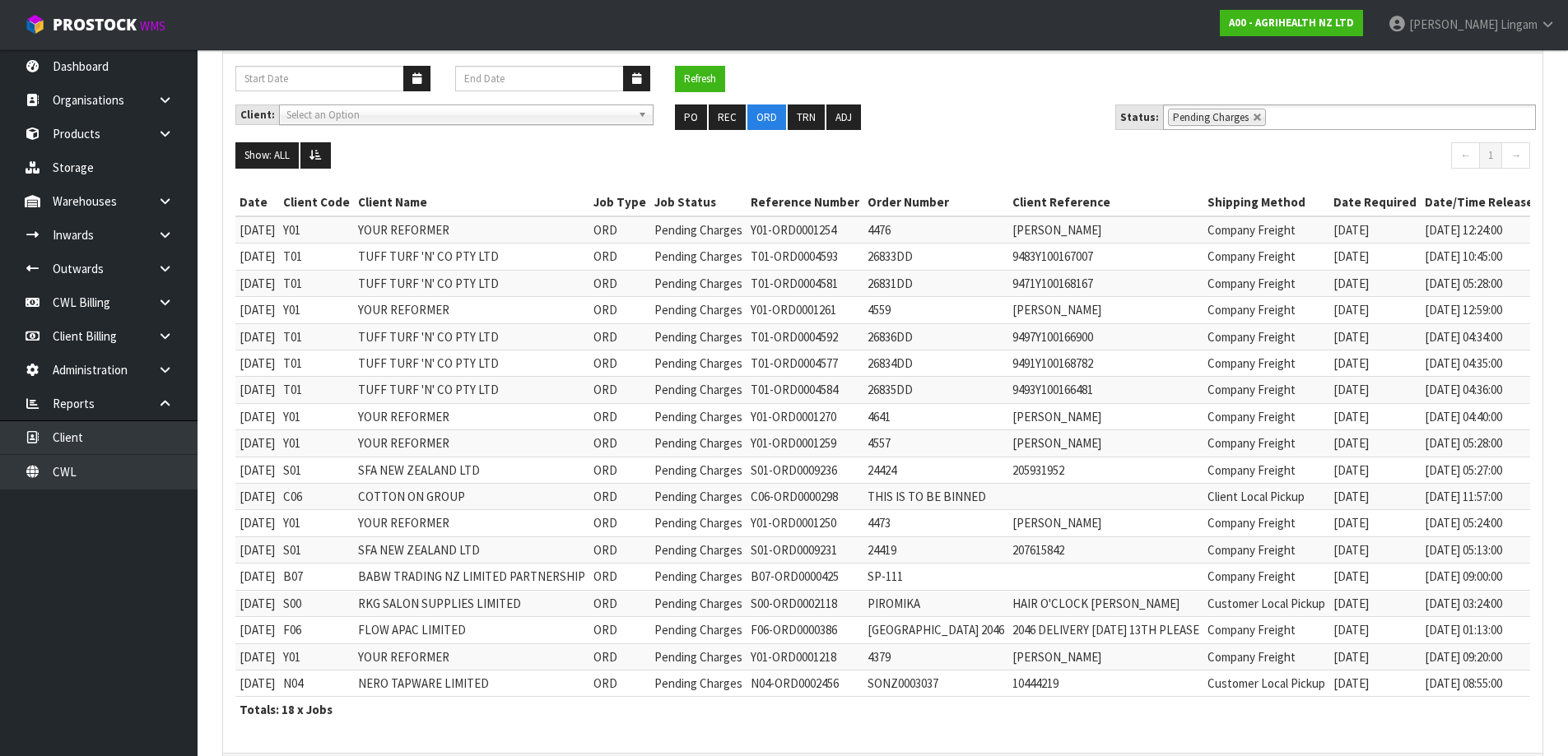
click at [1028, 81] on div "Refresh" at bounding box center [882, 85] width 1320 height 39
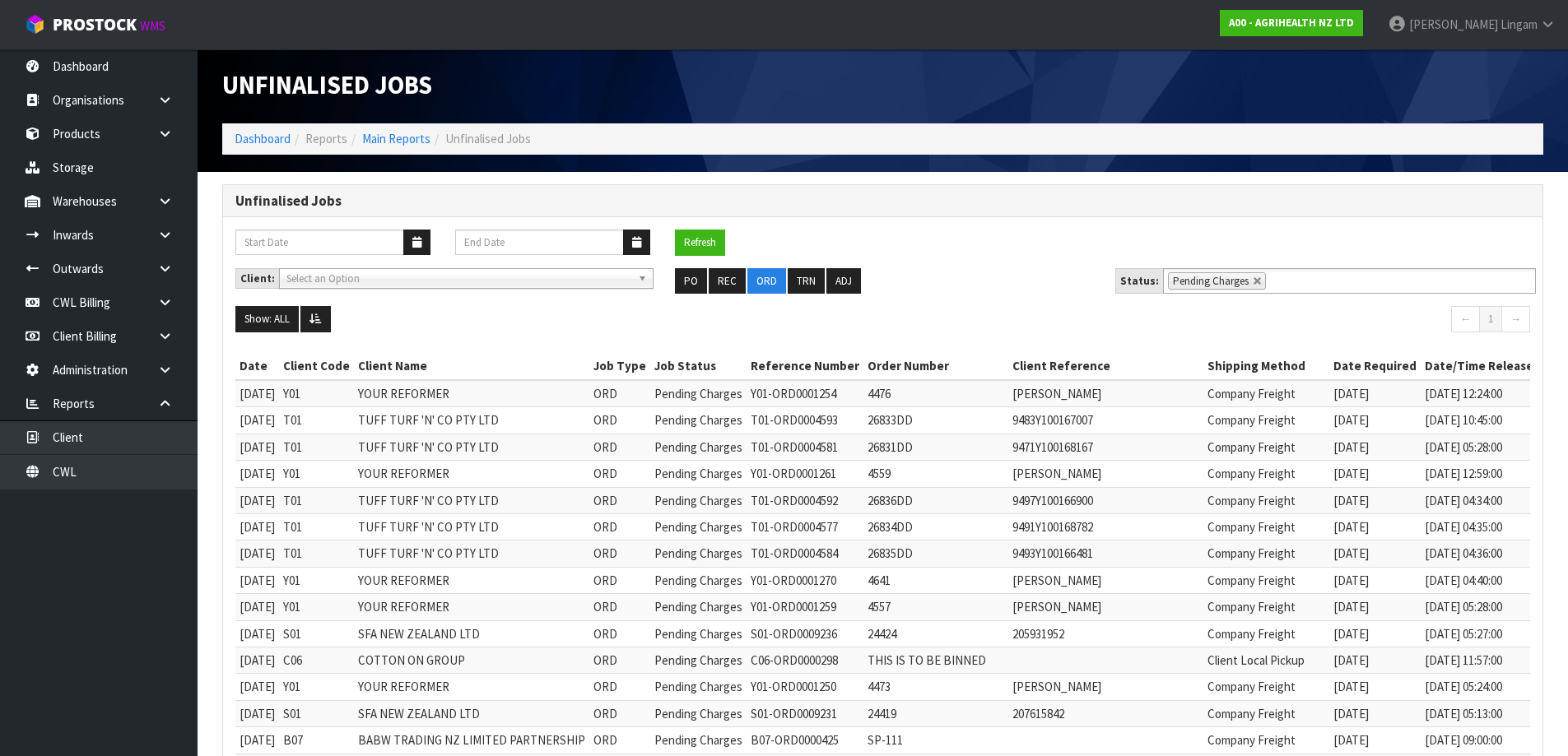
scroll to position [0, 0]
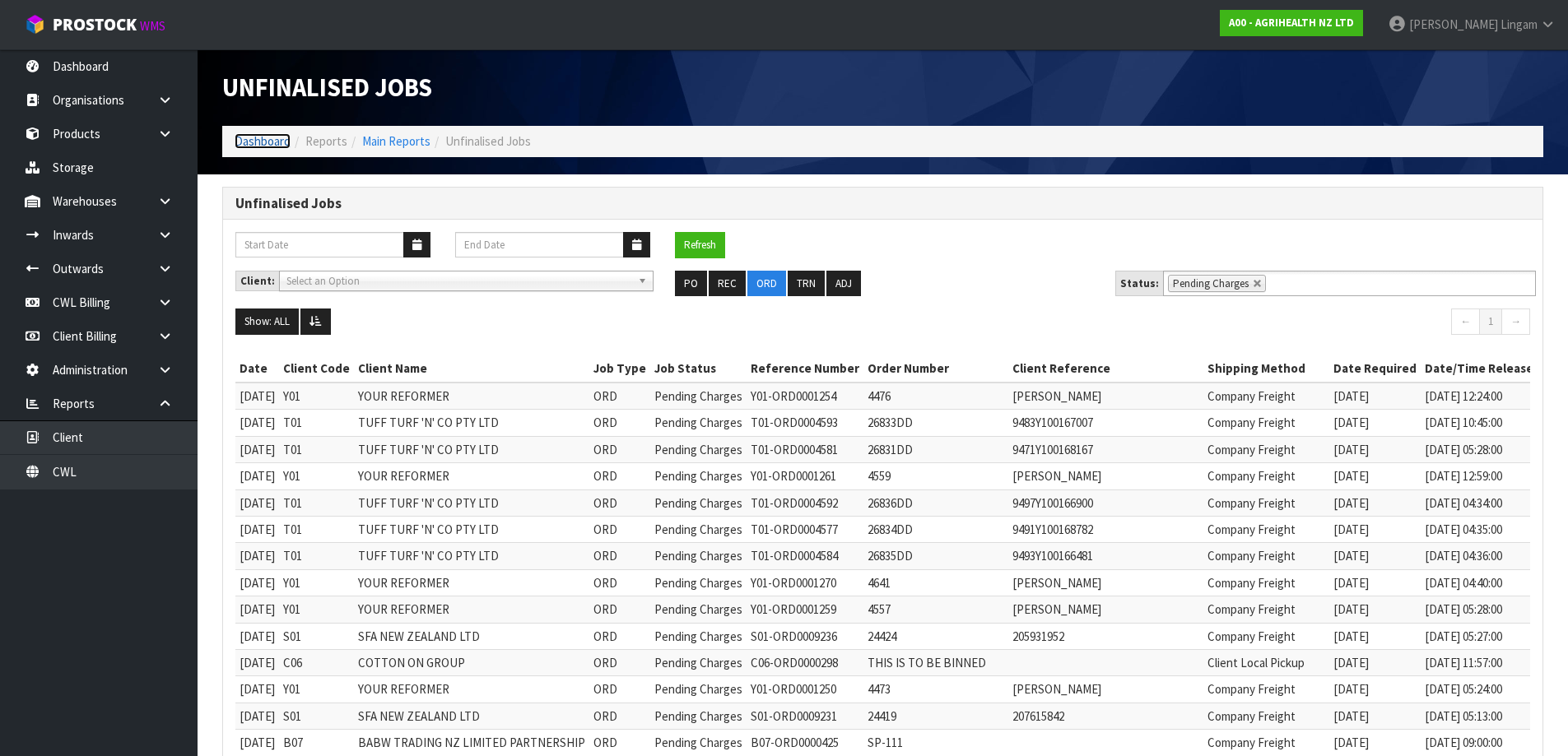
click at [267, 141] on link "Dashboard" at bounding box center [263, 142] width 56 height 16
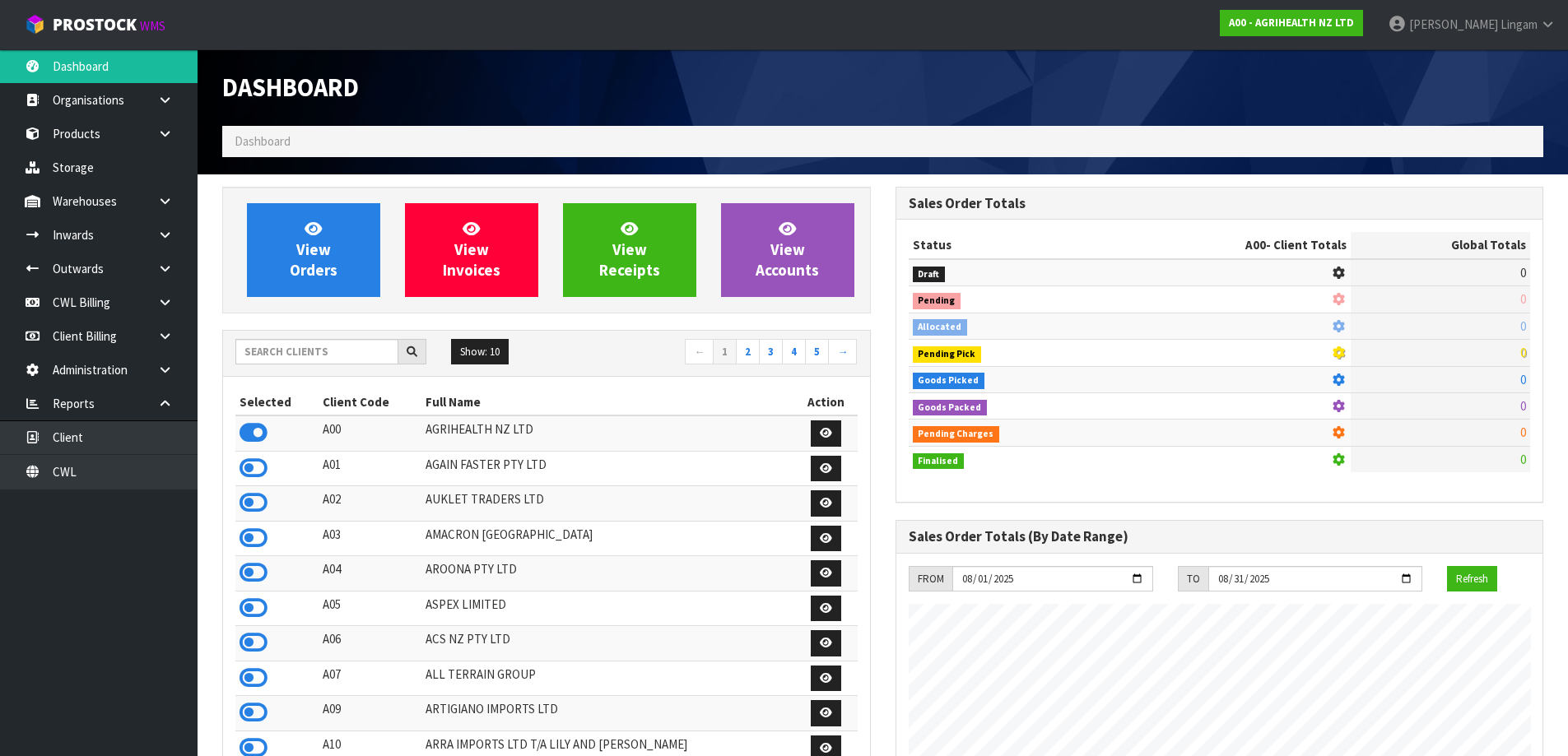
scroll to position [1246, 673]
